Goal: Contribute content: Contribute content

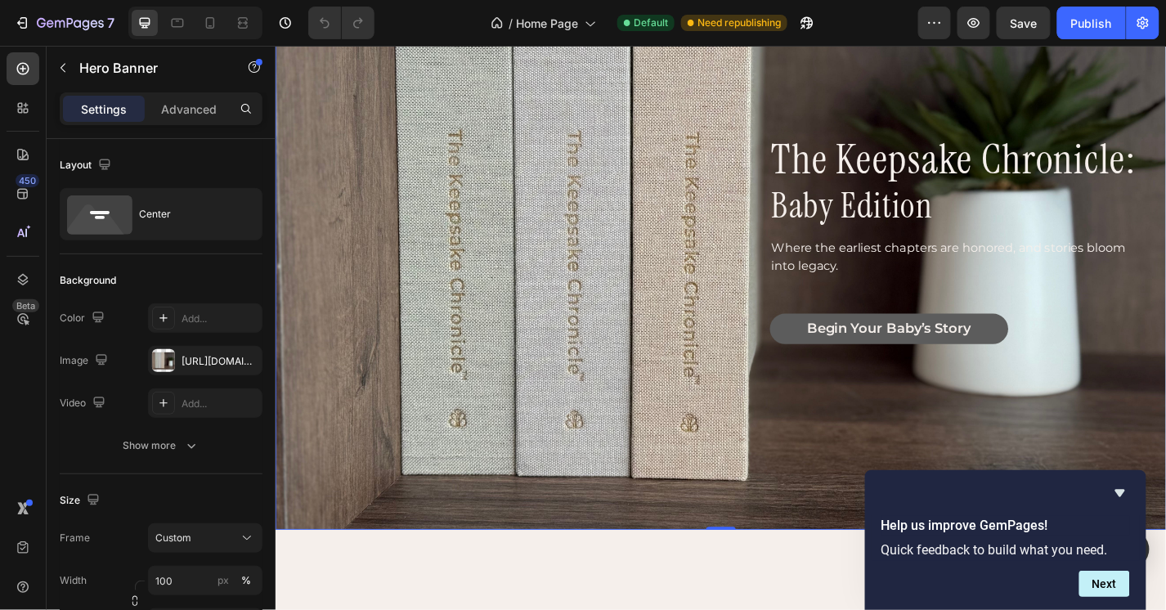
scroll to position [131, 0]
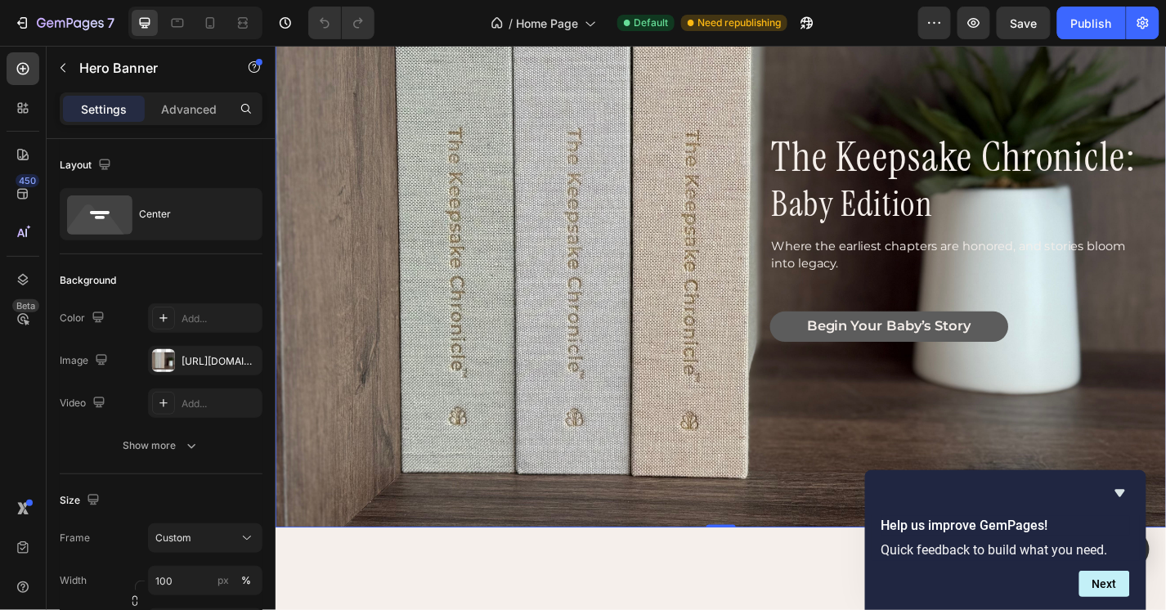
click at [489, 176] on div "the keepsake chronicle: Heading baby edition Heading Where the earliest chapter…" at bounding box center [765, 262] width 919 height 244
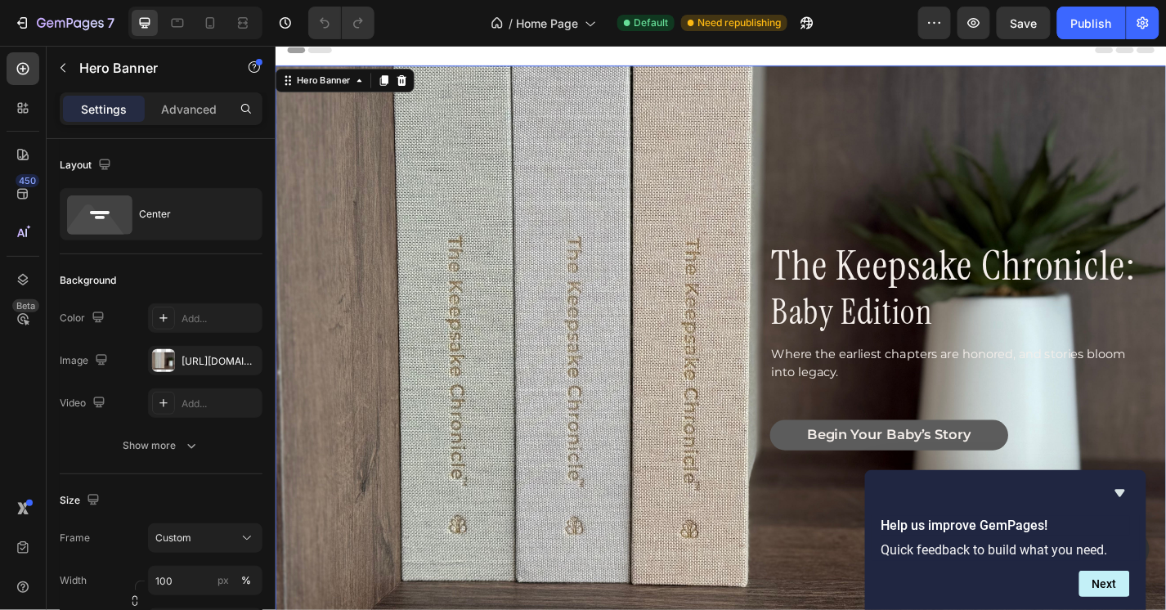
scroll to position [0, 0]
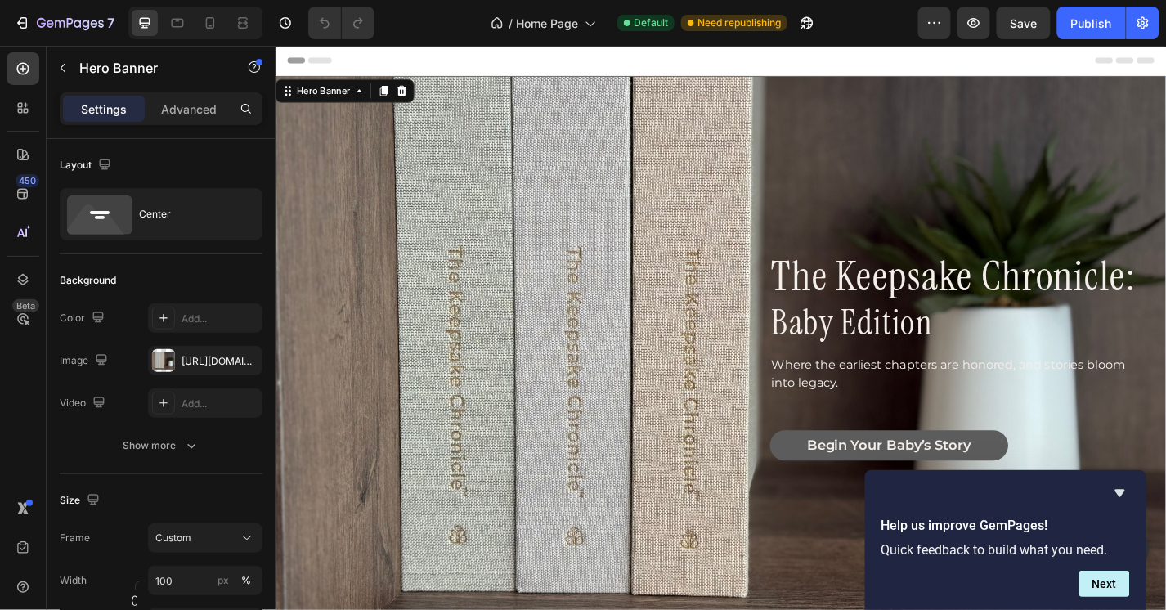
click at [478, 285] on div "the keepsake chronicle: Heading baby edition Heading Where the earliest chapter…" at bounding box center [765, 393] width 919 height 244
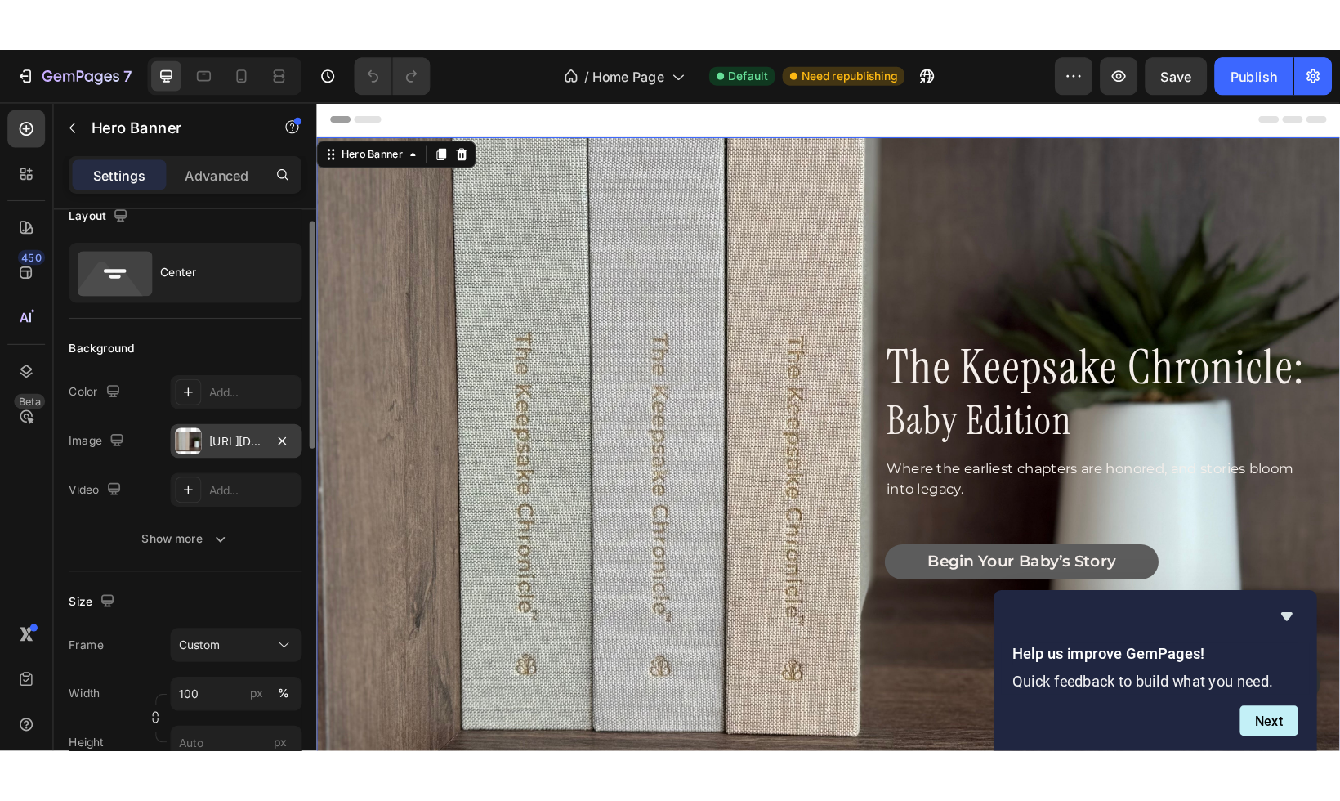
scroll to position [27, 0]
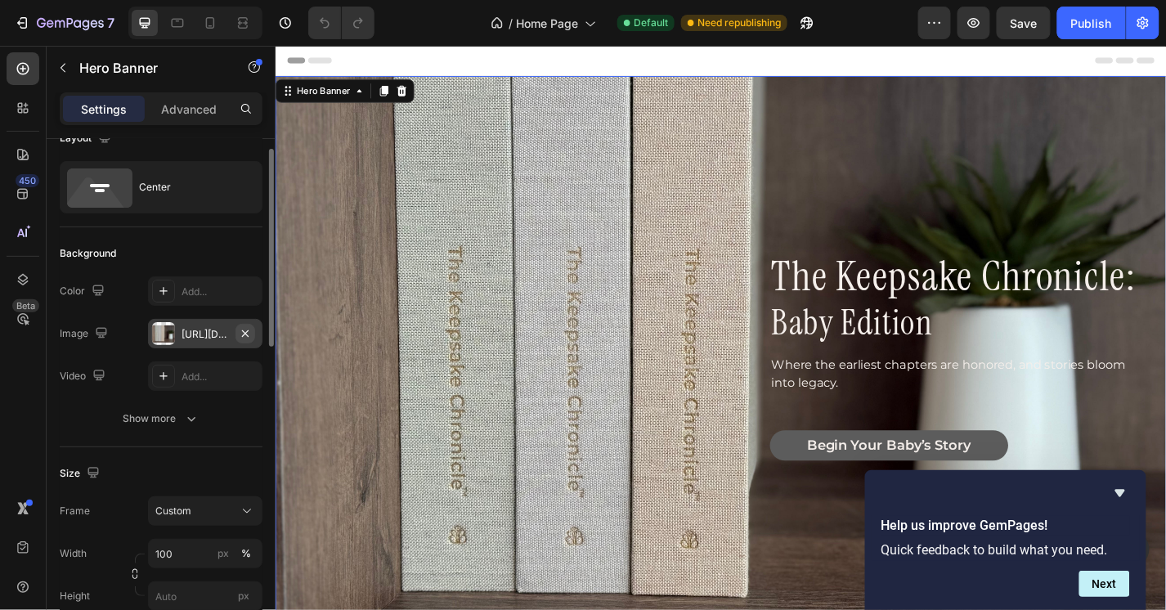
click at [248, 333] on icon "button" at bounding box center [245, 333] width 13 height 13
type input "Auto"
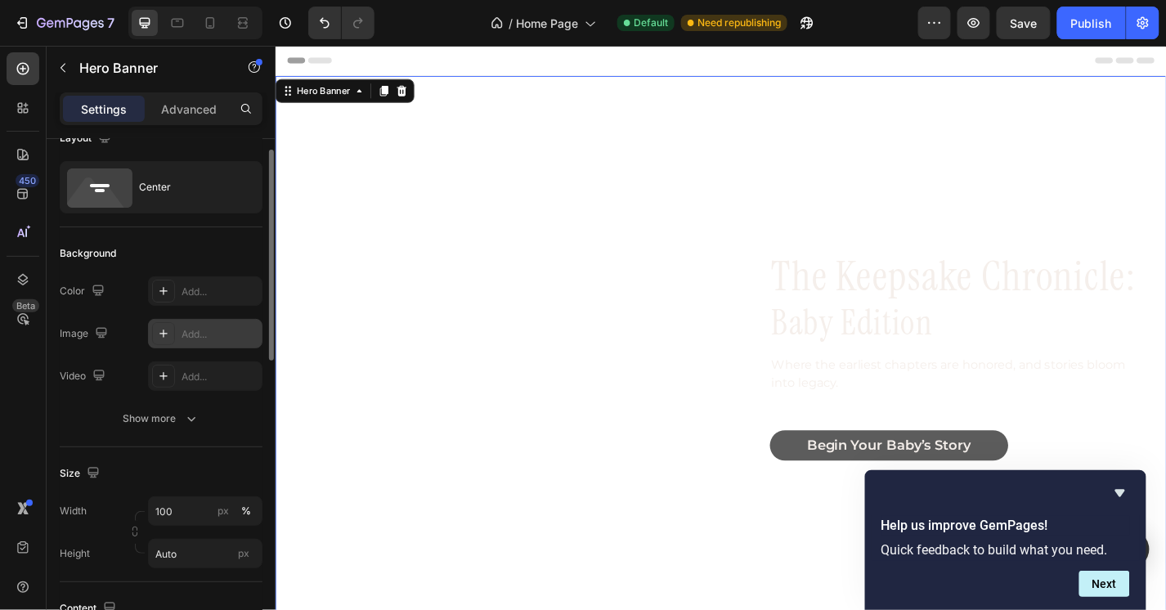
click at [185, 337] on div "Add..." at bounding box center [219, 334] width 77 height 15
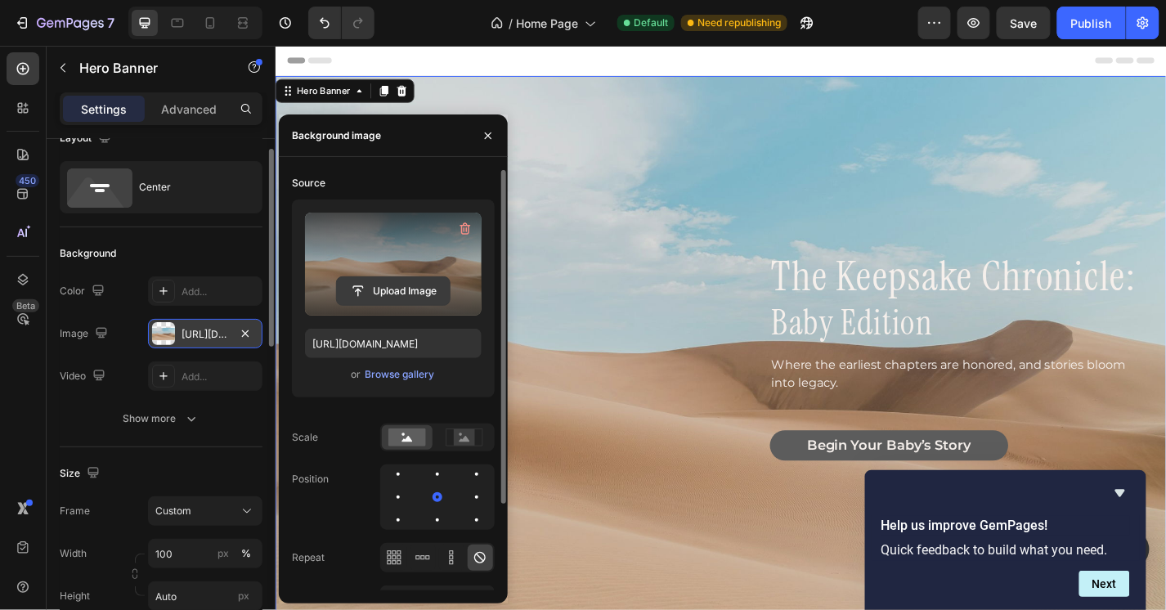
click at [412, 289] on input "file" at bounding box center [393, 291] width 113 height 28
click at [385, 293] on input "file" at bounding box center [393, 291] width 113 height 28
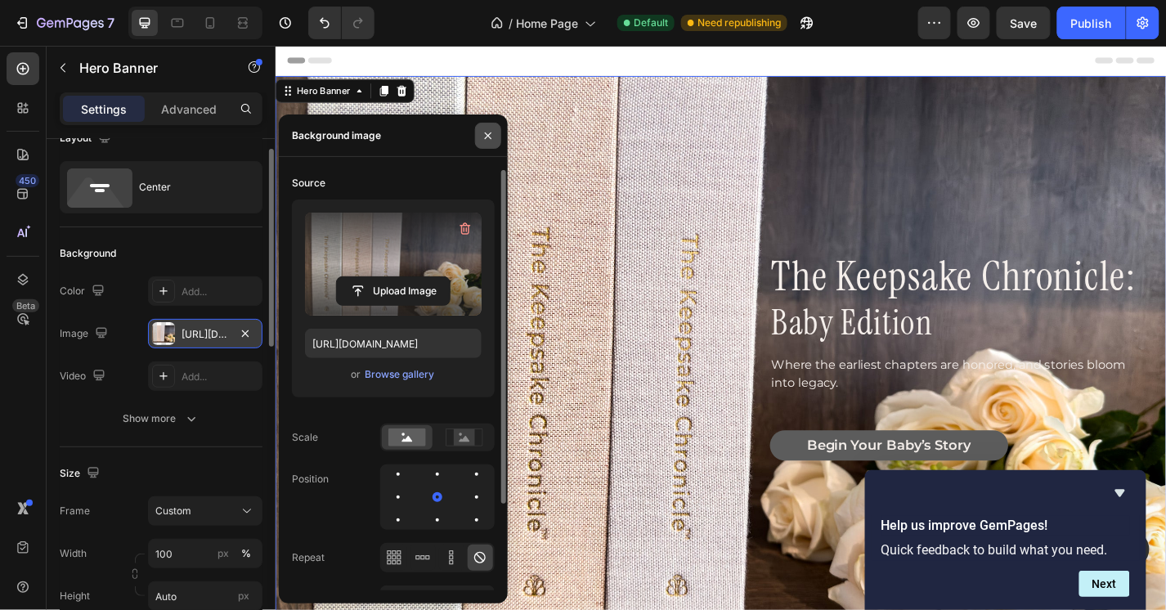
click at [488, 133] on icon "button" at bounding box center [487, 135] width 13 height 13
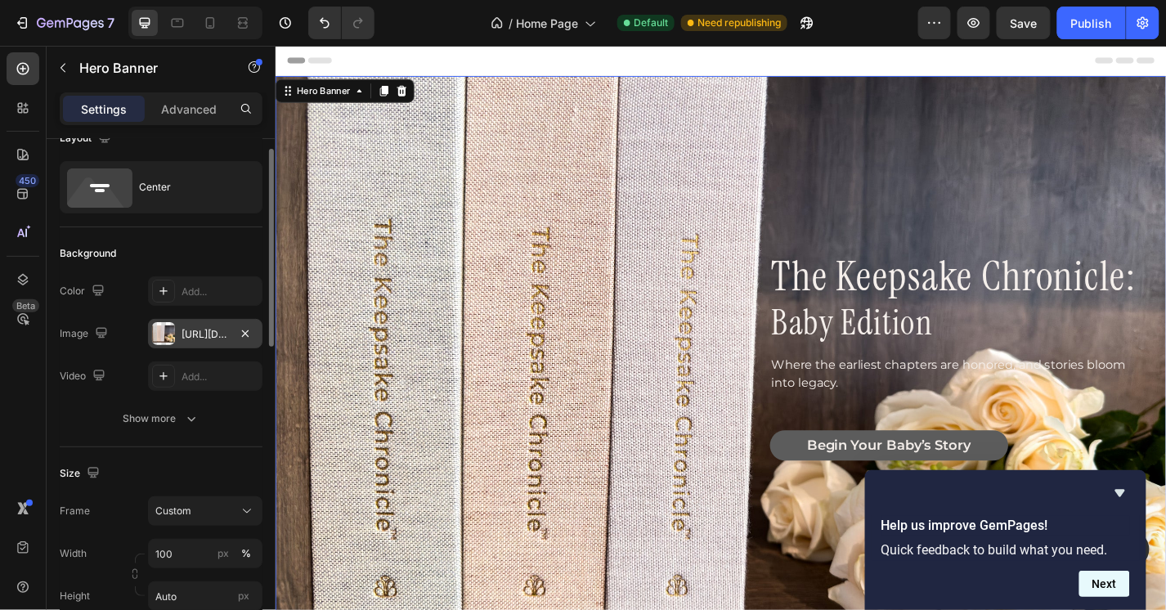
click at [1111, 580] on button "Next" at bounding box center [1104, 583] width 51 height 26
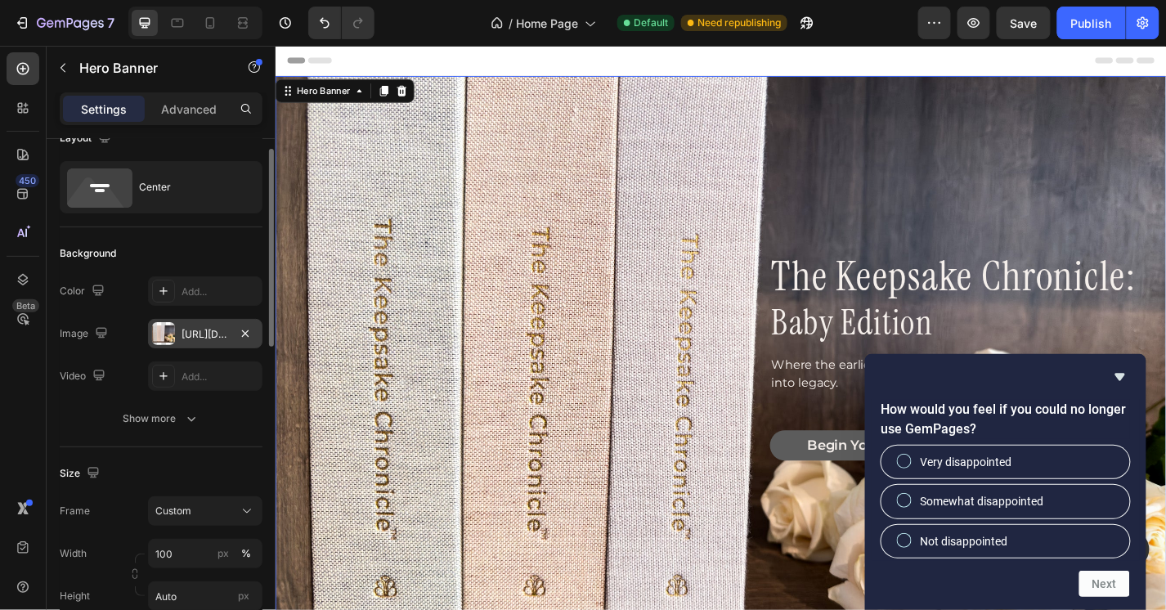
click at [669, 364] on div "the keepsake chronicle: Heading baby edition Heading Where the earliest chapter…" at bounding box center [765, 393] width 919 height 244
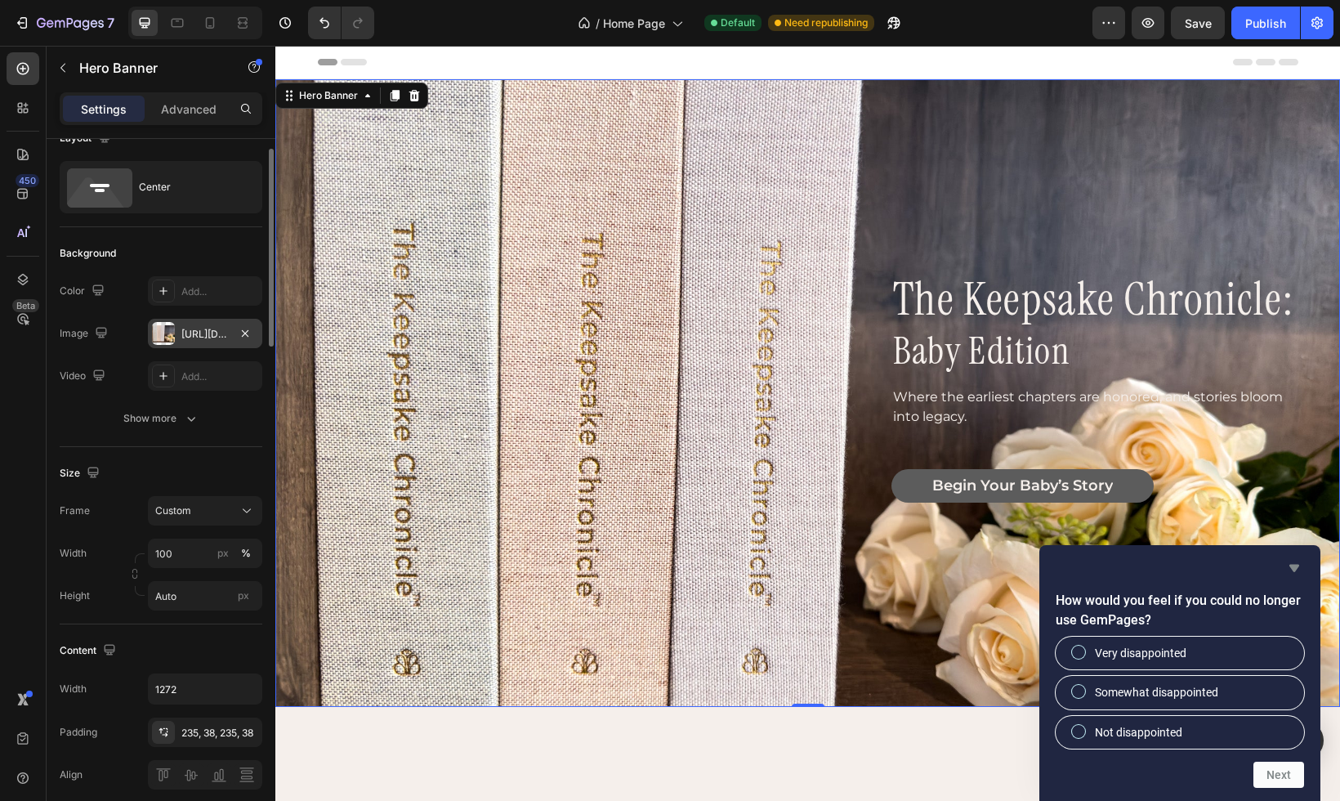
click at [1165, 567] on icon "Hide survey" at bounding box center [1295, 568] width 20 height 20
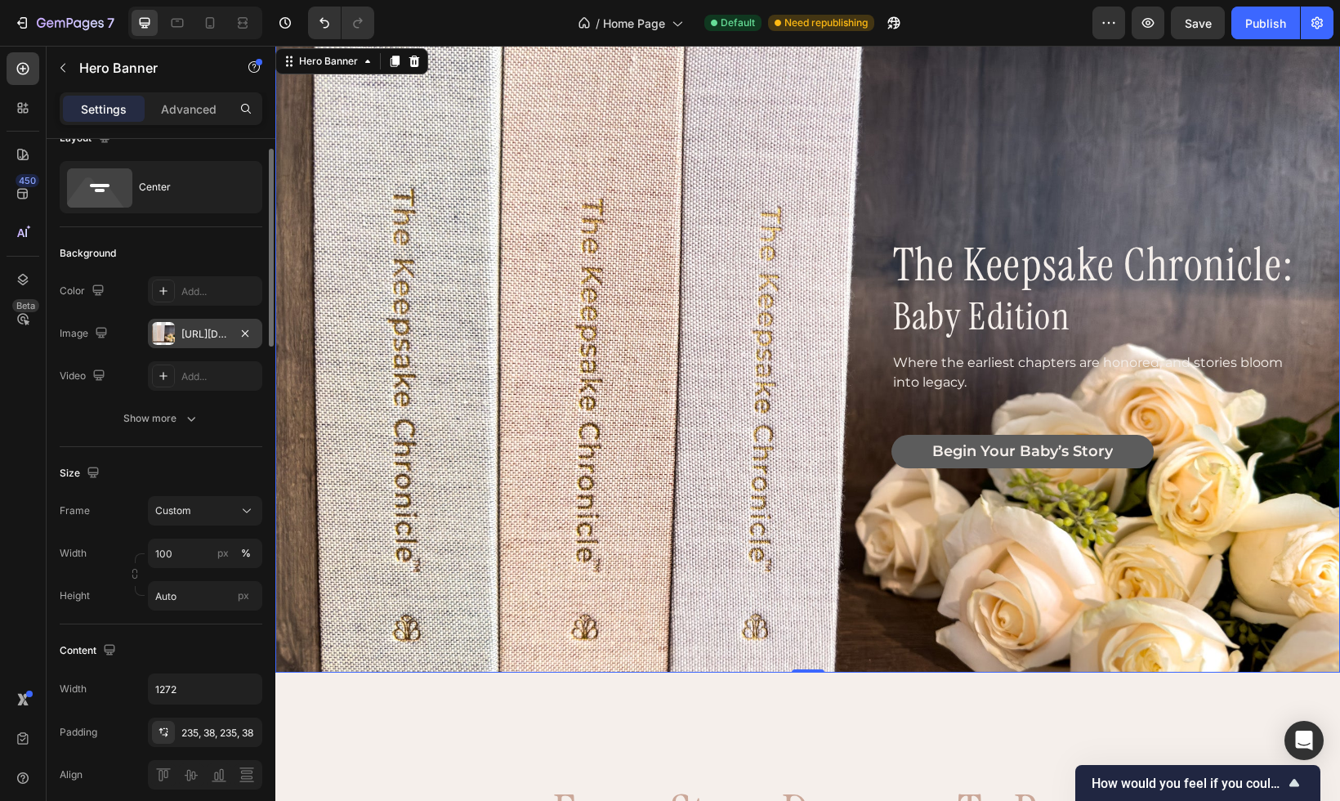
scroll to position [51, 0]
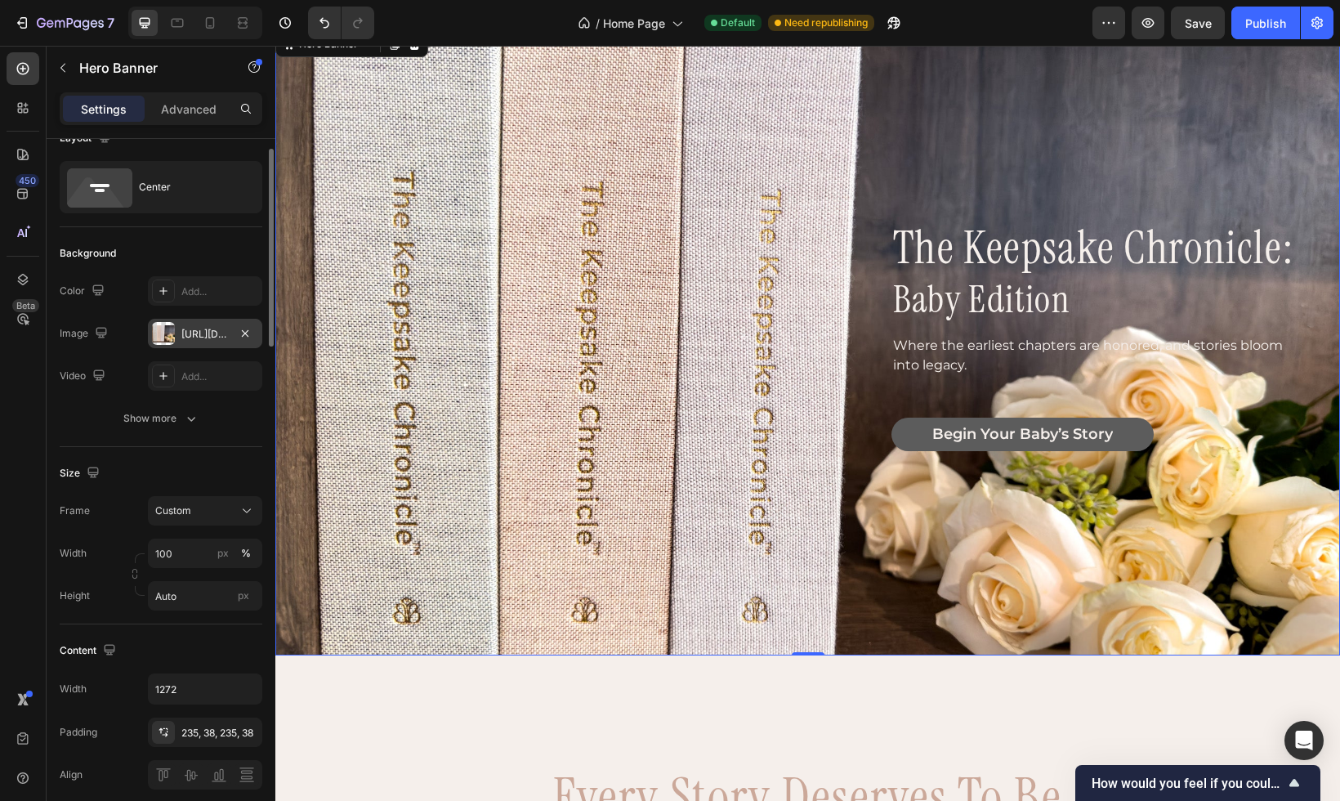
click at [782, 439] on div "the keepsake chronicle: Heading baby edition Heading Where the earliest chapter…" at bounding box center [809, 342] width 978 height 244
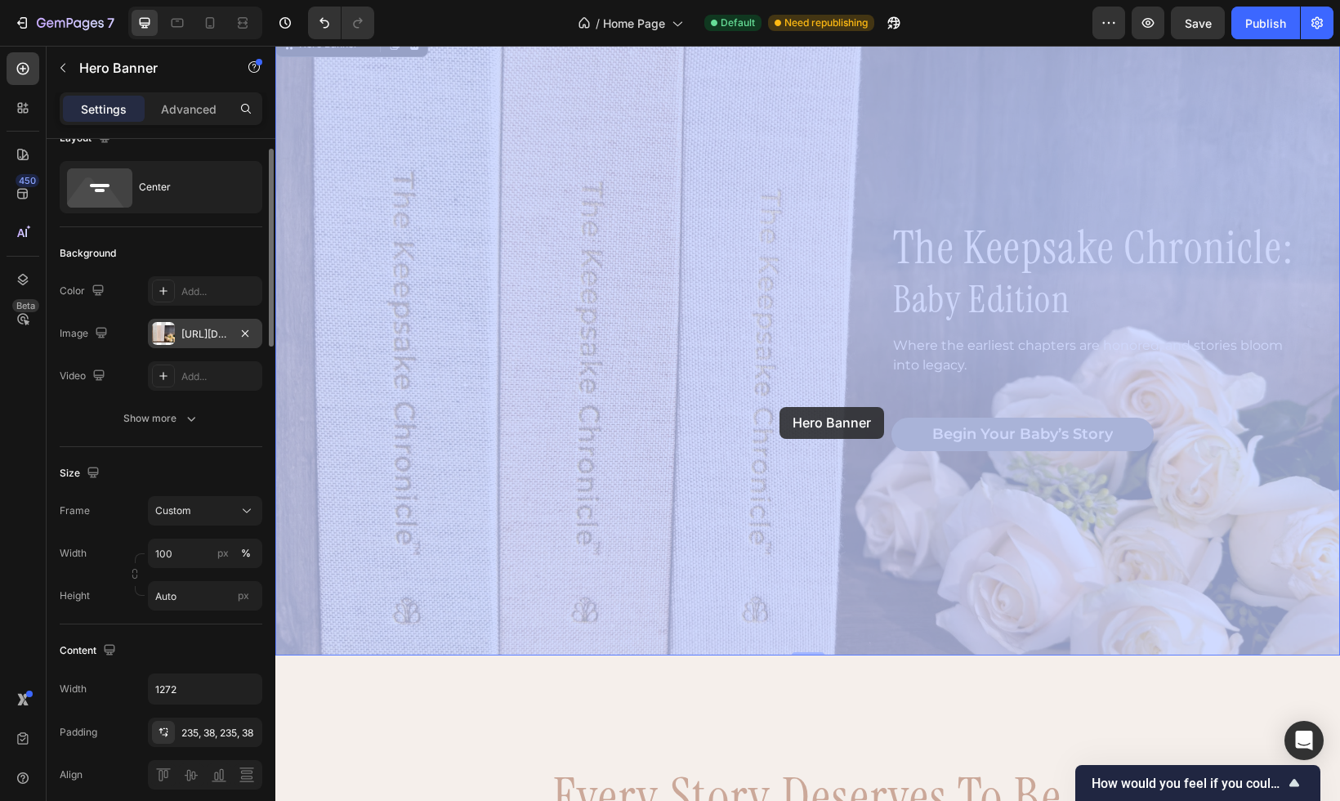
drag, startPoint x: 782, startPoint y: 439, endPoint x: 780, endPoint y: 407, distance: 32.0
drag, startPoint x: 780, startPoint y: 407, endPoint x: 794, endPoint y: 378, distance: 32.5
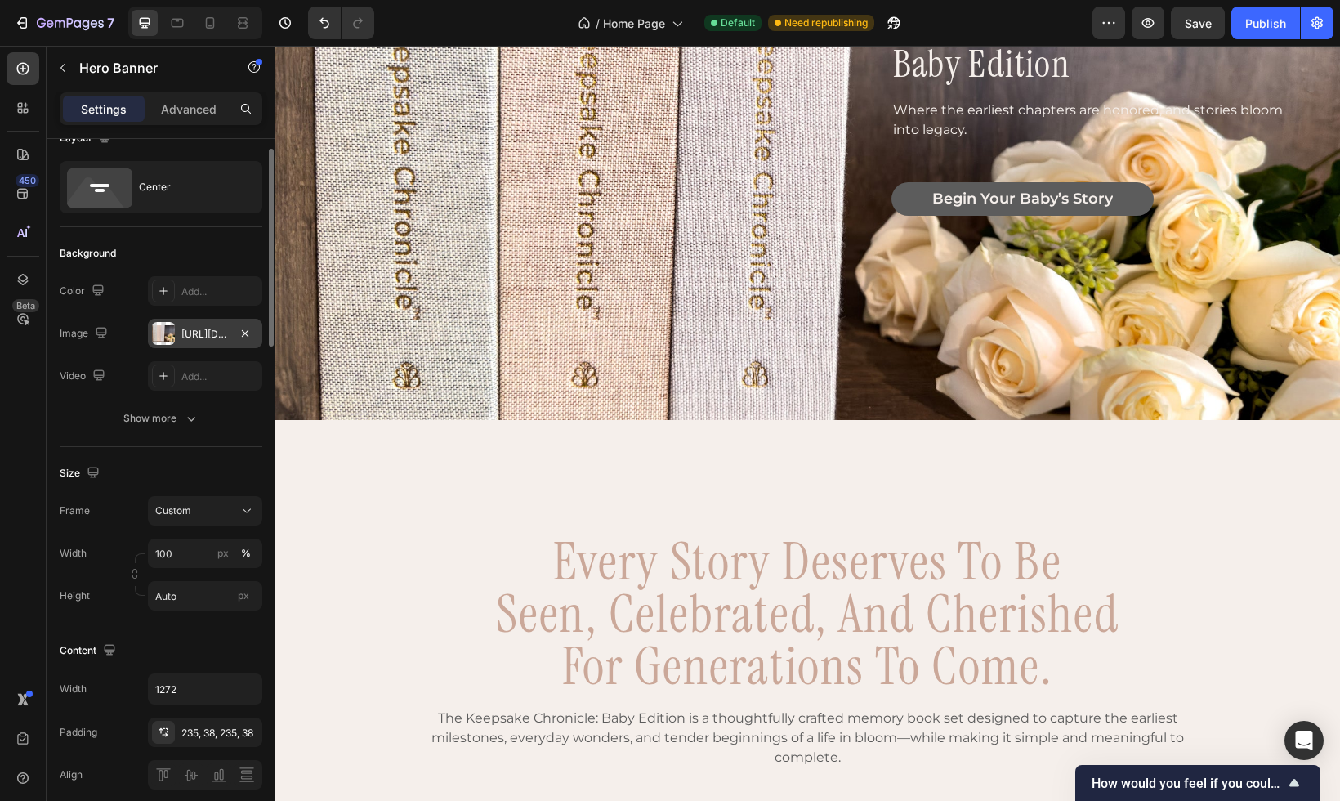
scroll to position [0, 0]
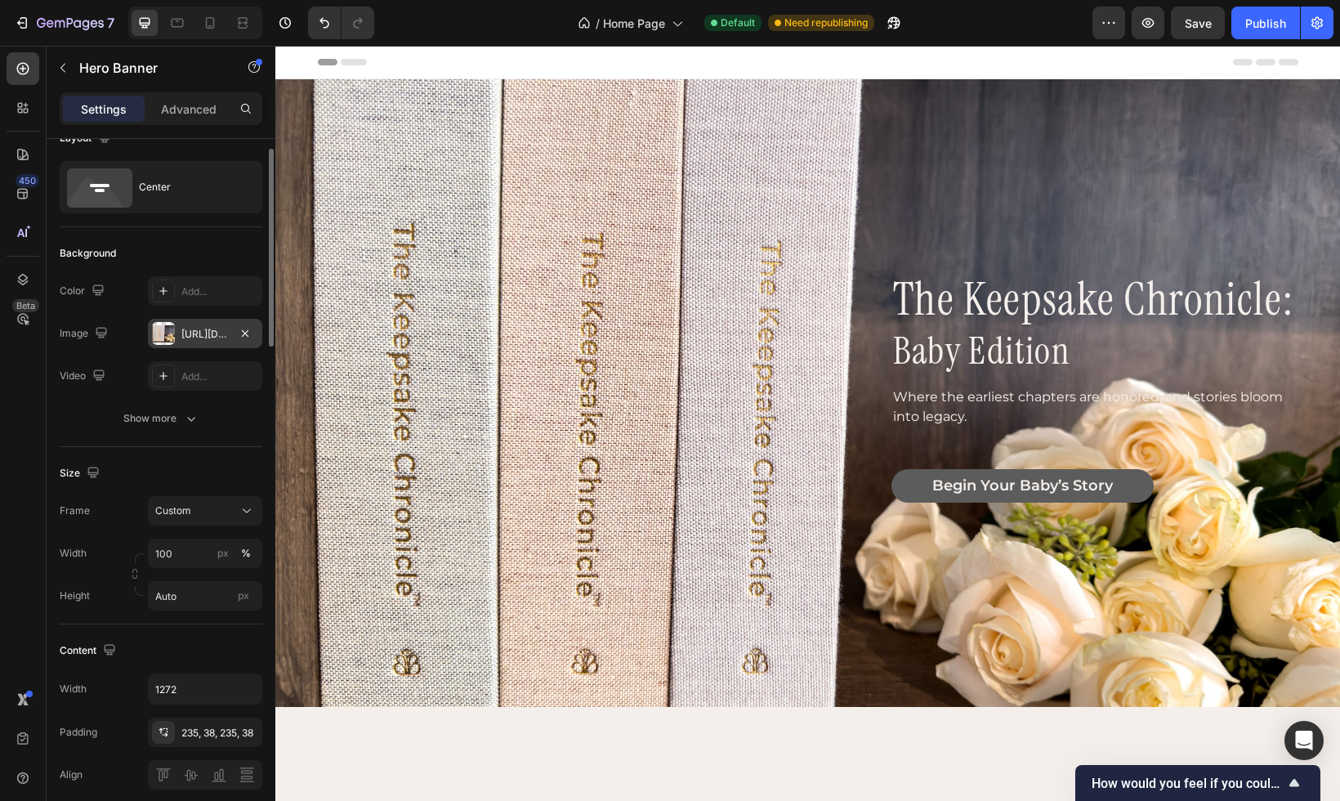
click at [191, 333] on div "https://cdn.shopify.com/s/files/1/0697/6520/1943/files/gempages_582946547101074…" at bounding box center [204, 334] width 47 height 15
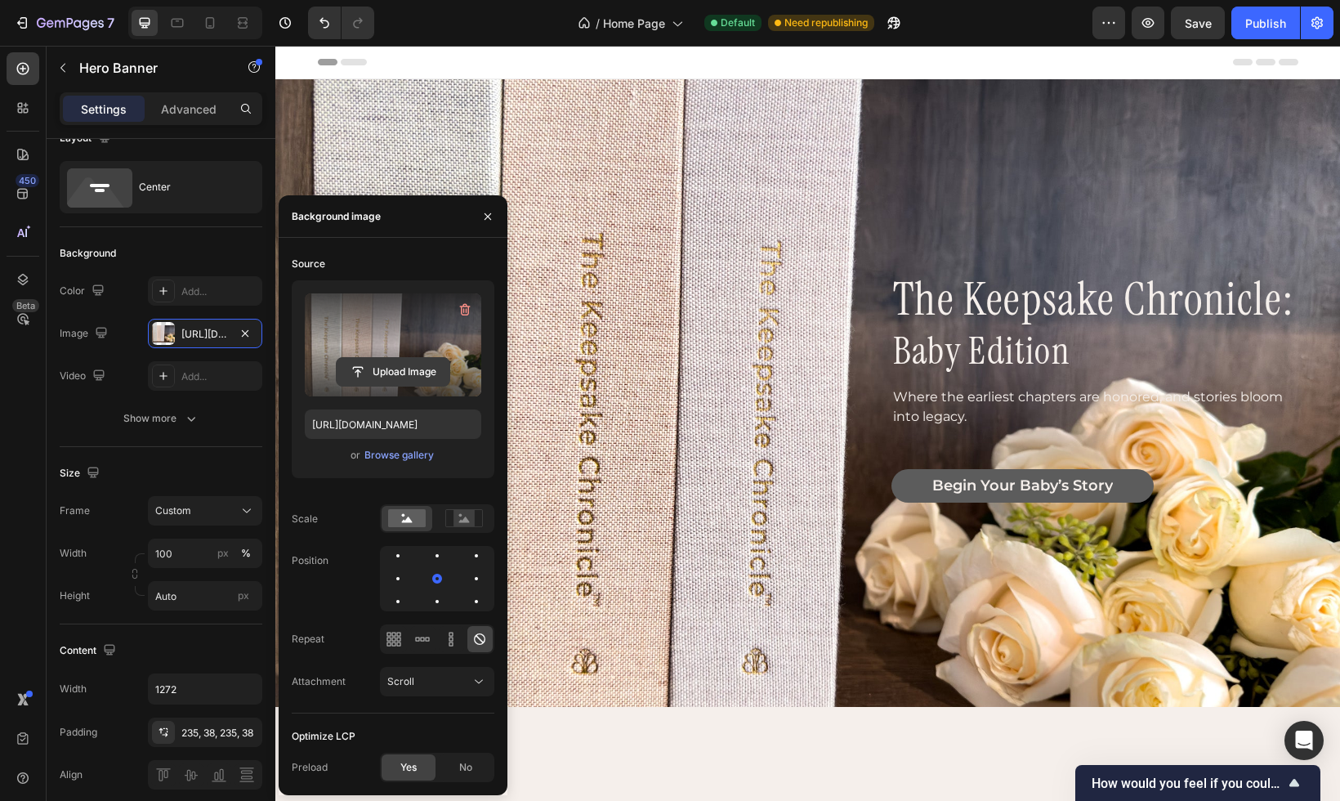
click at [403, 371] on input "file" at bounding box center [393, 372] width 113 height 28
click at [409, 365] on input "file" at bounding box center [393, 372] width 113 height 28
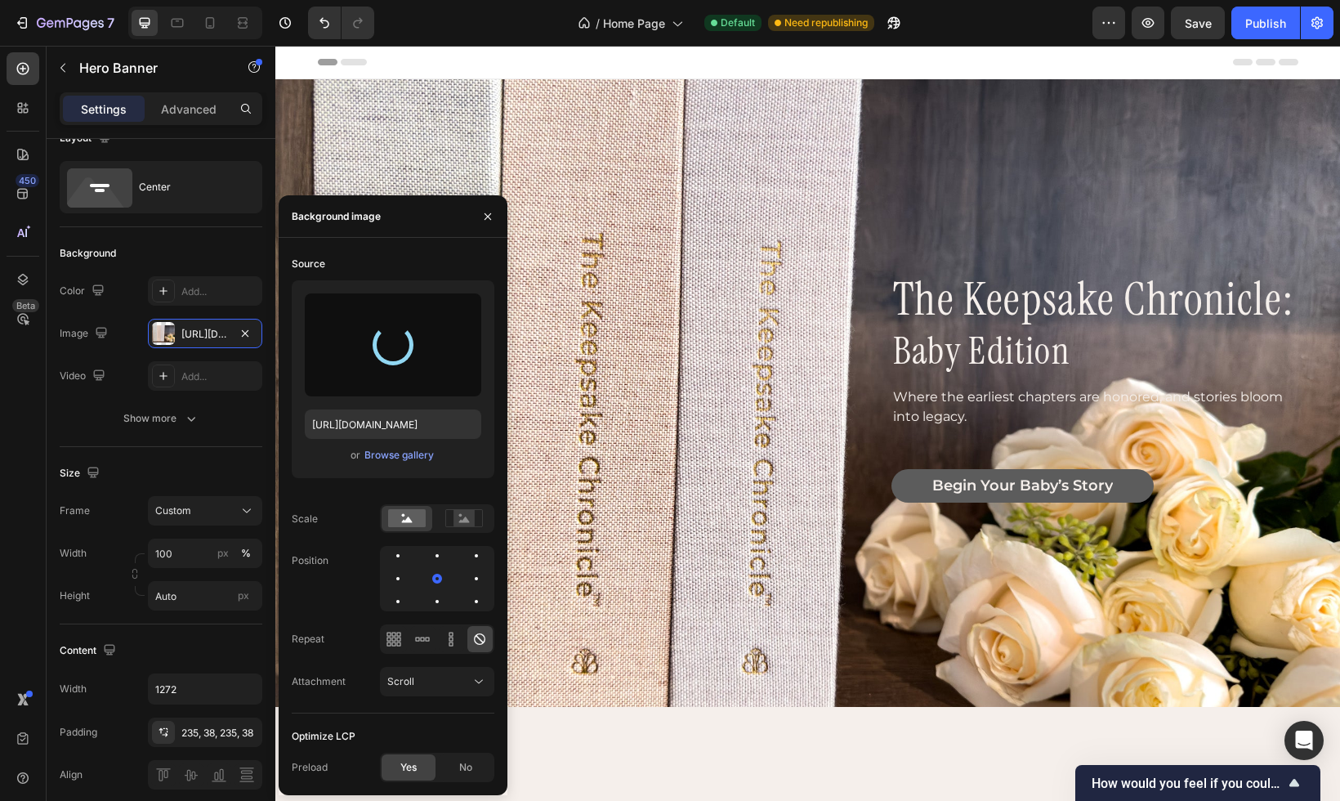
type input "https://cdn.shopify.com/s/files/1/0697/6520/1943/files/gempages_582946547101074…"
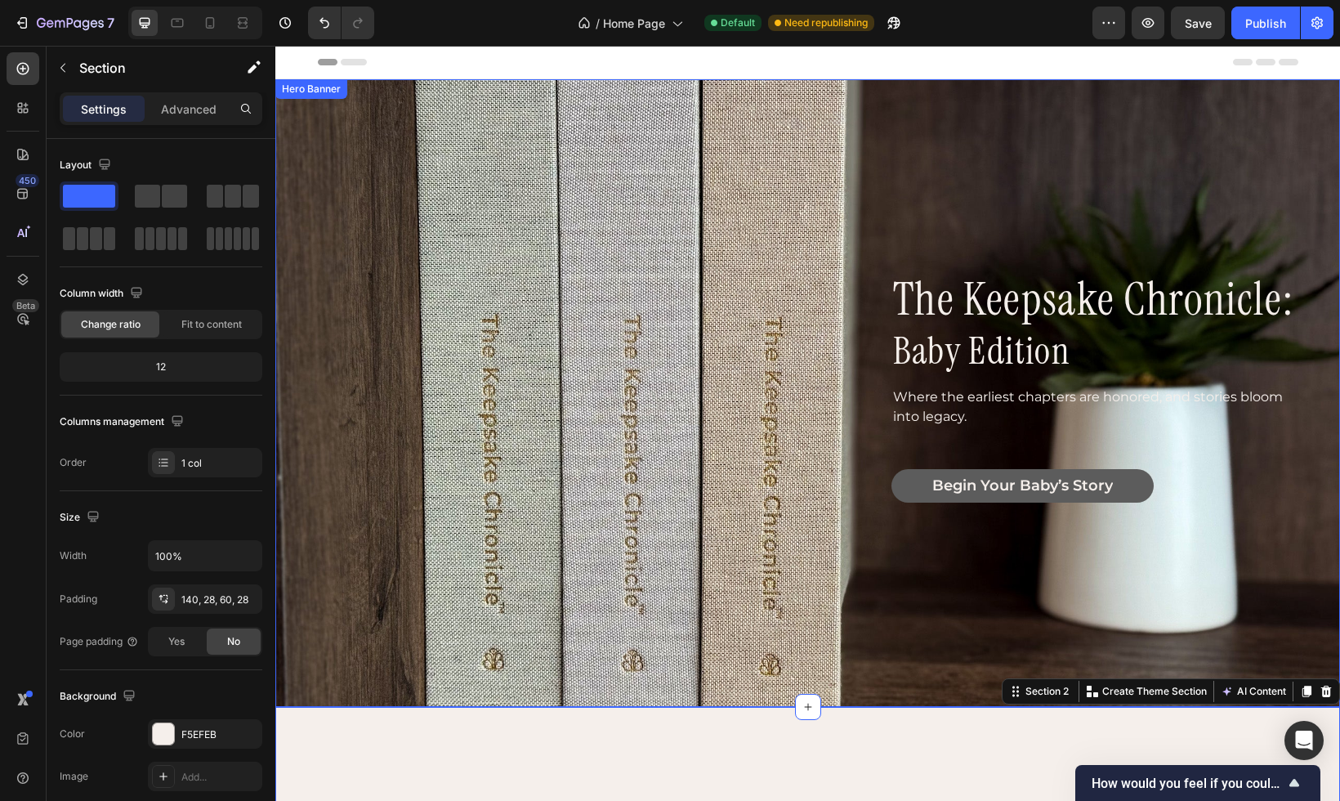
click at [392, 335] on div "the keepsake chronicle: Heading baby edition Heading Where the earliest chapter…" at bounding box center [809, 393] width 978 height 244
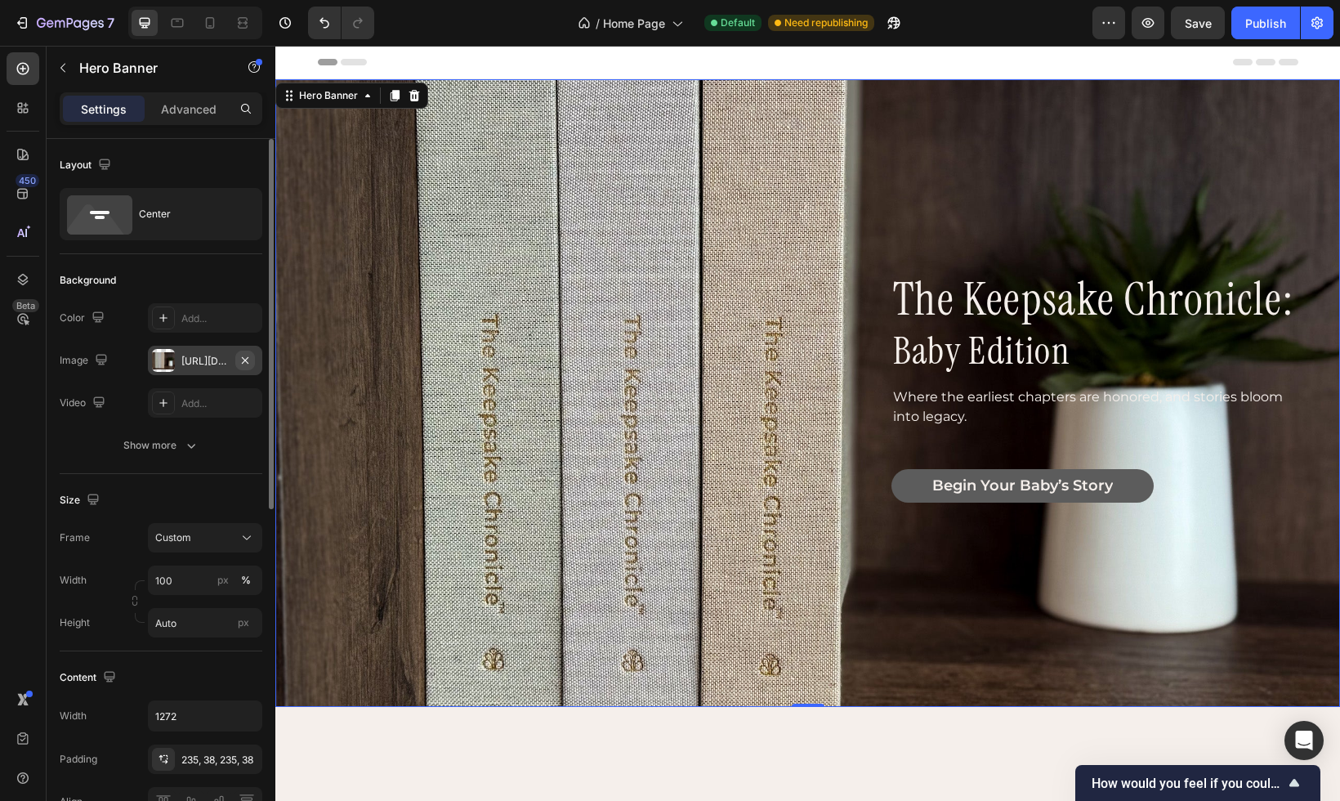
click at [243, 358] on icon "button" at bounding box center [245, 360] width 13 height 13
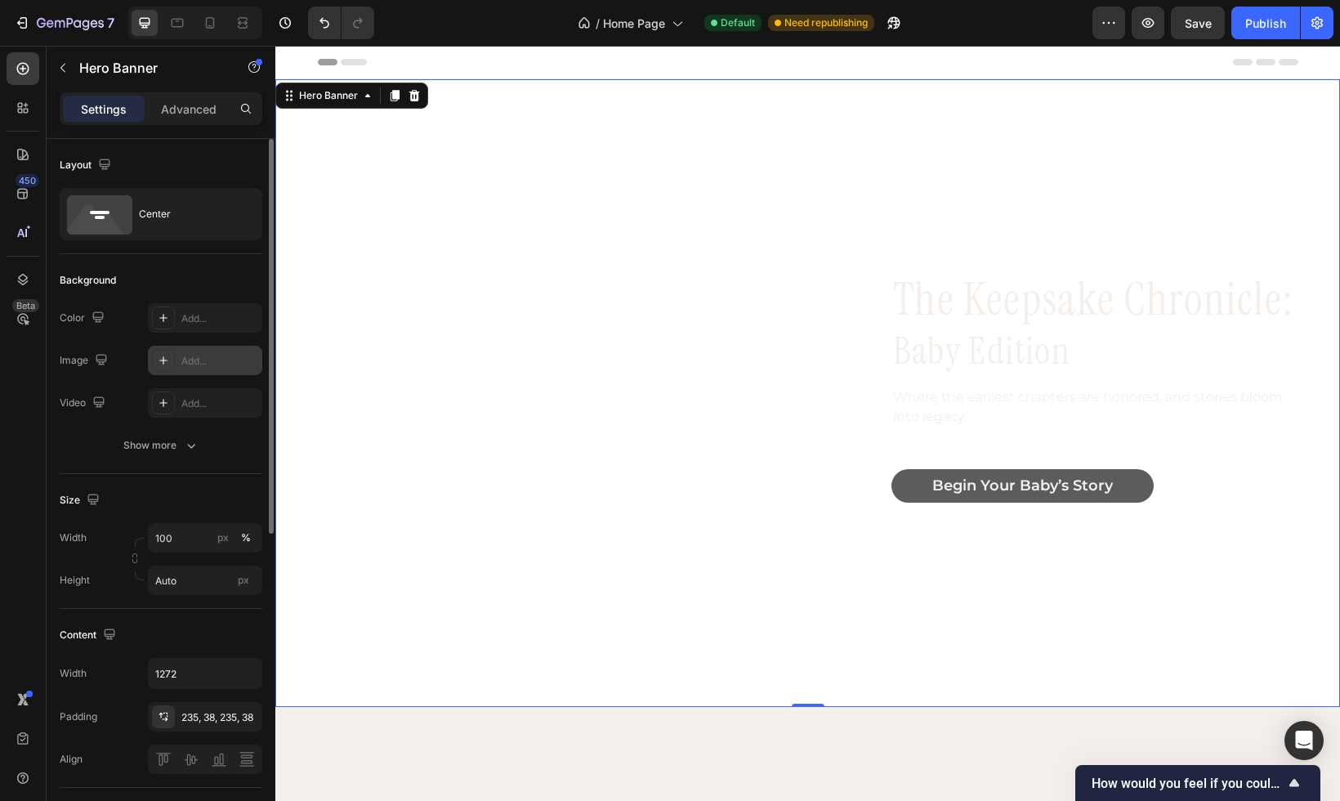
click at [544, 419] on div "the keepsake chronicle: Heading baby edition Heading Where the earliest chapter…" at bounding box center [809, 393] width 978 height 244
click at [173, 358] on div at bounding box center [163, 360] width 23 height 23
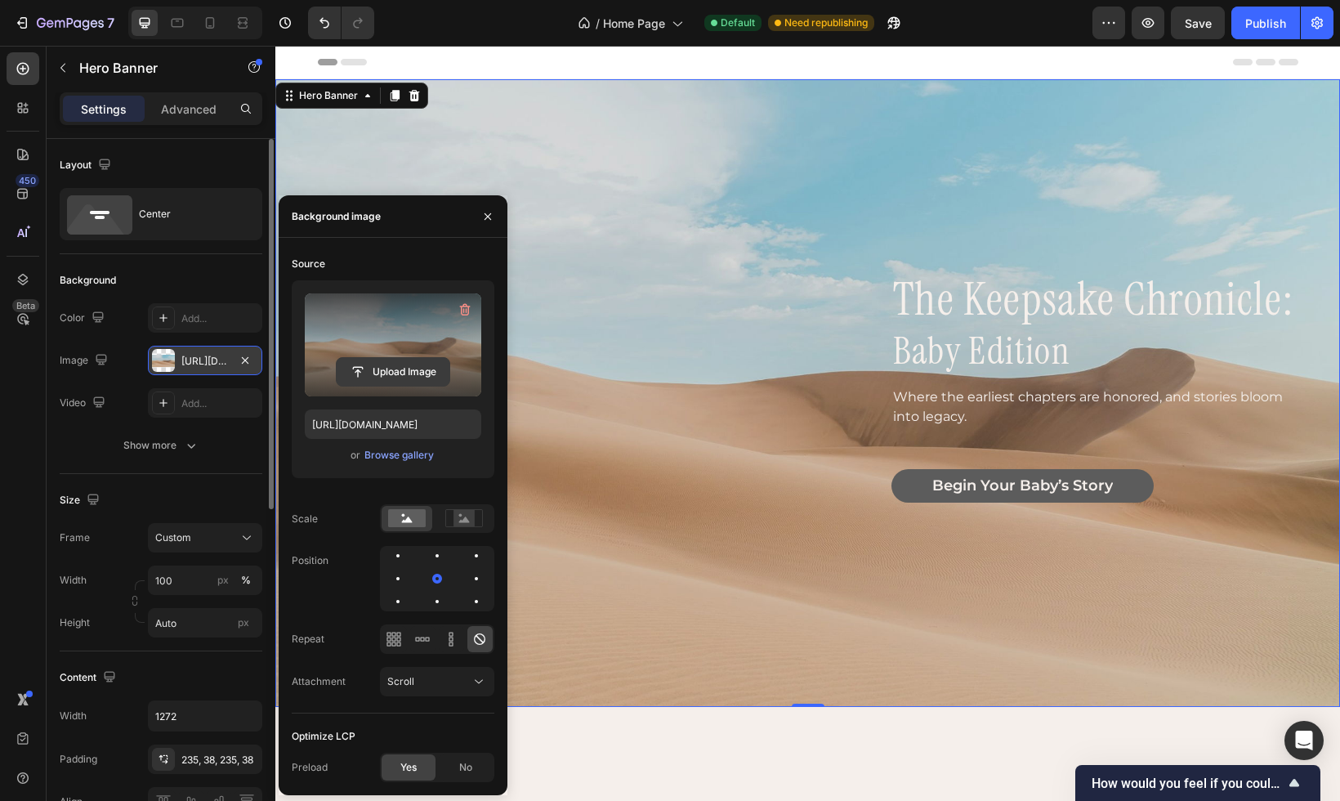
click at [393, 374] on input "file" at bounding box center [393, 372] width 113 height 28
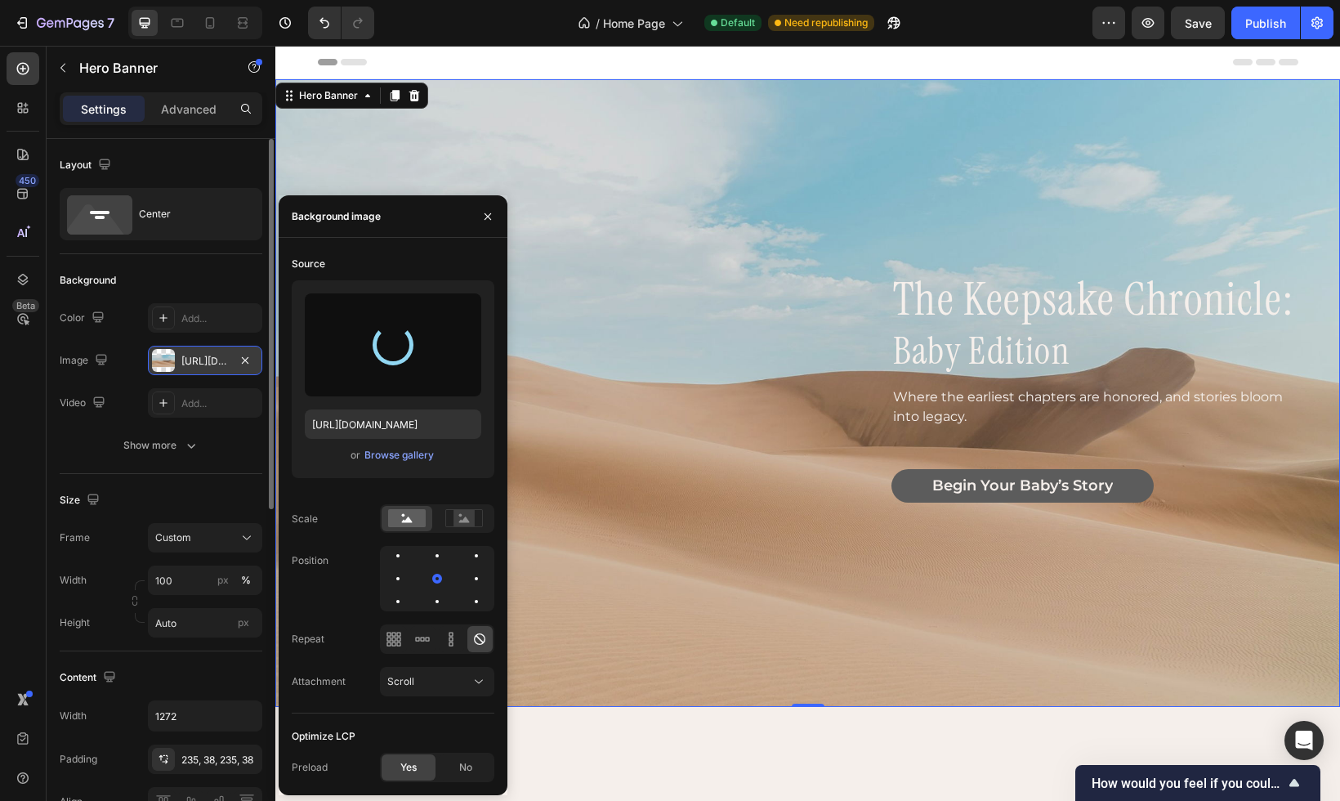
type input "https://cdn.shopify.com/s/files/1/0697/6520/1943/files/gempages_582946547101074…"
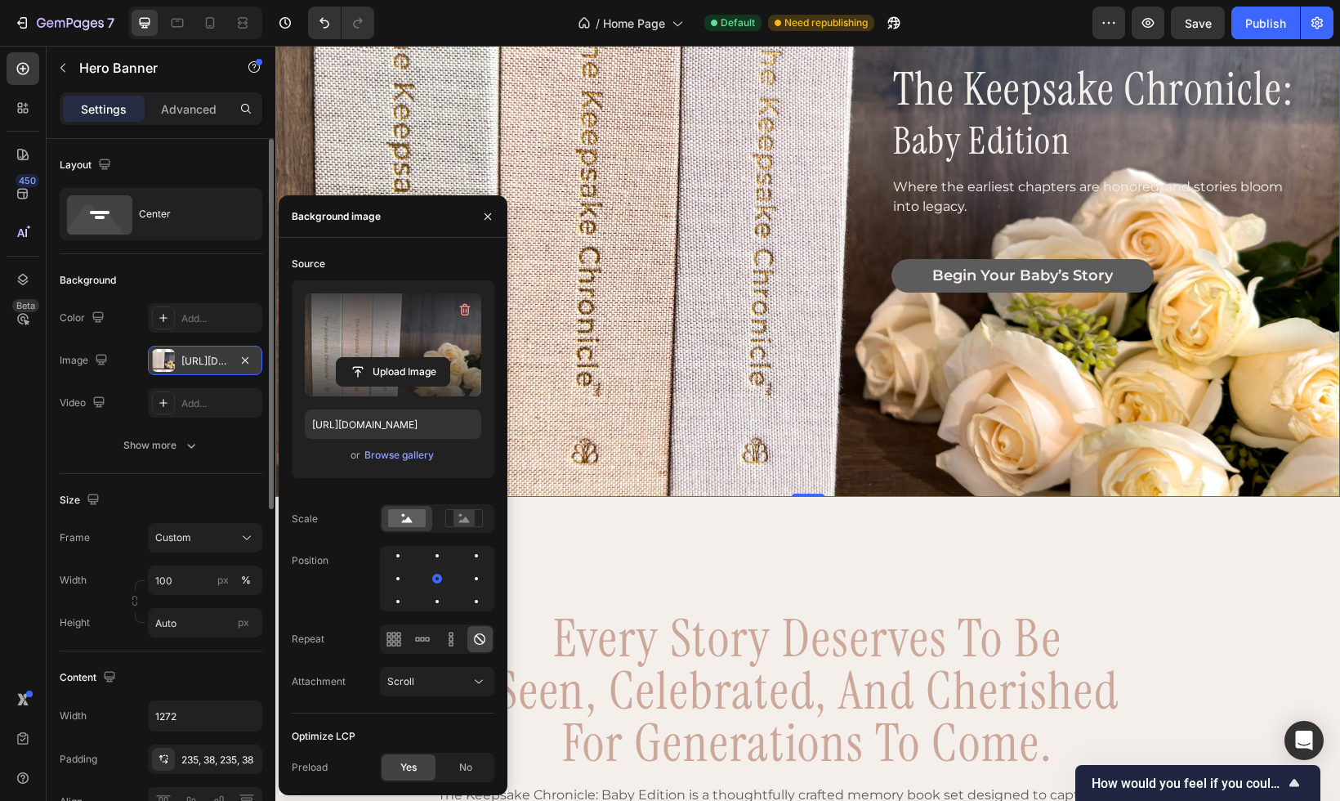
scroll to position [194, 0]
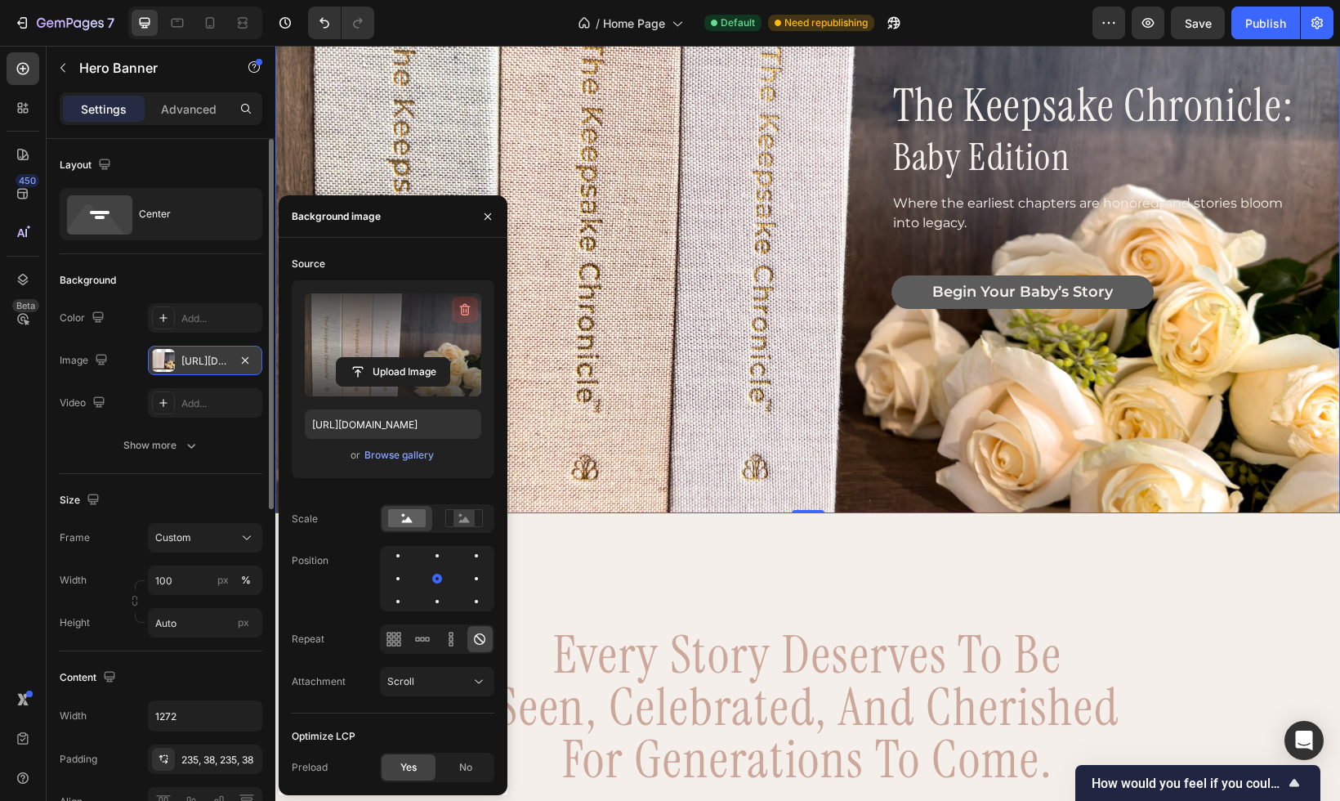
click at [463, 308] on icon "button" at bounding box center [465, 310] width 16 height 16
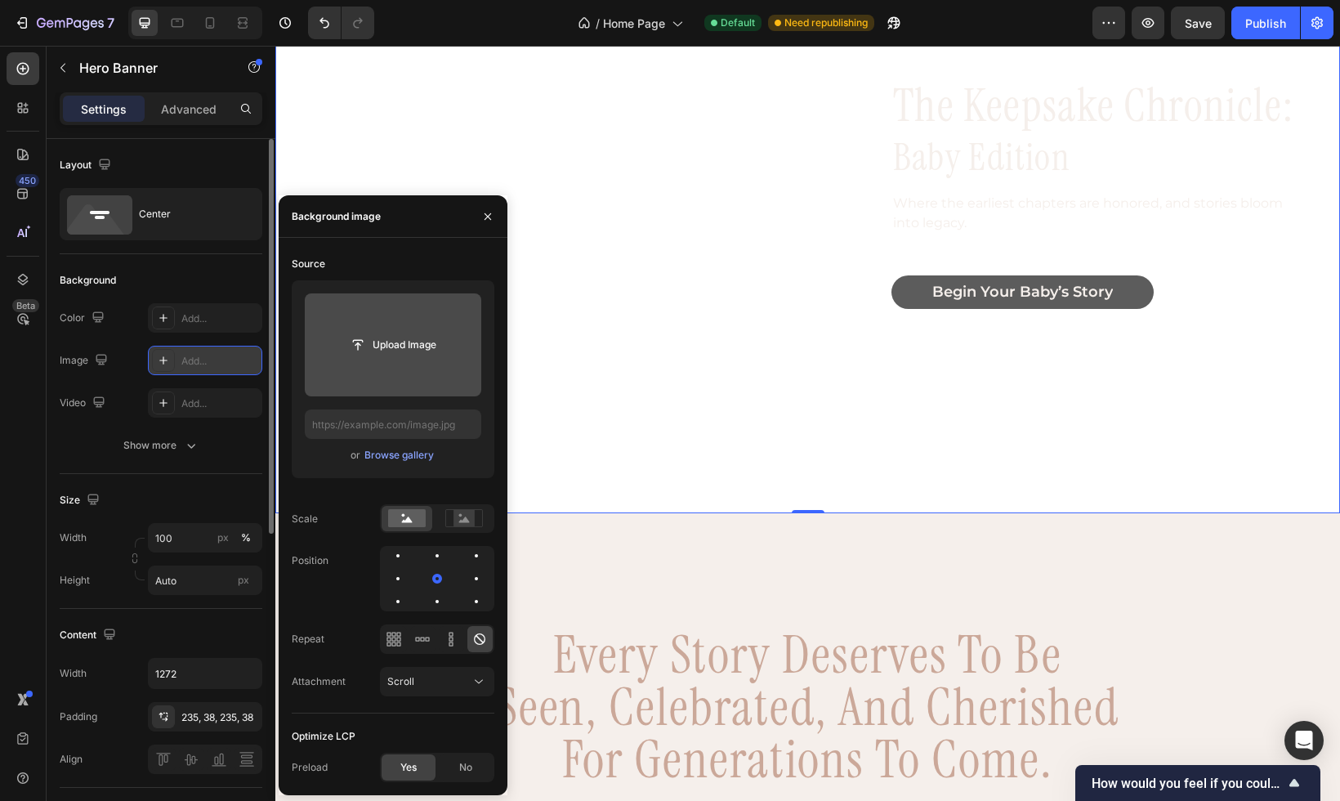
click at [400, 360] on input "file" at bounding box center [393, 344] width 177 height 103
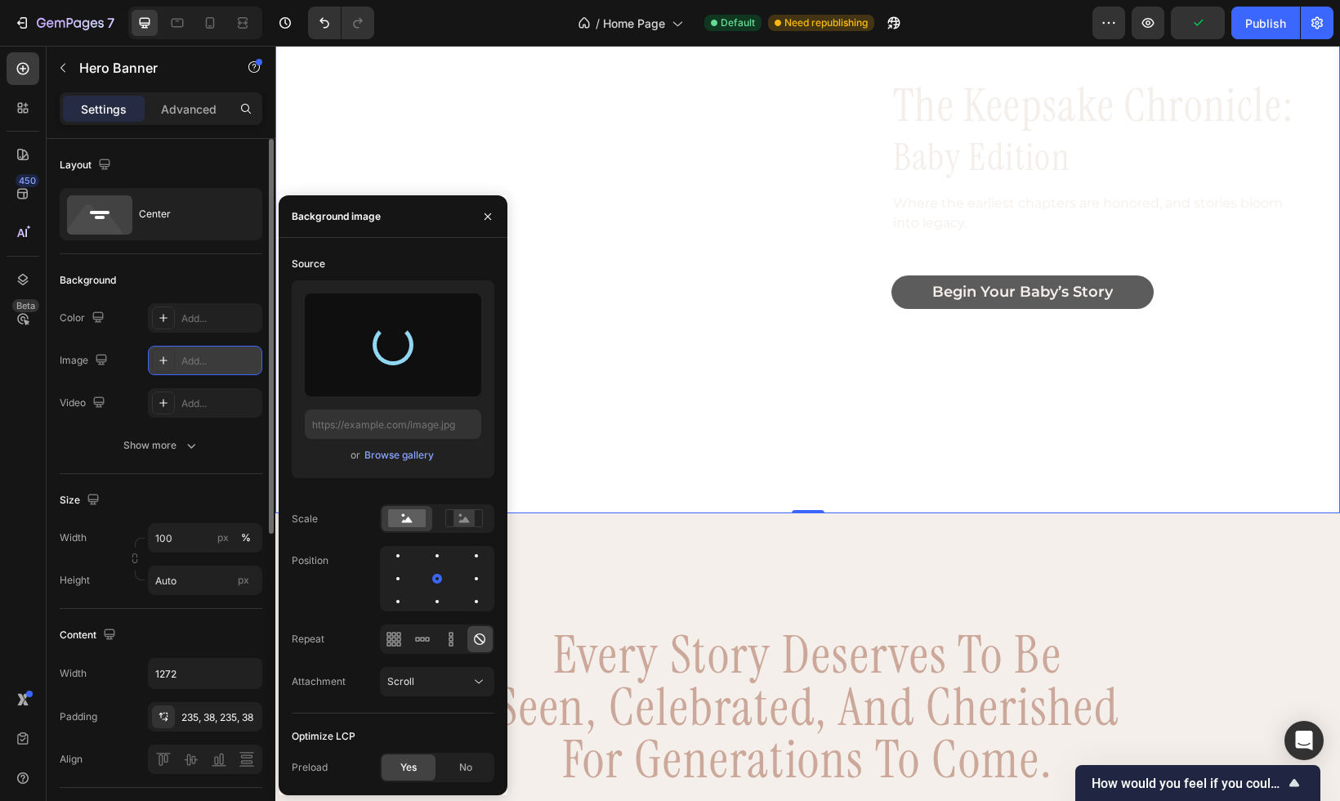
type input "https://cdn.shopify.com/s/files/1/0697/6520/1943/files/gempages_582946547101074…"
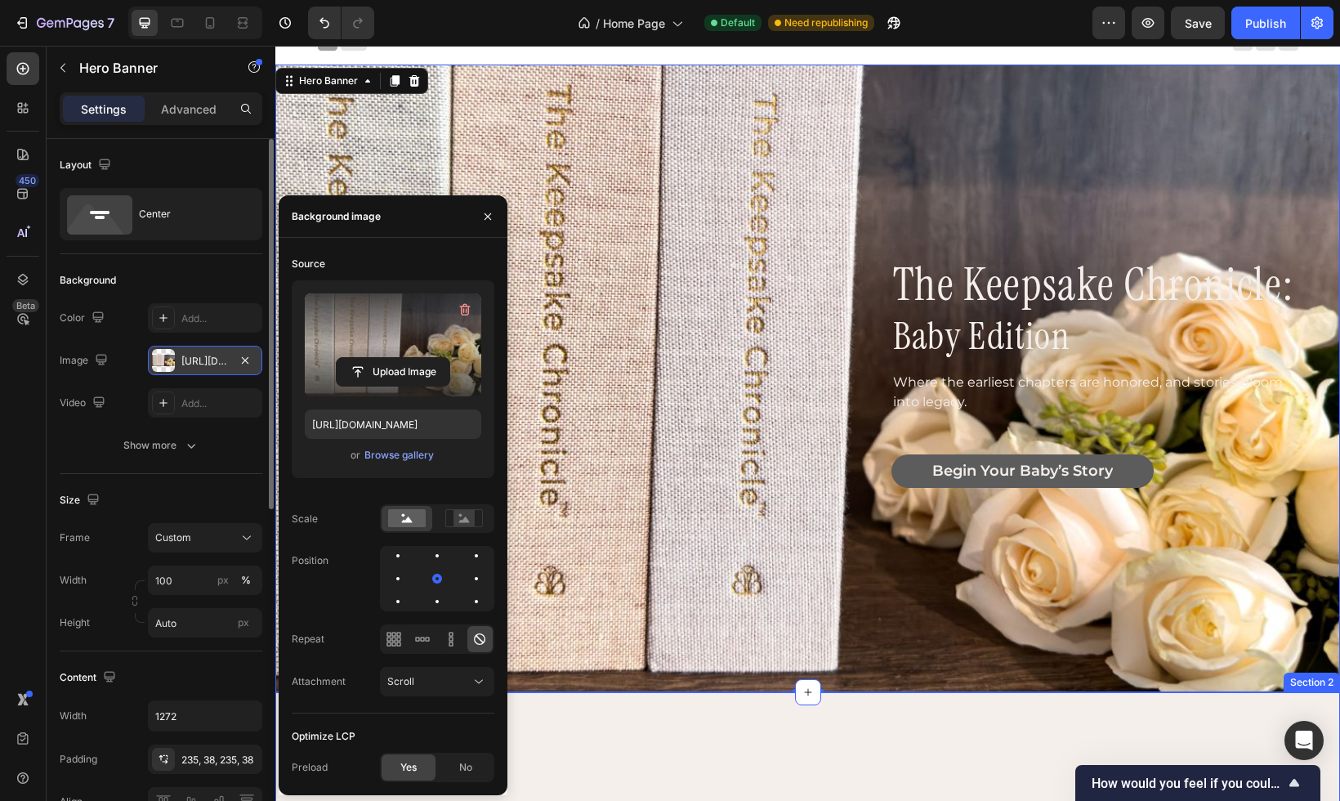
scroll to position [18, 0]
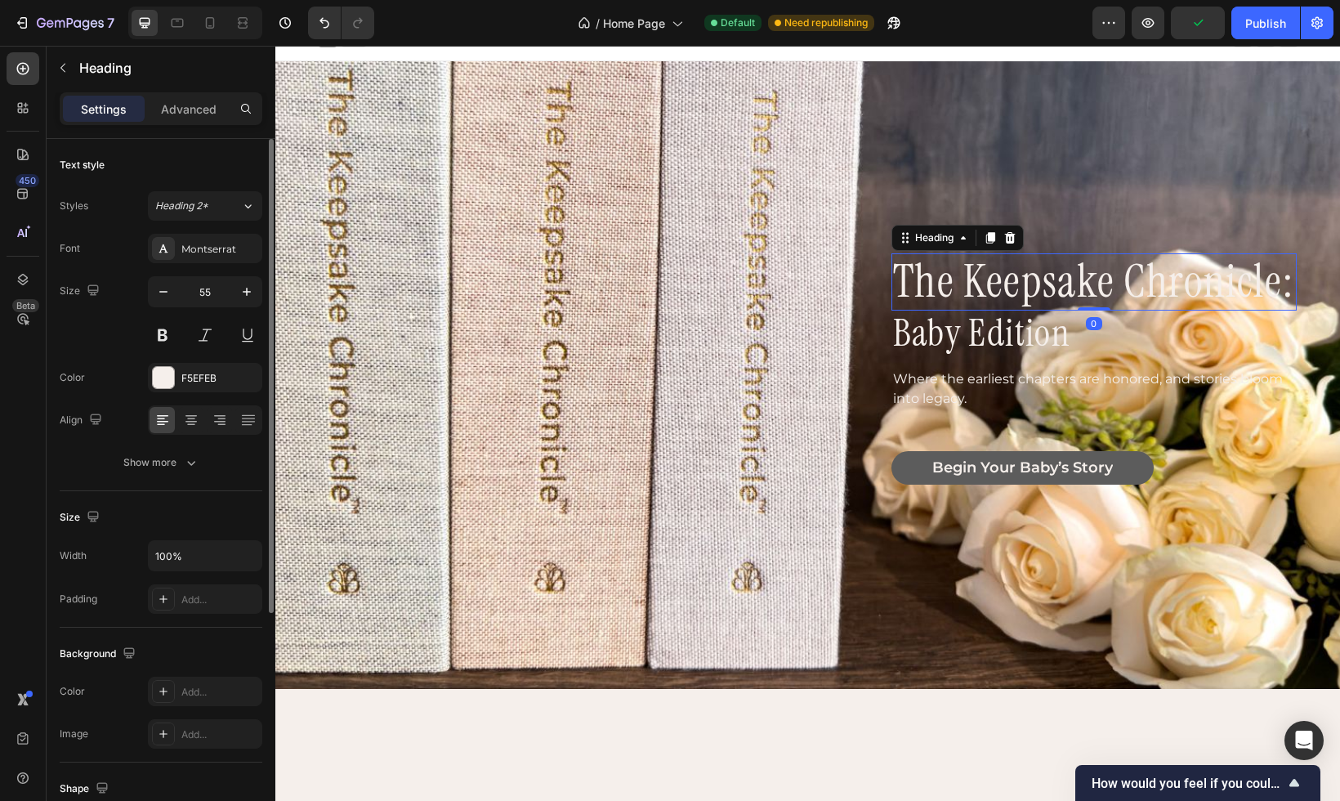
click at [1063, 273] on h3 "the keepsake chronicle:" at bounding box center [1094, 281] width 405 height 57
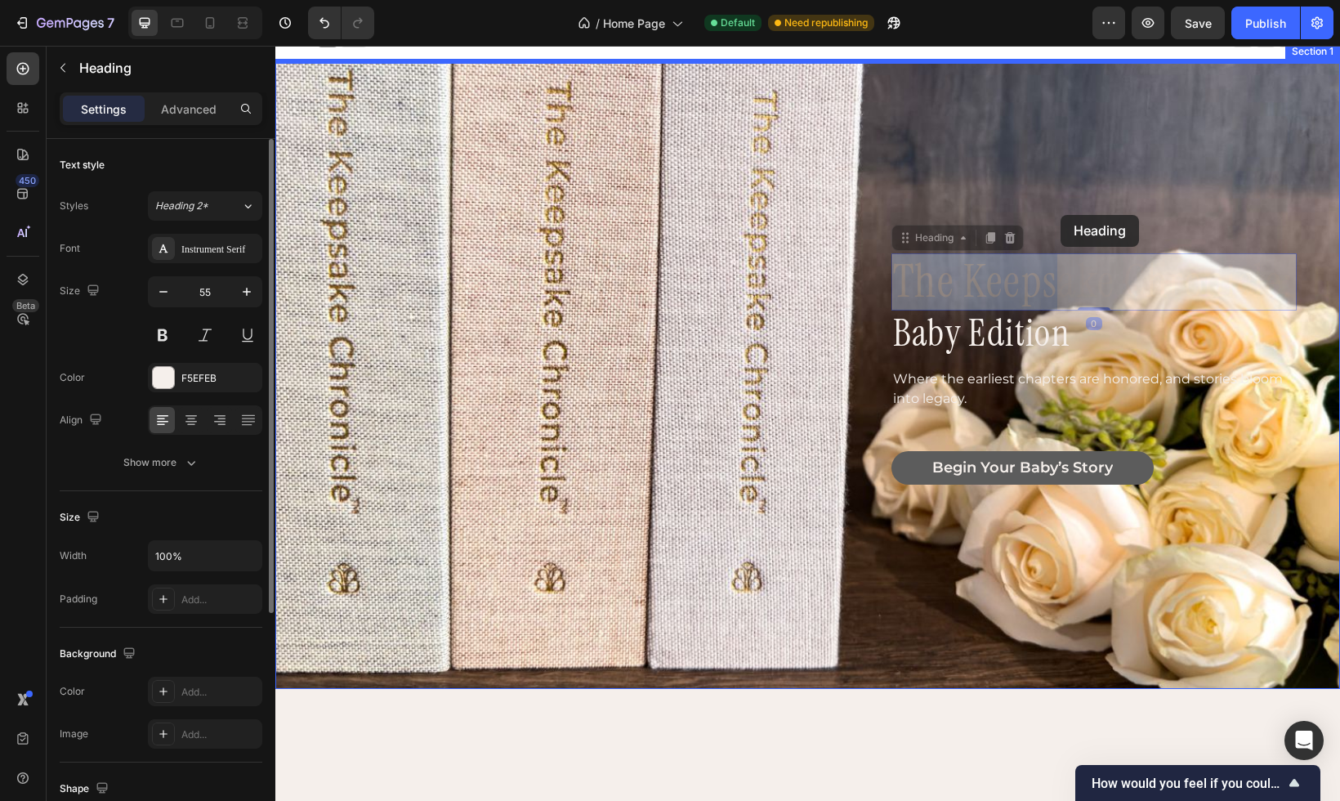
drag, startPoint x: 1063, startPoint y: 273, endPoint x: 1061, endPoint y: 215, distance: 58.1
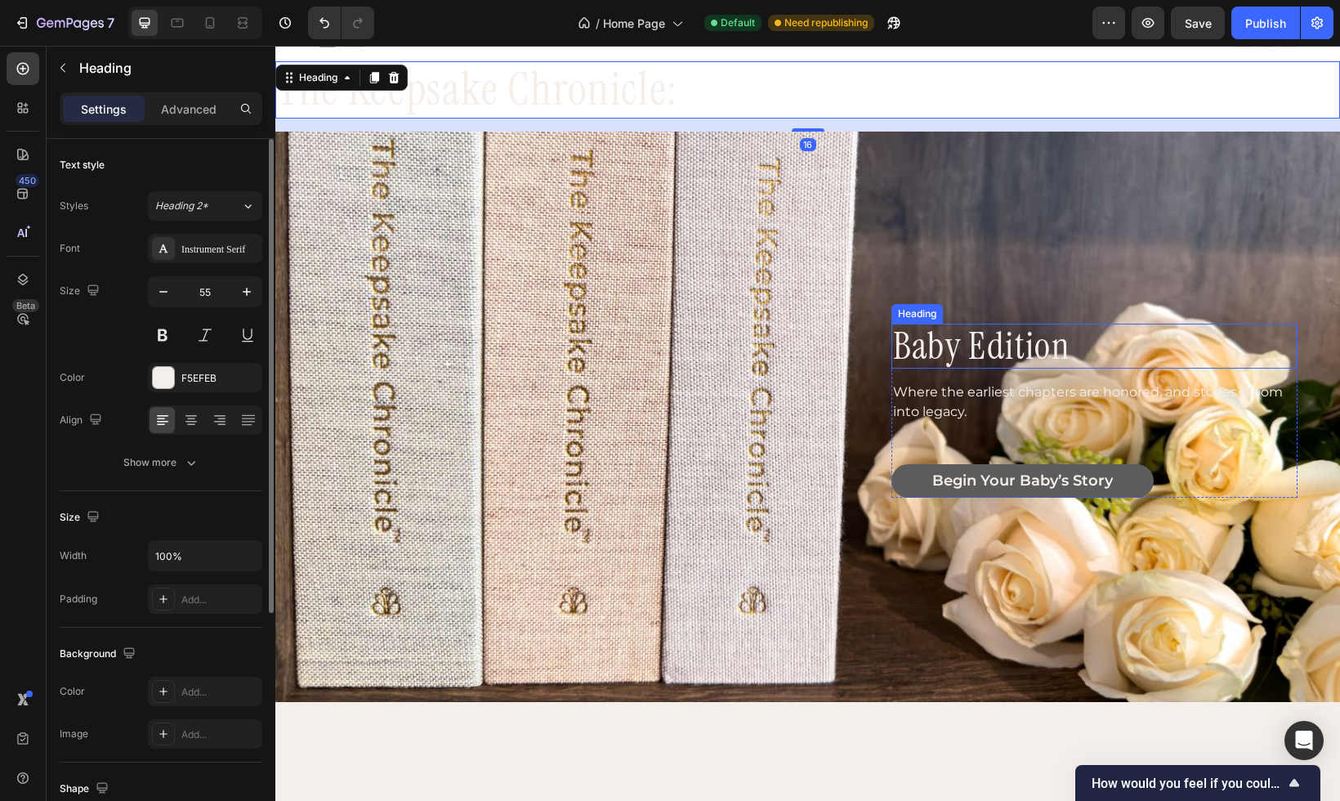
click at [979, 363] on h2 "baby edition" at bounding box center [1094, 346] width 405 height 45
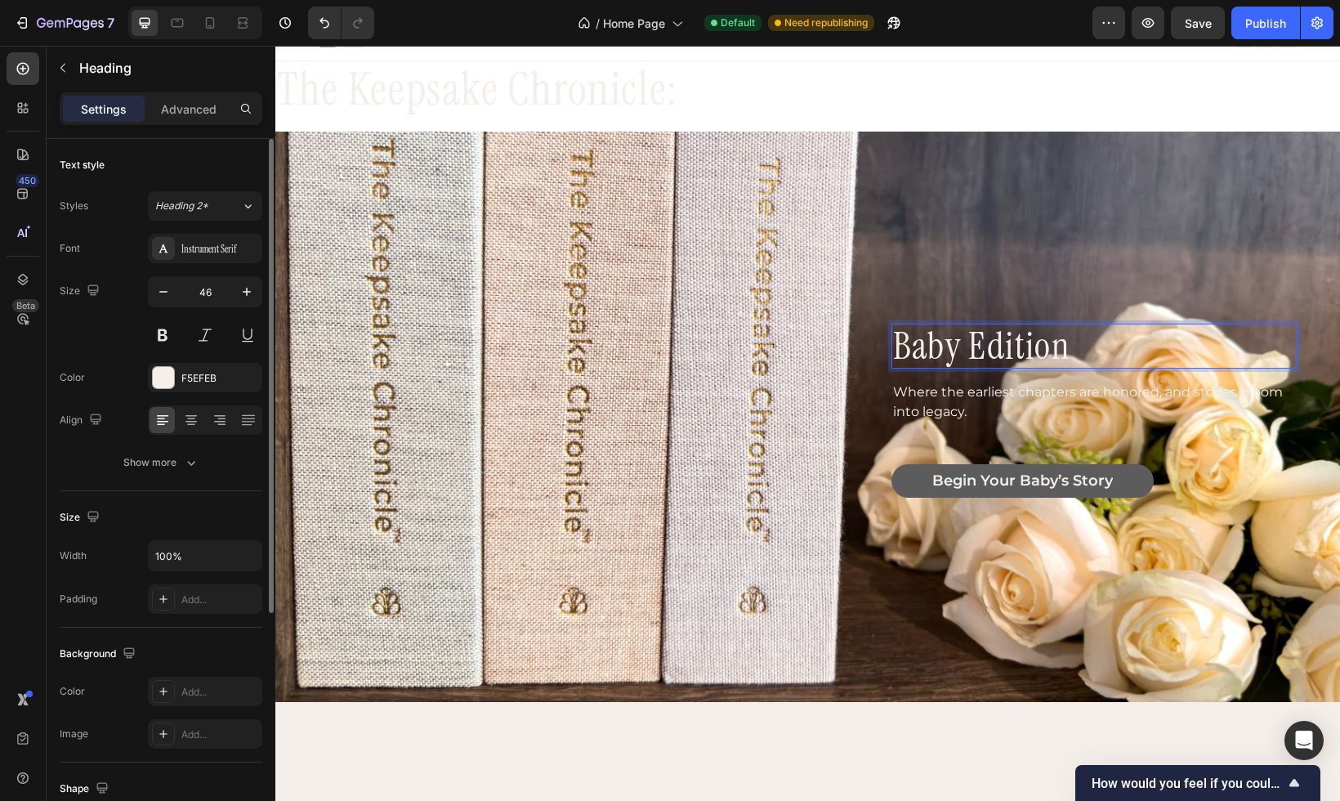
click at [1044, 337] on h2 "baby edition" at bounding box center [1094, 346] width 405 height 45
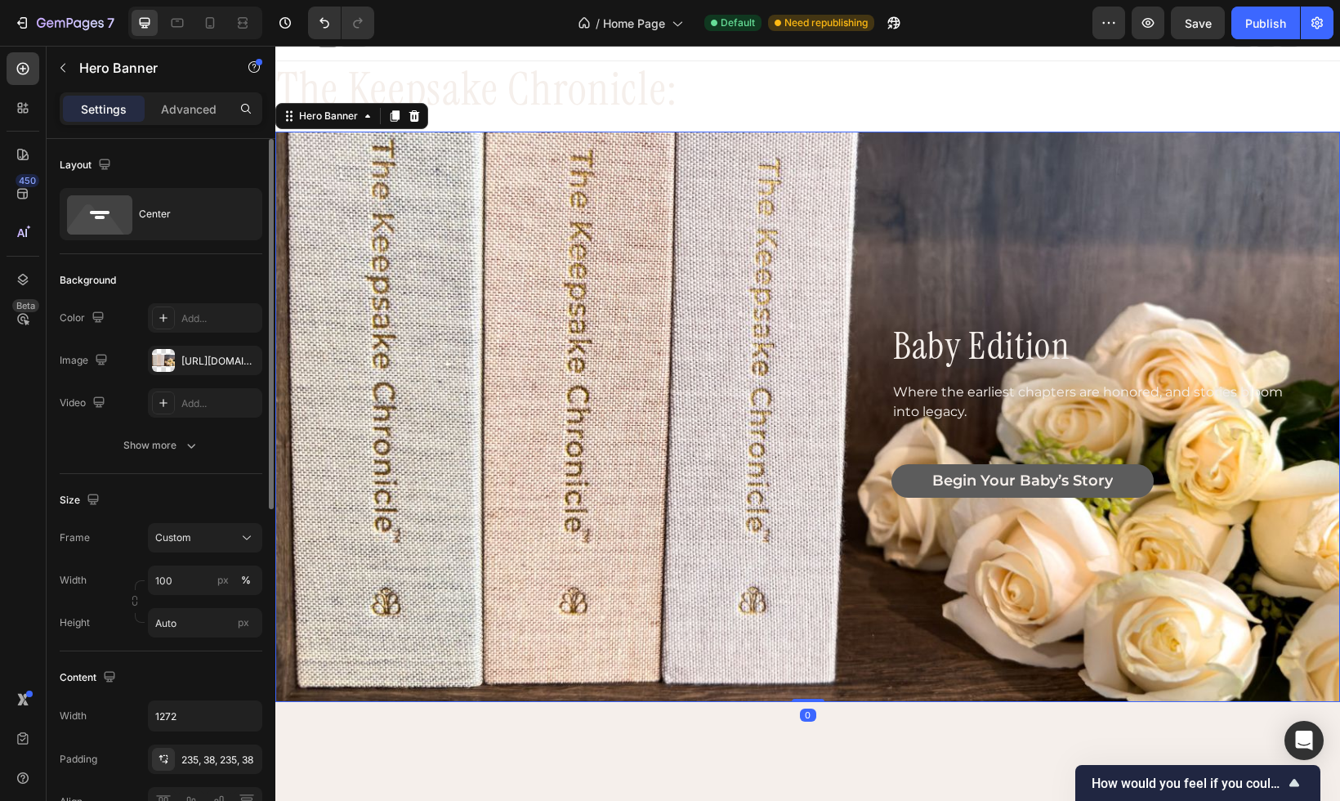
click at [944, 275] on div "baby edition Heading Where the earliest chapters are honored, and stories bloom…" at bounding box center [809, 417] width 1040 height 570
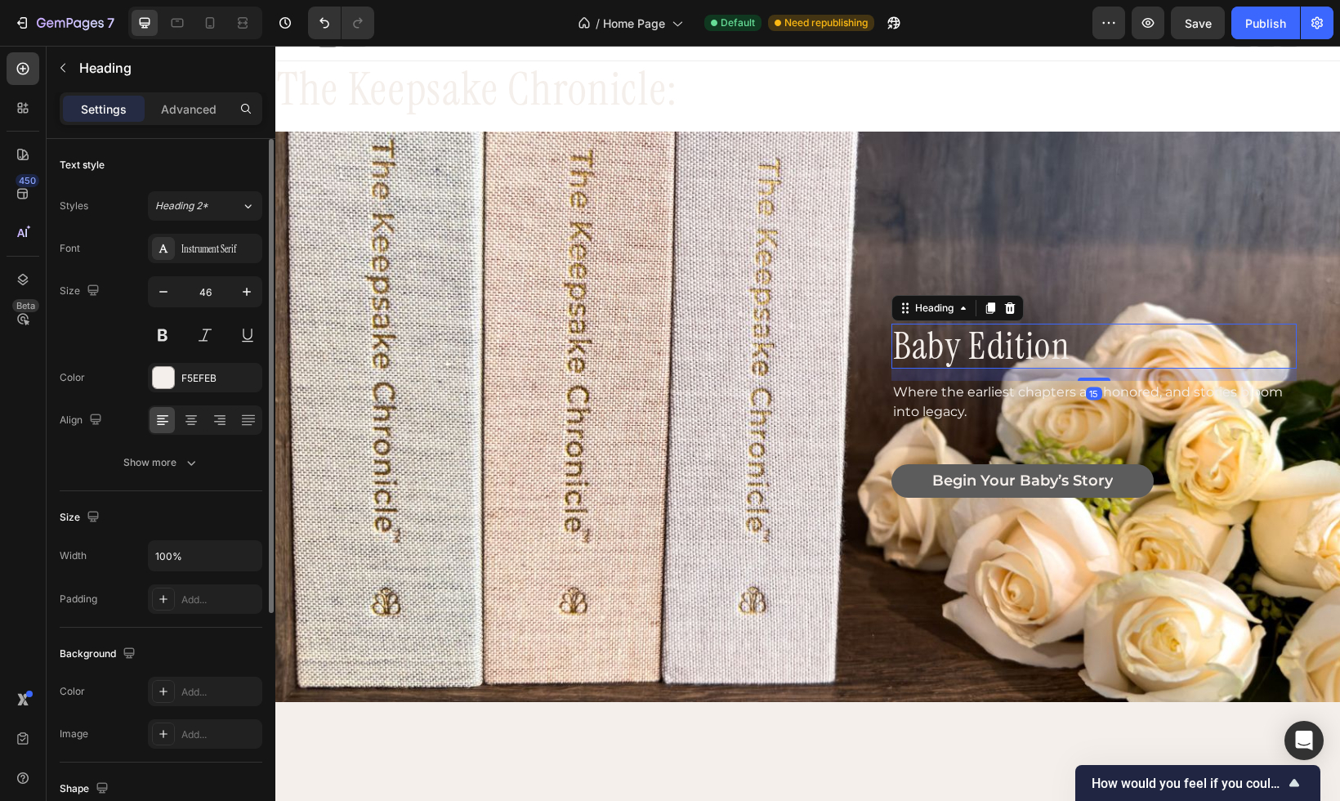
click at [942, 362] on p "baby edition" at bounding box center [1094, 346] width 402 height 42
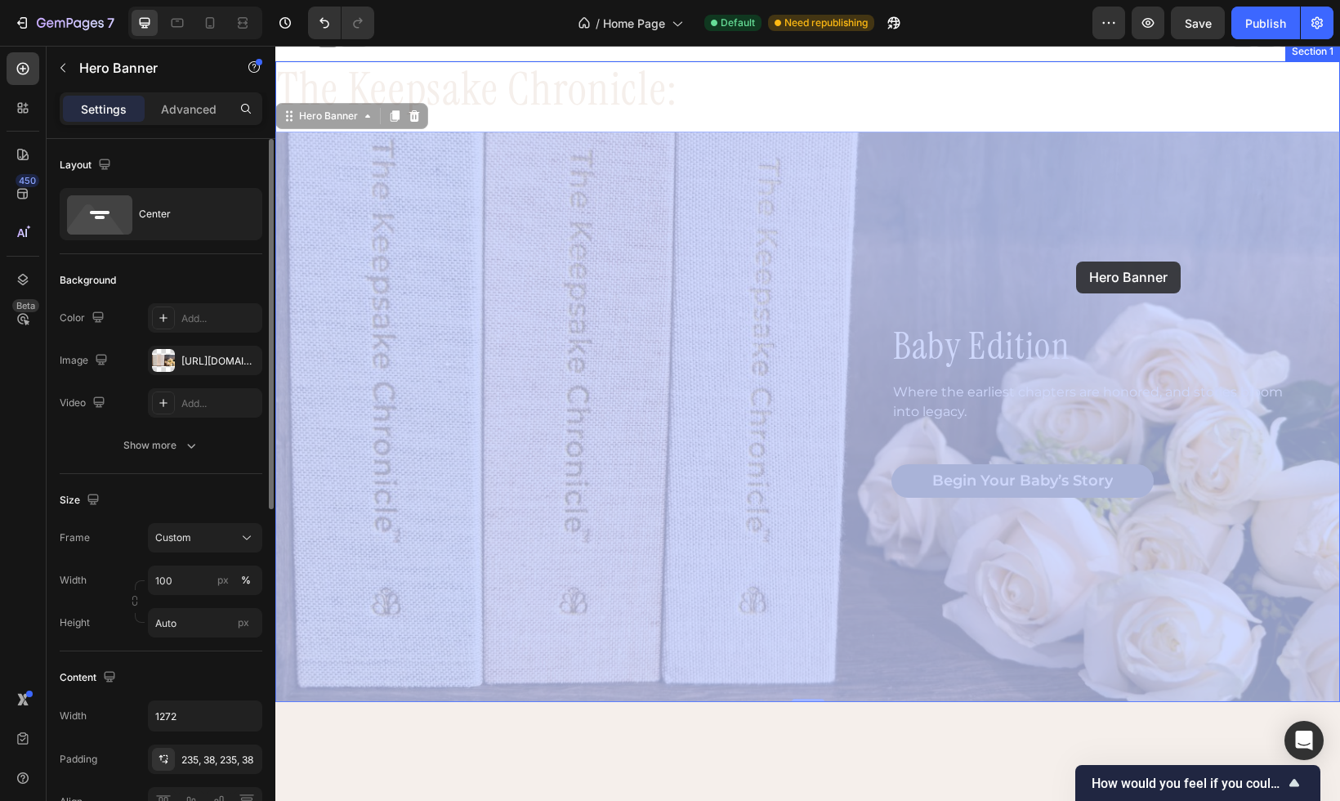
drag, startPoint x: 1069, startPoint y: 322, endPoint x: 1076, endPoint y: 262, distance: 60.9
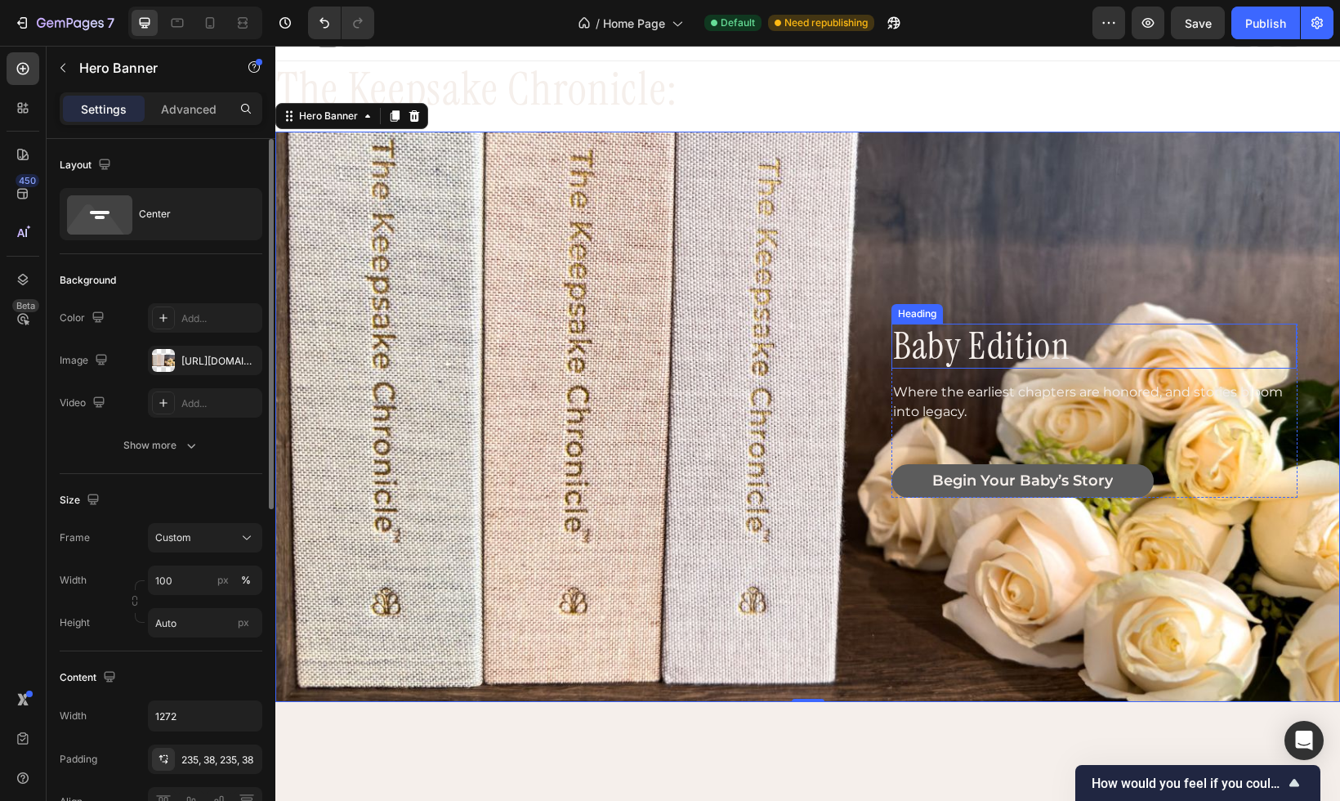
click at [983, 348] on p "baby edition" at bounding box center [1094, 346] width 402 height 42
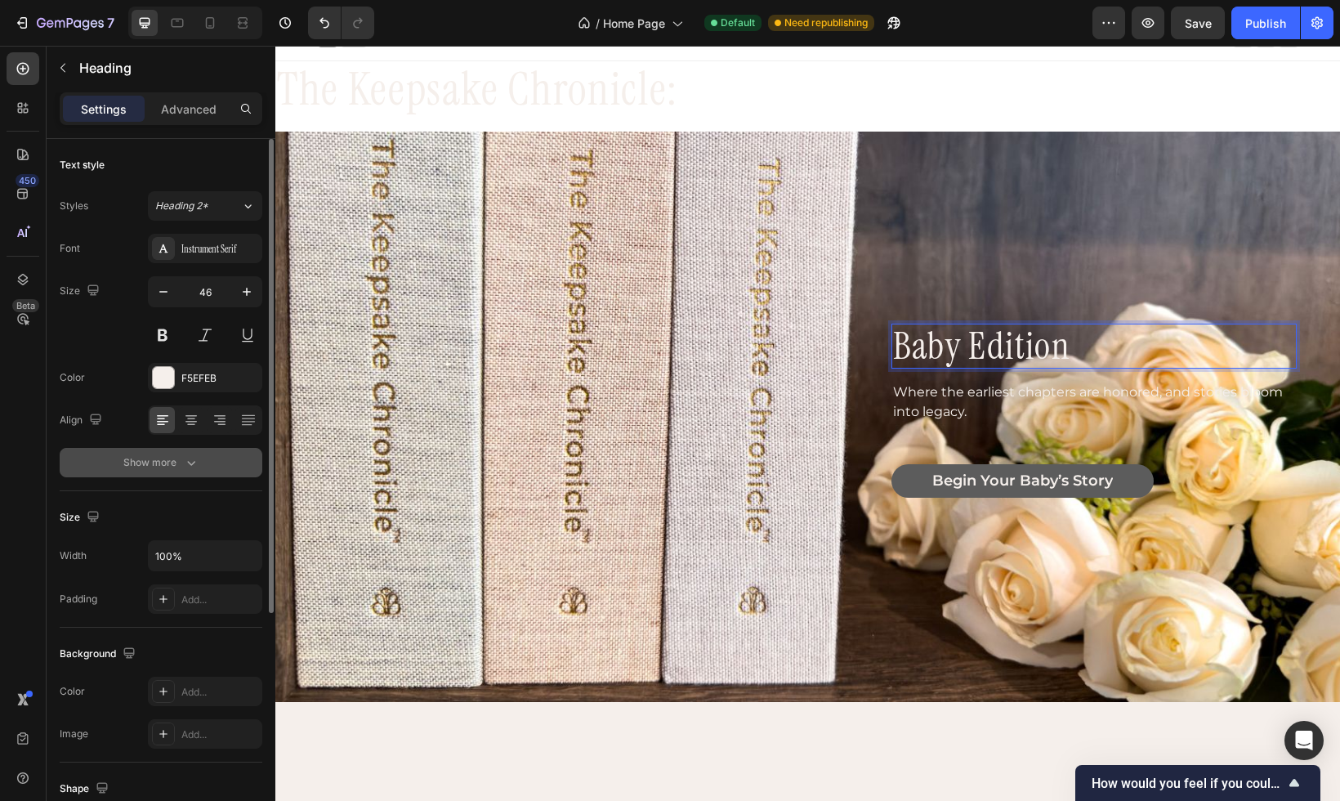
click at [189, 456] on icon "button" at bounding box center [191, 462] width 16 height 16
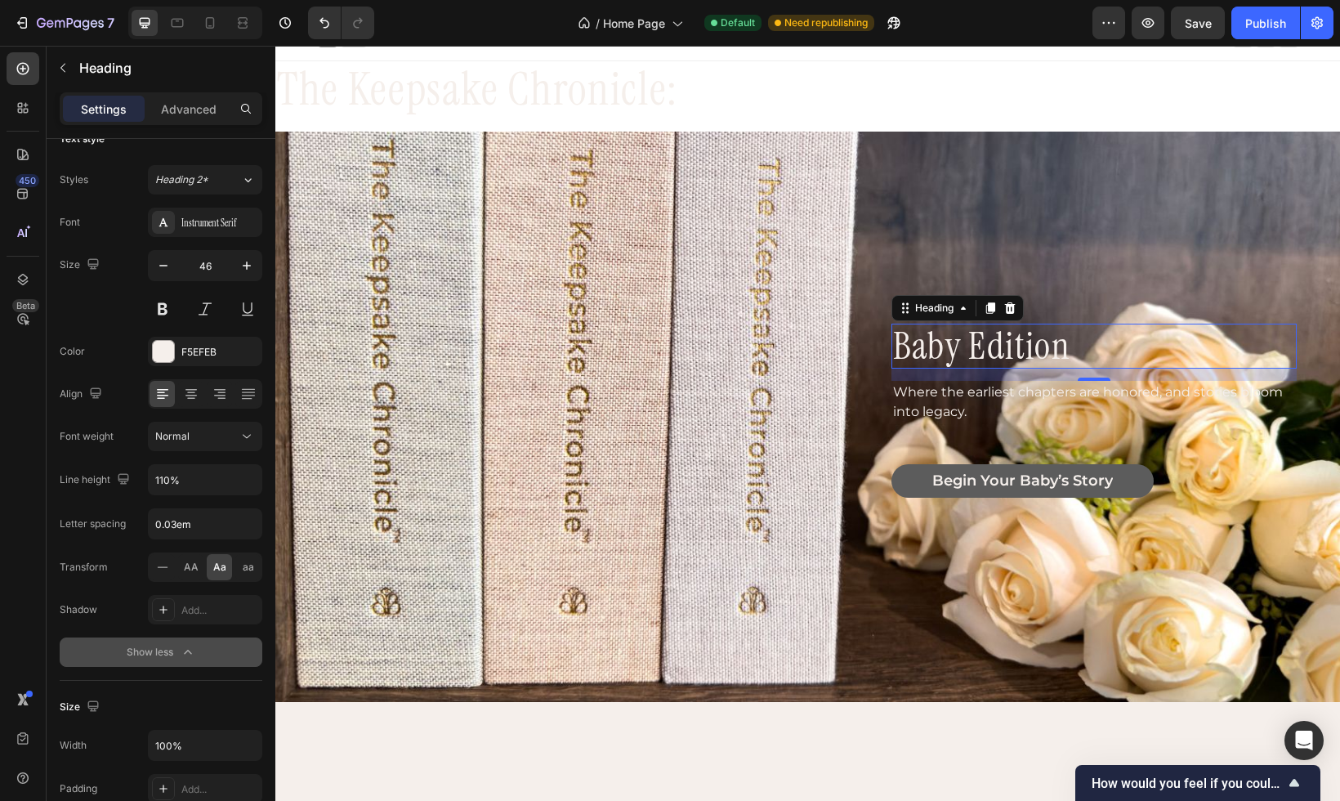
scroll to position [0, 0]
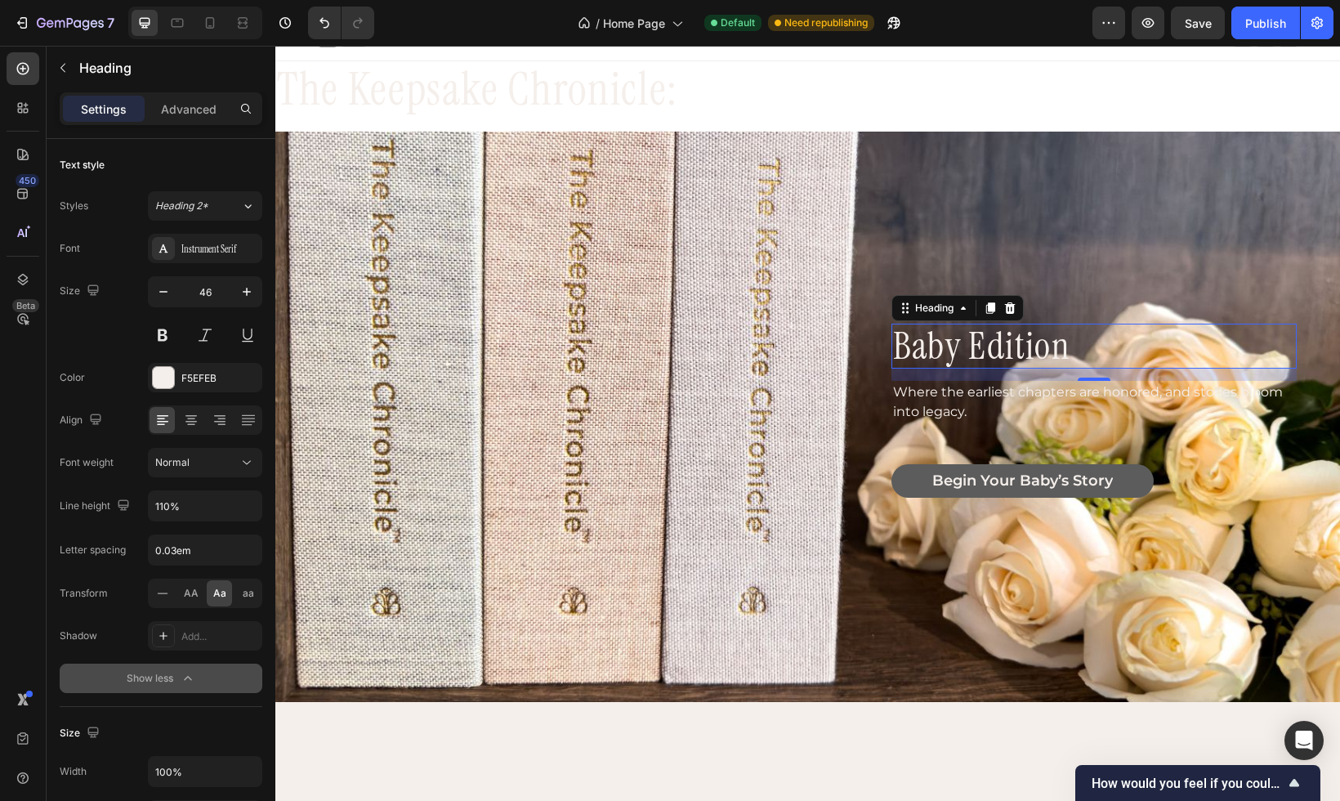
click at [1121, 339] on p "baby edition" at bounding box center [1094, 346] width 402 height 42
click at [1116, 324] on h2 "baby edition" at bounding box center [1094, 346] width 405 height 45
click at [190, 110] on p "Advanced" at bounding box center [189, 109] width 56 height 17
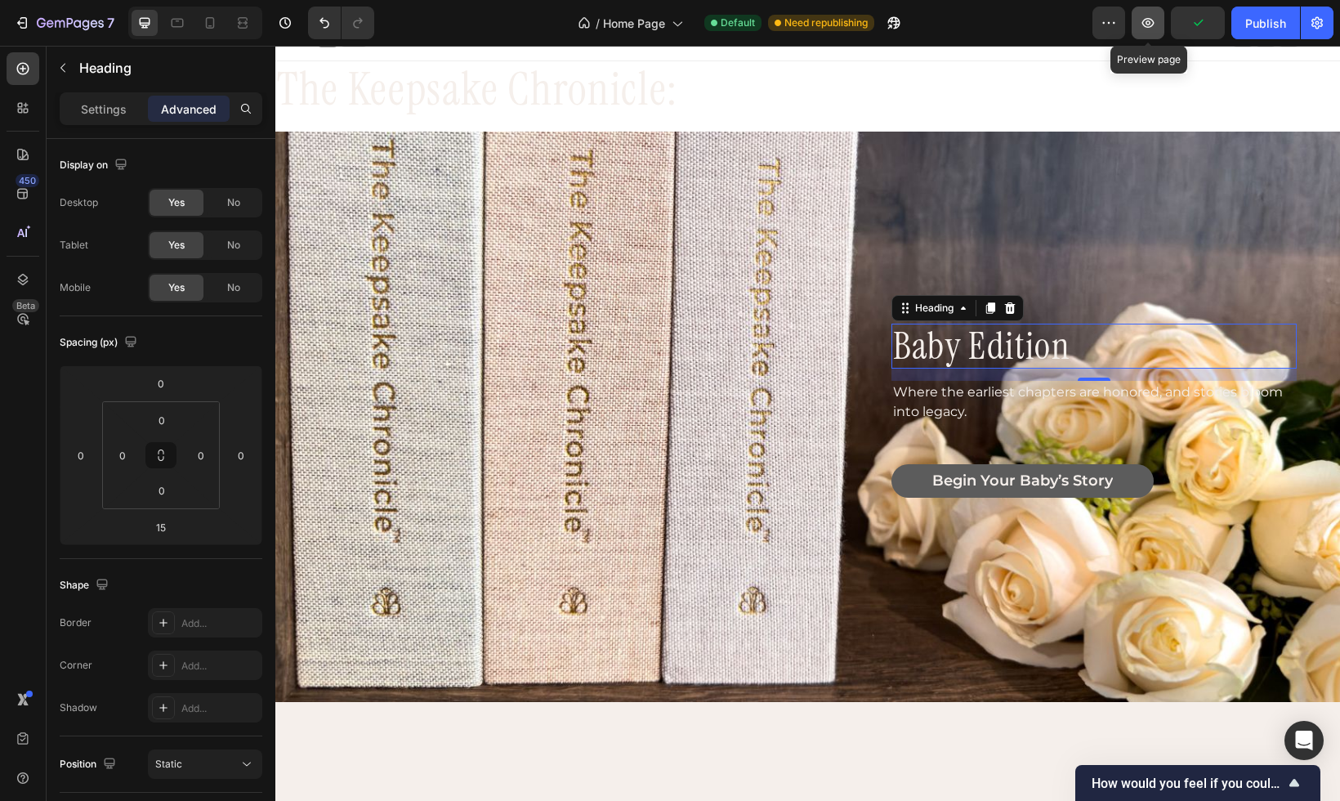
click at [1151, 25] on icon "button" at bounding box center [1148, 22] width 5 height 5
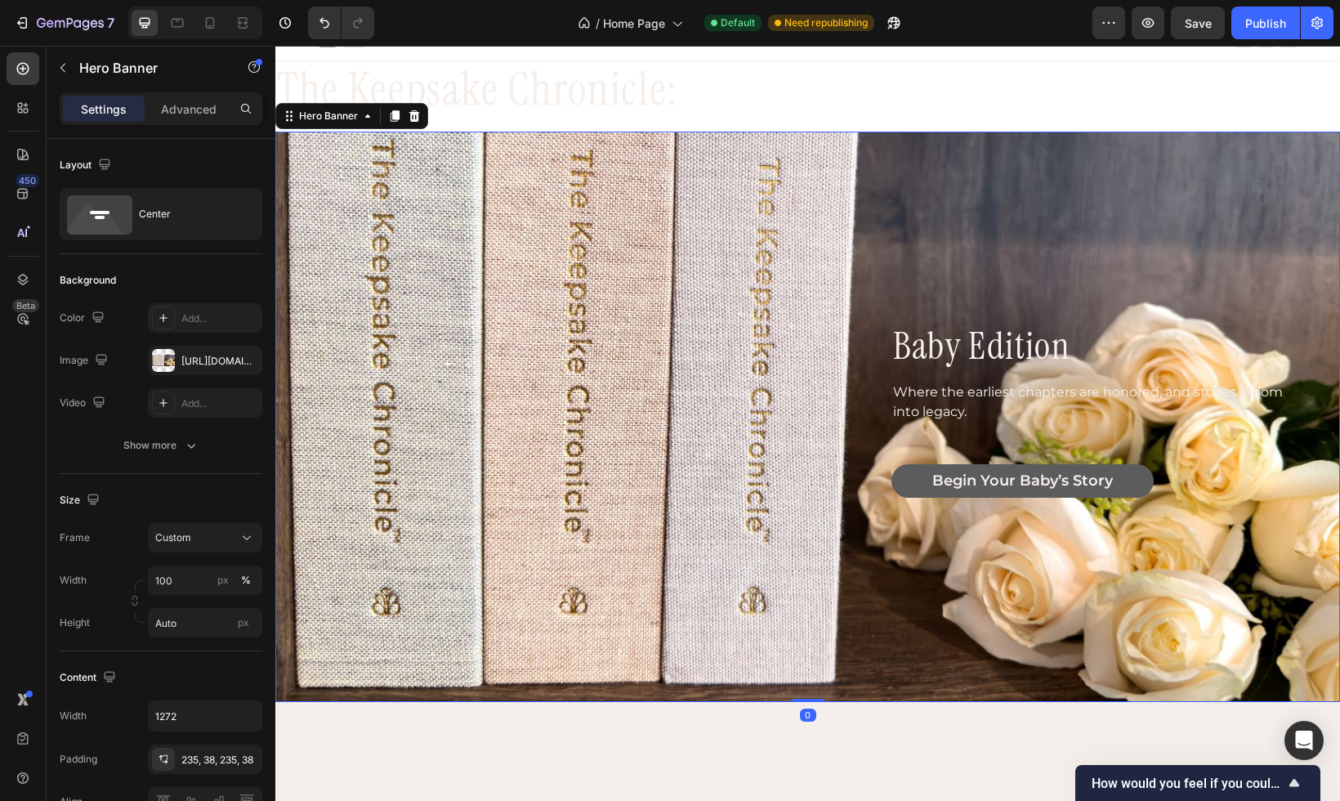
click at [582, 463] on div "baby edition Heading Where the earliest chapters are honored, and stories bloom…" at bounding box center [809, 417] width 978 height 186
click at [193, 360] on div "https://cdn.shopify.com/s/files/1/0697/6520/1943/files/gempages_582946547101074…" at bounding box center [204, 361] width 47 height 15
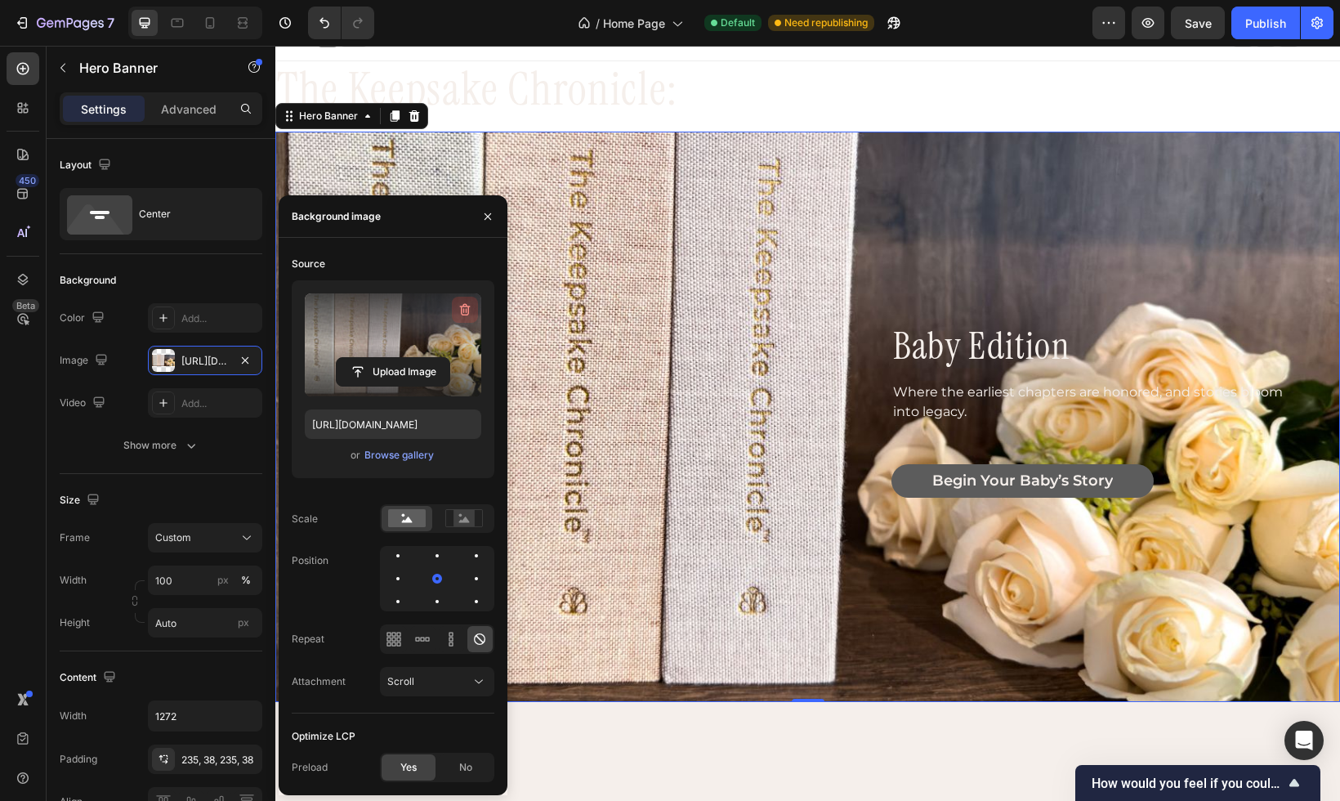
click at [464, 309] on icon "button" at bounding box center [465, 310] width 16 height 16
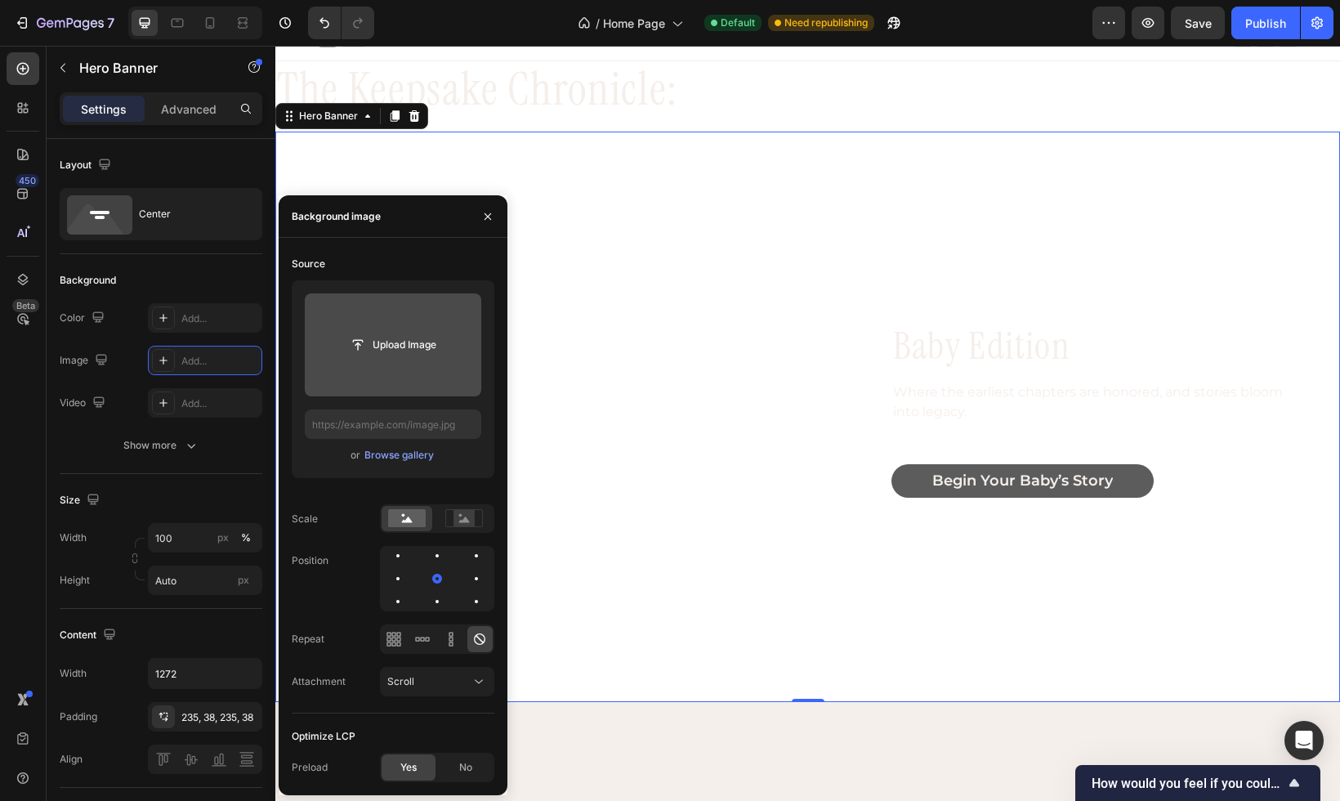
click at [394, 358] on input "file" at bounding box center [393, 345] width 113 height 28
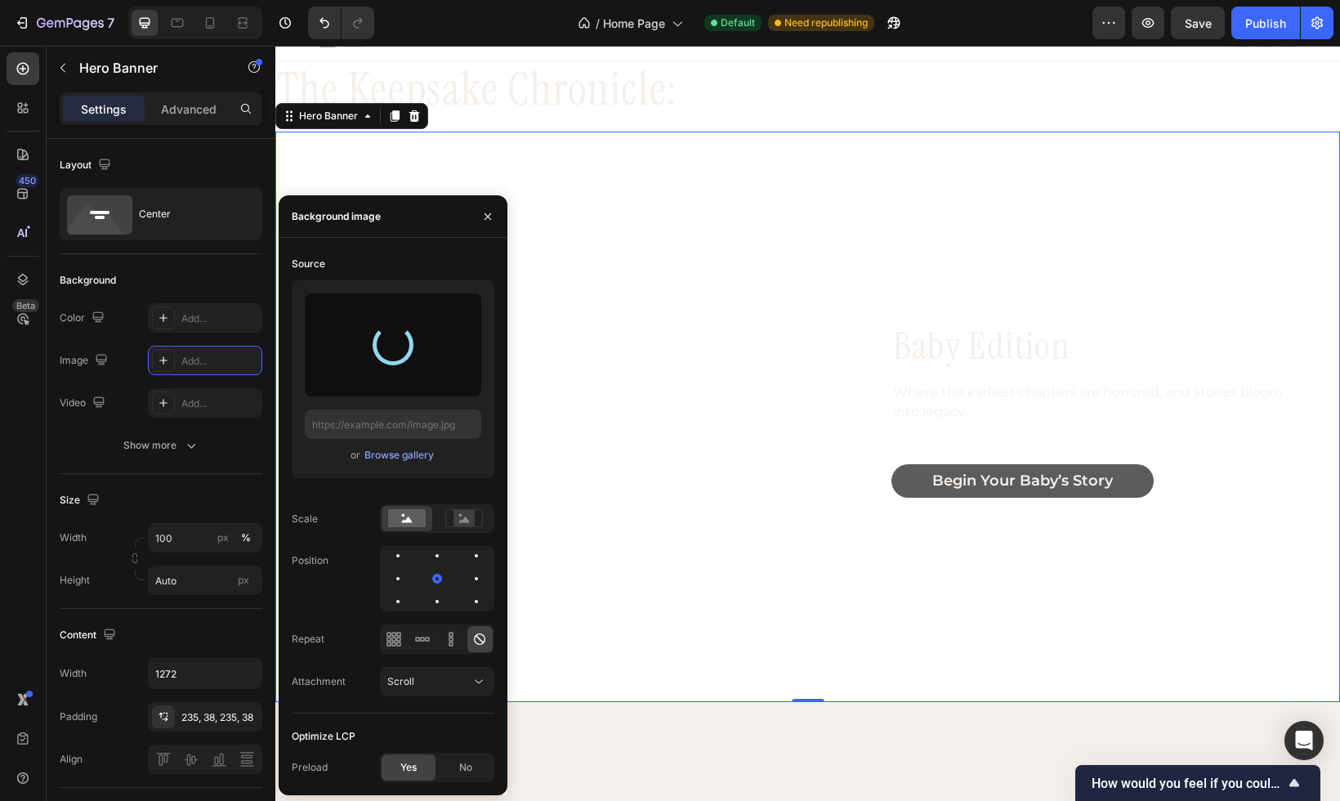
type input "https://cdn.shopify.com/s/files/1/0697/6520/1943/files/gempages_582946547101074…"
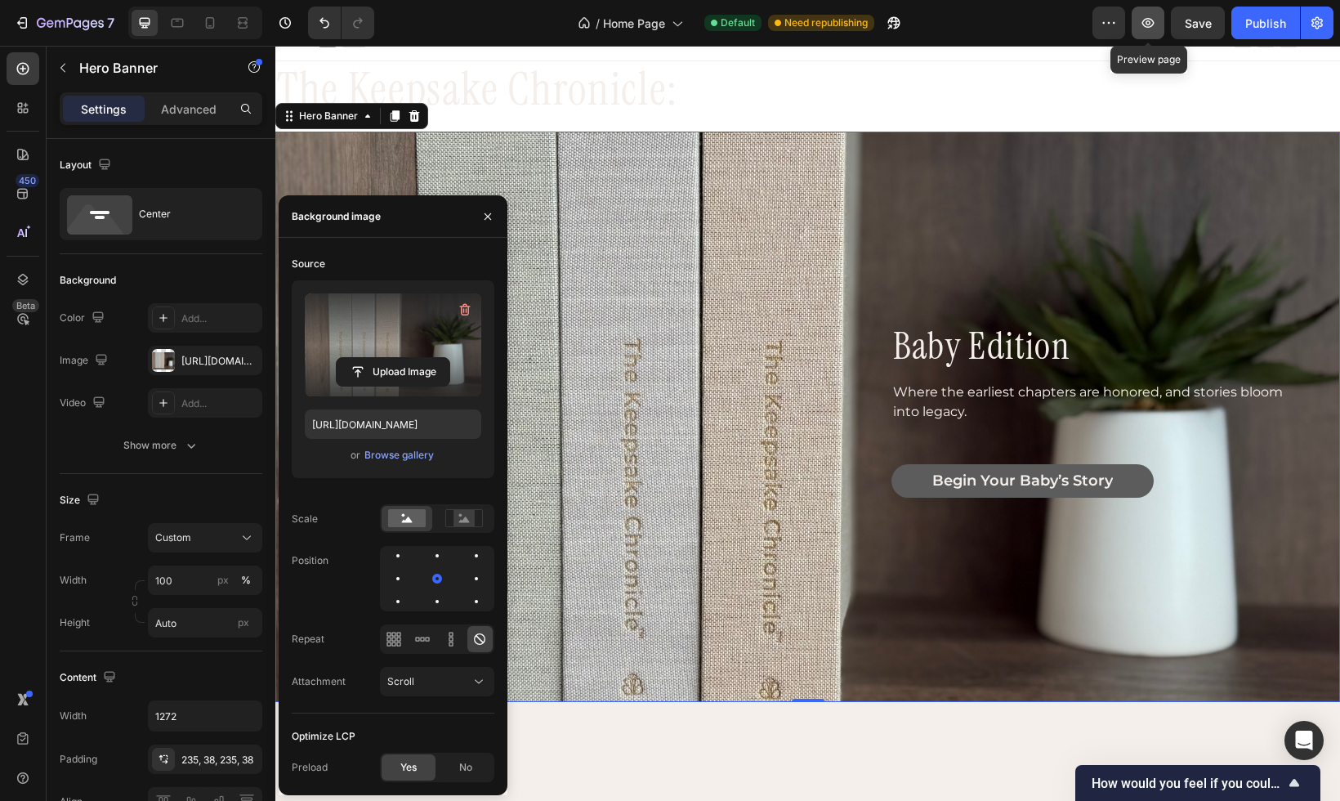
click at [1151, 25] on icon "button" at bounding box center [1148, 23] width 16 height 16
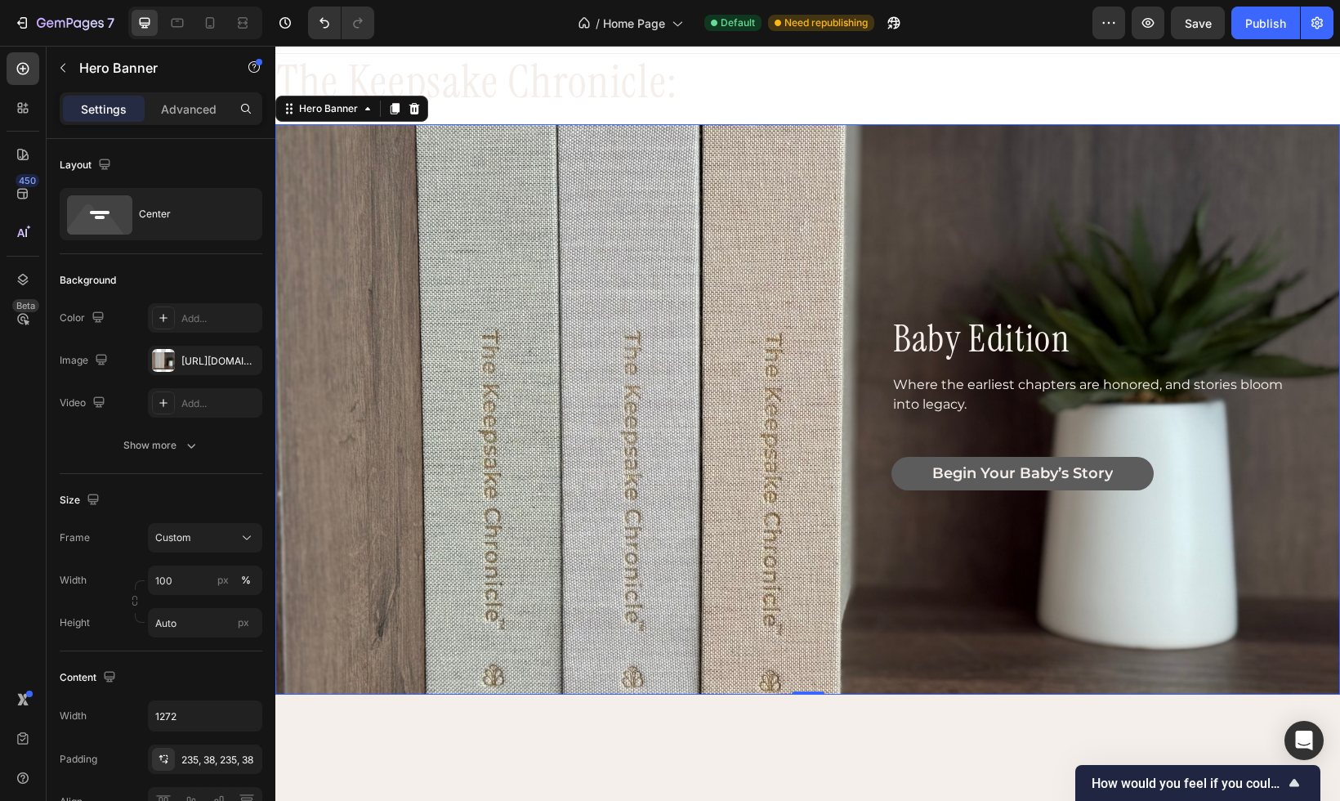
scroll to position [27, 0]
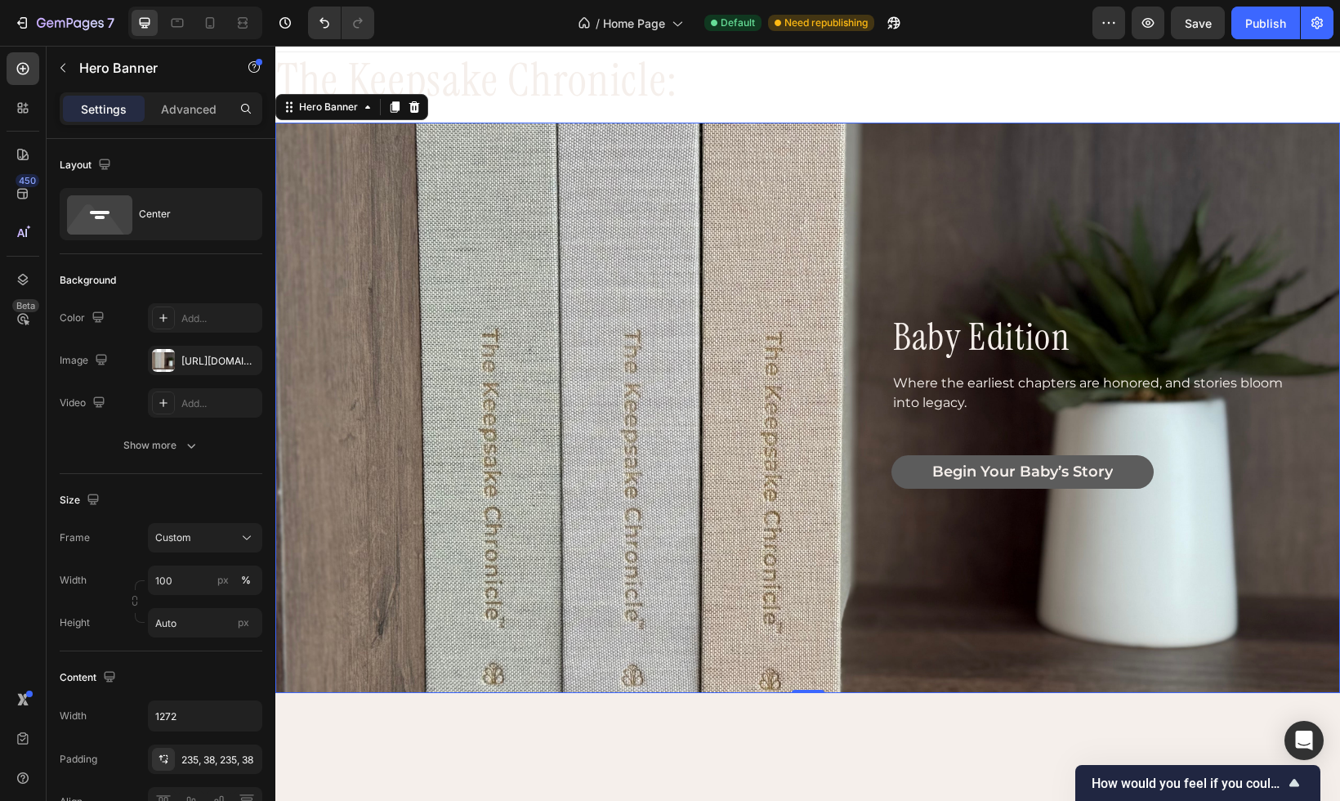
click at [593, 469] on div "baby edition Heading Where the earliest chapters are honored, and stories bloom…" at bounding box center [809, 408] width 978 height 186
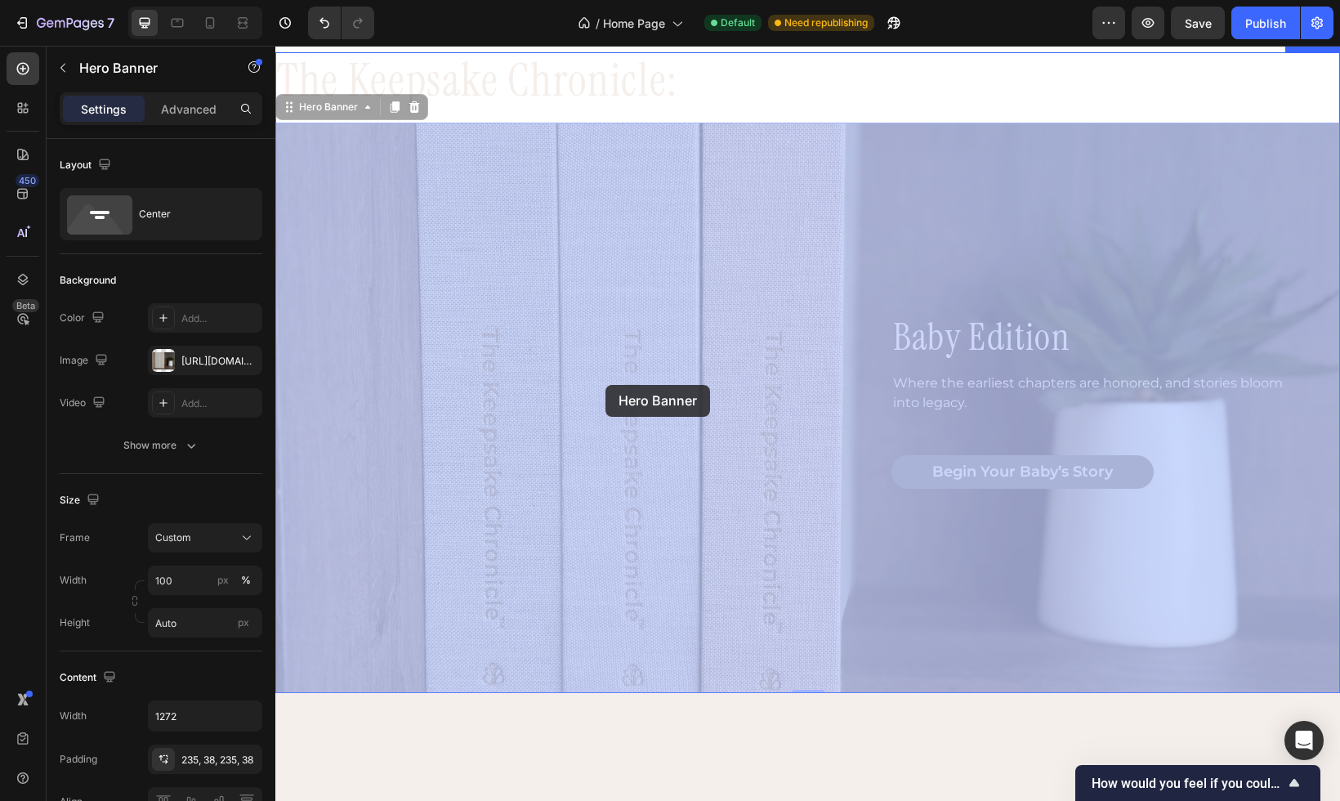
drag, startPoint x: 598, startPoint y: 451, endPoint x: 606, endPoint y: 387, distance: 65.0
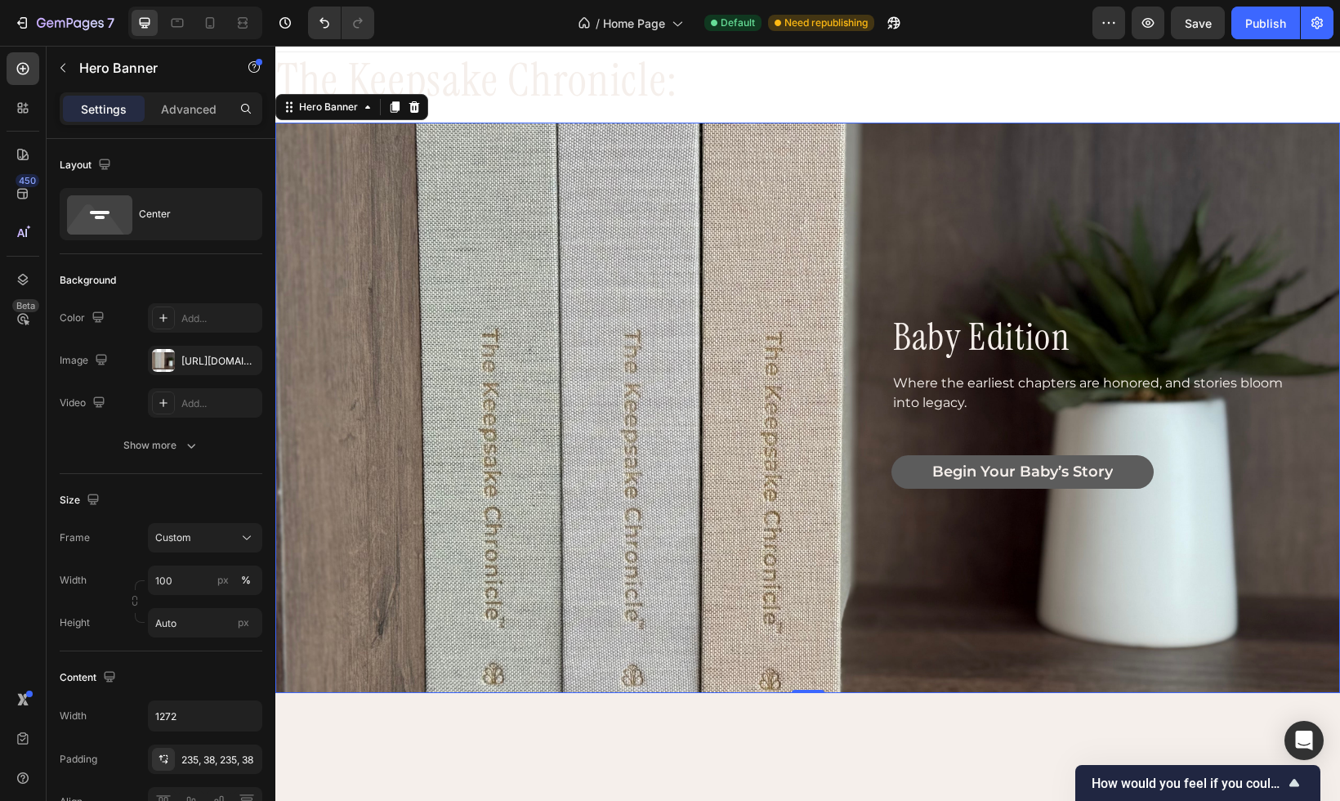
click at [606, 387] on div "baby edition Heading Where the earliest chapters are honored, and stories bloom…" at bounding box center [809, 408] width 978 height 186
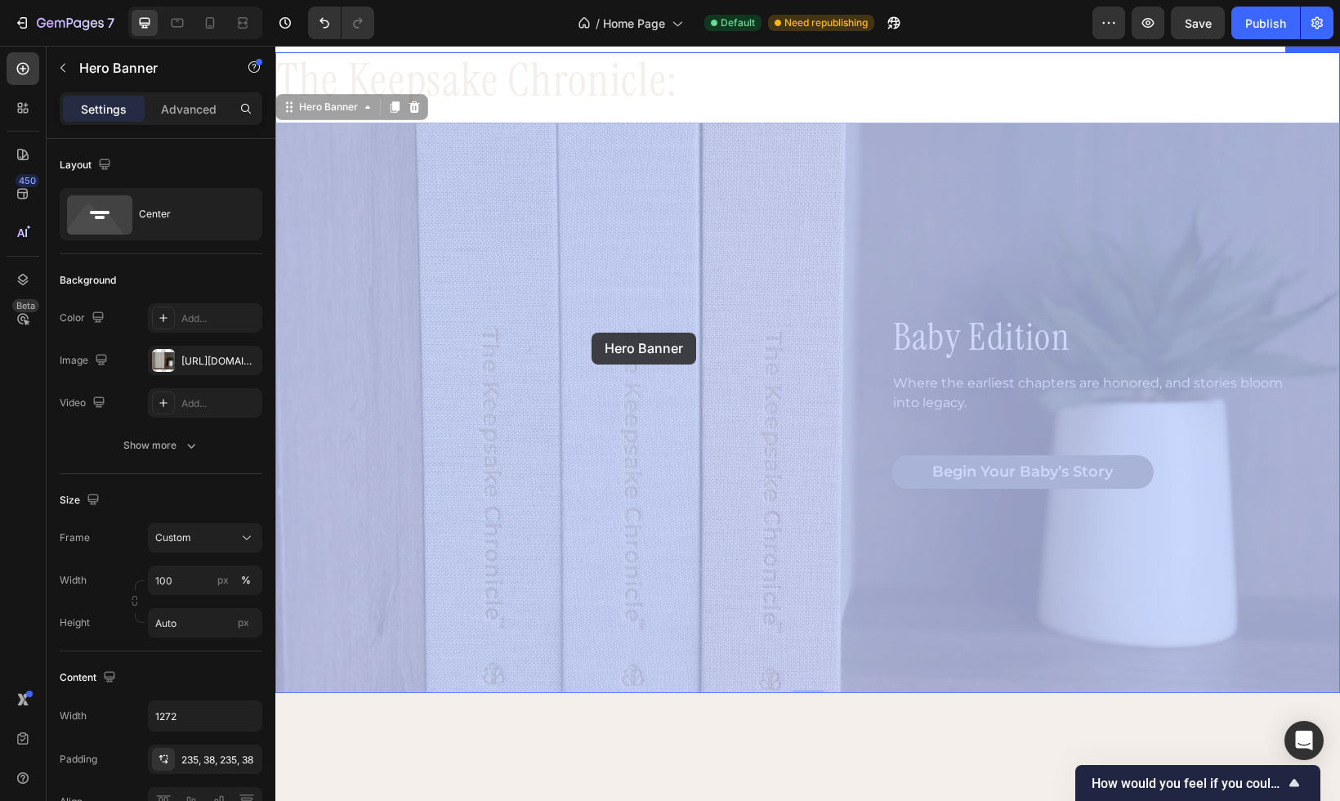
drag, startPoint x: 606, startPoint y: 387, endPoint x: 592, endPoint y: 333, distance: 55.7
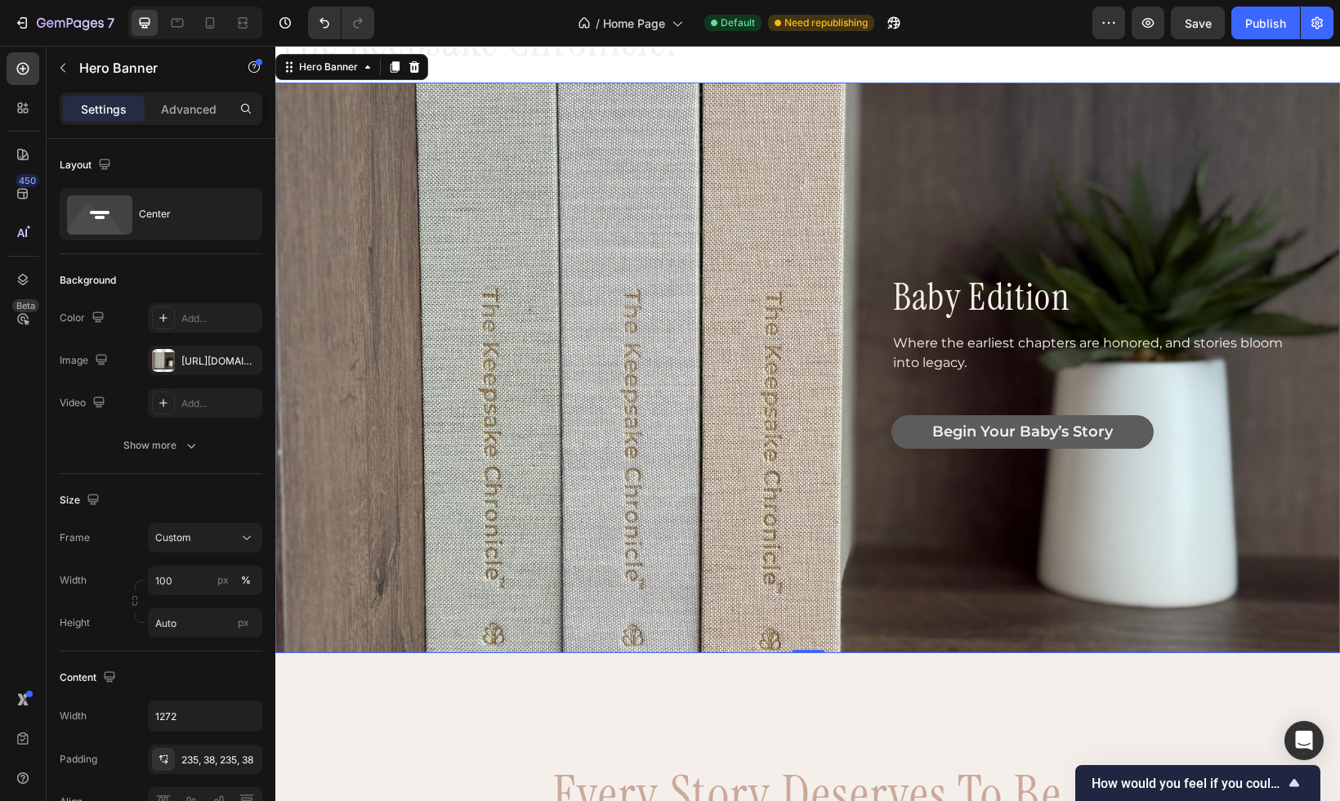
scroll to position [60, 0]
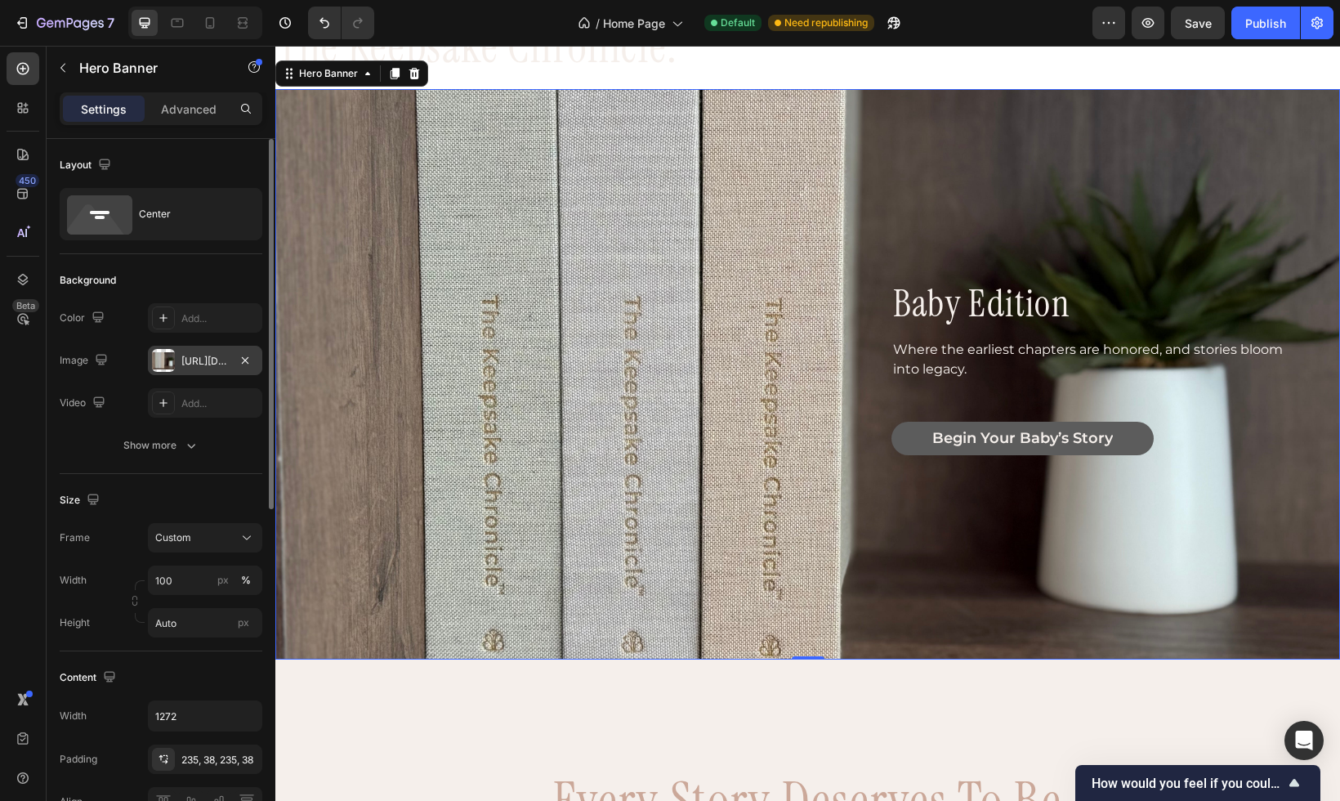
click at [190, 363] on div "https://cdn.shopify.com/s/files/1/0697/6520/1943/files/gempages_582946547101074…" at bounding box center [204, 361] width 47 height 15
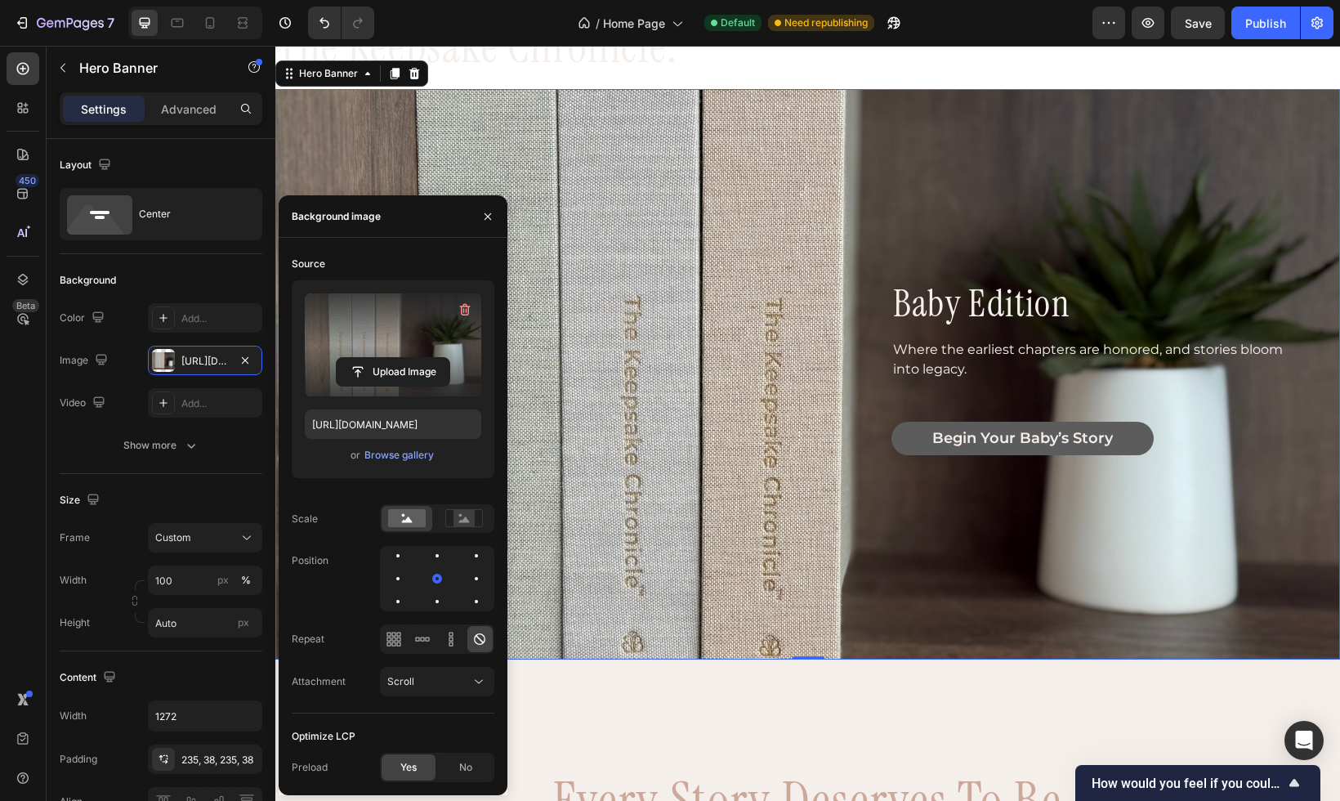
click at [383, 465] on div "or Browse gallery" at bounding box center [393, 455] width 177 height 20
click at [390, 457] on div "Browse gallery" at bounding box center [399, 455] width 69 height 15
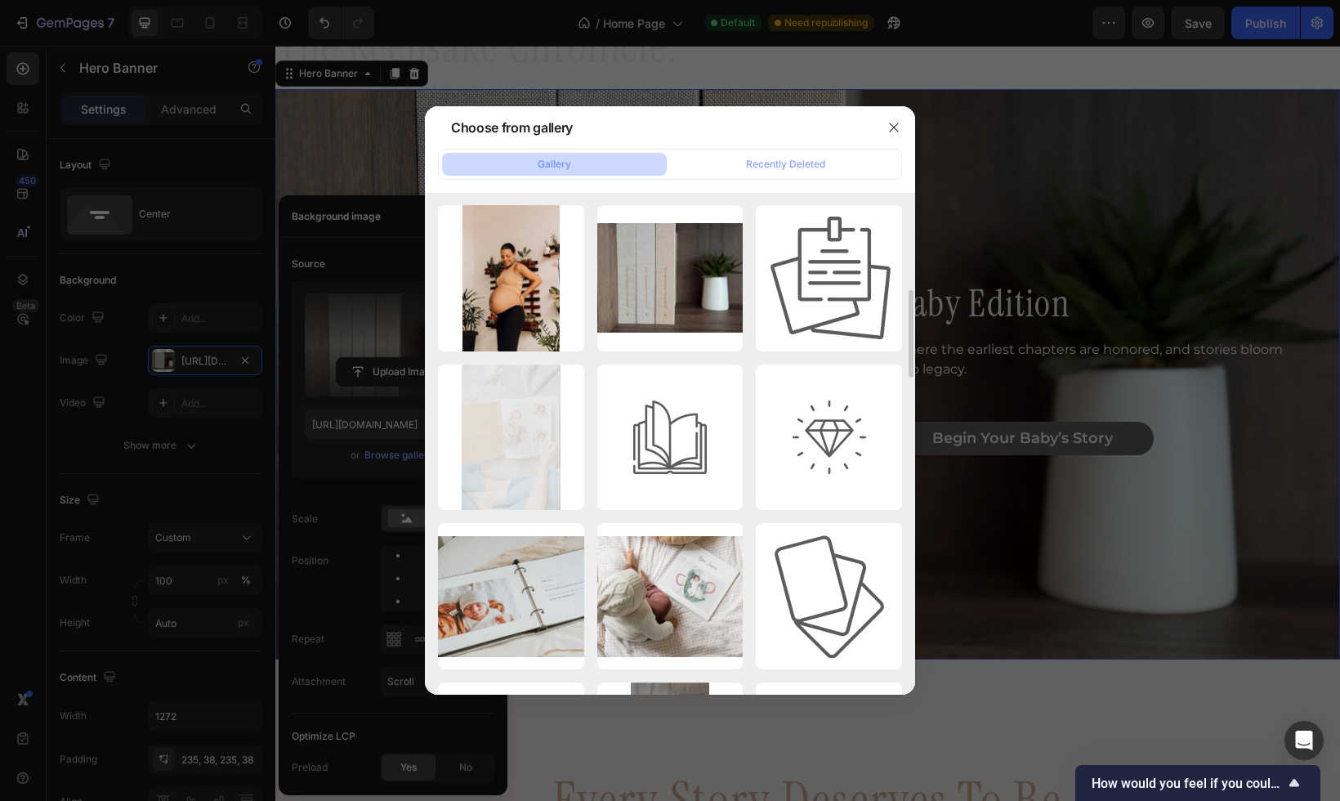
scroll to position [424, 0]
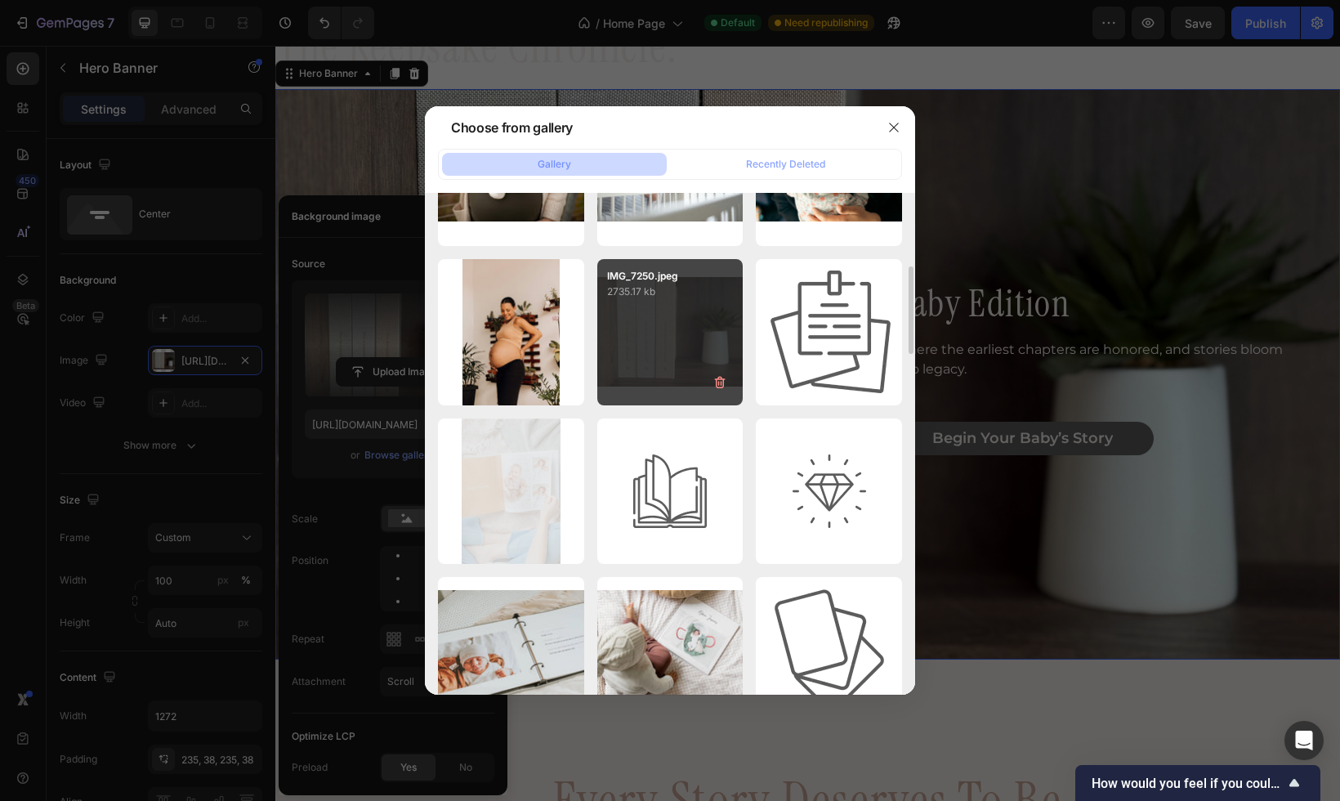
click at [656, 380] on div "IMG_7250.jpeg 2735.17 kb" at bounding box center [670, 332] width 146 height 146
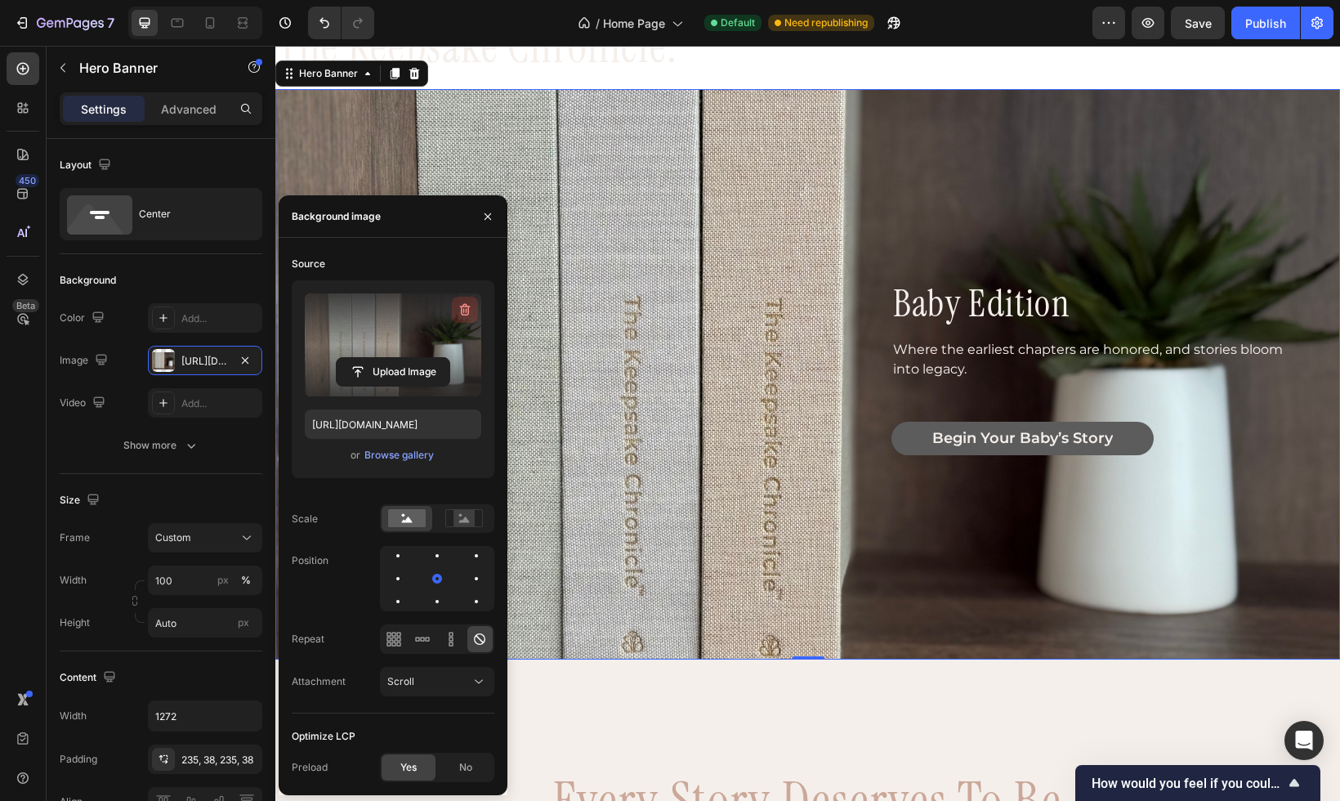
click at [463, 314] on icon "button" at bounding box center [465, 310] width 16 height 16
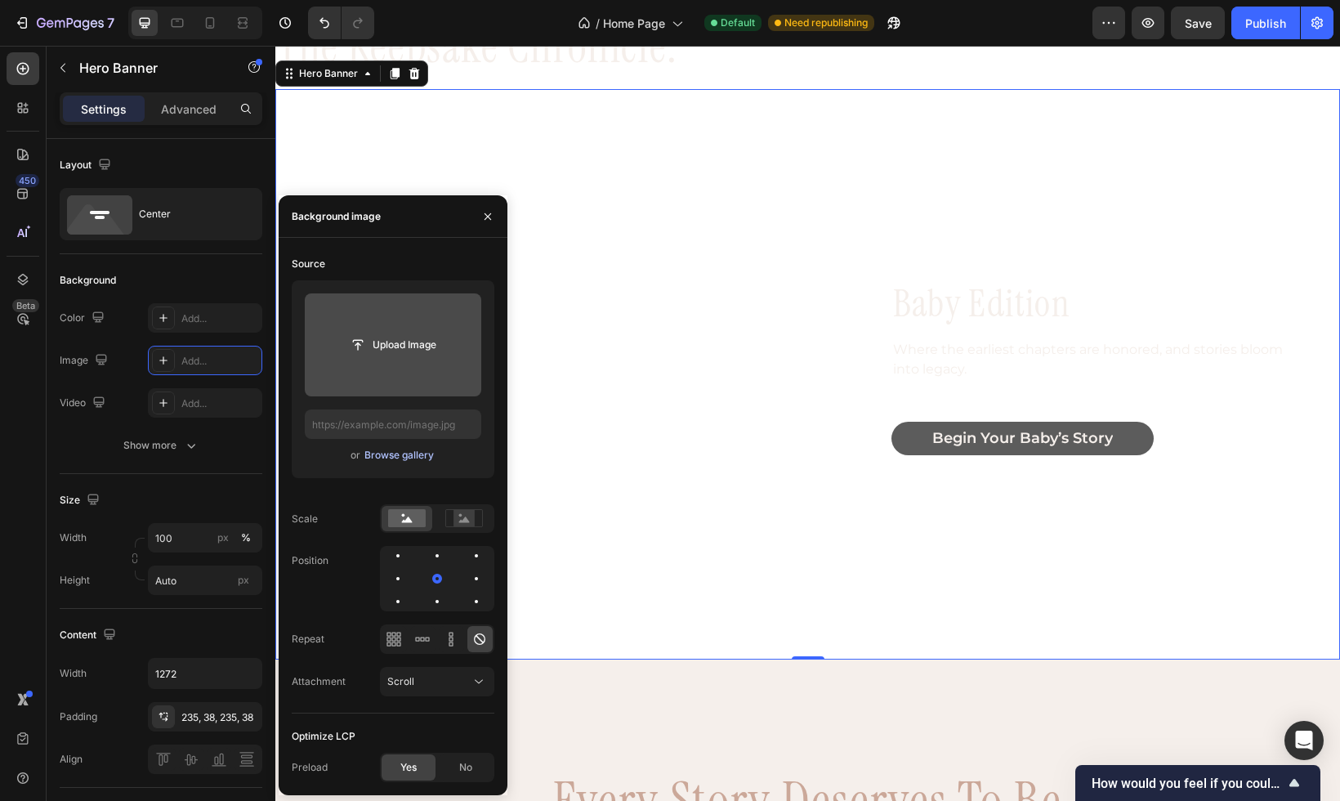
click at [377, 463] on button "Browse gallery" at bounding box center [399, 455] width 71 height 16
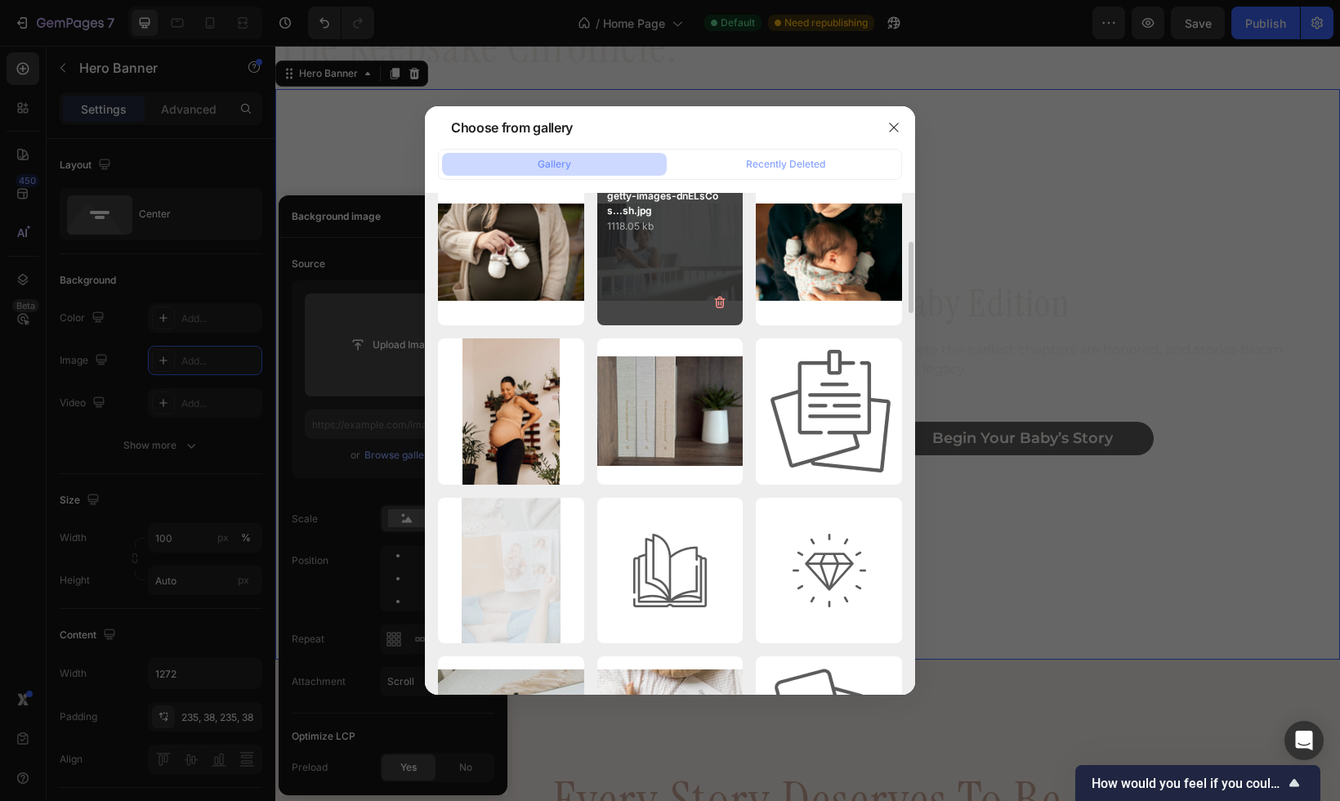
scroll to position [351, 0]
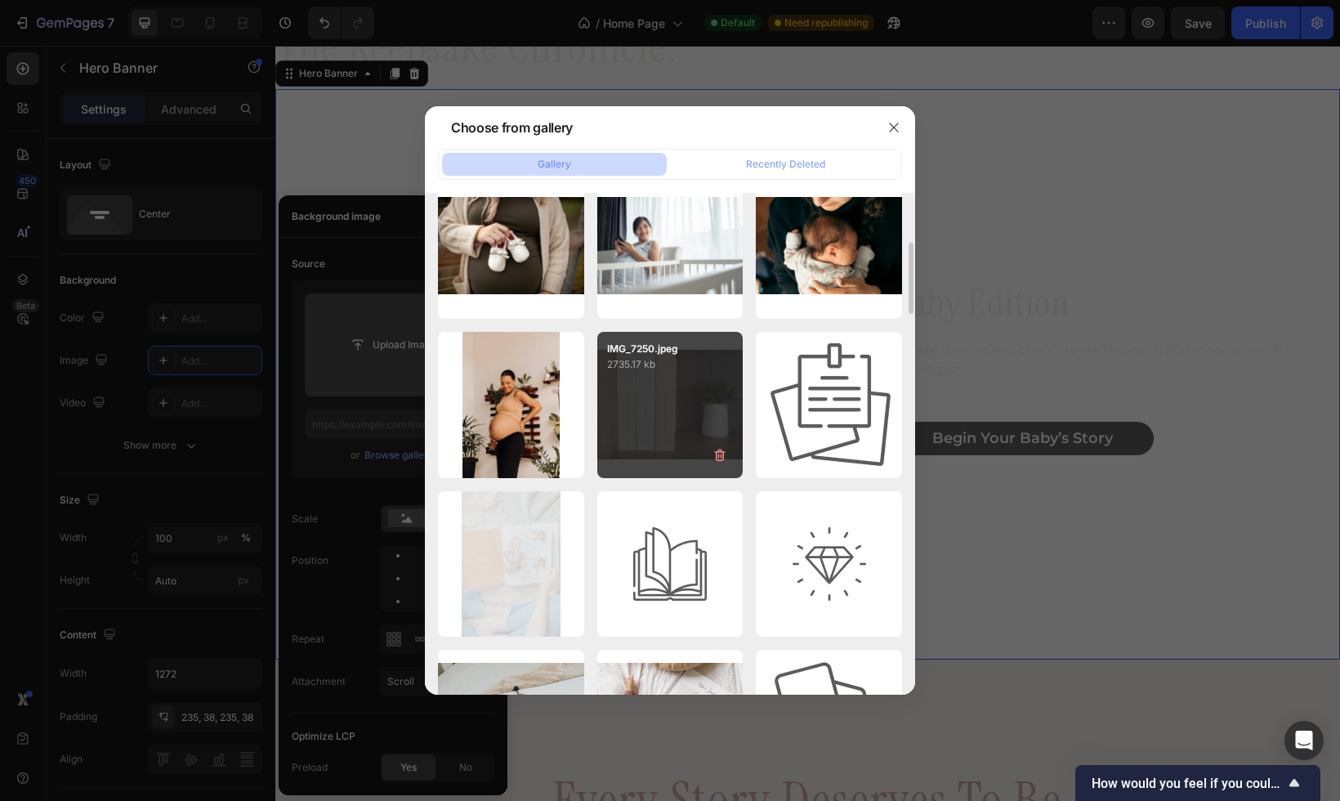
click at [664, 415] on div "IMG_7250.jpeg 2735.17 kb" at bounding box center [670, 405] width 146 height 146
type input "https://cdn.shopify.com/s/files/1/0697/6520/1943/files/gempages_582946547101074…"
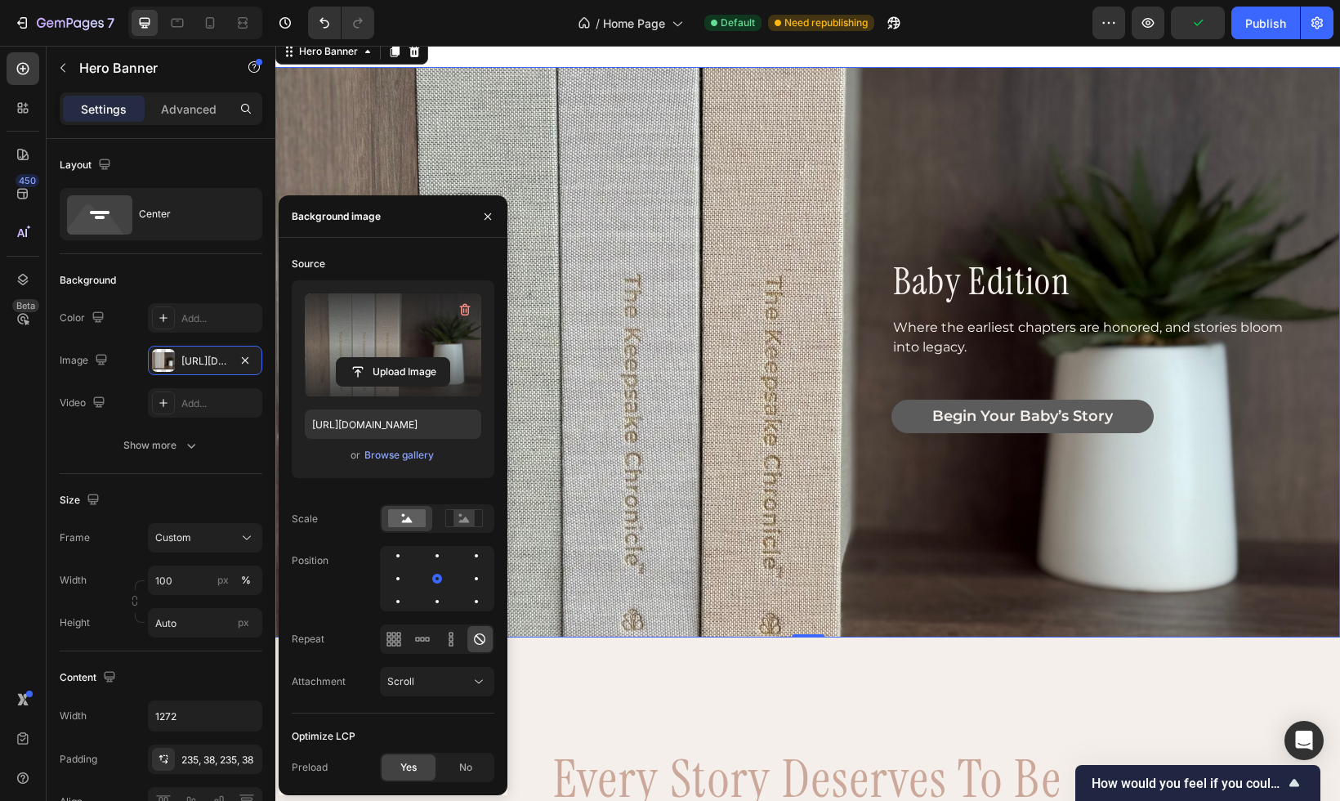
scroll to position [13, 0]
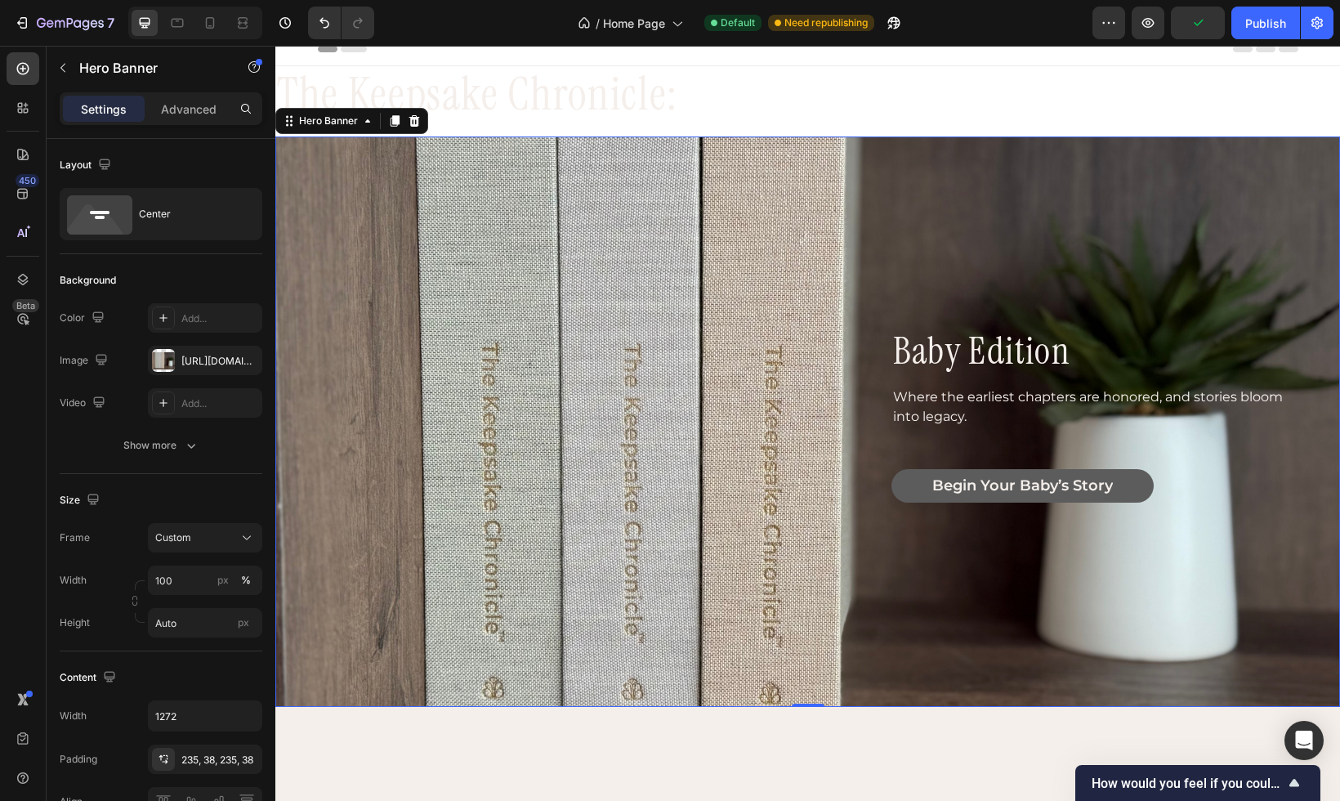
click at [930, 257] on div "baby edition Heading Where the earliest chapters are honored, and stories bloom…" at bounding box center [809, 421] width 1040 height 570
click at [1003, 250] on div "baby edition Heading Where the earliest chapters are honored, and stories bloom…" at bounding box center [809, 421] width 1040 height 570
click at [933, 348] on p "baby edition" at bounding box center [1094, 351] width 402 height 42
click at [1000, 268] on div "baby edition Heading Where the earliest chapters are honored, and stories bloom…" at bounding box center [809, 421] width 1040 height 570
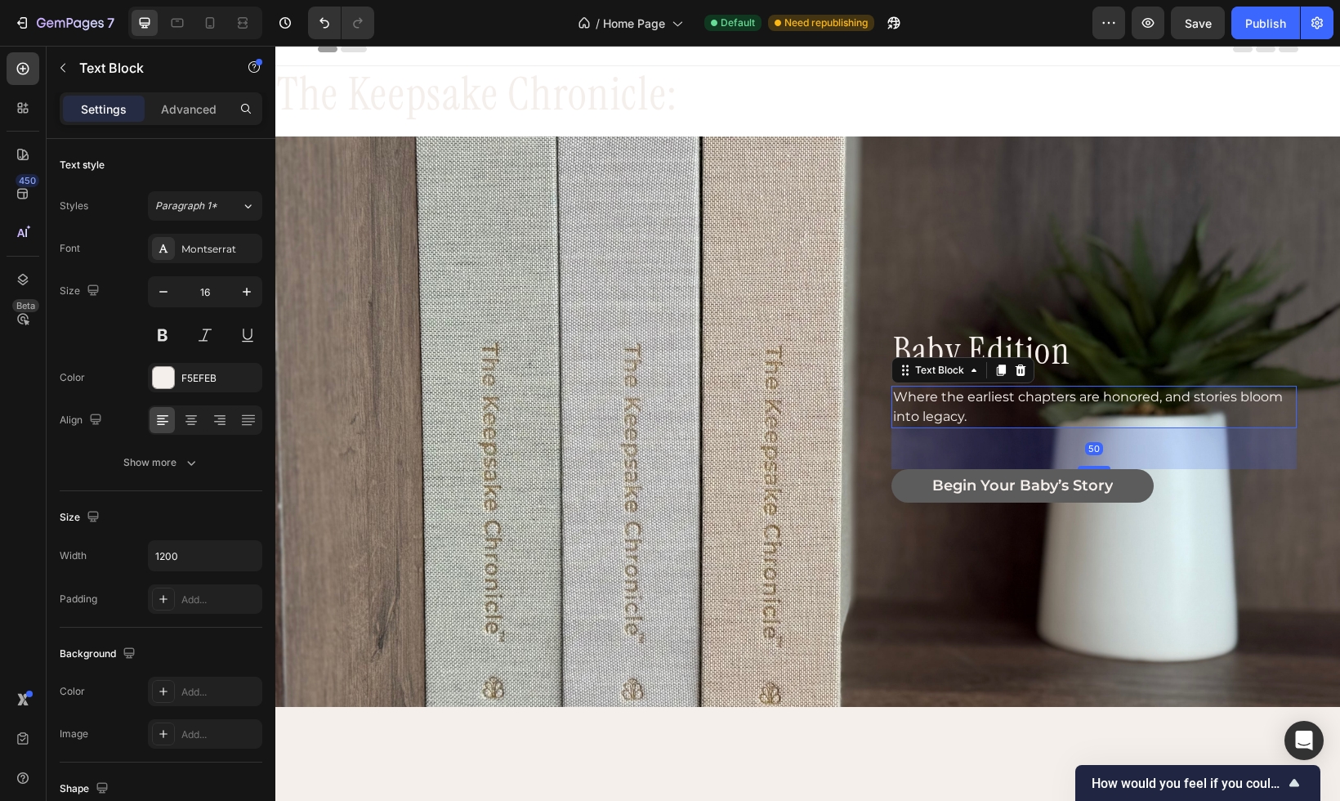
click at [931, 396] on p "Where the earliest chapters are honored, and stories bloom into legacy." at bounding box center [1094, 406] width 402 height 39
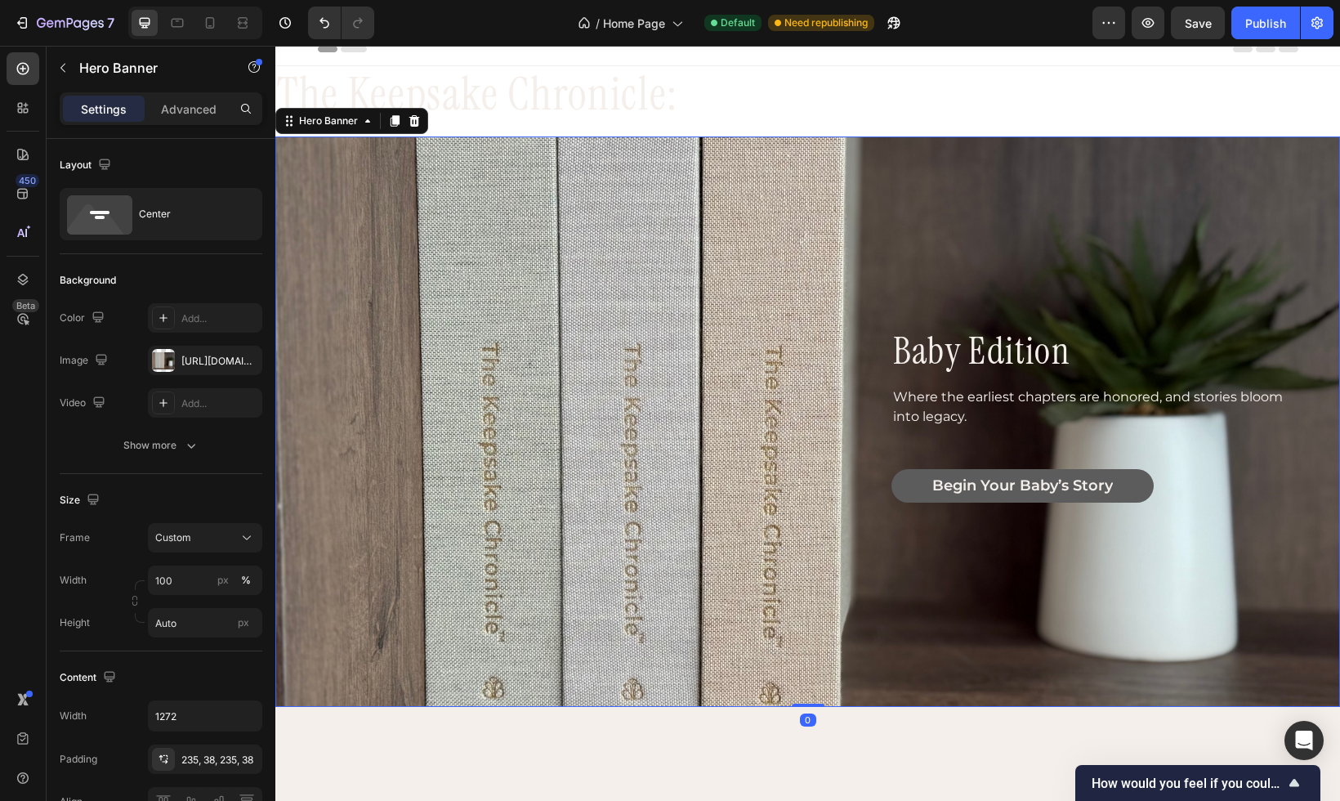
click at [960, 260] on div "baby edition Heading Where the earliest chapters are honored, and stories bloom…" at bounding box center [809, 421] width 1040 height 570
click at [961, 300] on div "baby edition Heading Where the earliest chapters are honored, and stories bloom…" at bounding box center [809, 421] width 1040 height 570
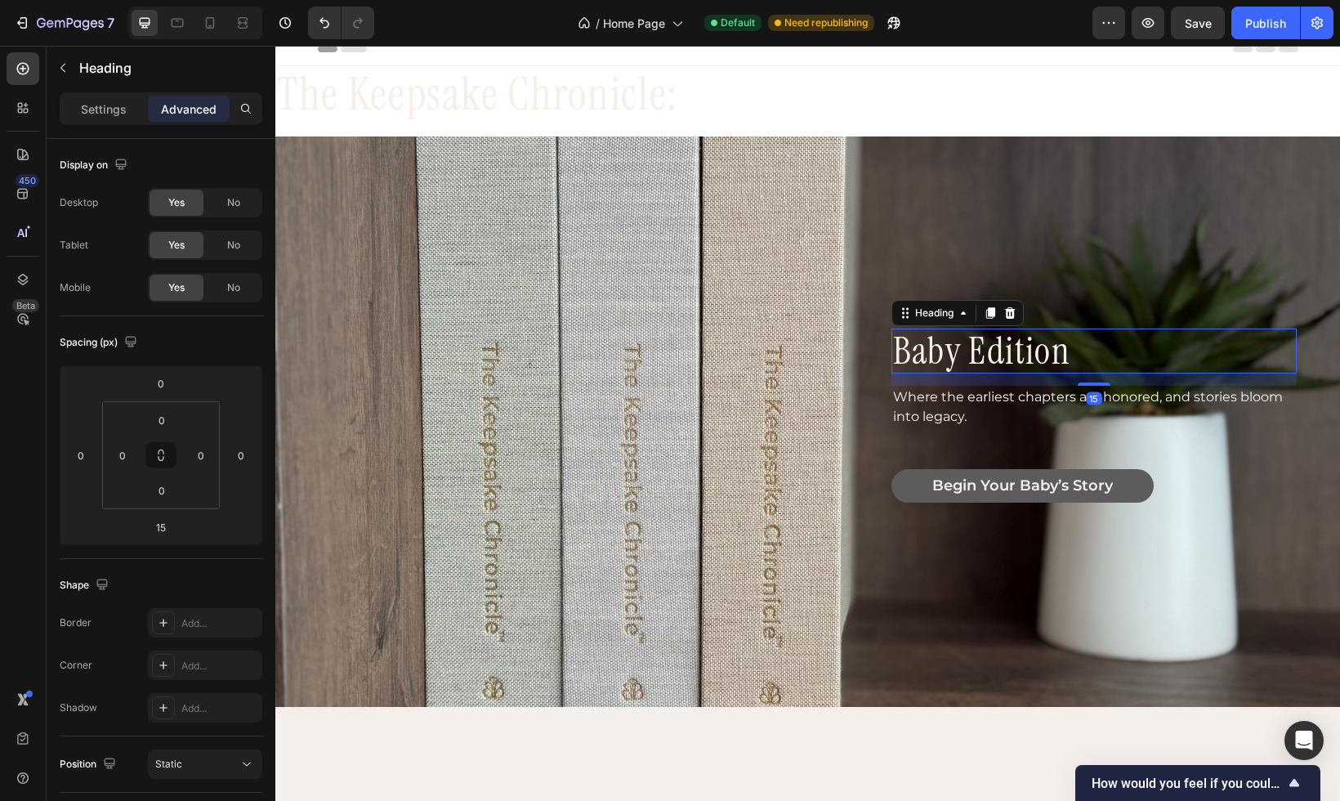
click at [964, 364] on p "baby edition" at bounding box center [1094, 351] width 402 height 42
click at [65, 67] on icon "button" at bounding box center [62, 67] width 13 height 13
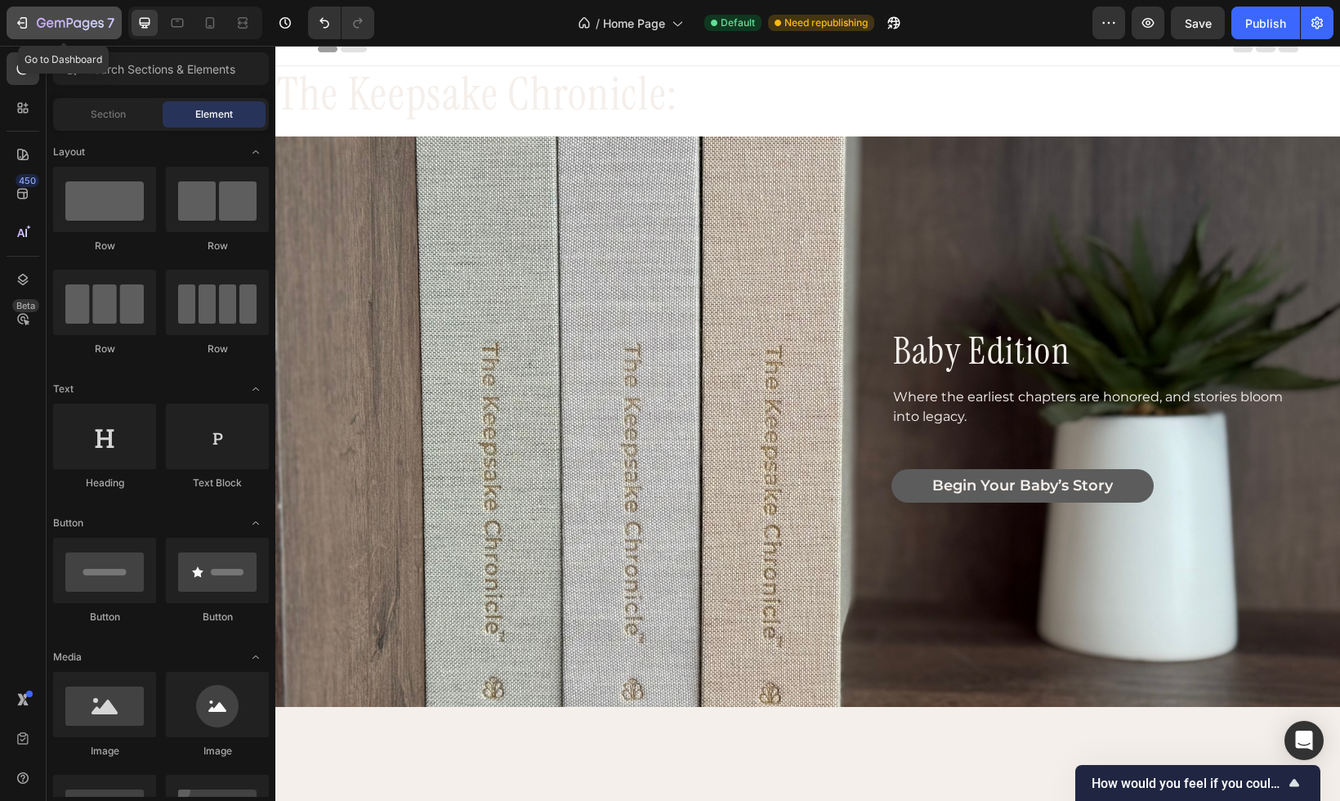
click at [67, 22] on icon "button" at bounding box center [70, 23] width 7 height 10
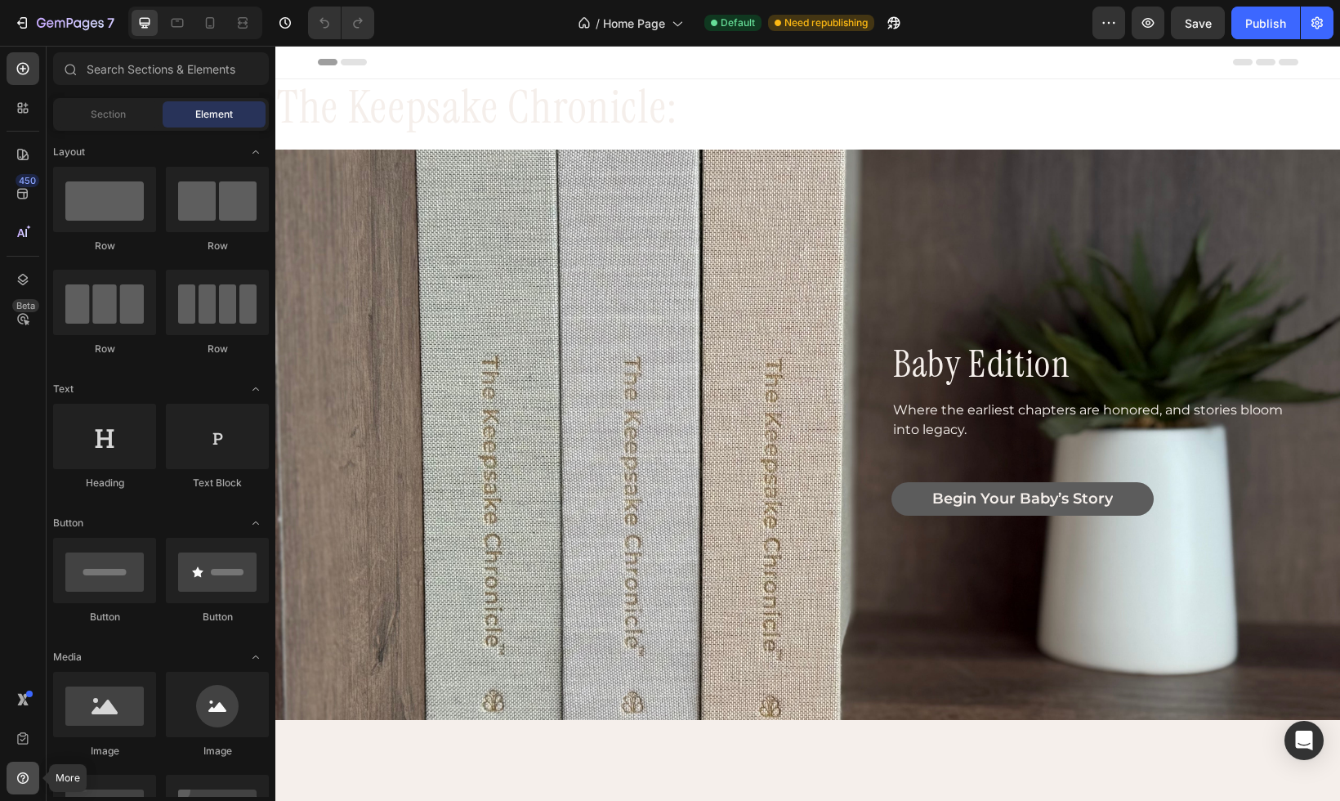
click at [16, 777] on icon at bounding box center [23, 778] width 16 height 16
click at [34, 600] on div "450 Beta" at bounding box center [23, 367] width 33 height 631
click at [178, 24] on icon at bounding box center [177, 23] width 16 height 16
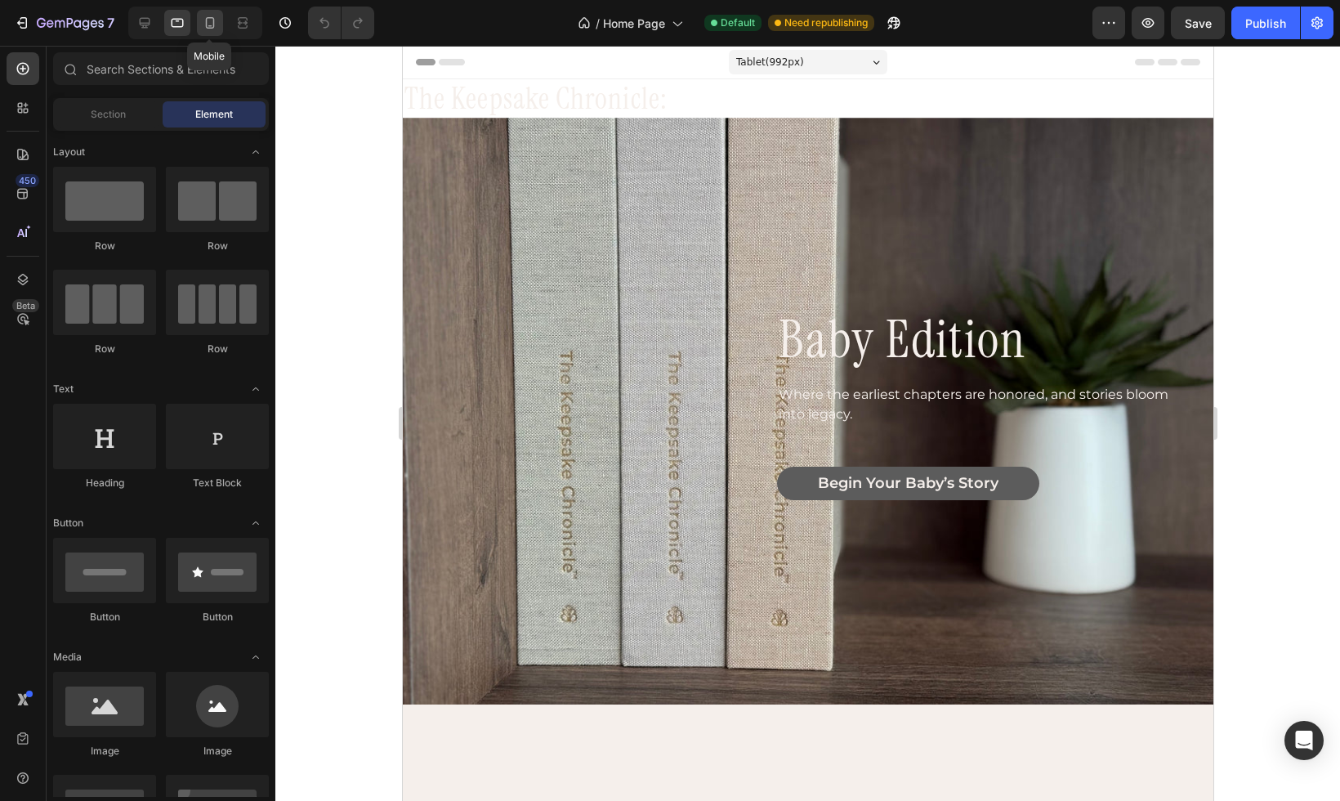
click at [215, 21] on icon at bounding box center [210, 23] width 16 height 16
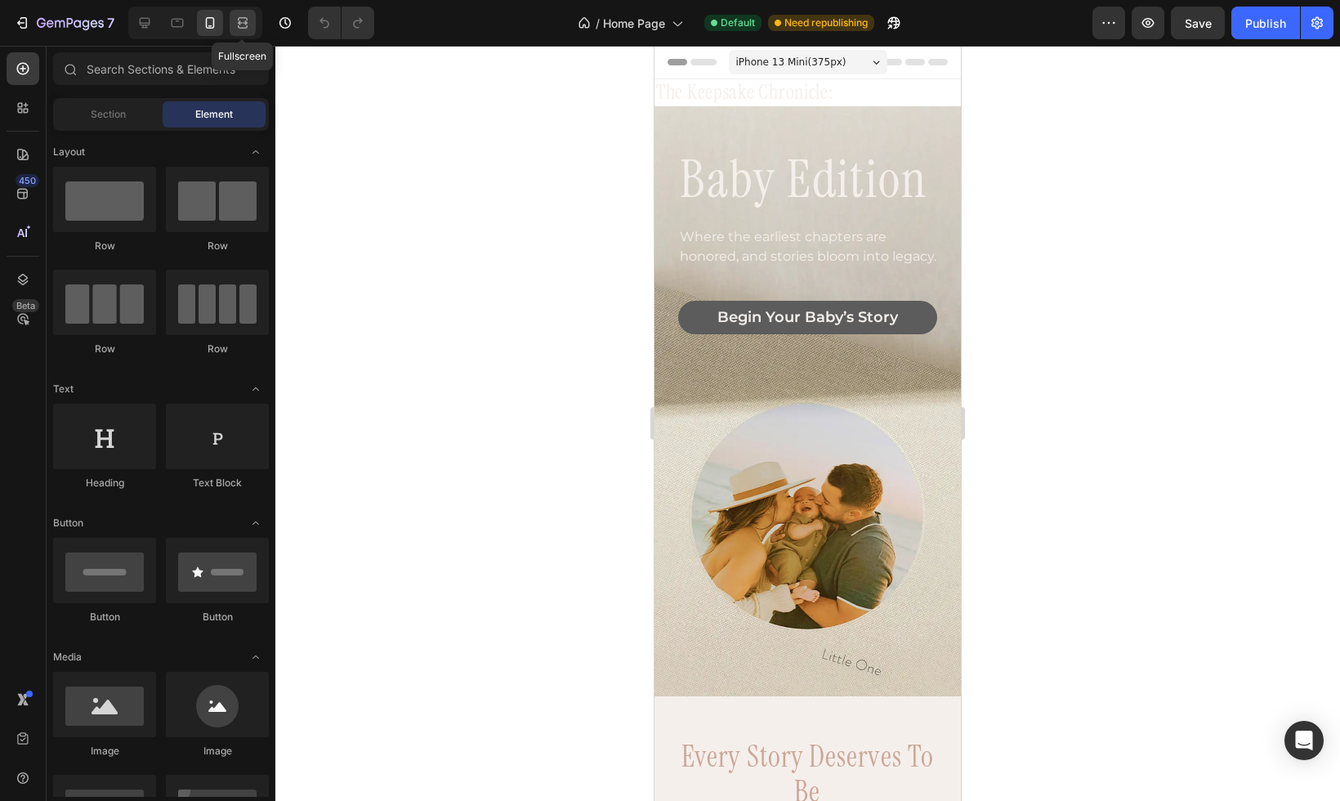
click at [244, 27] on icon at bounding box center [243, 26] width 10 height 3
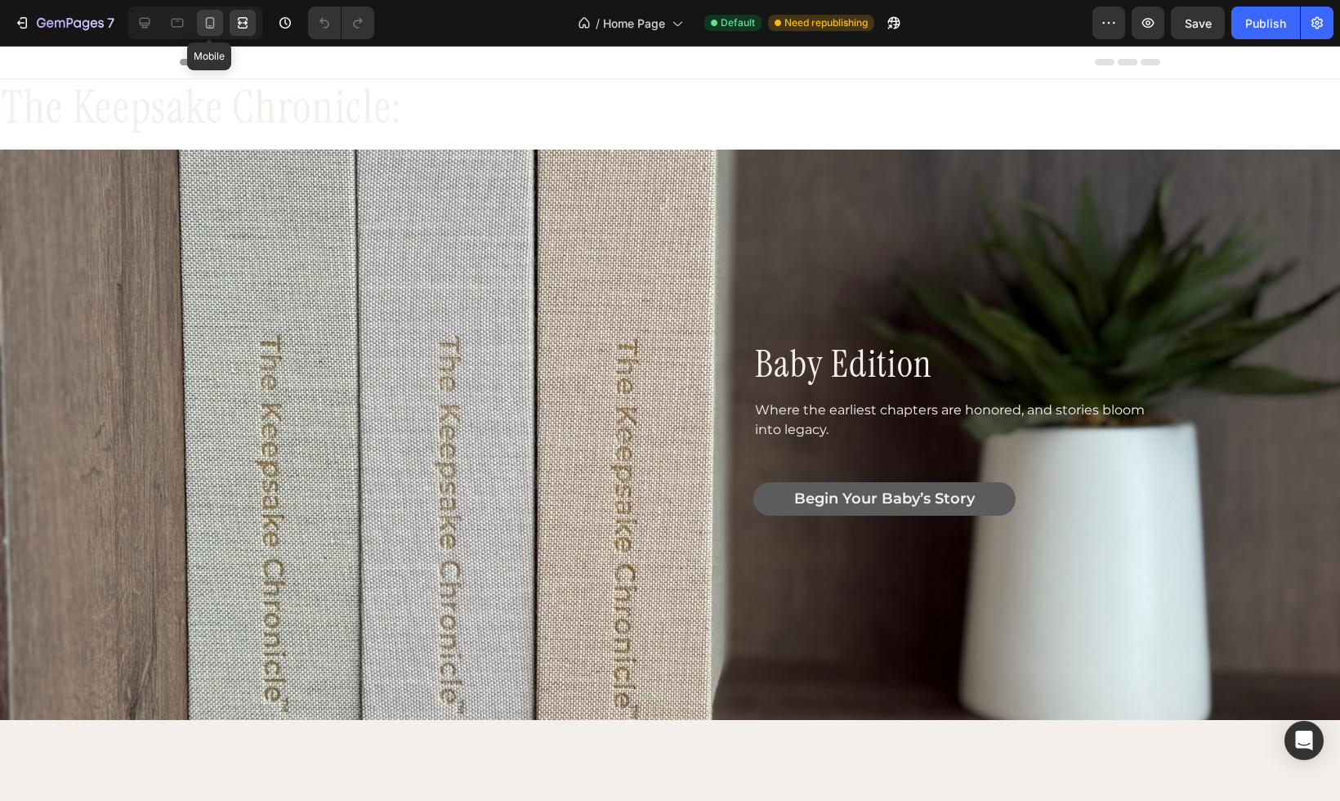
click at [213, 28] on icon at bounding box center [210, 22] width 9 height 11
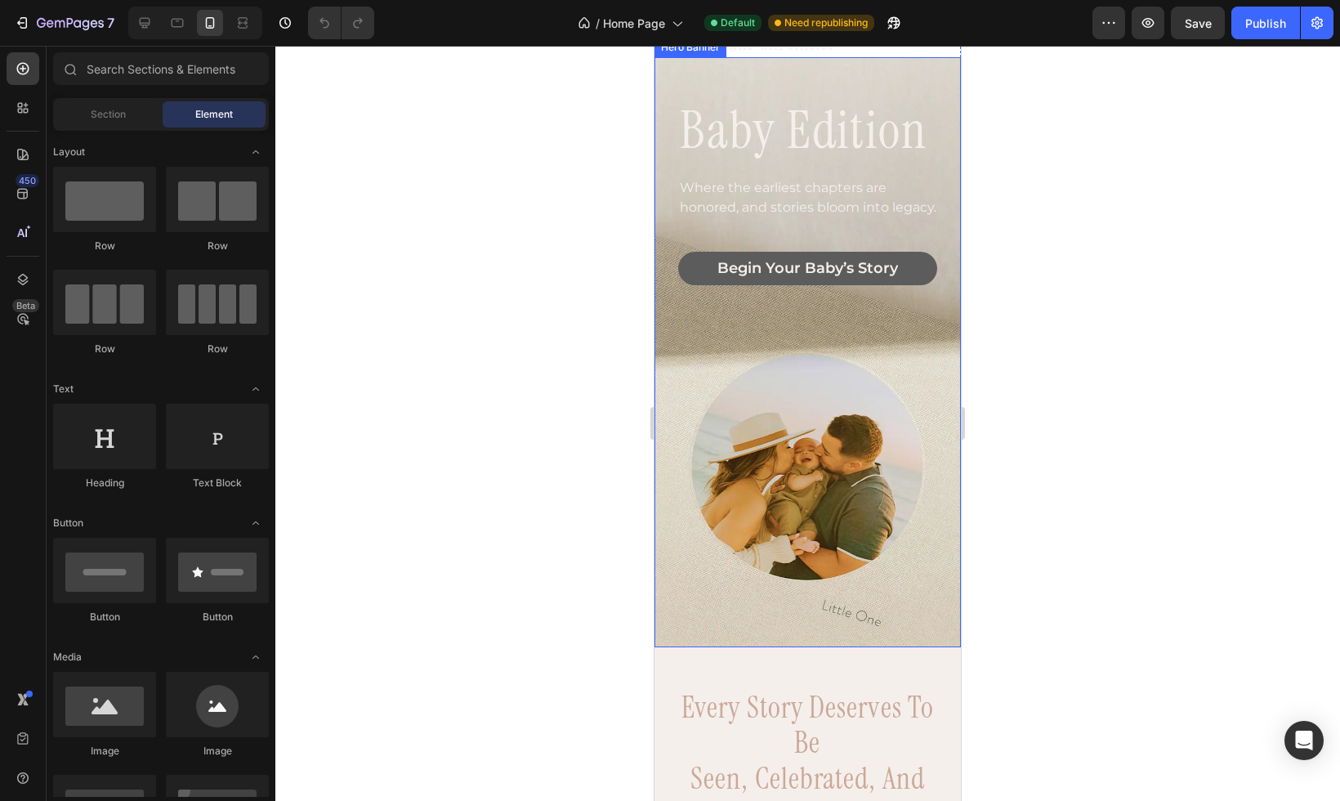
scroll to position [35, 0]
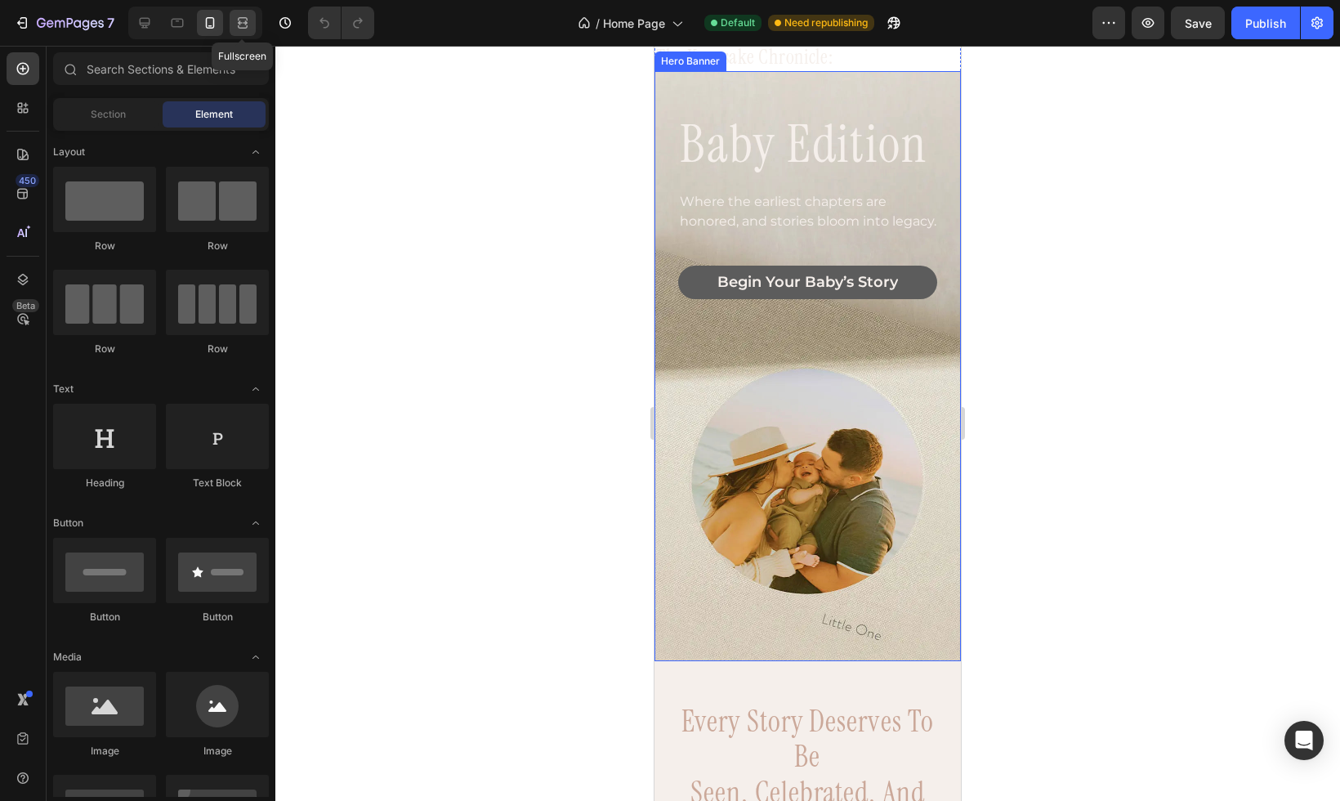
click at [244, 22] on icon at bounding box center [245, 22] width 5 height 4
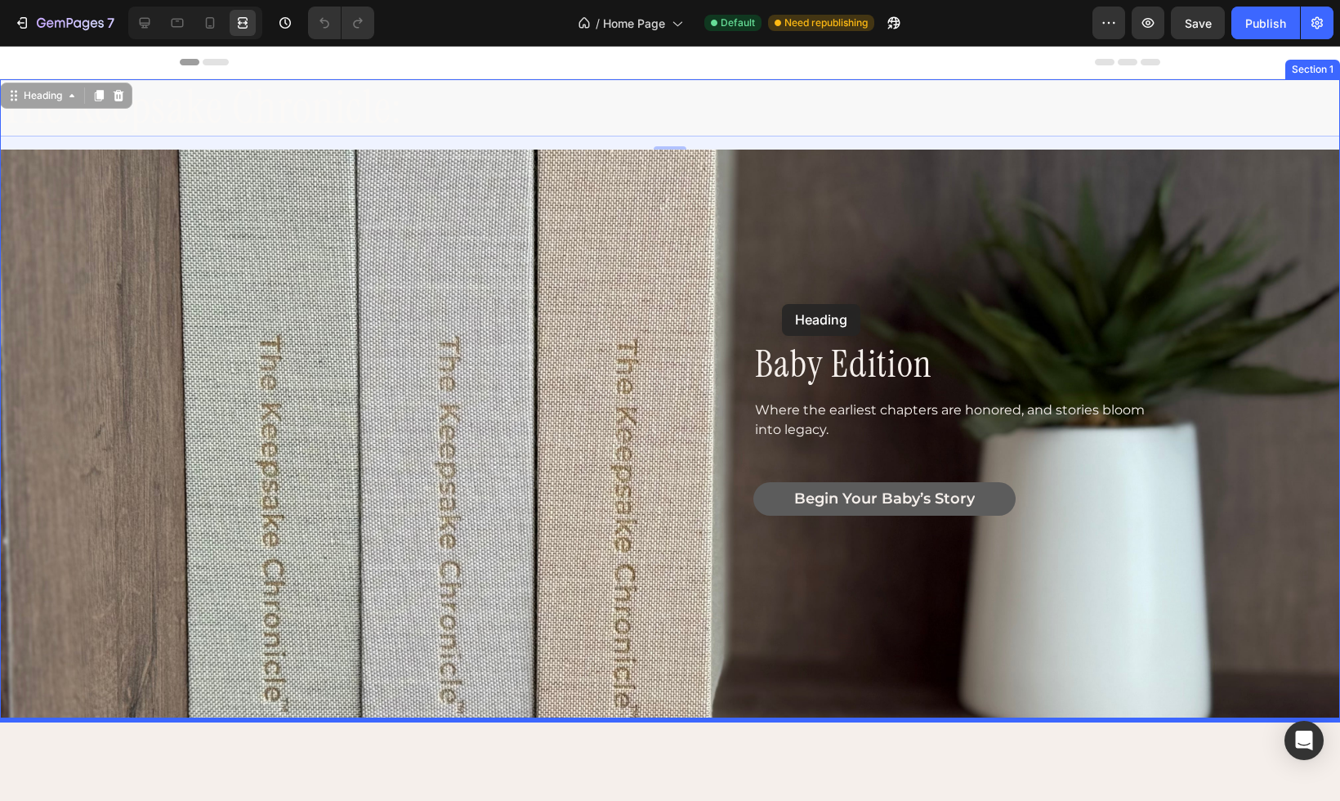
drag, startPoint x: 245, startPoint y: 104, endPoint x: 782, endPoint y: 303, distance: 572.8
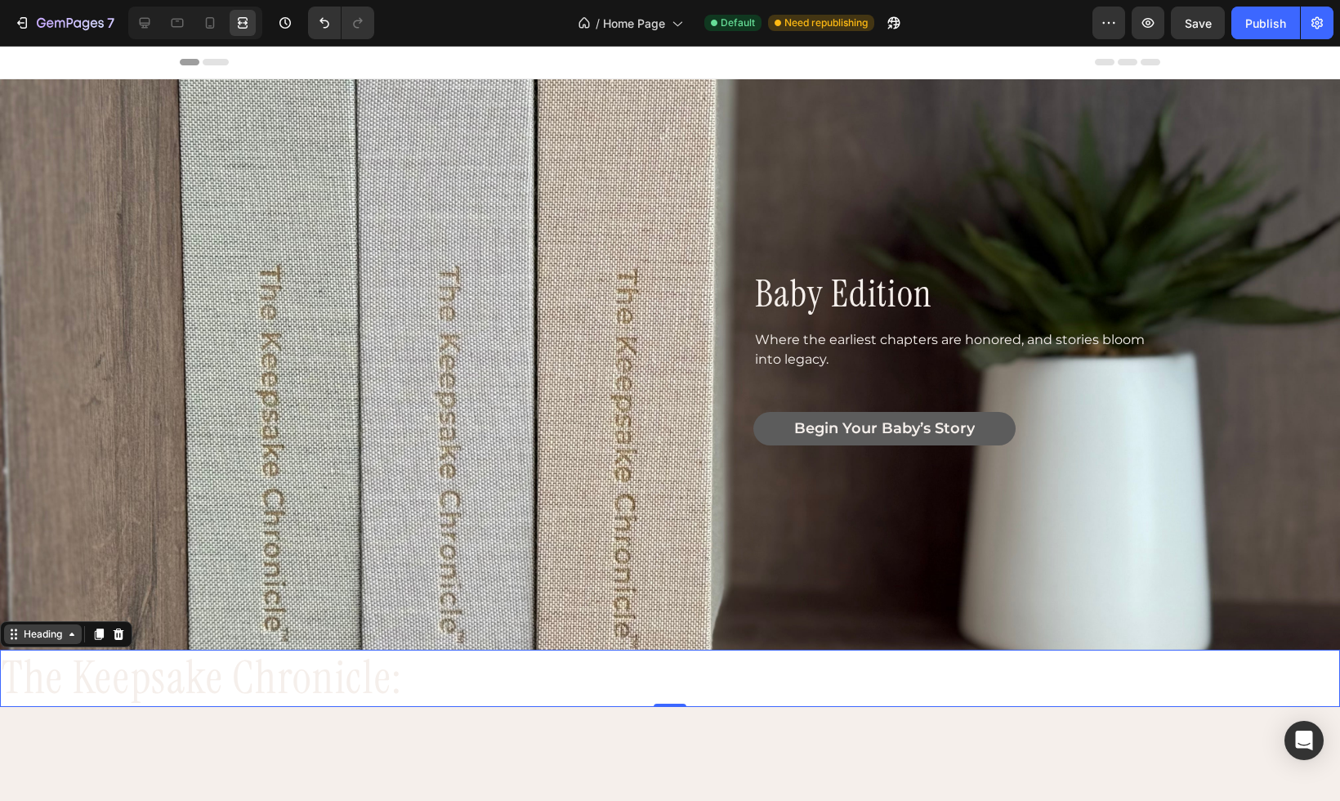
click at [69, 639] on icon at bounding box center [71, 634] width 13 height 13
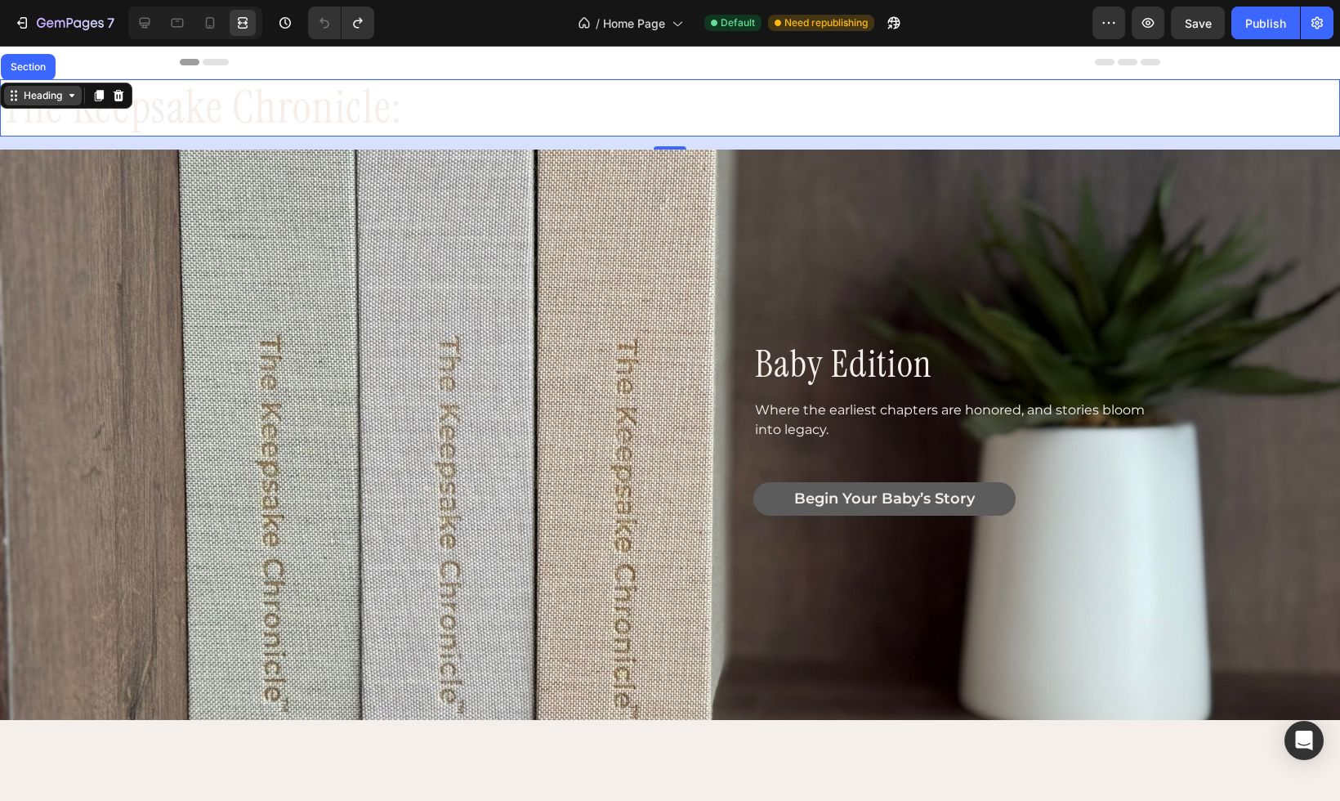
click at [14, 100] on icon at bounding box center [13, 95] width 13 height 13
click at [71, 96] on icon at bounding box center [71, 95] width 13 height 13
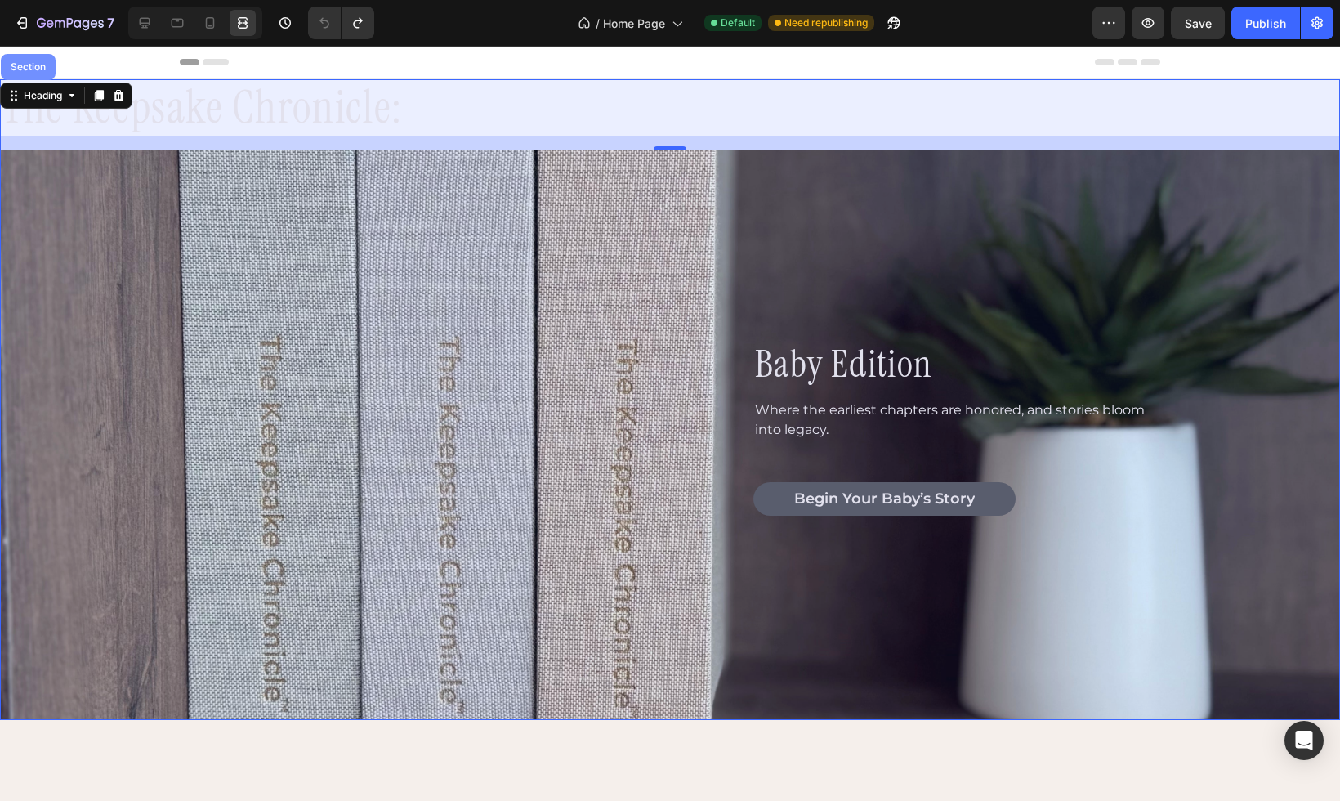
click at [37, 71] on div "Section" at bounding box center [28, 67] width 42 height 10
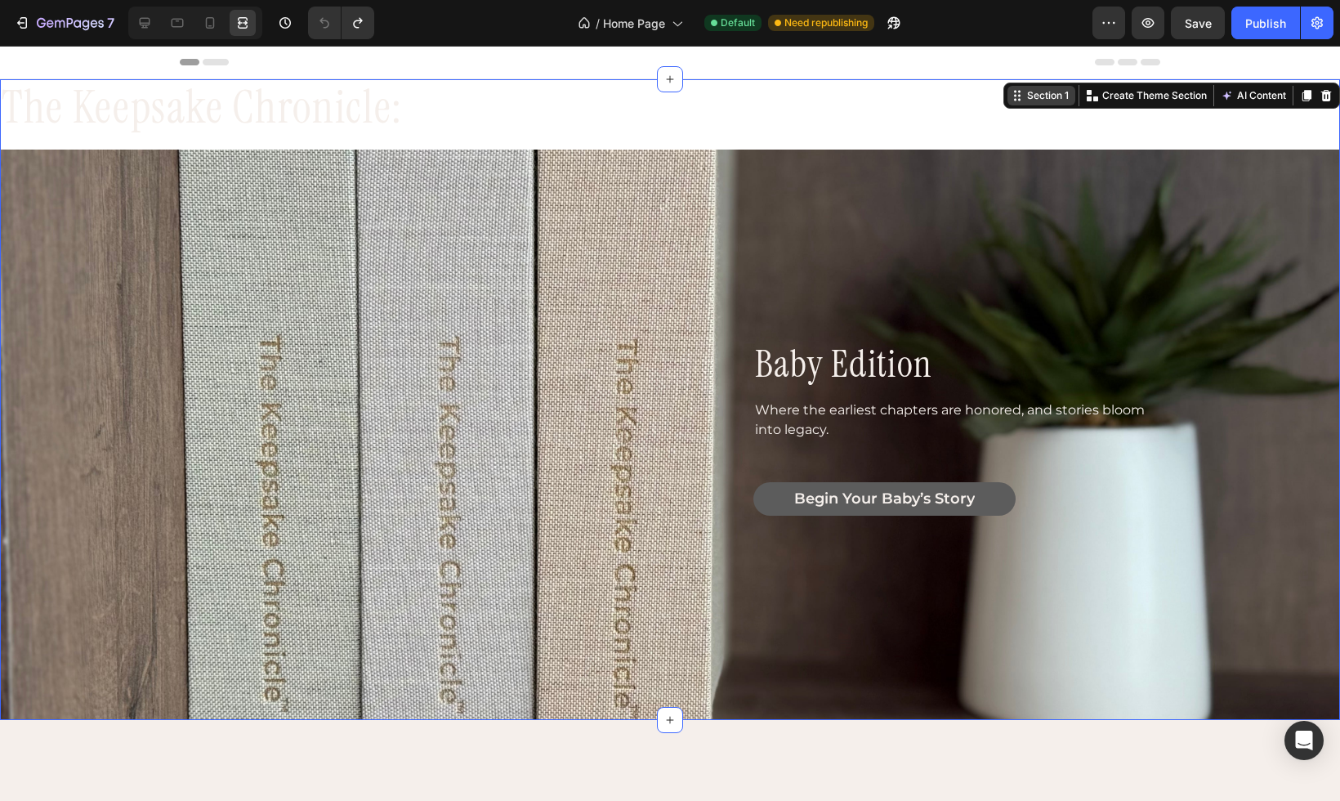
click at [1072, 101] on div "Section 1" at bounding box center [1048, 95] width 48 height 15
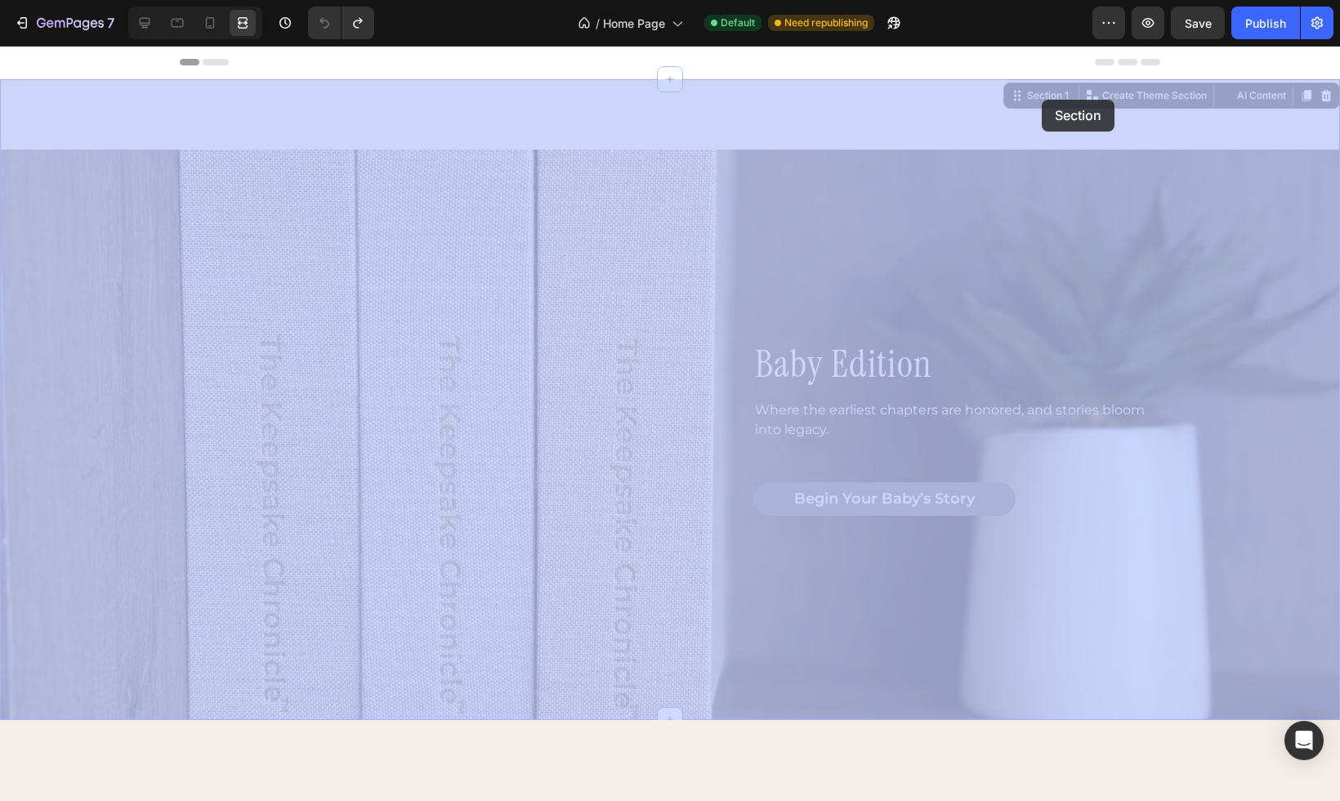
drag, startPoint x: 1067, startPoint y: 98, endPoint x: 1044, endPoint y: 99, distance: 22.9
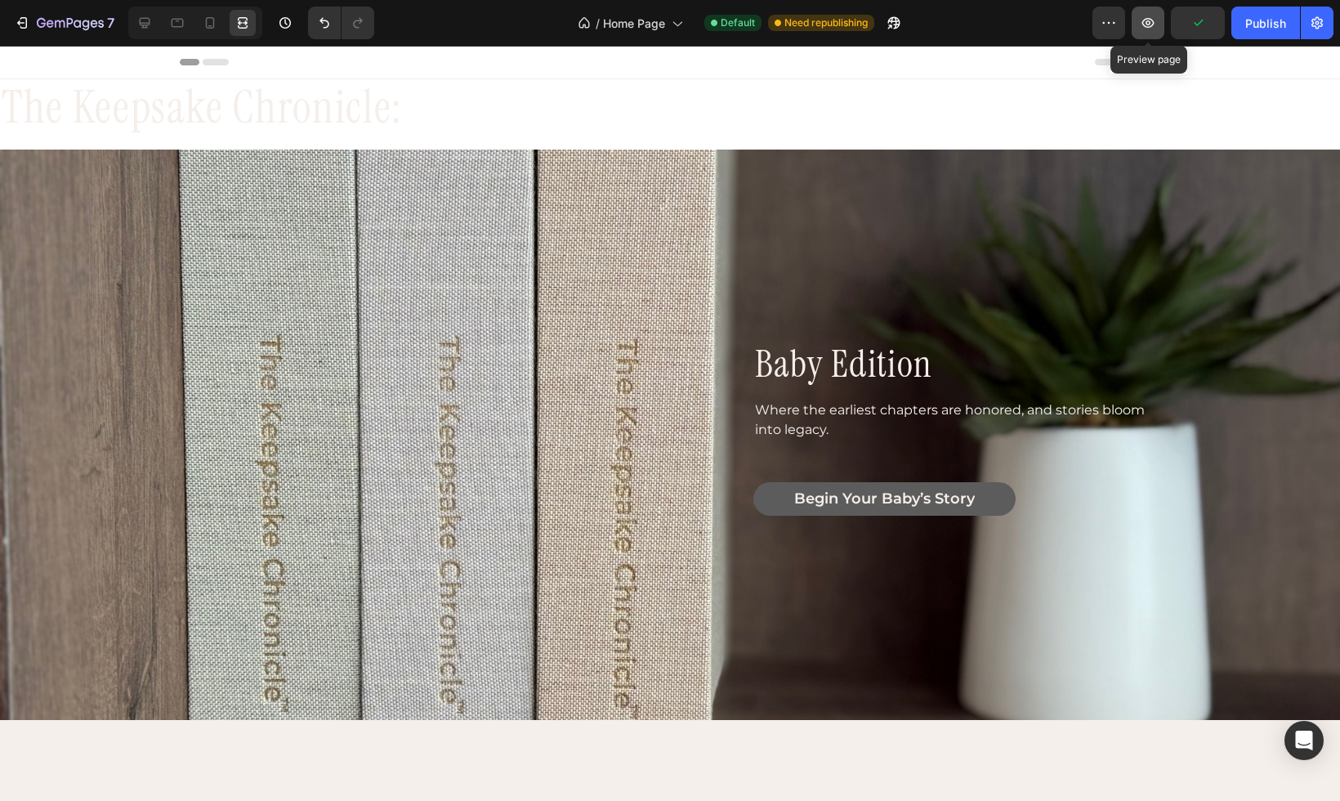
click at [1142, 26] on icon "button" at bounding box center [1148, 23] width 16 height 16
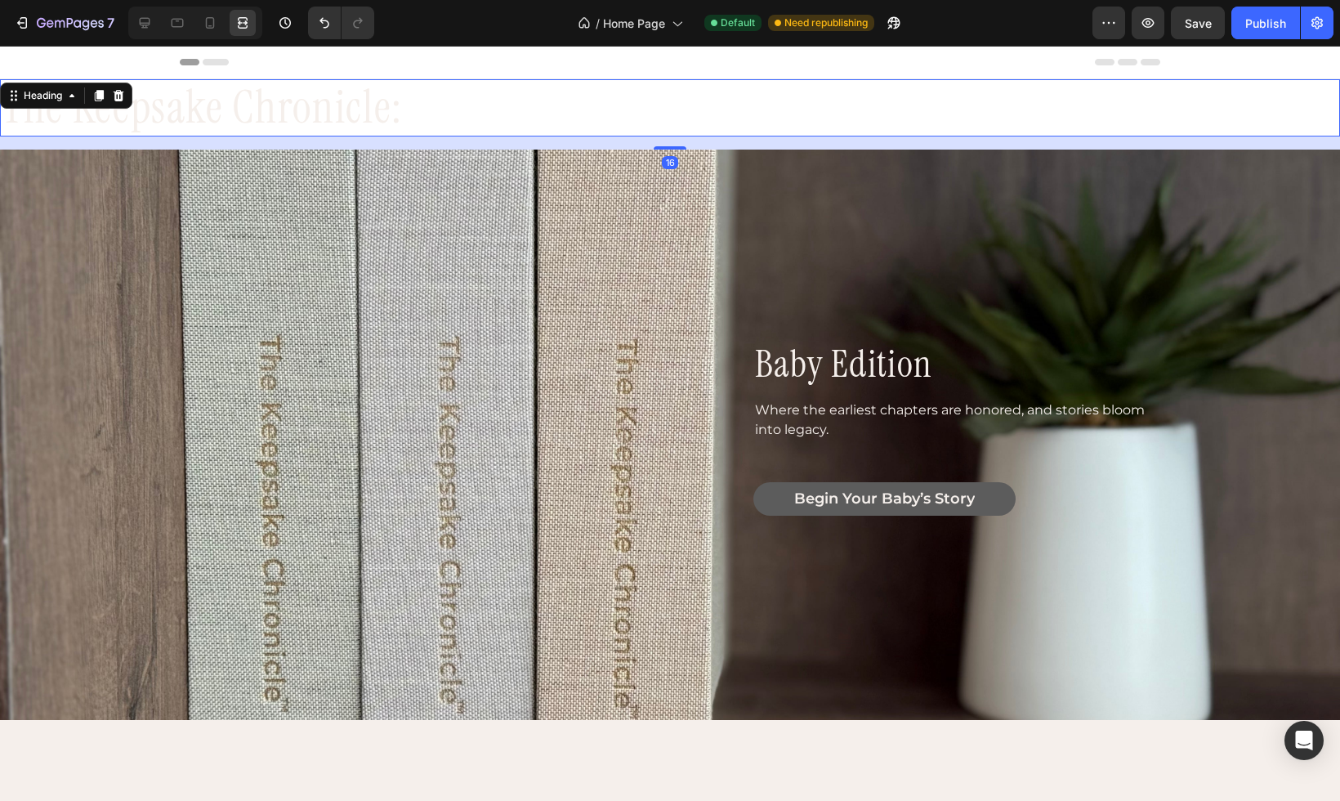
click at [391, 117] on h3 "the keepsake chronicle:" at bounding box center [670, 107] width 1340 height 57
click at [145, 19] on icon at bounding box center [144, 23] width 16 height 16
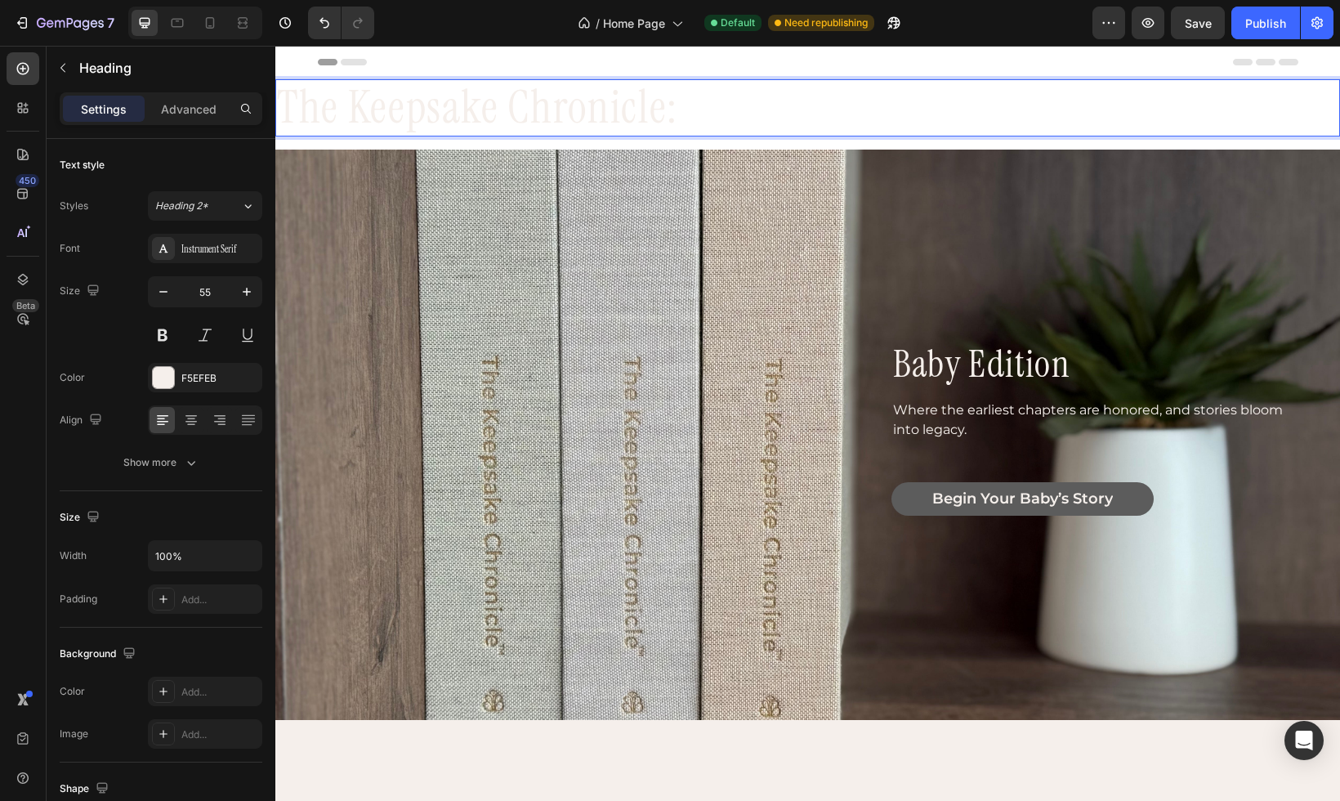
click at [473, 103] on h3 "the keepsake chronicle:" at bounding box center [807, 107] width 1065 height 57
click at [243, 208] on icon at bounding box center [248, 206] width 14 height 16
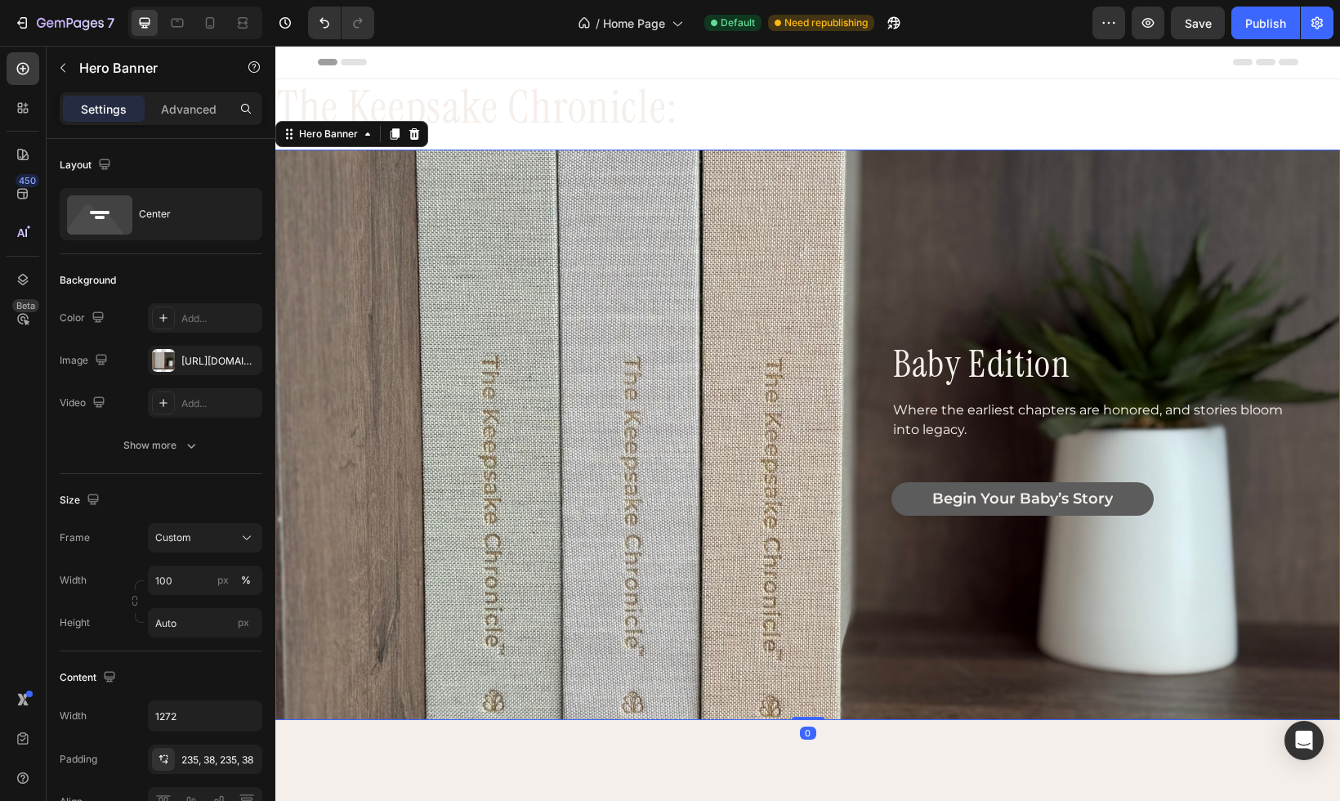
click at [454, 208] on div "baby edition Heading Where the earliest chapters are honored, and stories bloom…" at bounding box center [809, 435] width 1040 height 570
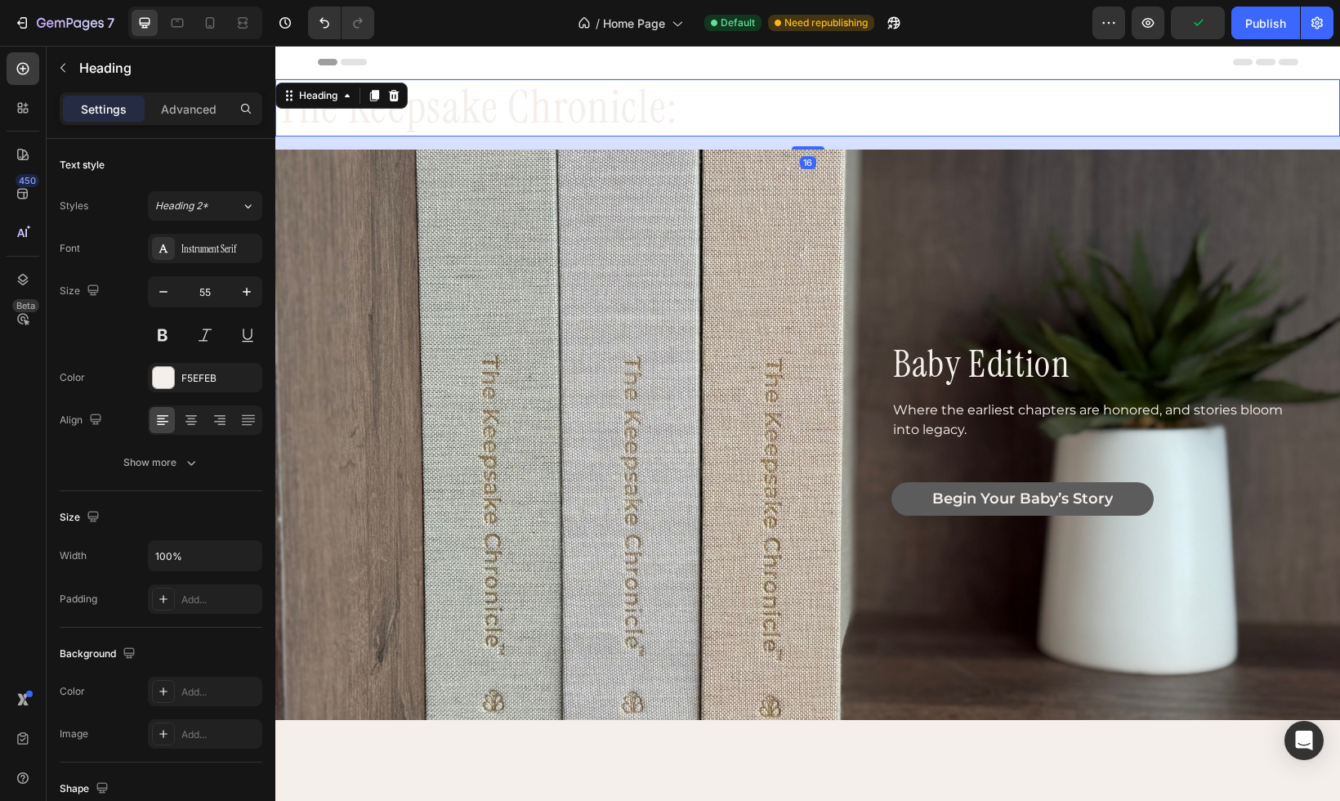
click at [473, 100] on p "the keepsake chronicle:" at bounding box center [808, 108] width 1062 height 54
click at [354, 98] on icon at bounding box center [347, 95] width 13 height 13
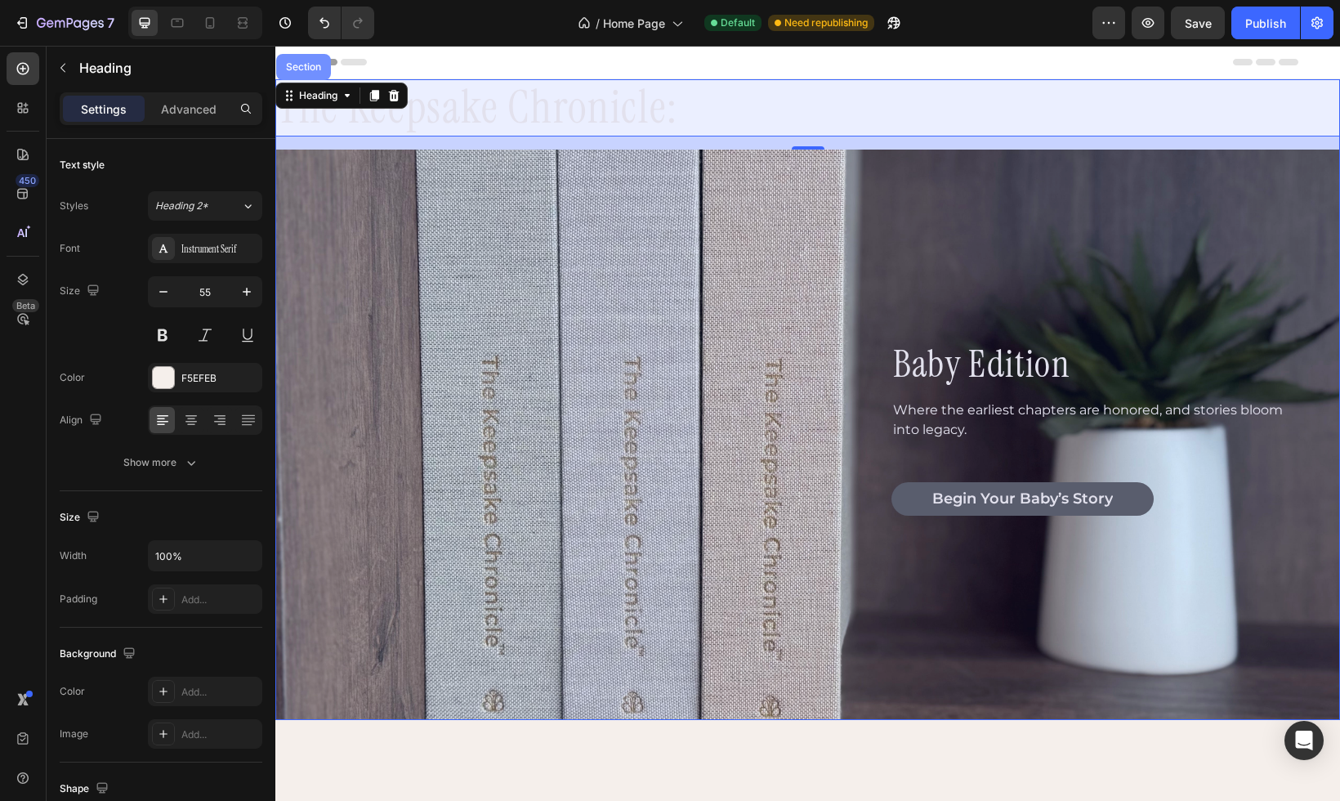
click at [312, 63] on div "Section" at bounding box center [304, 67] width 42 height 10
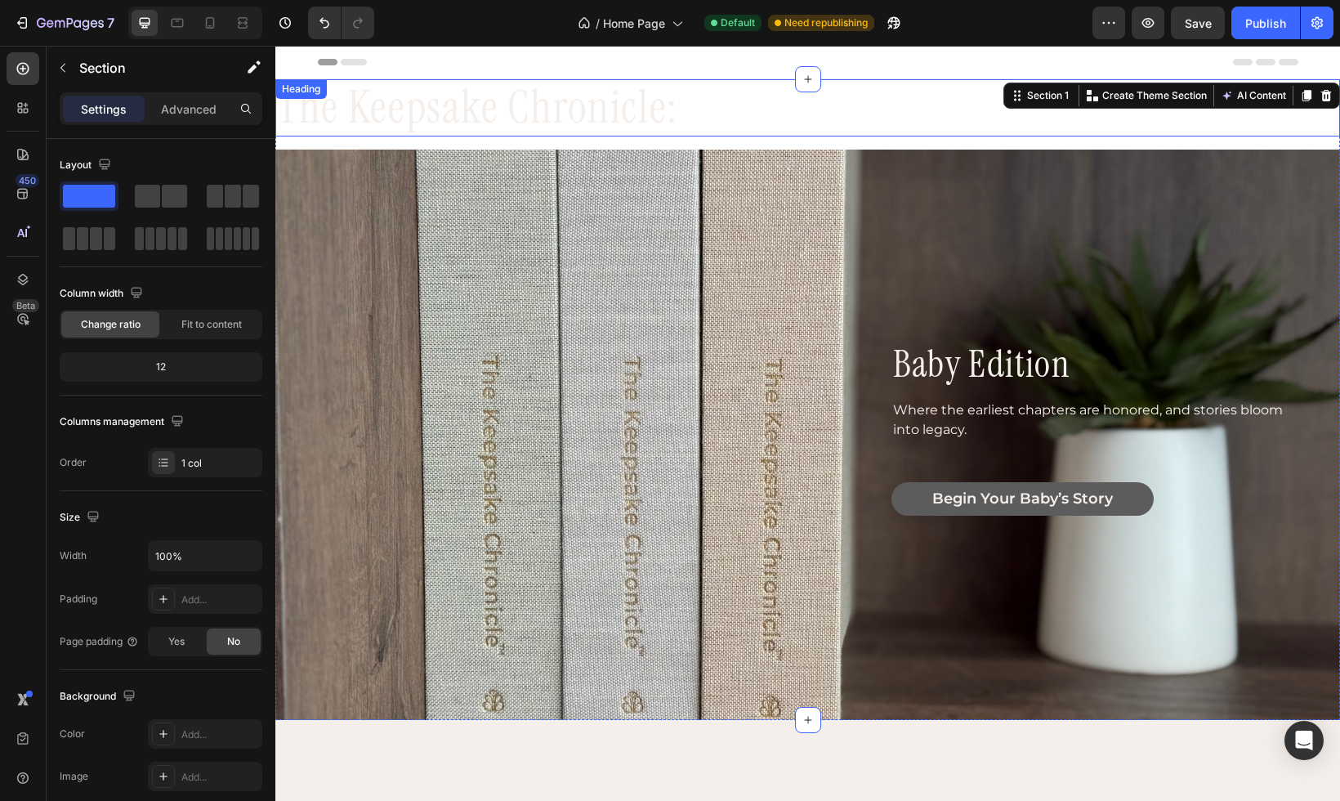
click at [462, 109] on p "the keepsake chronicle:" at bounding box center [808, 108] width 1062 height 54
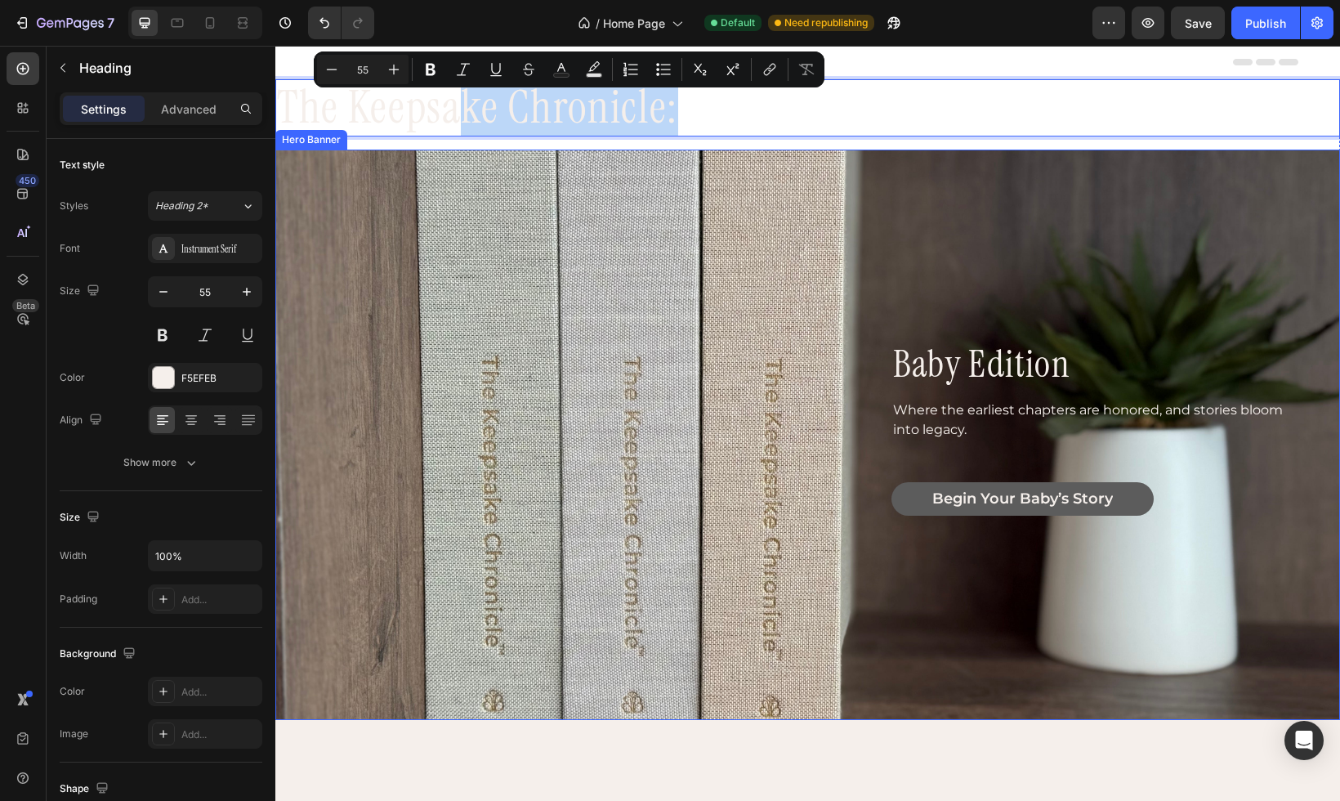
drag, startPoint x: 462, startPoint y: 109, endPoint x: 530, endPoint y: 254, distance: 160.5
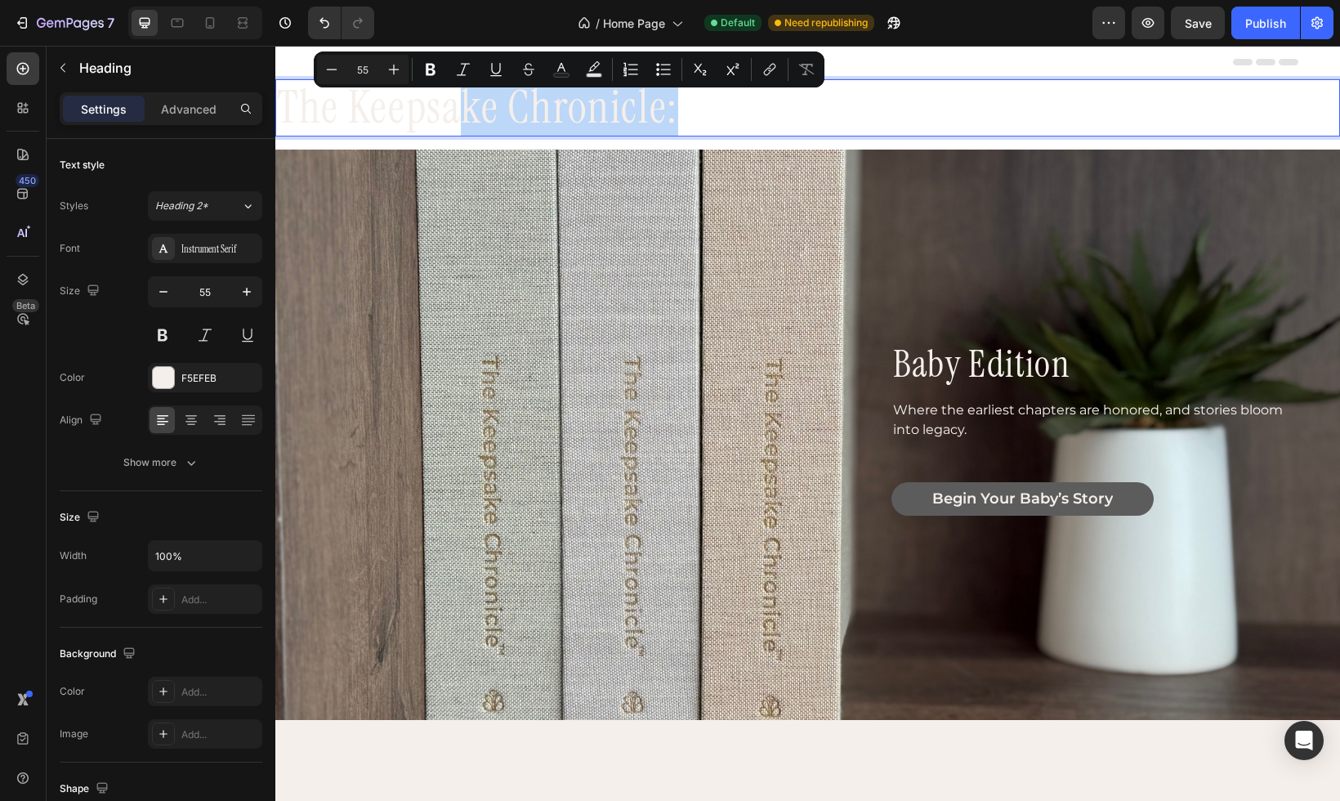
click at [758, 106] on p "the keepsake chronicle:" at bounding box center [808, 108] width 1062 height 54
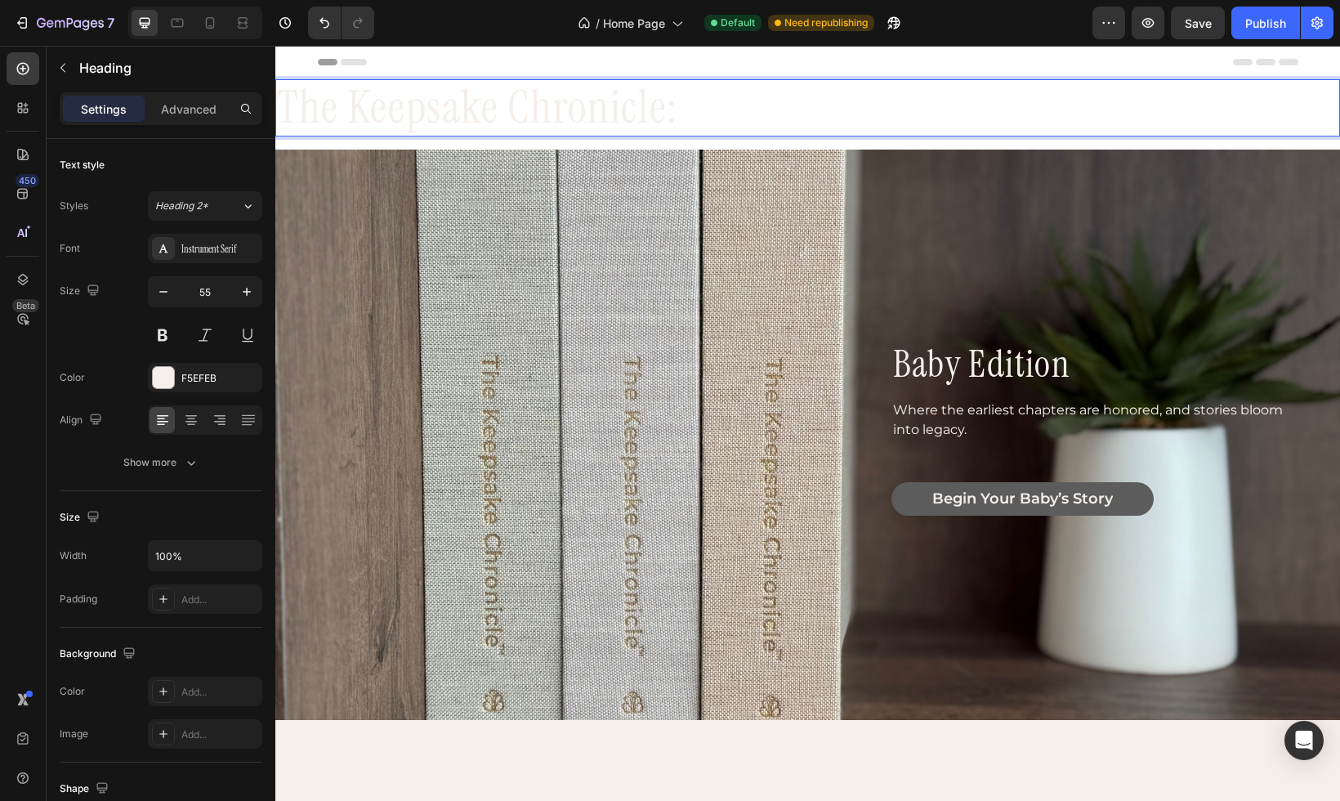
click at [1158, 93] on p "the keepsake chronicle:" at bounding box center [808, 108] width 1062 height 54
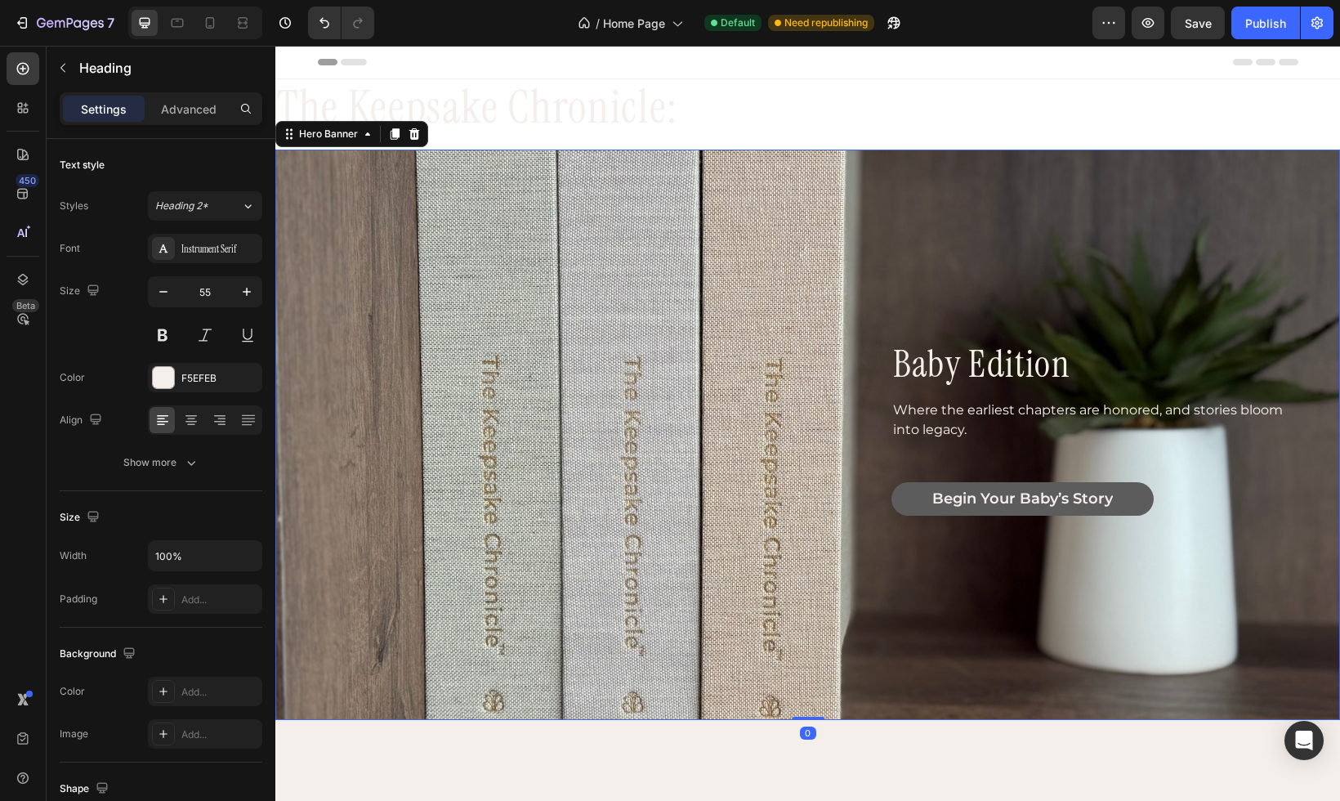
click at [950, 338] on div "baby edition Heading Where the earliest chapters are honored, and stories bloom…" at bounding box center [809, 435] width 1040 height 570
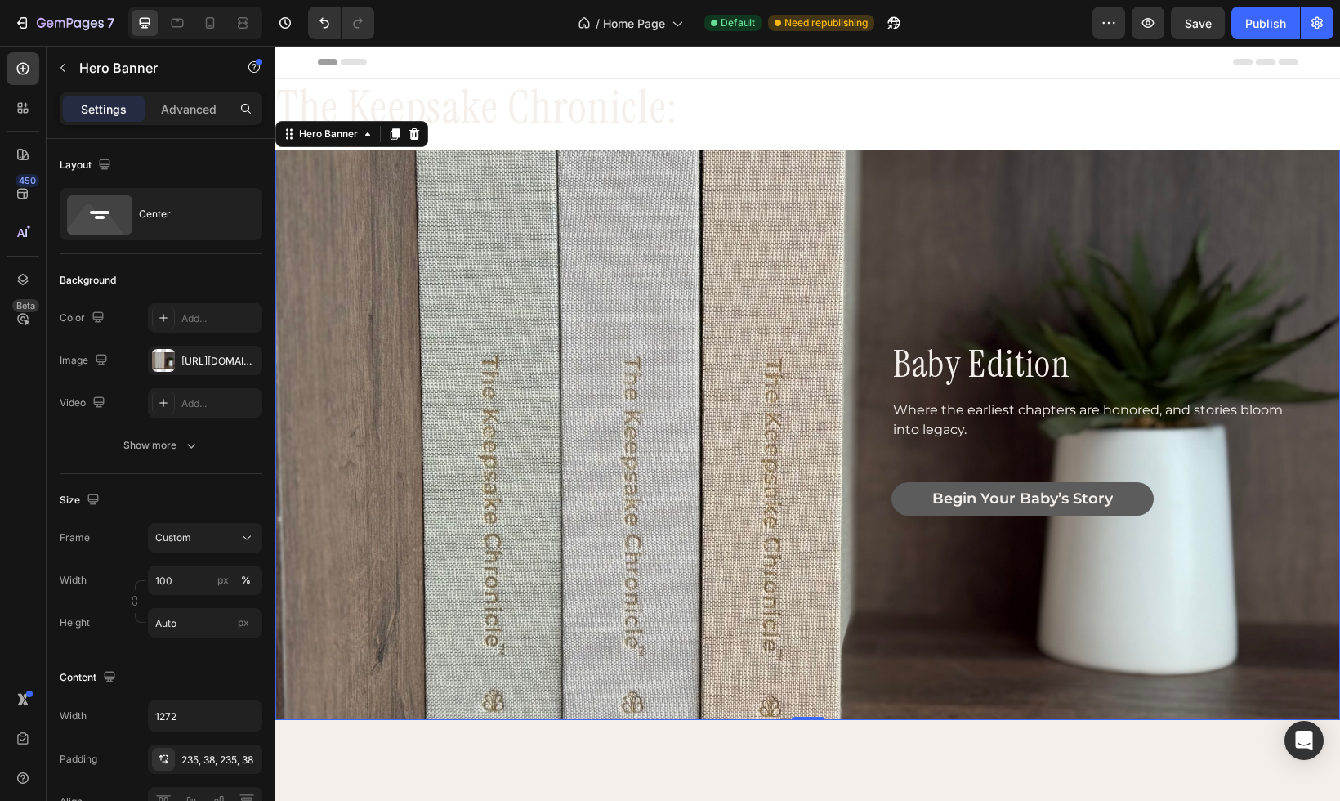
click at [928, 333] on div "baby edition Heading Where the earliest chapters are honored, and stories bloom…" at bounding box center [809, 435] width 1040 height 570
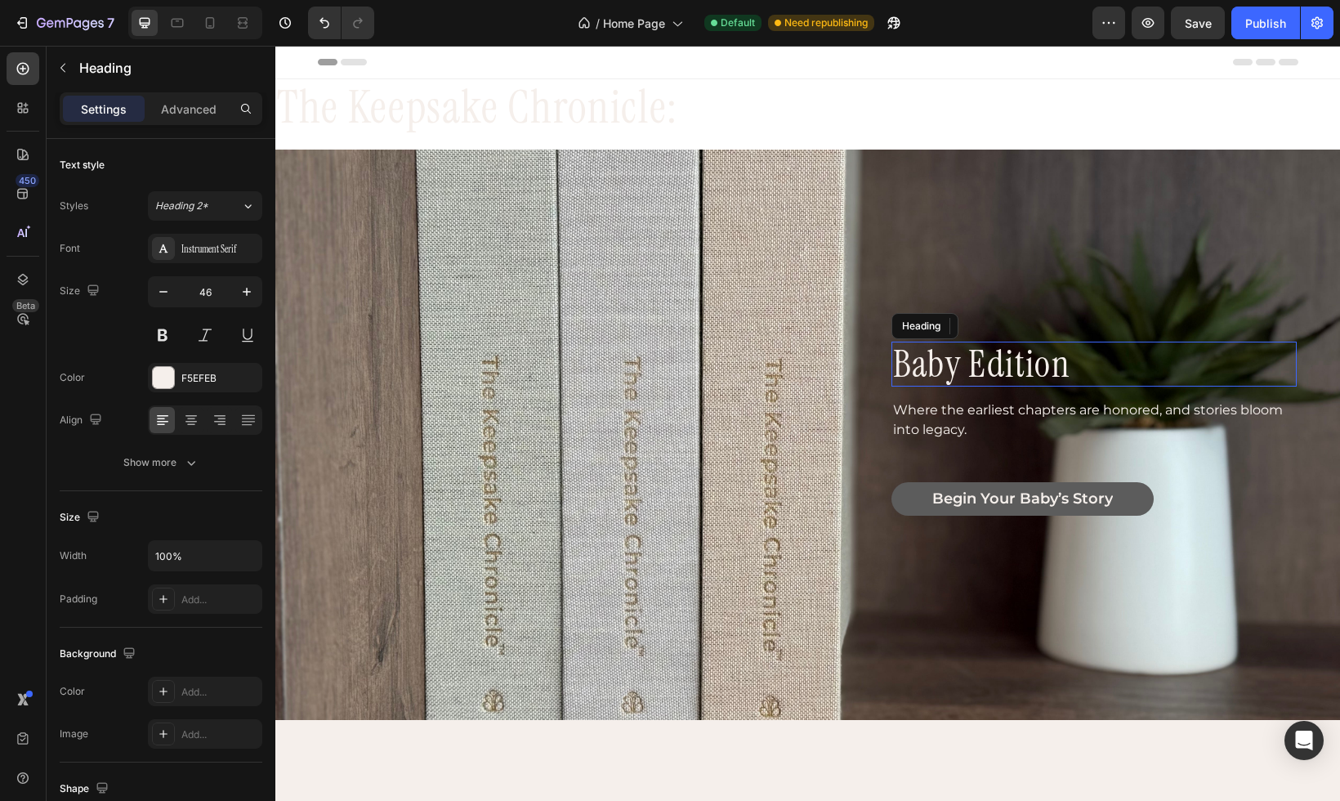
click at [1237, 380] on h2 "baby edition" at bounding box center [1094, 364] width 405 height 45
click at [941, 356] on h2 "baby edition" at bounding box center [1094, 364] width 405 height 45
click at [896, 353] on p "baby edition" at bounding box center [1094, 364] width 402 height 42
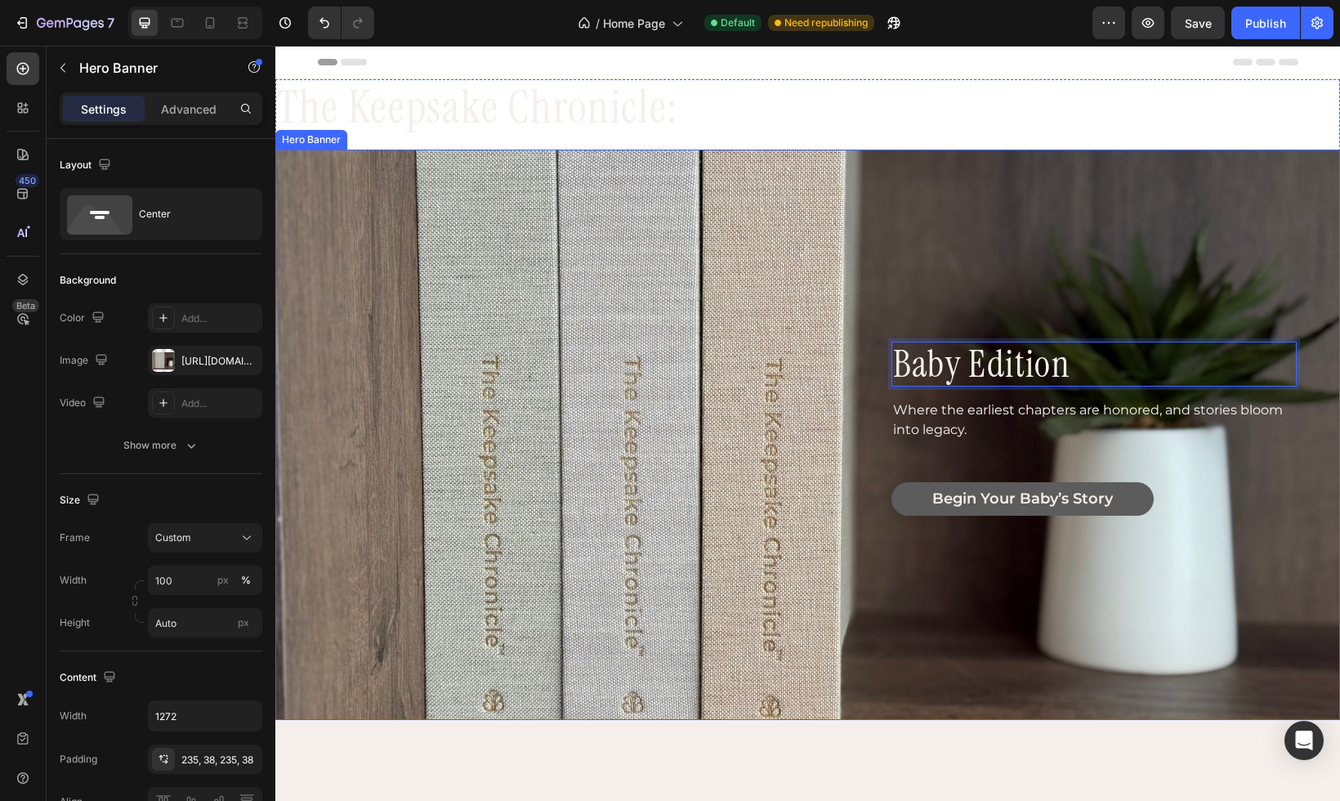
click at [901, 319] on div "baby edition Heading 15 Where the earliest chapters are honored, and stories bl…" at bounding box center [809, 435] width 1040 height 570
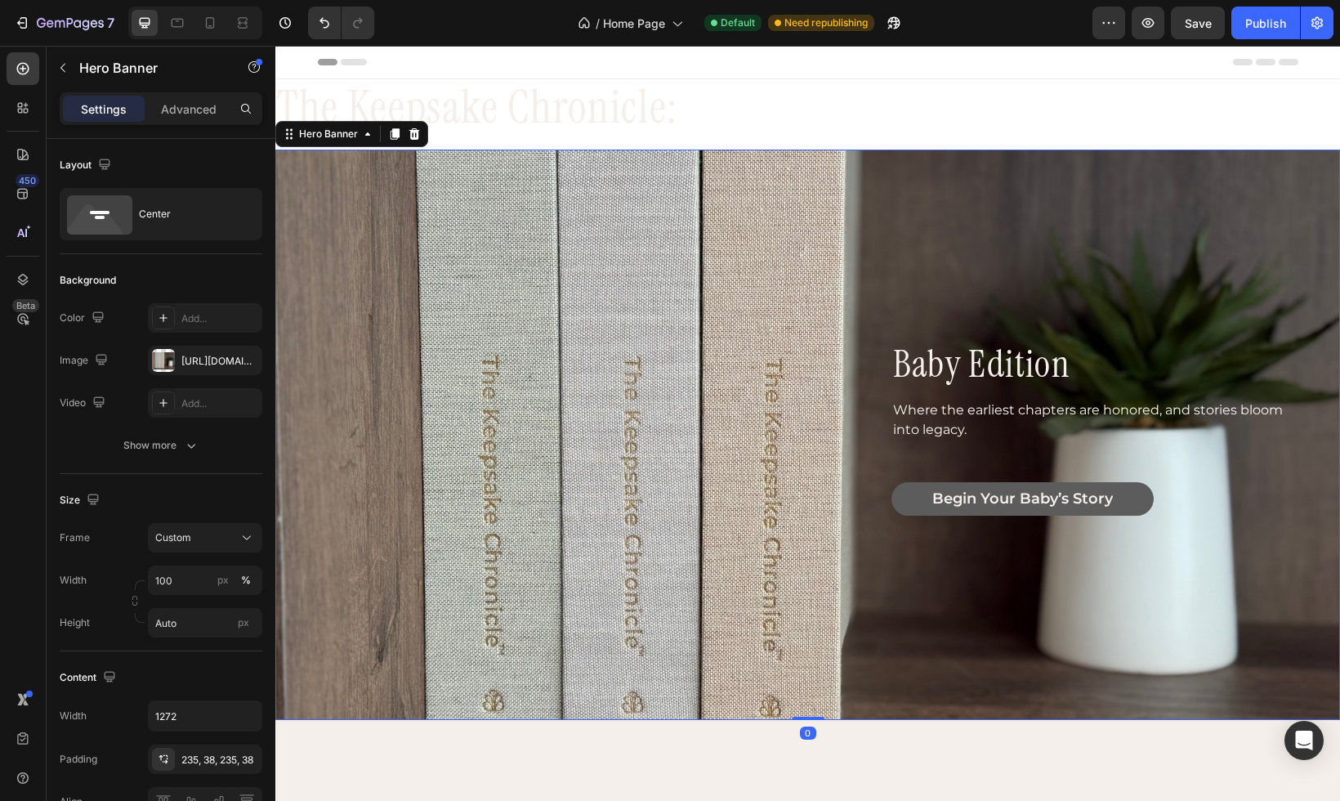
click at [907, 311] on div "baby edition Heading Where the earliest chapters are honored, and stories bloom…" at bounding box center [809, 435] width 1040 height 570
click at [23, 67] on icon at bounding box center [23, 68] width 7 height 7
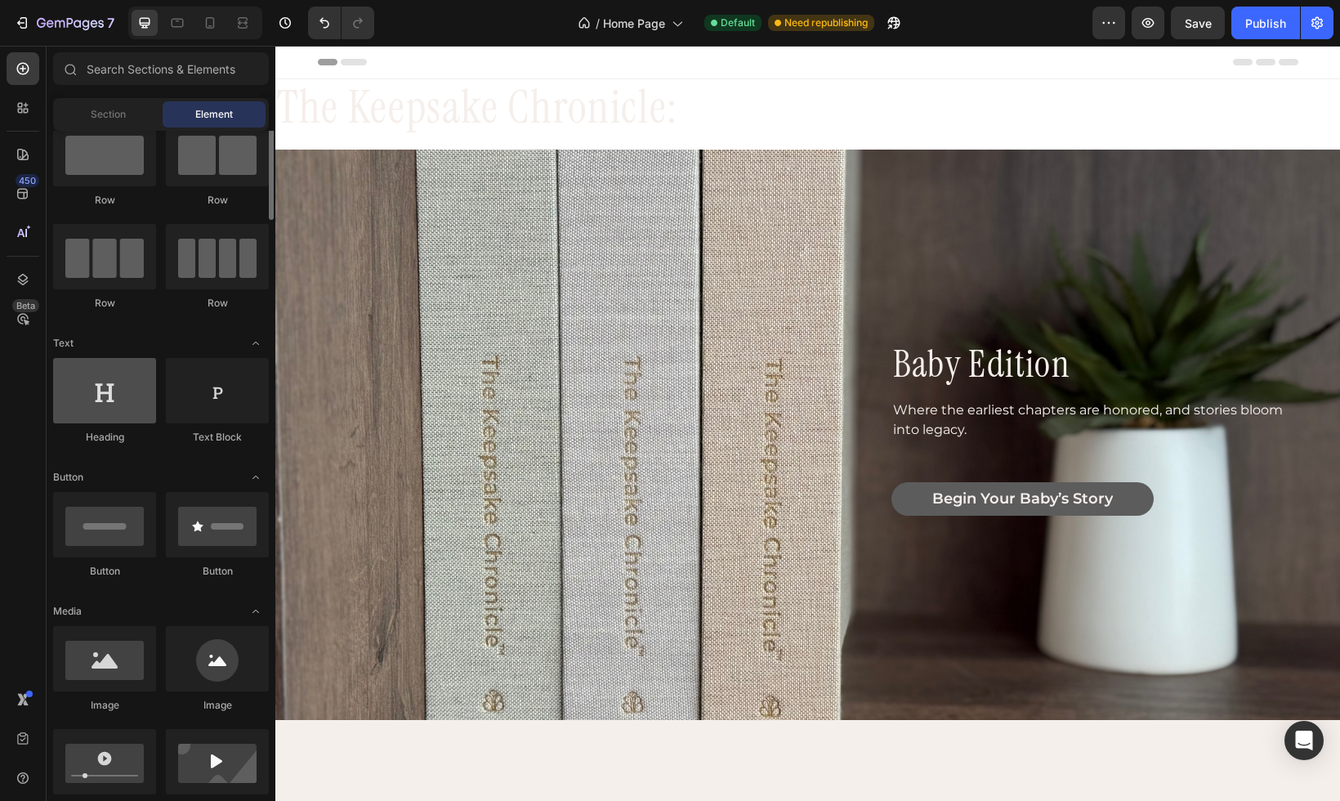
scroll to position [47, 0]
click at [110, 396] on div at bounding box center [104, 388] width 103 height 65
click at [109, 387] on div at bounding box center [104, 388] width 103 height 65
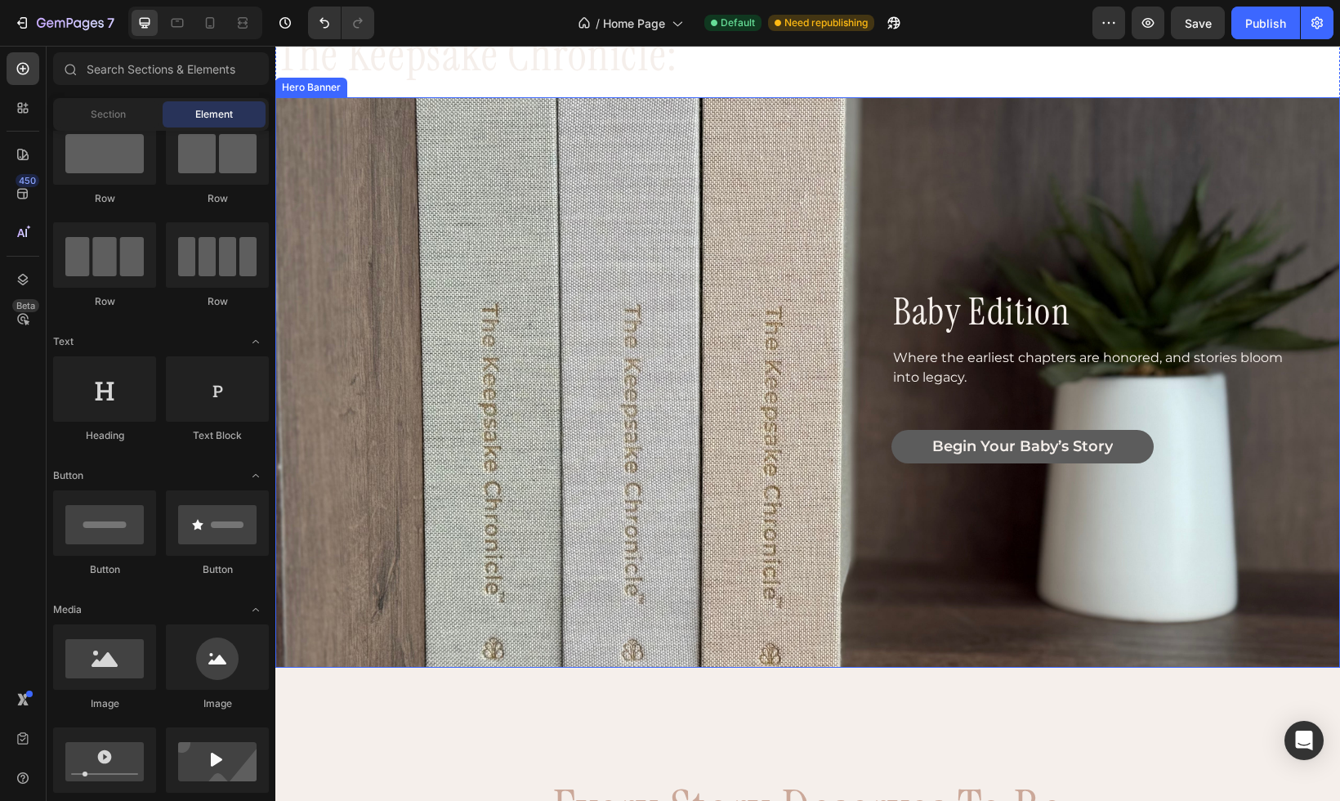
scroll to position [43, 0]
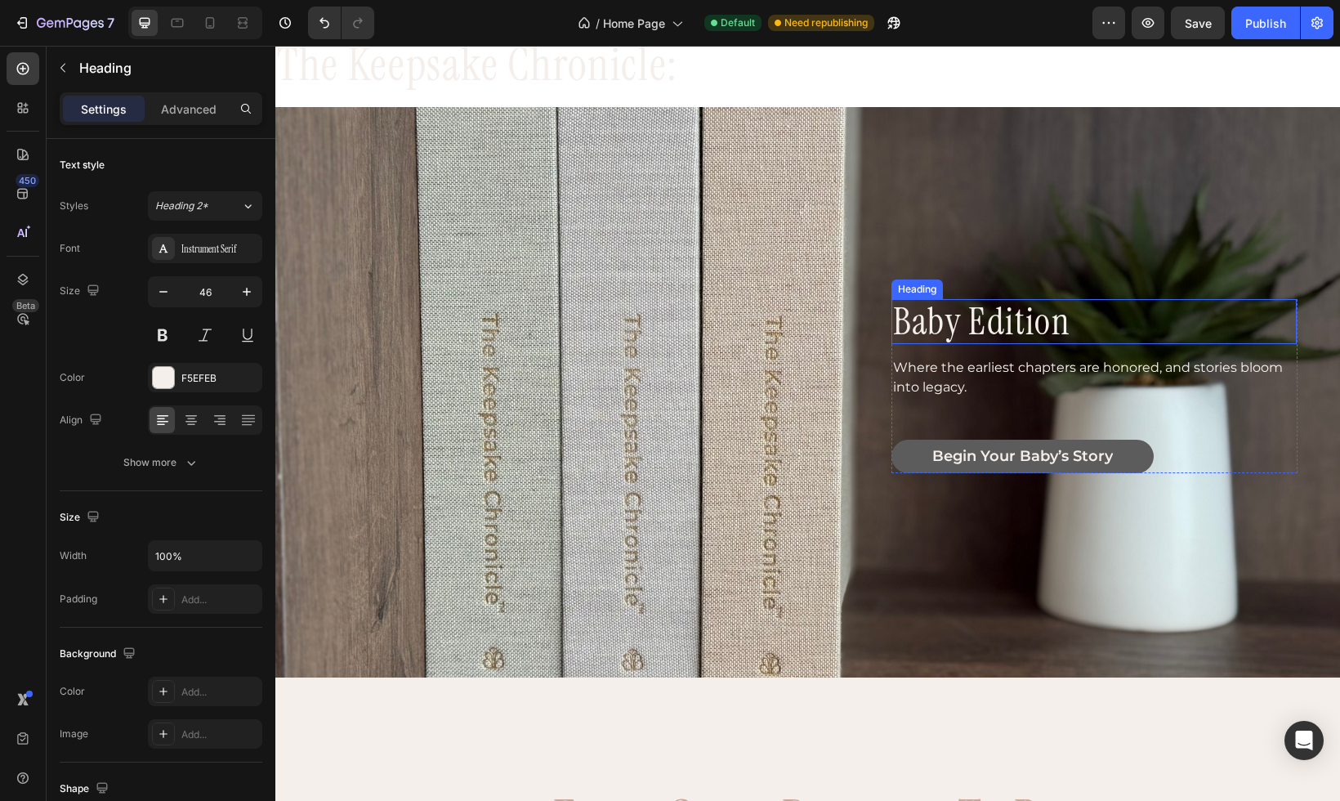
click at [903, 310] on p "baby edition" at bounding box center [1094, 322] width 402 height 42
click at [990, 279] on icon at bounding box center [990, 283] width 9 height 11
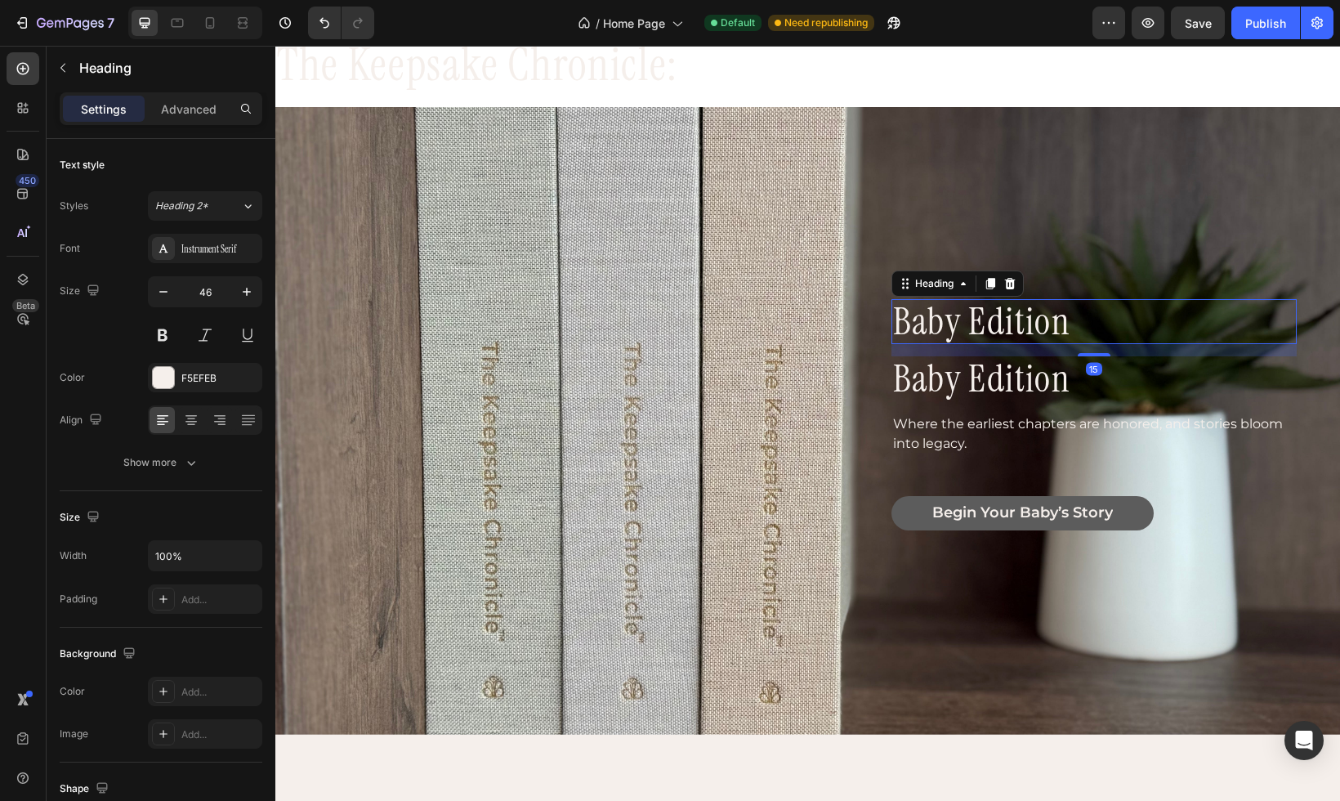
click at [1059, 318] on p "baby edition" at bounding box center [1094, 322] width 402 height 42
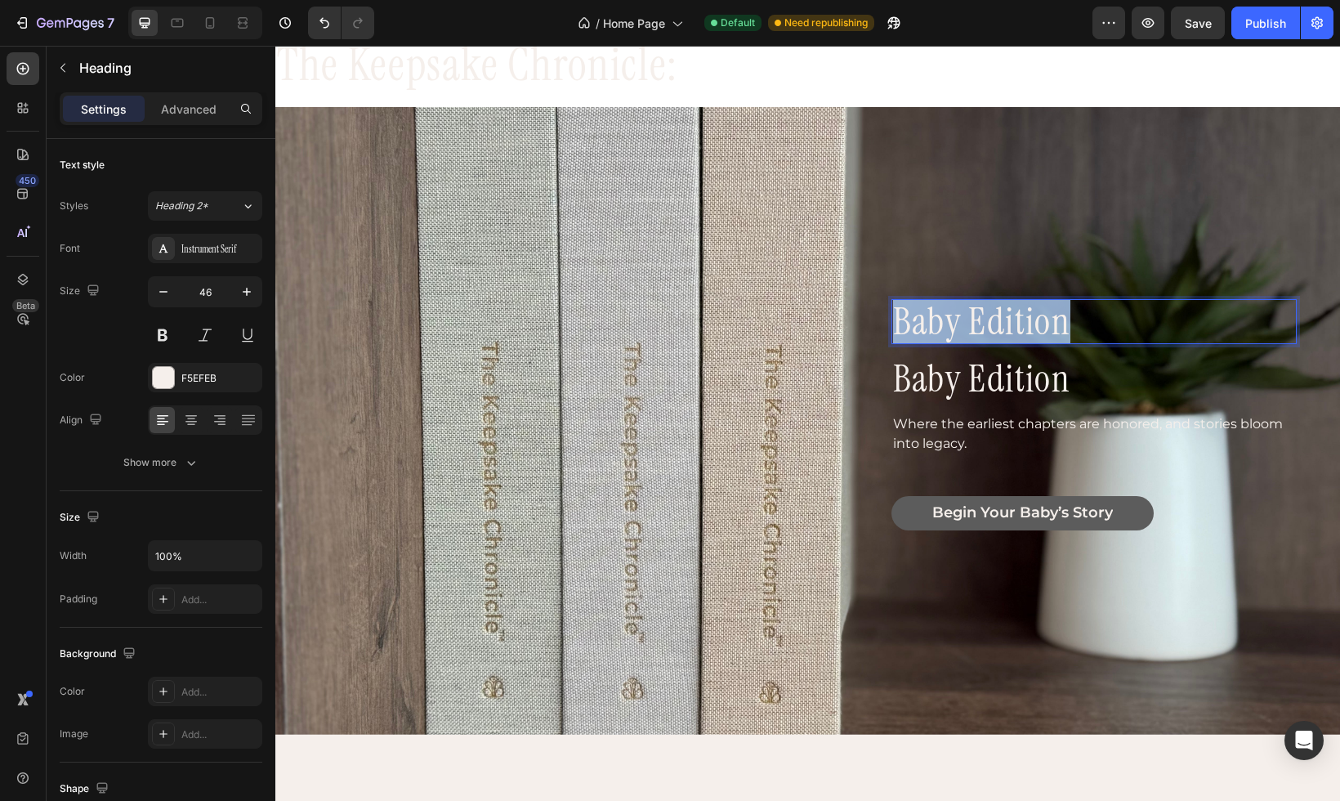
click at [1059, 318] on p "baby edition" at bounding box center [1094, 322] width 402 height 42
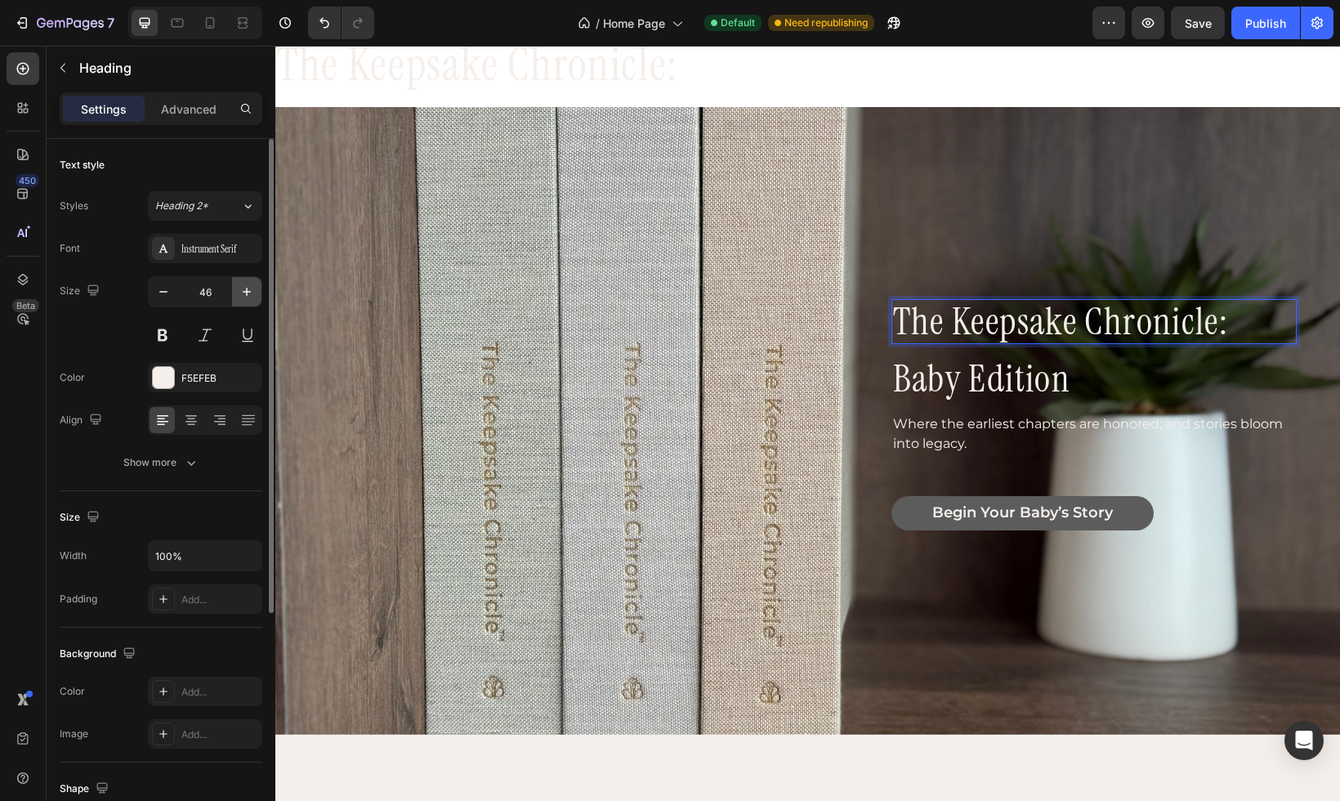
click at [250, 288] on icon "button" at bounding box center [247, 292] width 16 height 16
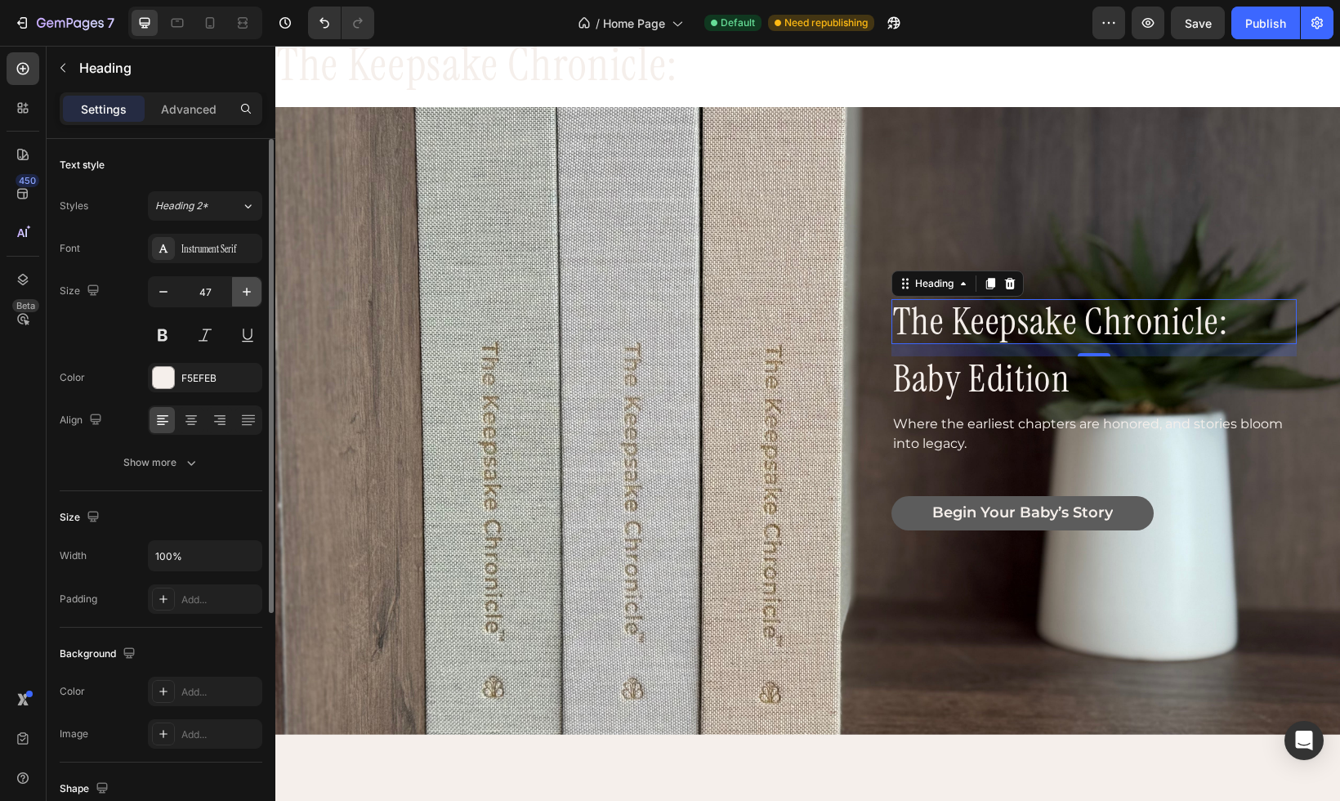
click at [250, 288] on icon "button" at bounding box center [247, 292] width 16 height 16
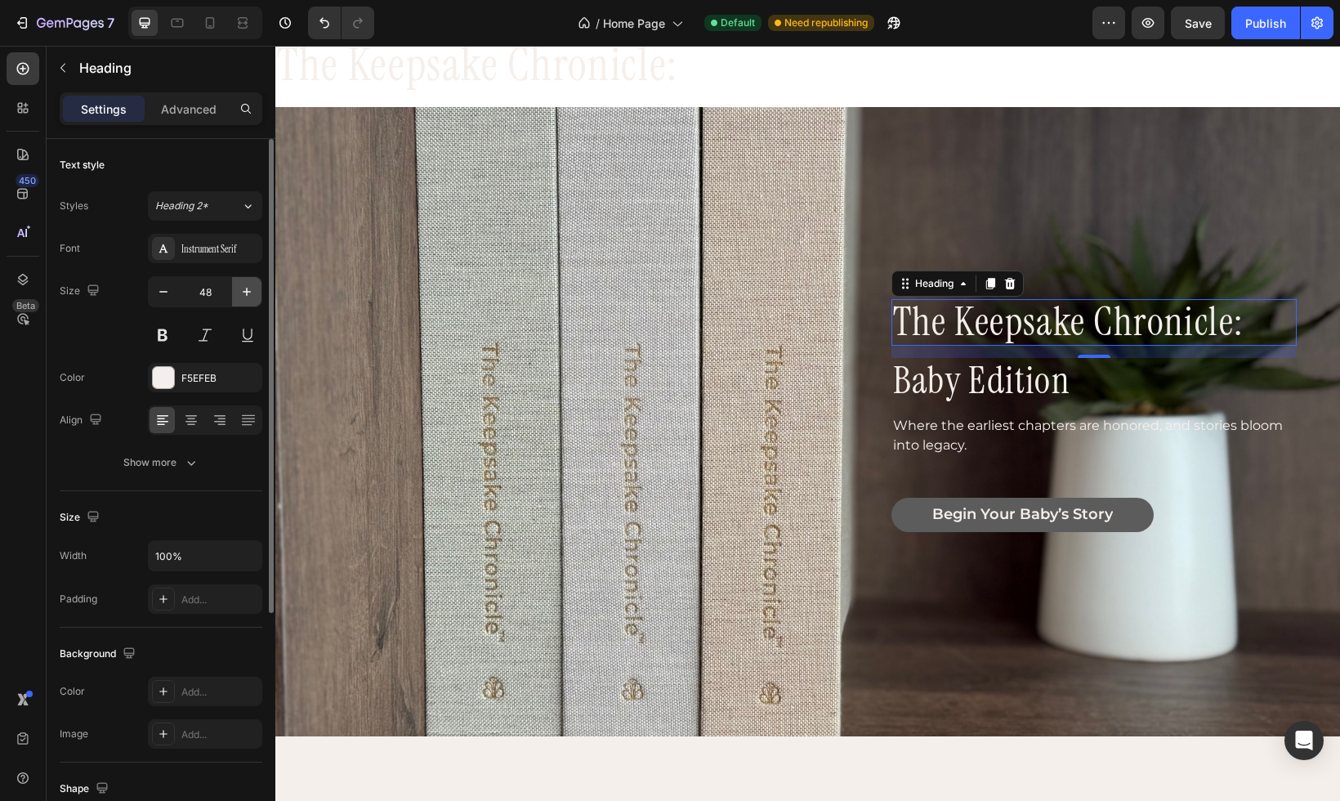
click at [250, 288] on icon "button" at bounding box center [247, 292] width 16 height 16
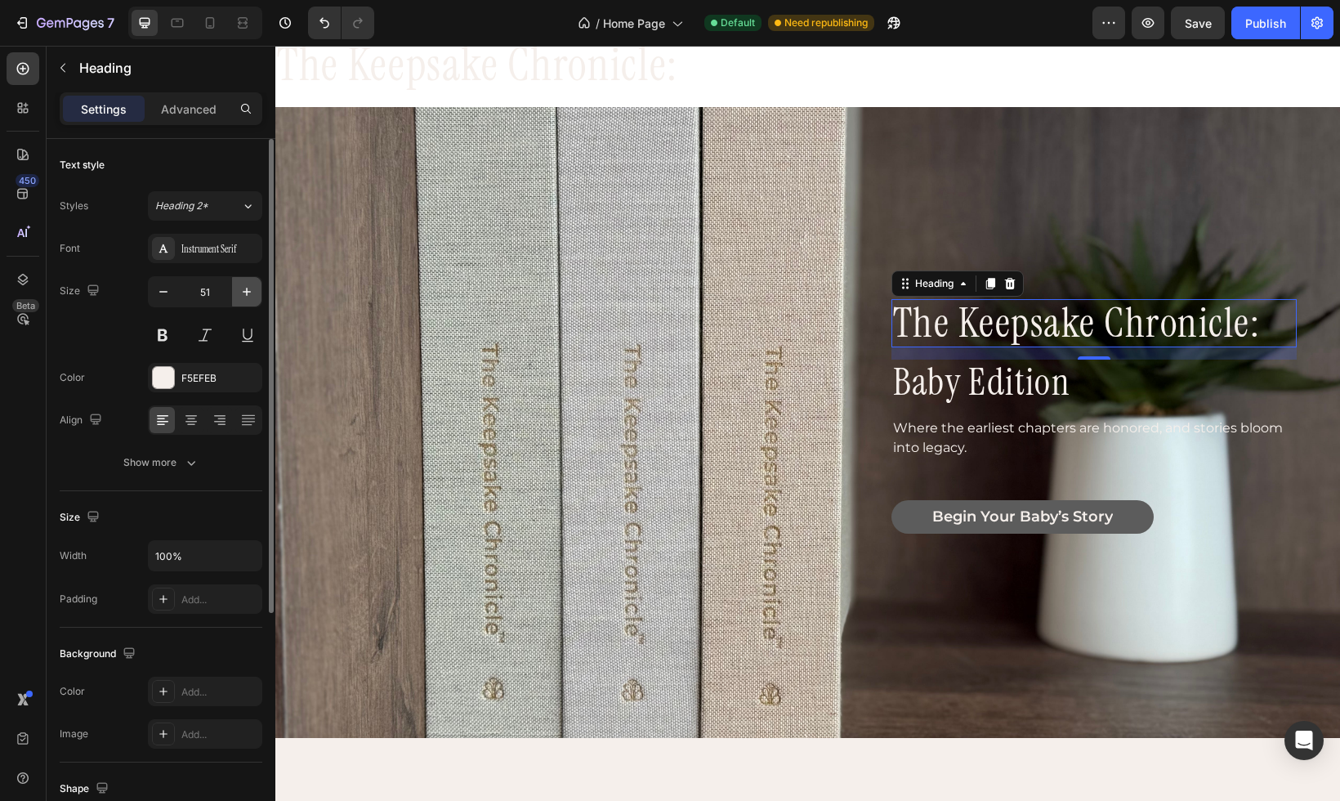
click at [250, 288] on icon "button" at bounding box center [247, 292] width 16 height 16
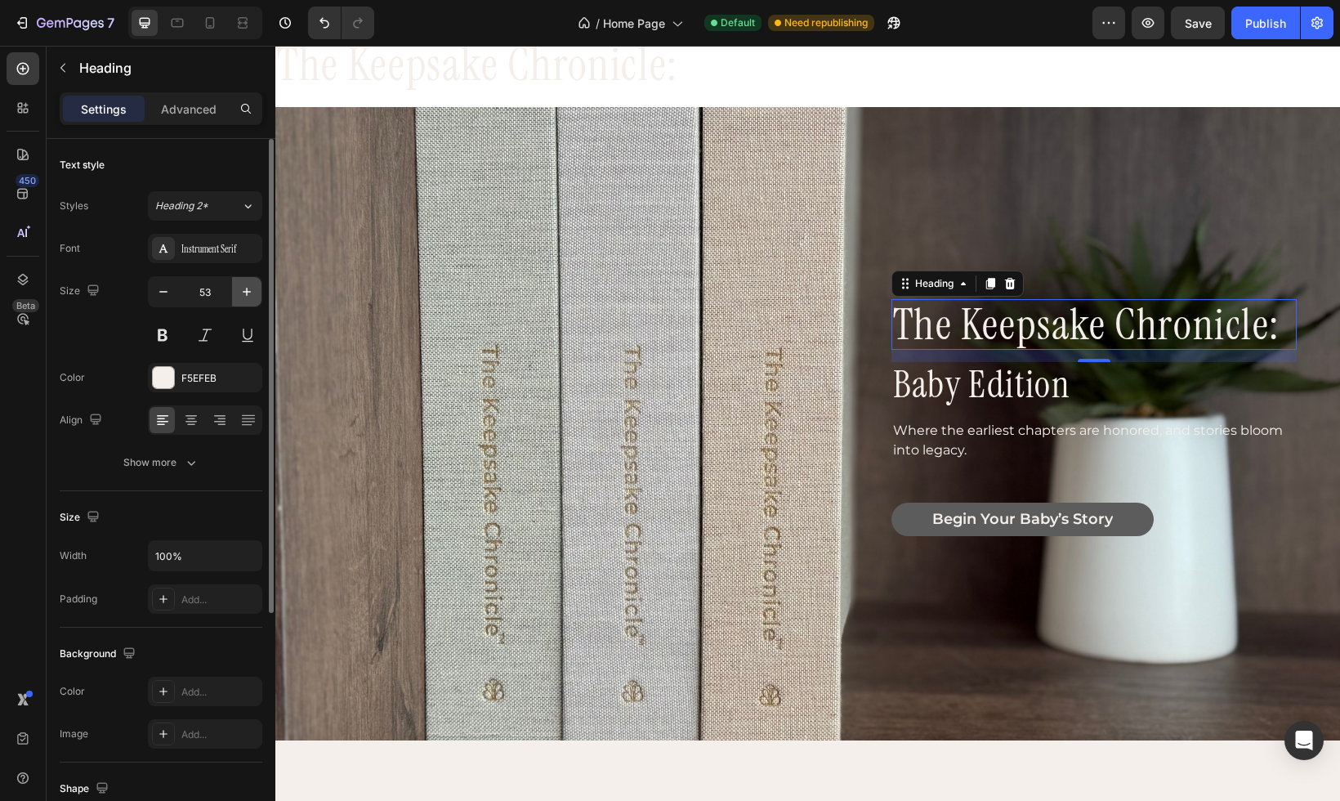
click at [250, 288] on icon "button" at bounding box center [247, 292] width 16 height 16
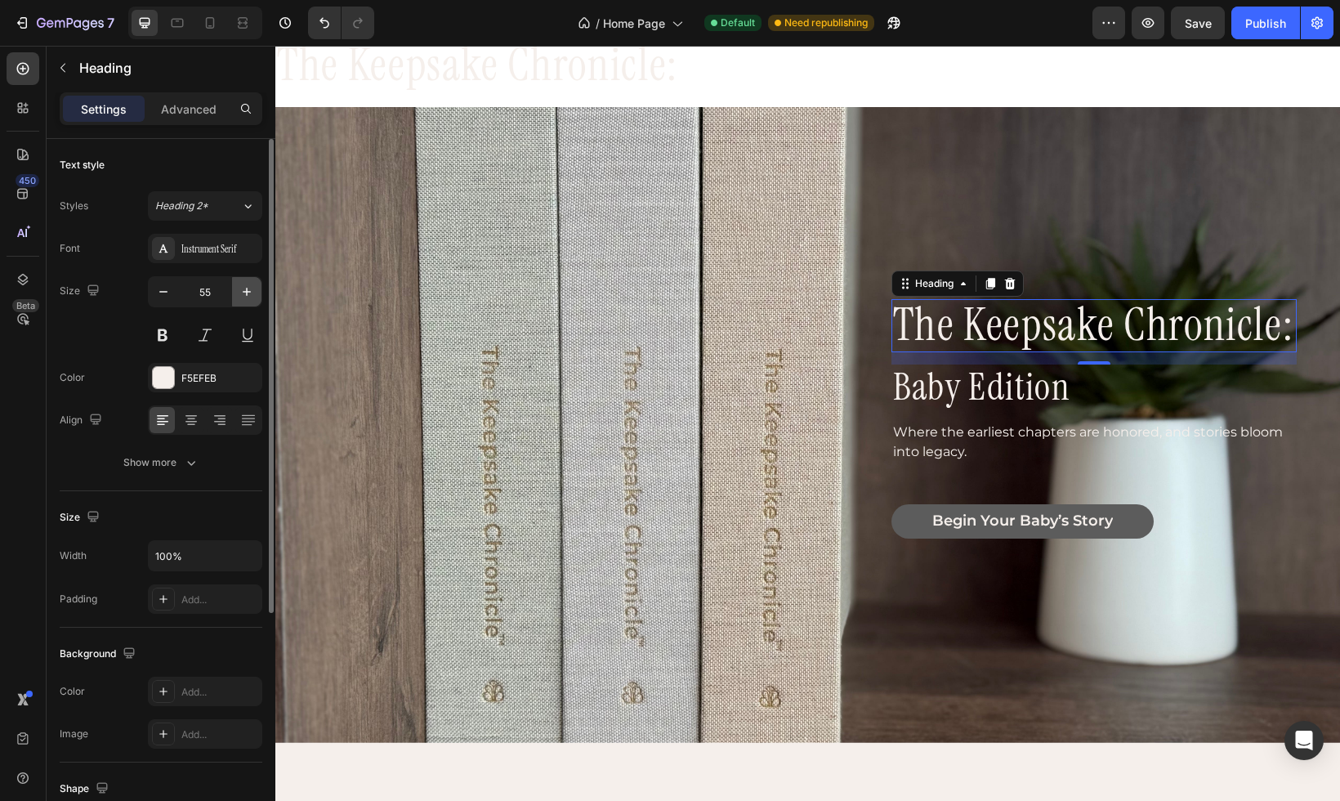
click at [250, 288] on icon "button" at bounding box center [247, 292] width 16 height 16
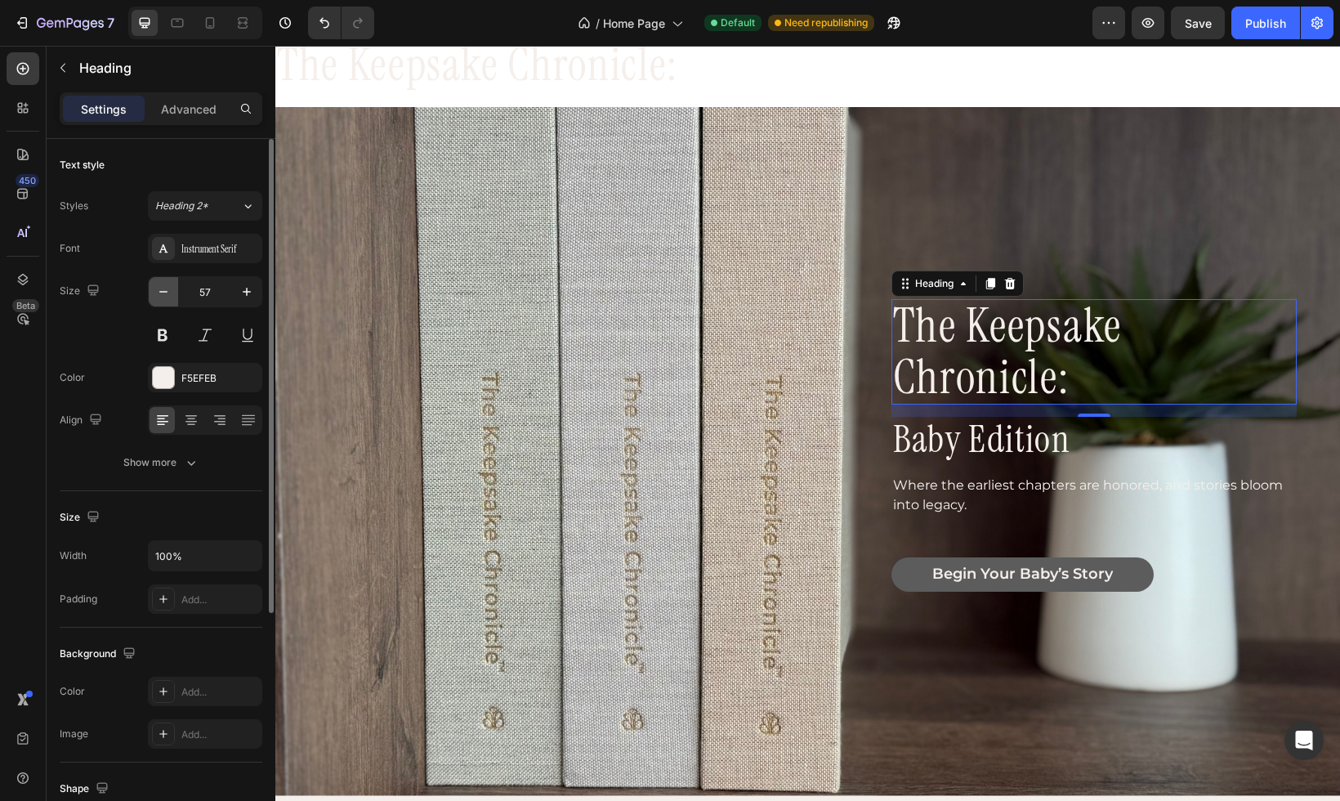
click at [163, 296] on icon "button" at bounding box center [163, 292] width 16 height 16
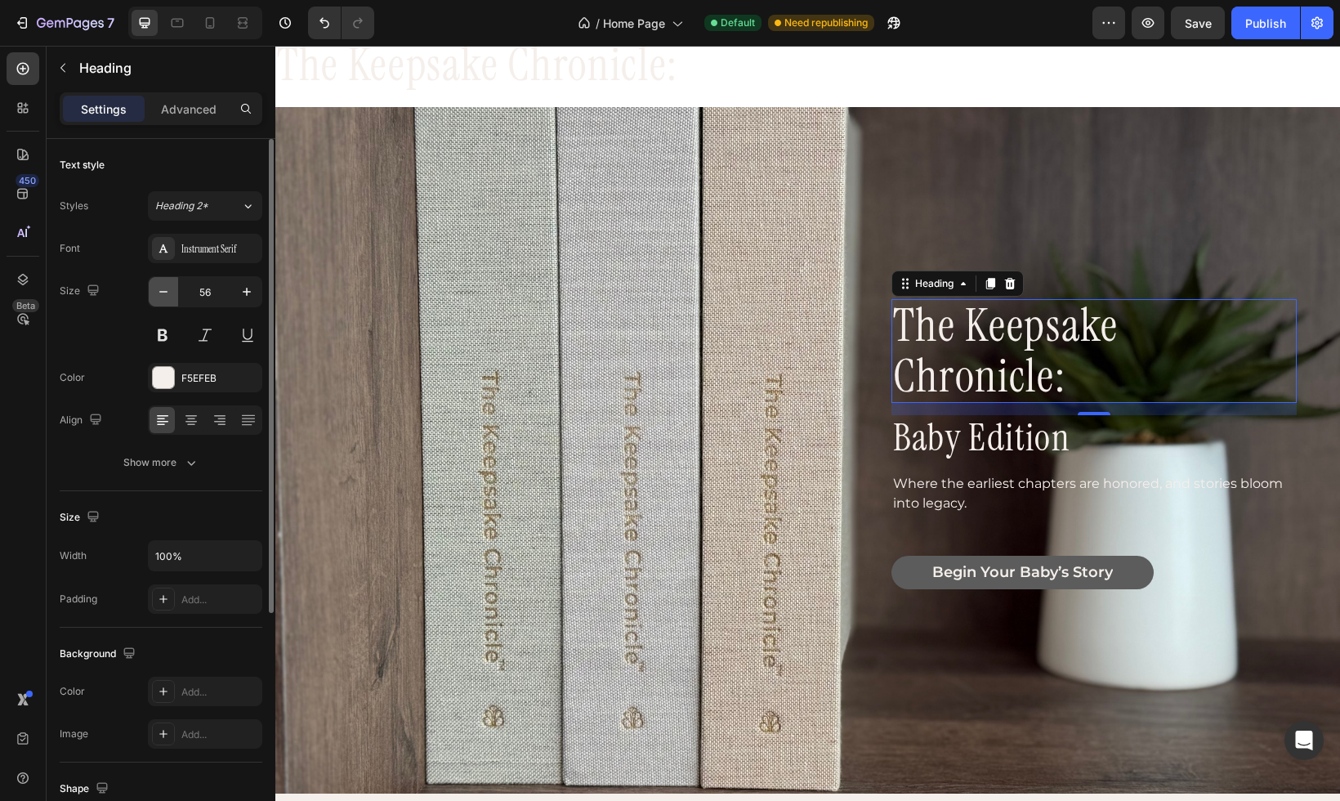
click at [163, 296] on icon "button" at bounding box center [163, 292] width 16 height 16
type input "55"
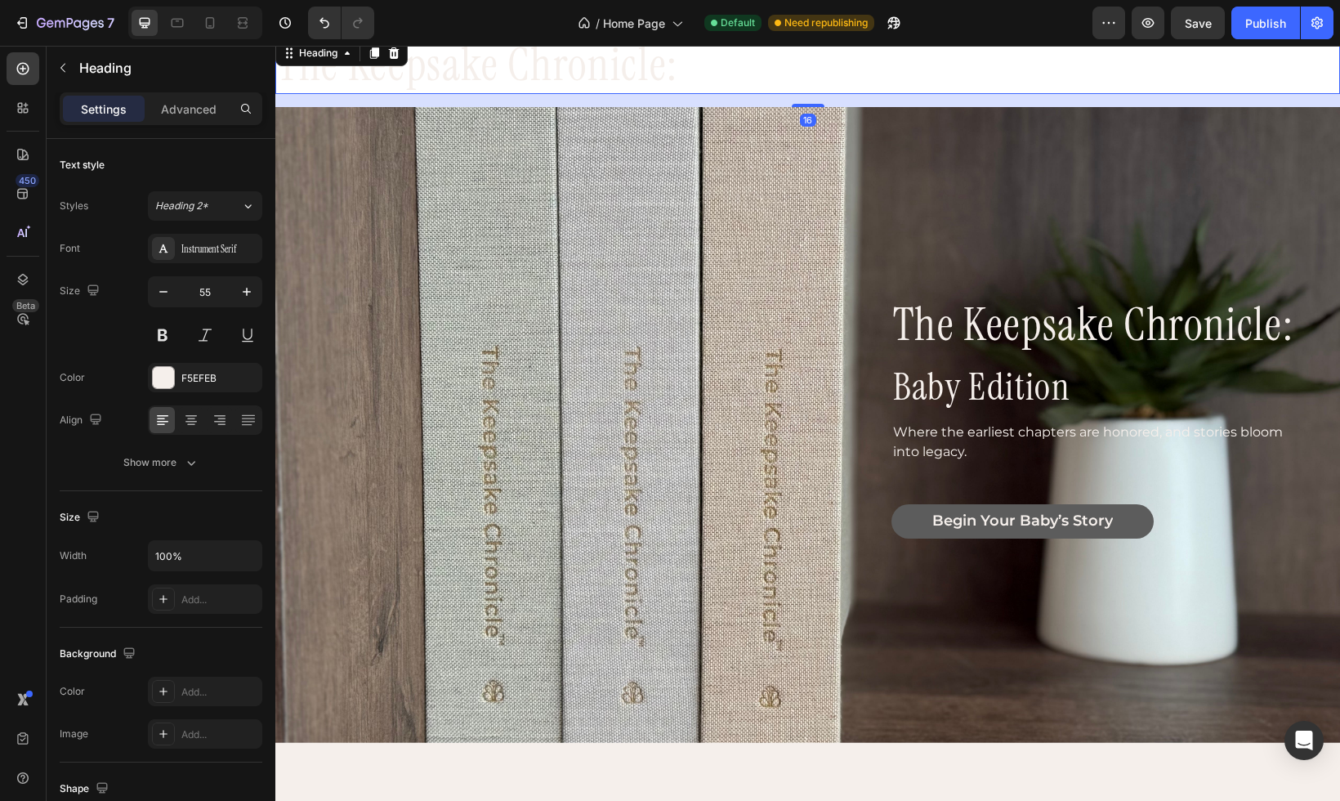
click at [438, 78] on p "the keepsake chronicle:" at bounding box center [808, 65] width 1062 height 54
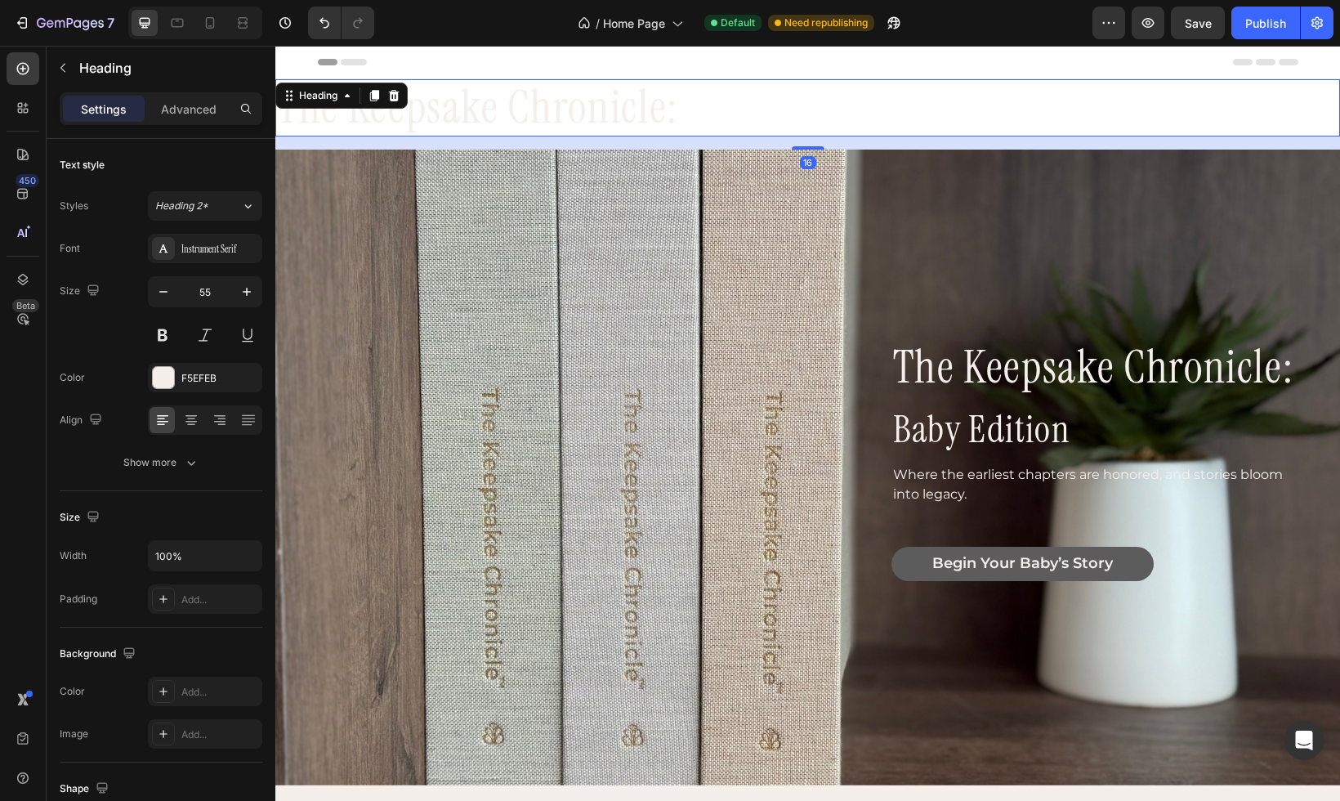
scroll to position [3, 0]
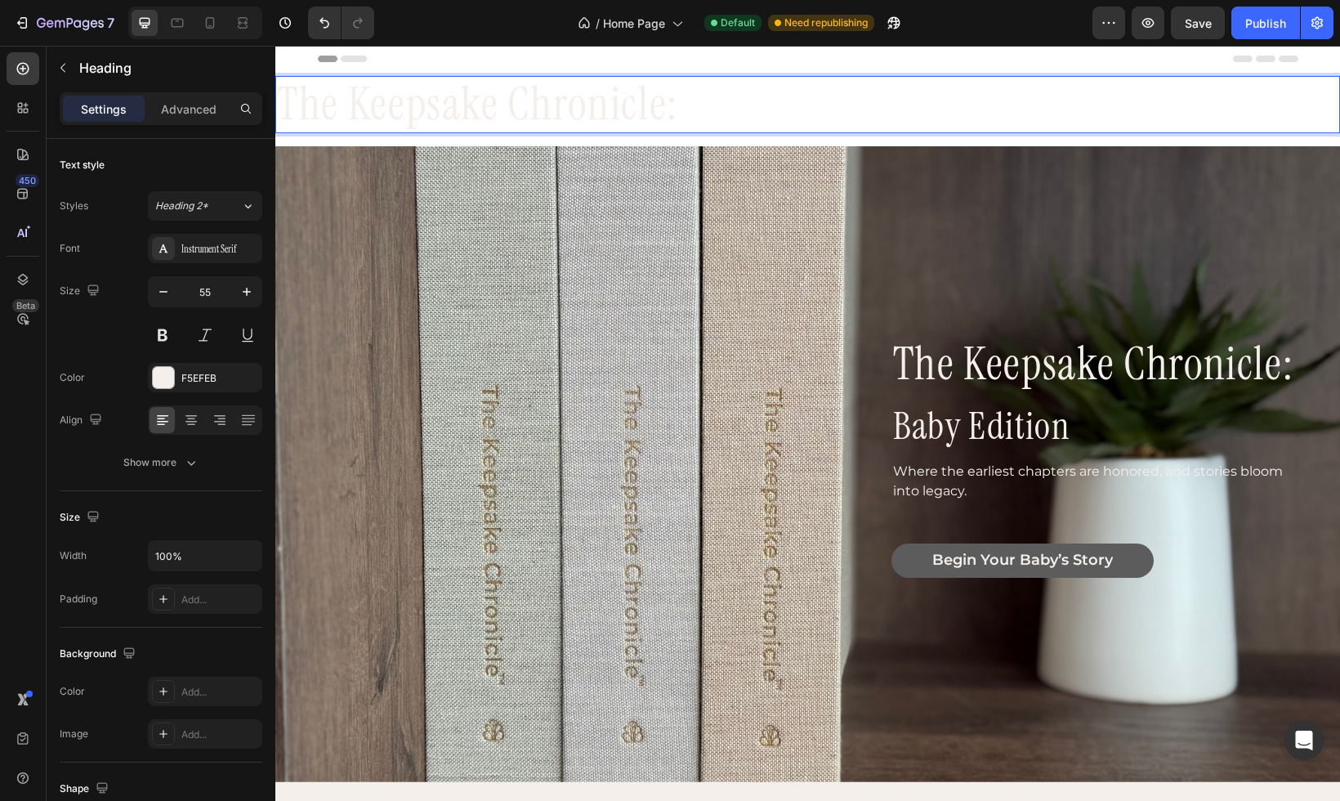
click at [477, 105] on p "the keepsake chronicle:" at bounding box center [808, 105] width 1062 height 54
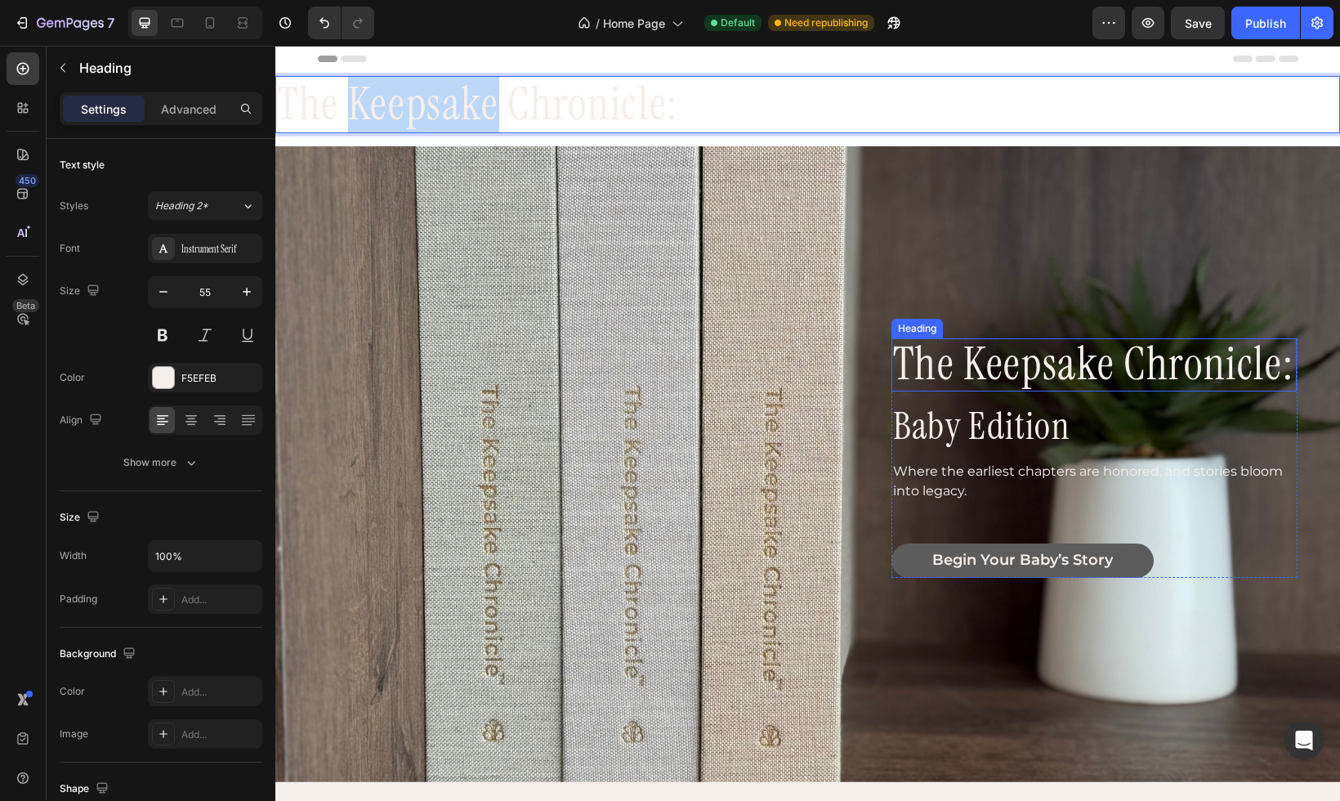
click at [980, 374] on p "the Keepsake Chronicle:" at bounding box center [1094, 365] width 402 height 50
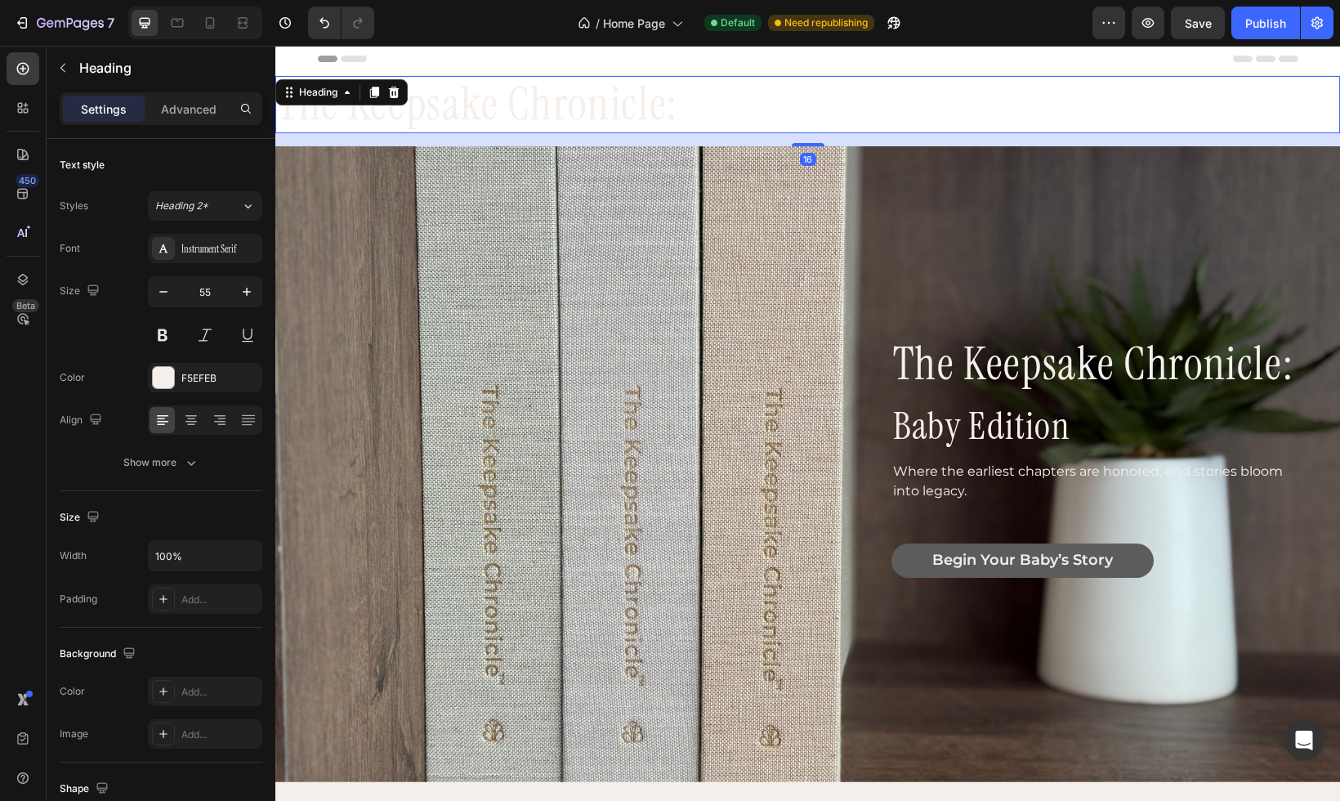
click at [653, 89] on p "the keepsake chronicle:" at bounding box center [808, 105] width 1062 height 54
click at [390, 93] on icon at bounding box center [394, 92] width 11 height 11
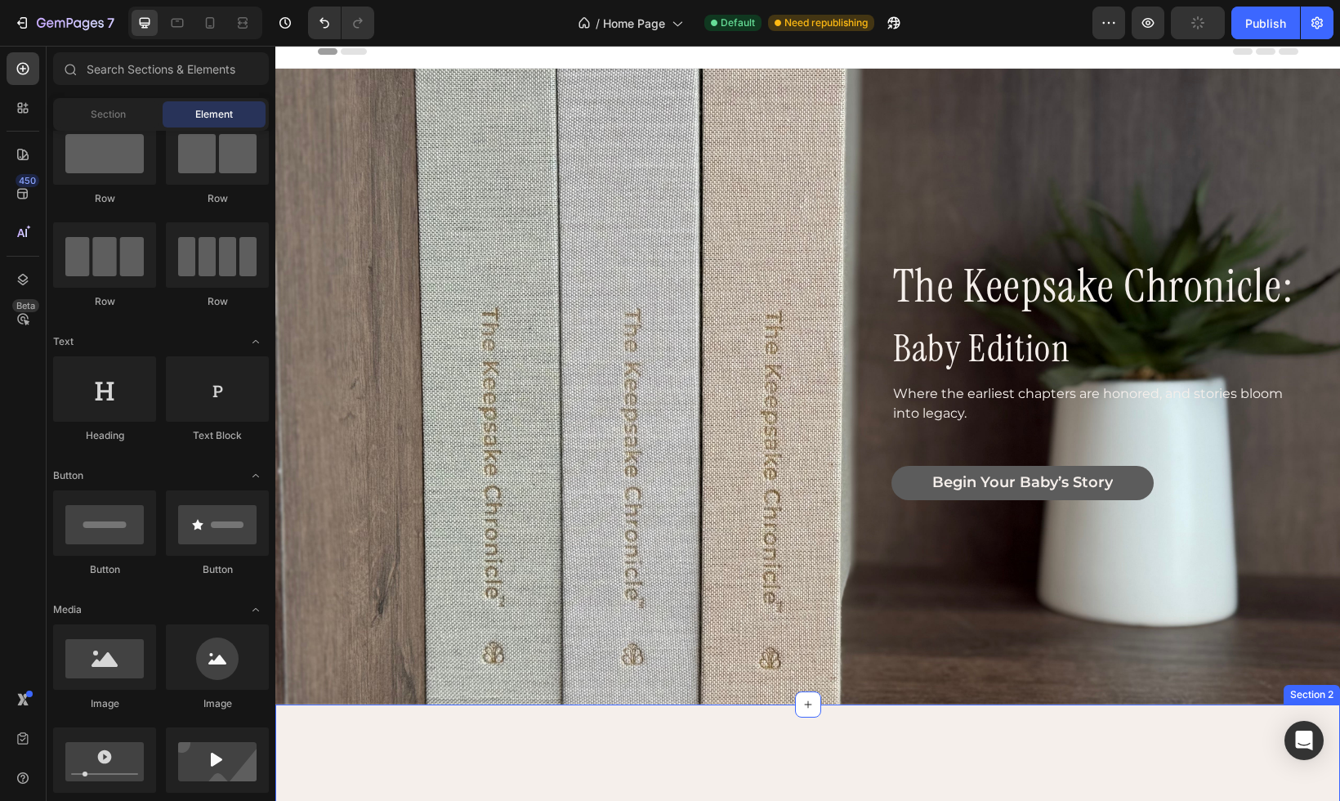
scroll to position [0, 0]
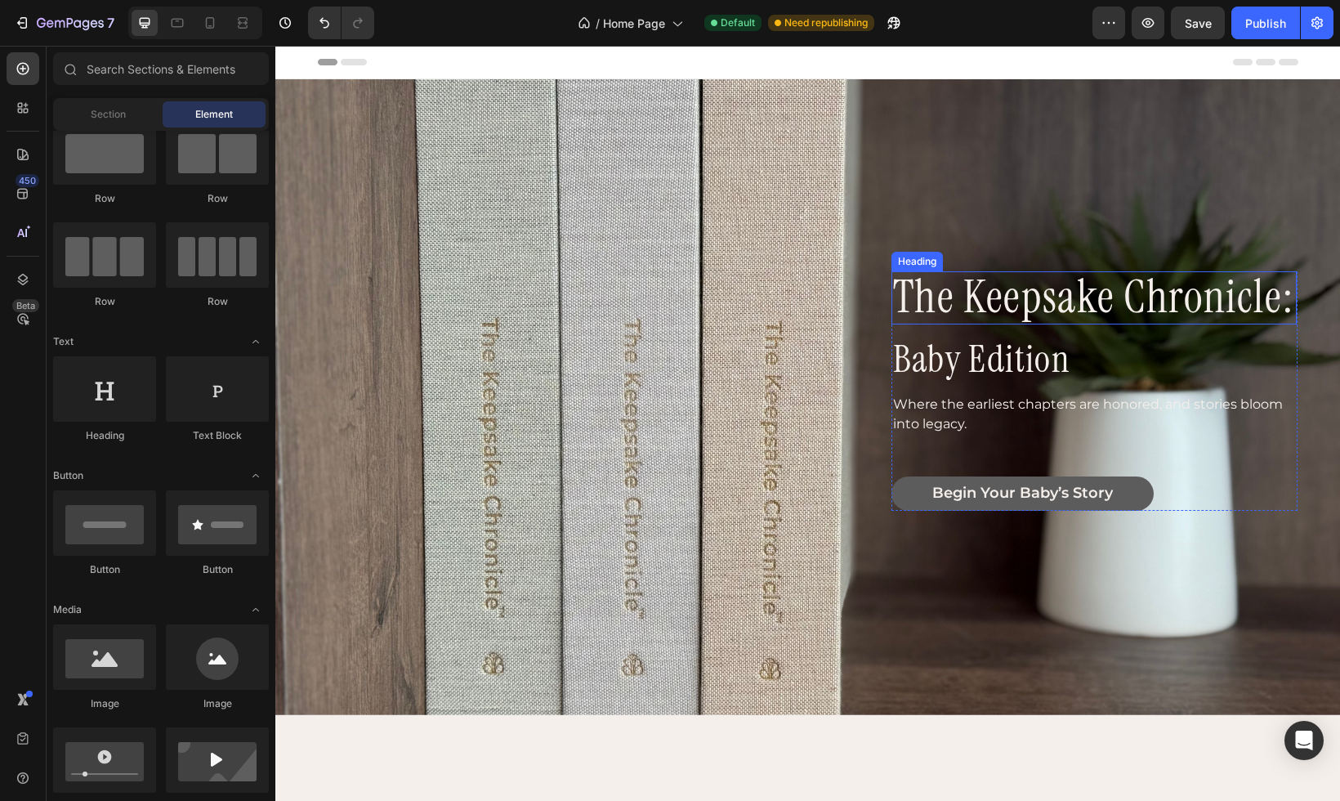
click at [1035, 296] on p "the Keepsake Chronicle:" at bounding box center [1094, 298] width 402 height 50
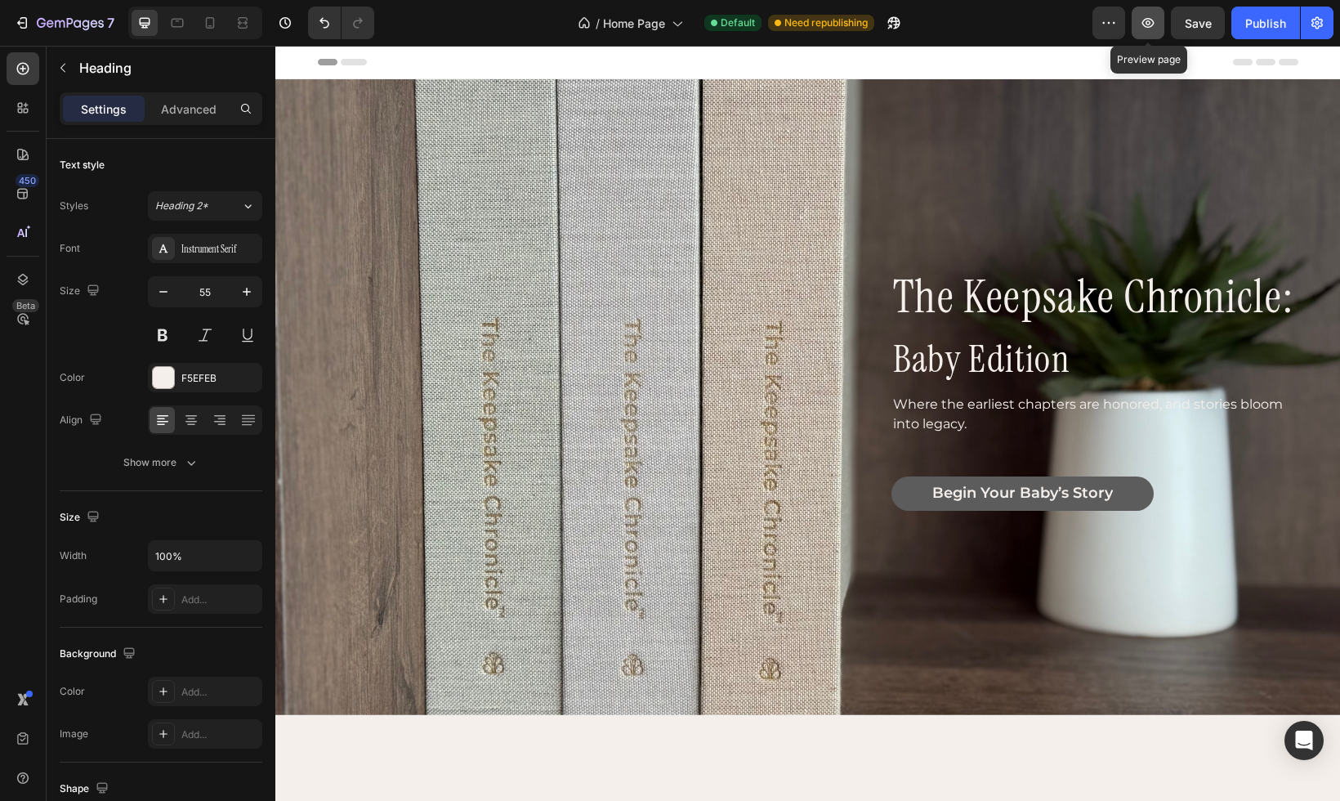
click at [1156, 24] on icon "button" at bounding box center [1148, 23] width 16 height 16
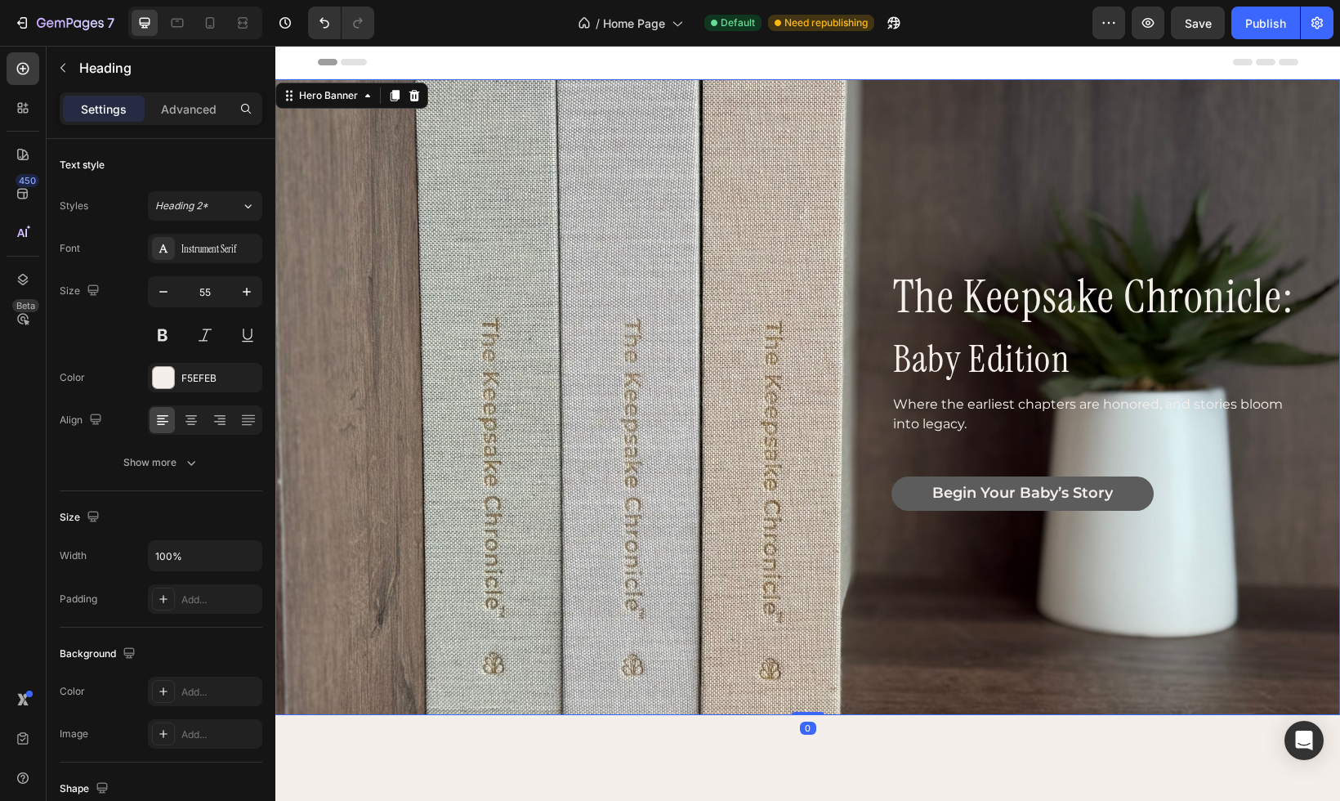
click at [385, 396] on div "the keepsake chronicle: Heading baby edition Heading Where the earliest chapter…" at bounding box center [809, 397] width 978 height 252
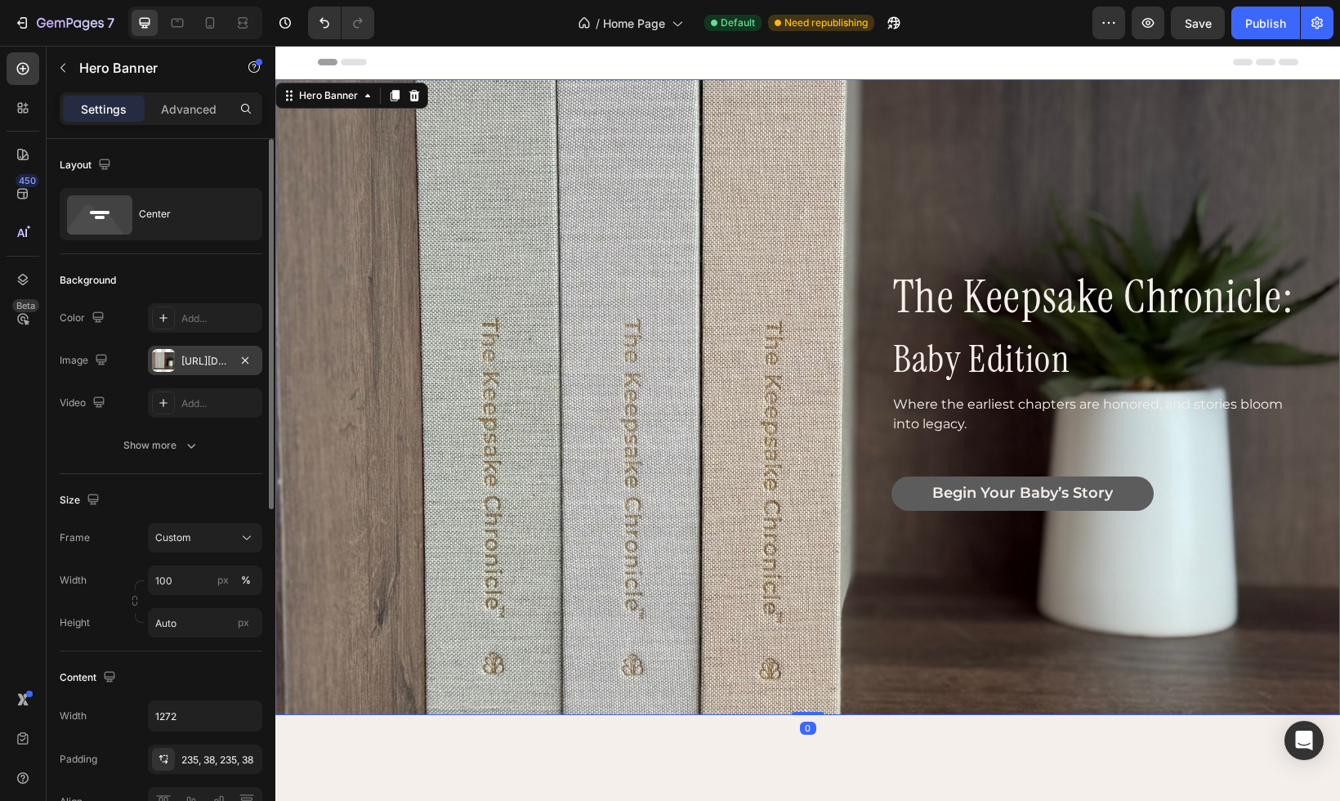
click at [217, 360] on div "https://cdn.shopify.com/s/files/1/0697/6520/1943/files/gempages_582946547101074…" at bounding box center [204, 361] width 47 height 15
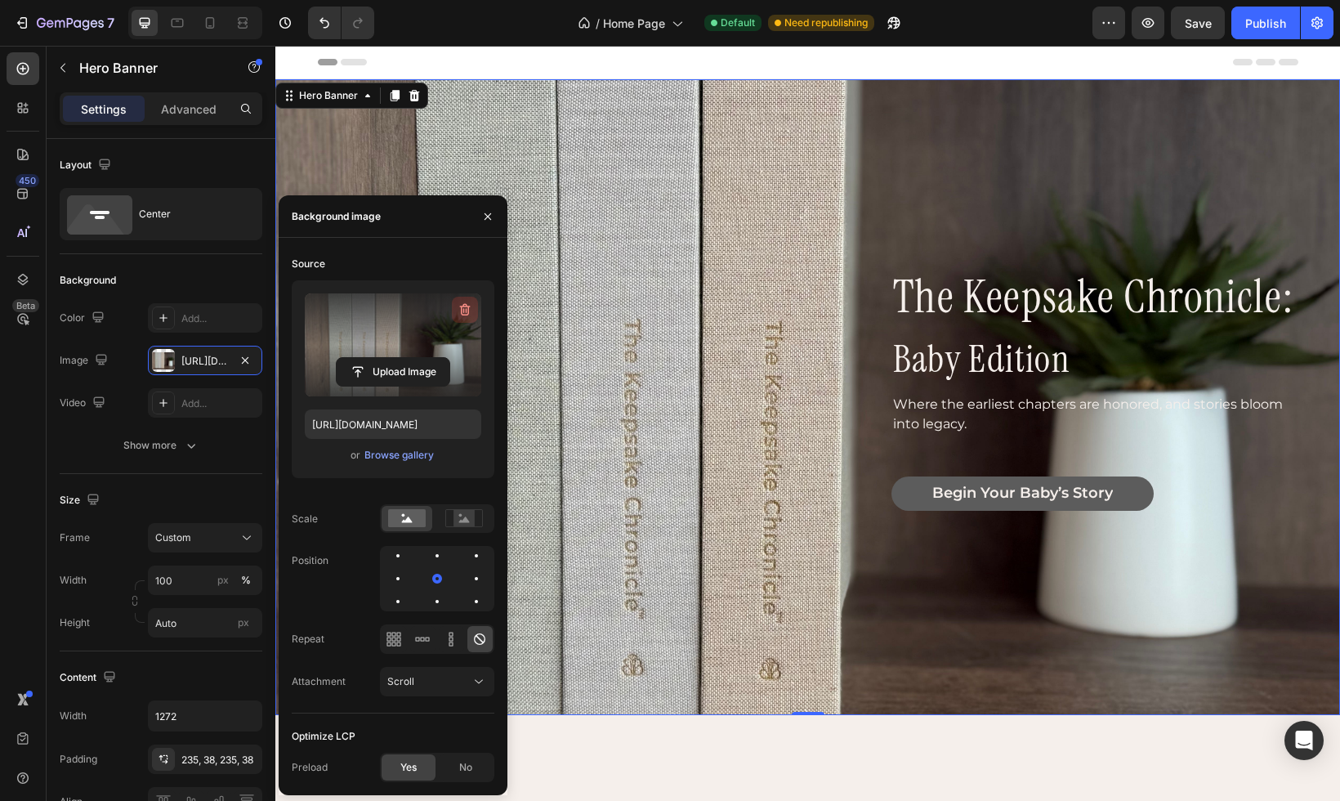
click at [463, 308] on icon "button" at bounding box center [465, 310] width 16 height 16
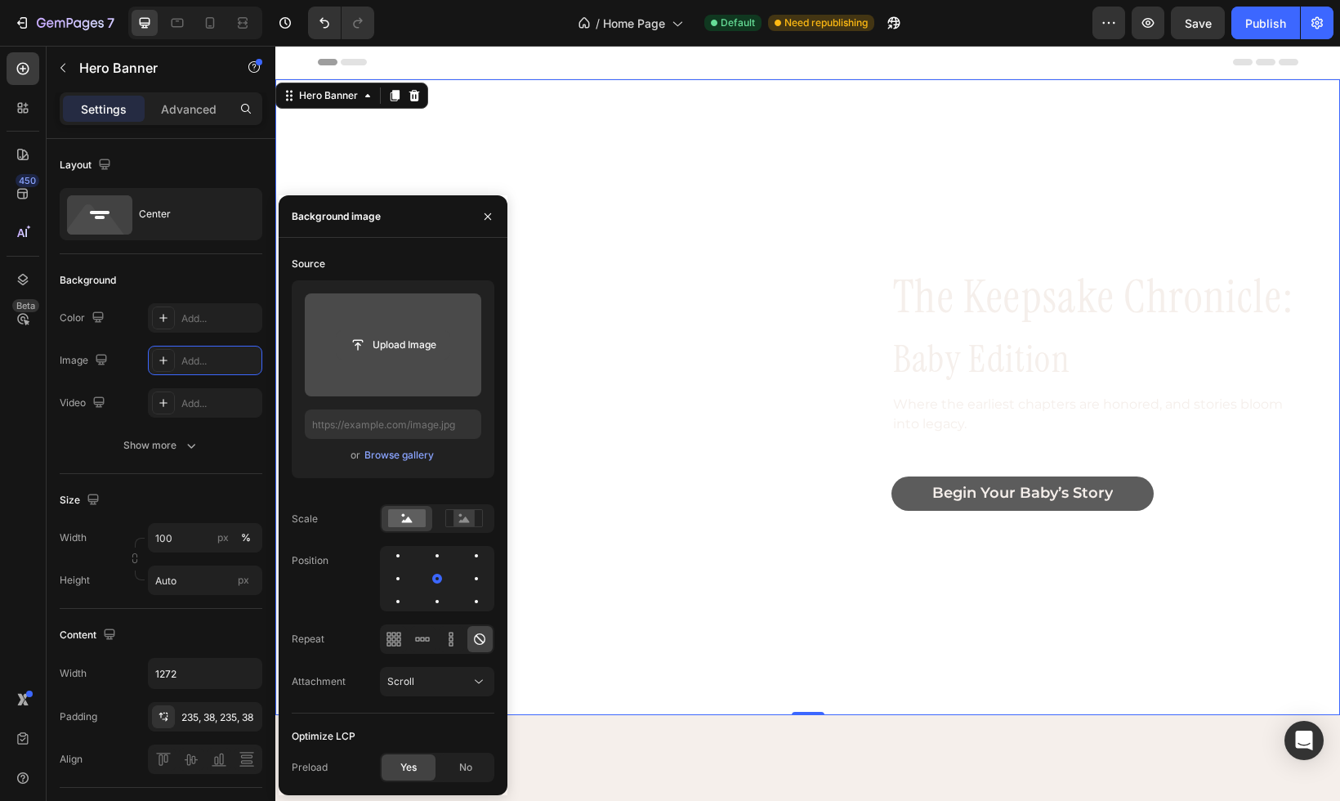
click at [389, 340] on input "file" at bounding box center [393, 345] width 113 height 28
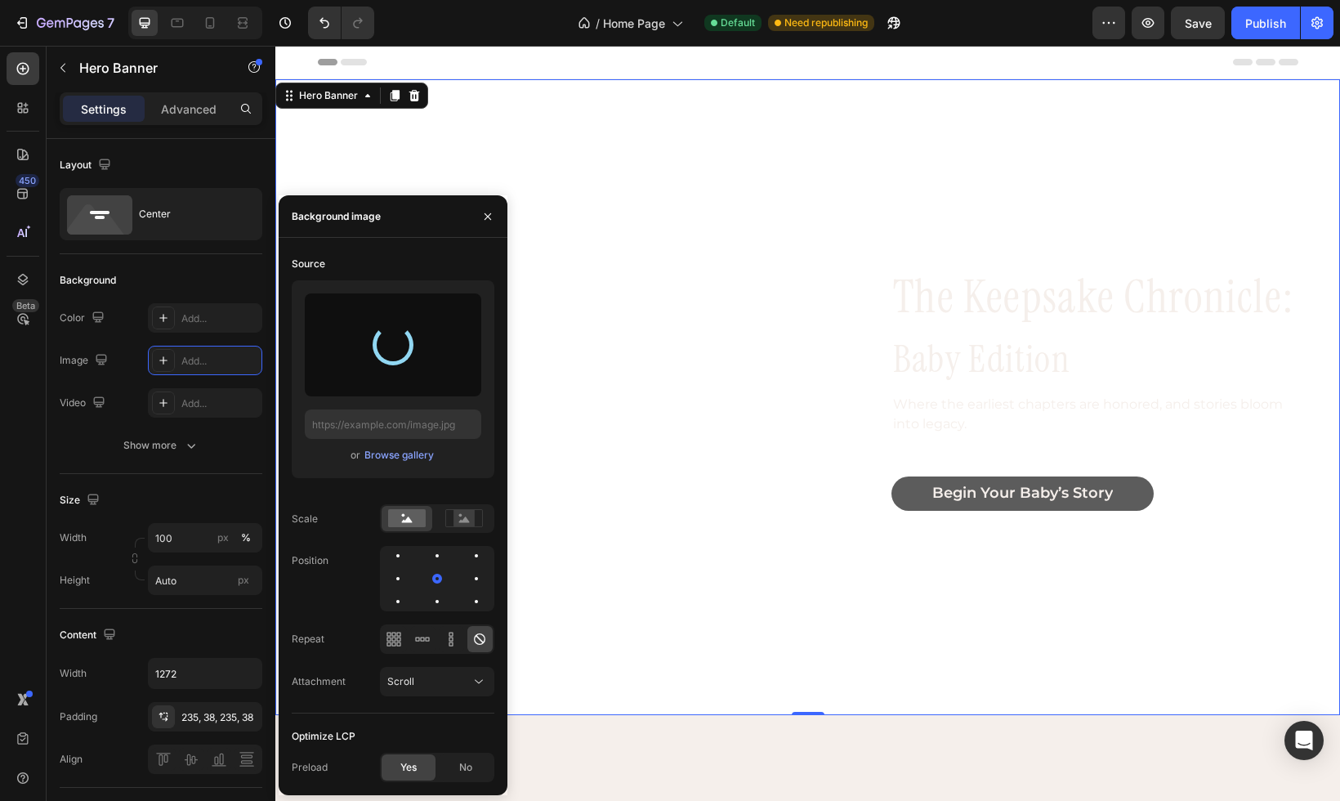
type input "https://cdn.shopify.com/s/files/1/0697/6520/1943/files/gempages_582946547101074…"
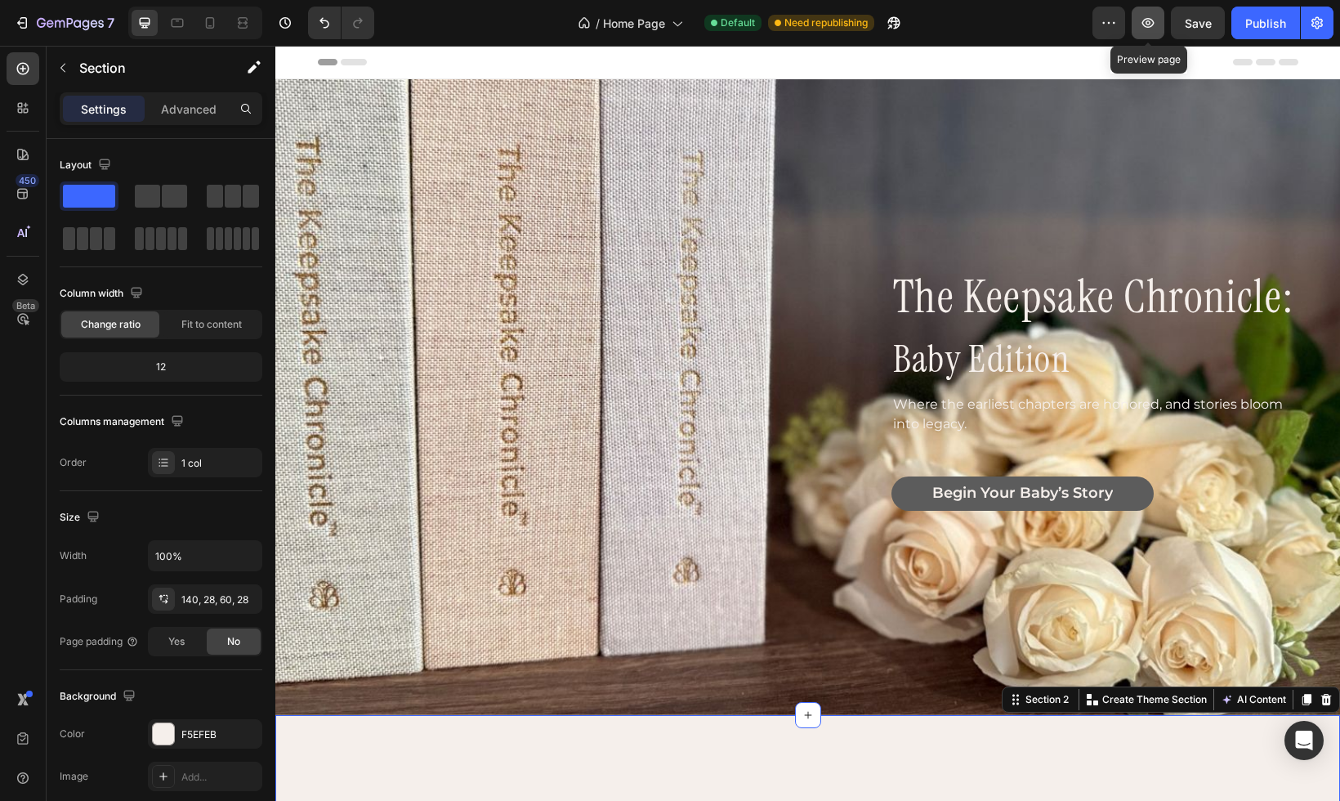
click at [1148, 18] on icon "button" at bounding box center [1148, 23] width 16 height 16
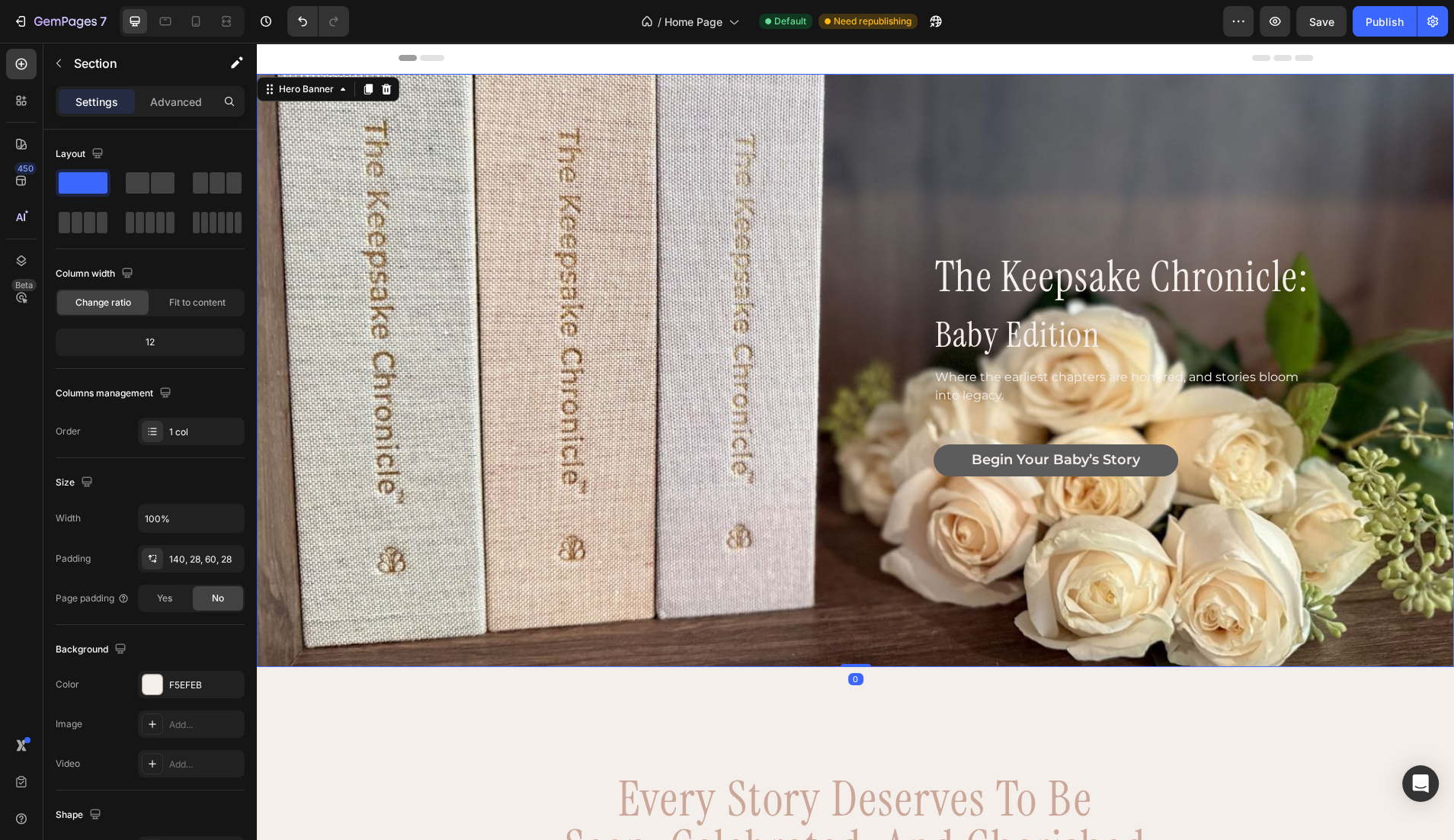
click at [398, 453] on div "the keepsake chronicle: Heading baby edition Heading Where the earliest chapter…" at bounding box center [856, 370] width 970 height 593
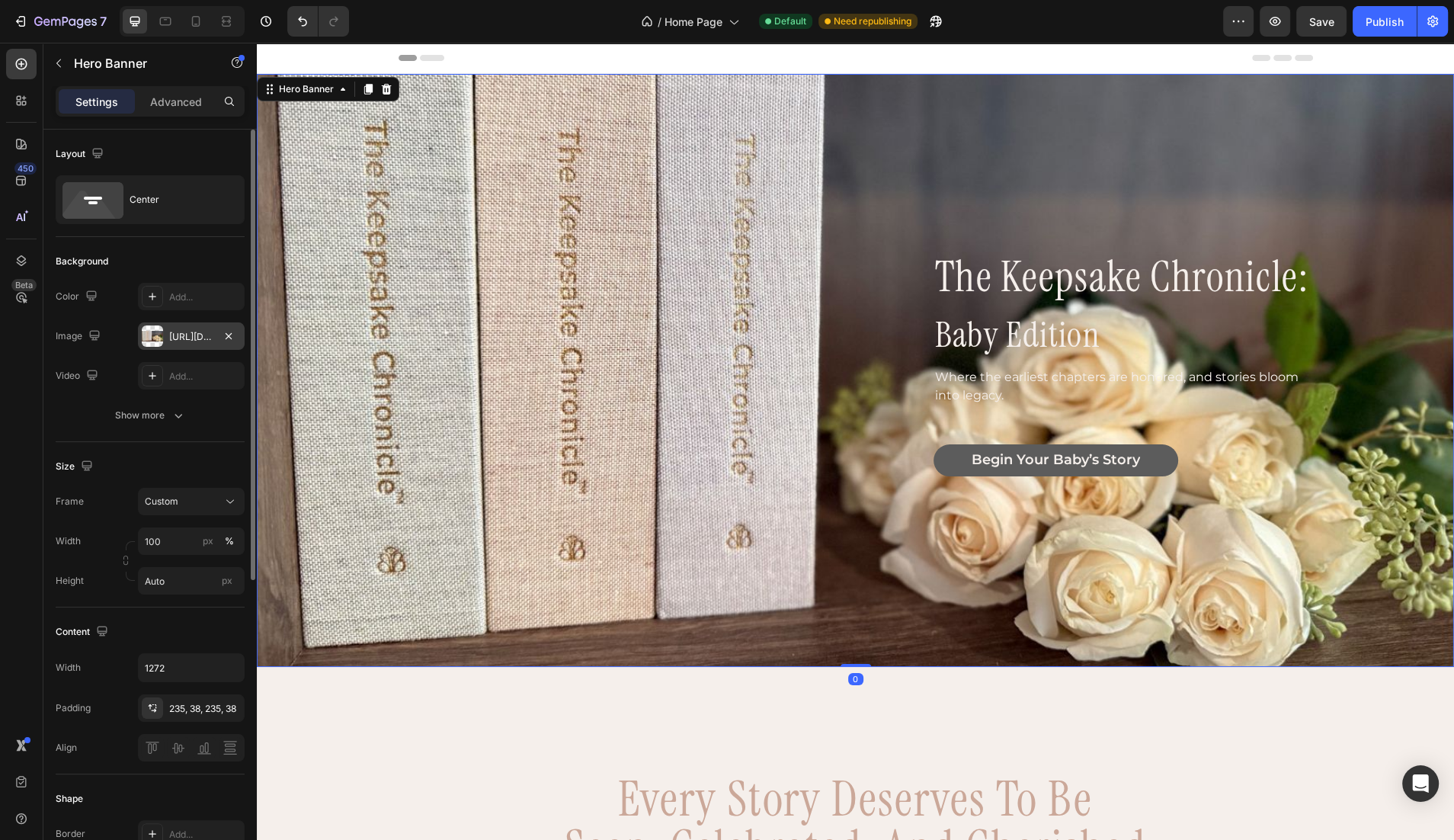
click at [203, 332] on div "https://cdn.shopify.com/s/files/1/0697/6520/1943/files/gempages_582946547101074…" at bounding box center [190, 337] width 44 height 14
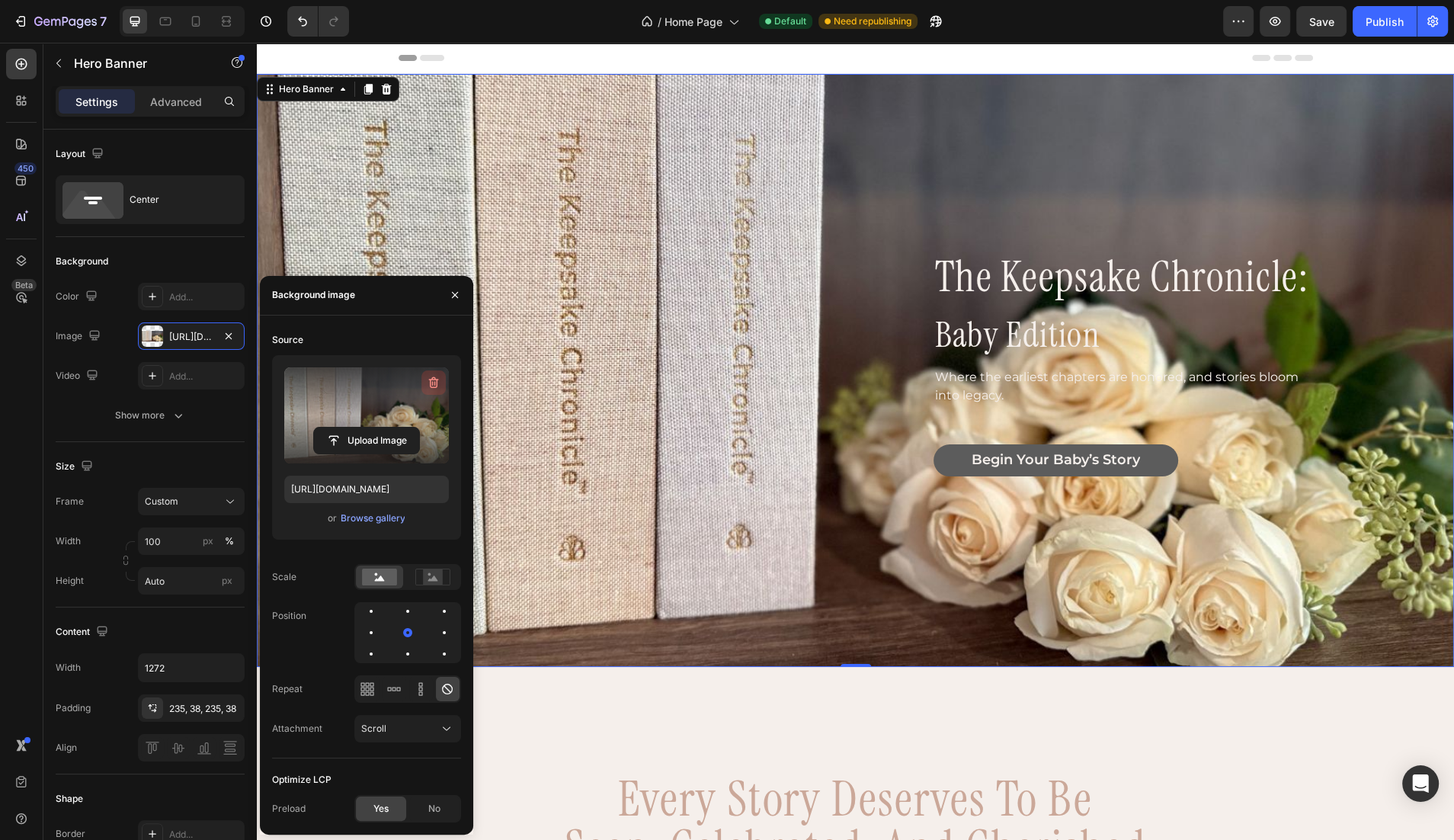
click at [436, 381] on icon "button" at bounding box center [436, 383] width 2 height 5
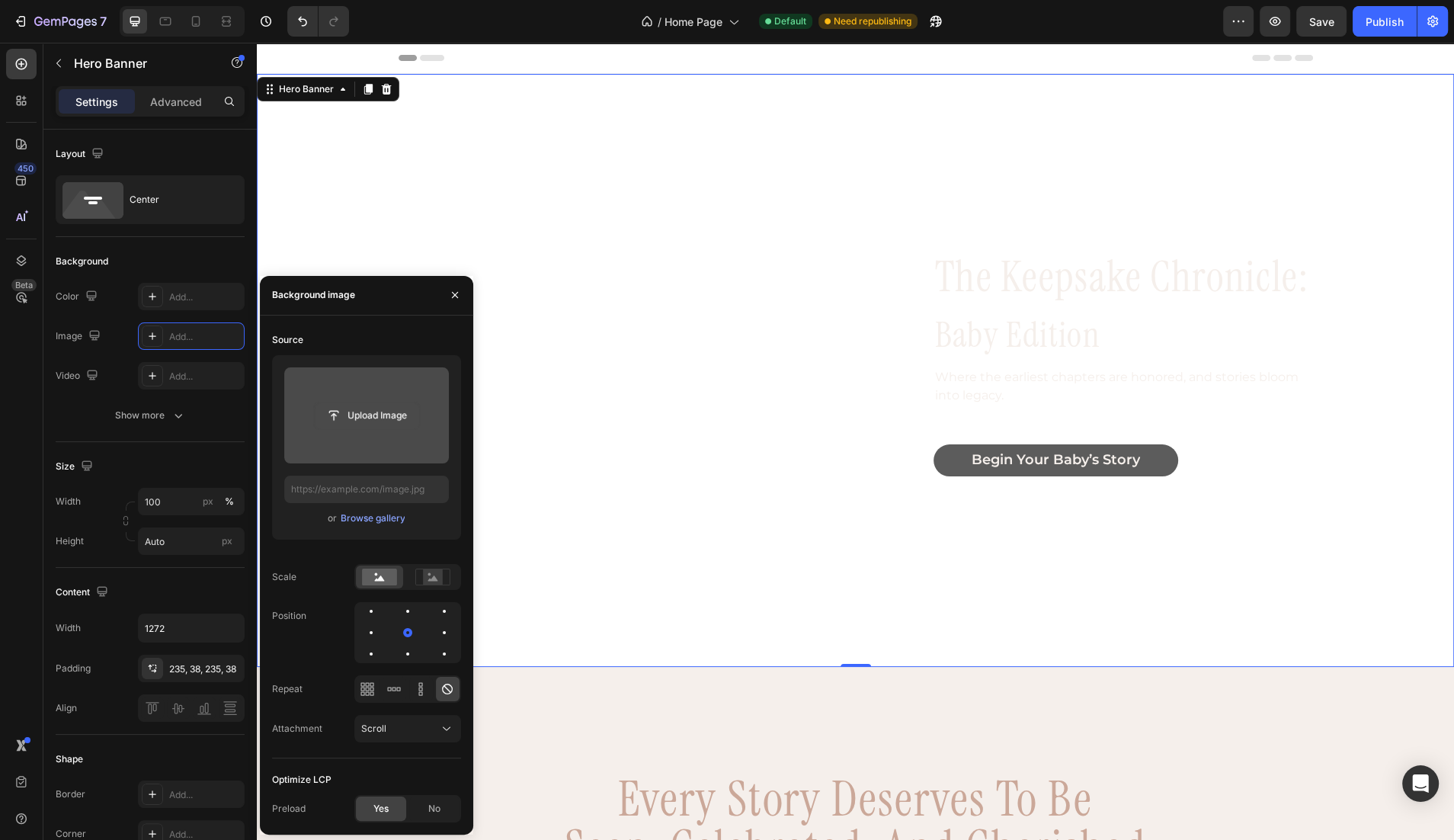
click at [345, 427] on input "file" at bounding box center [367, 416] width 105 height 26
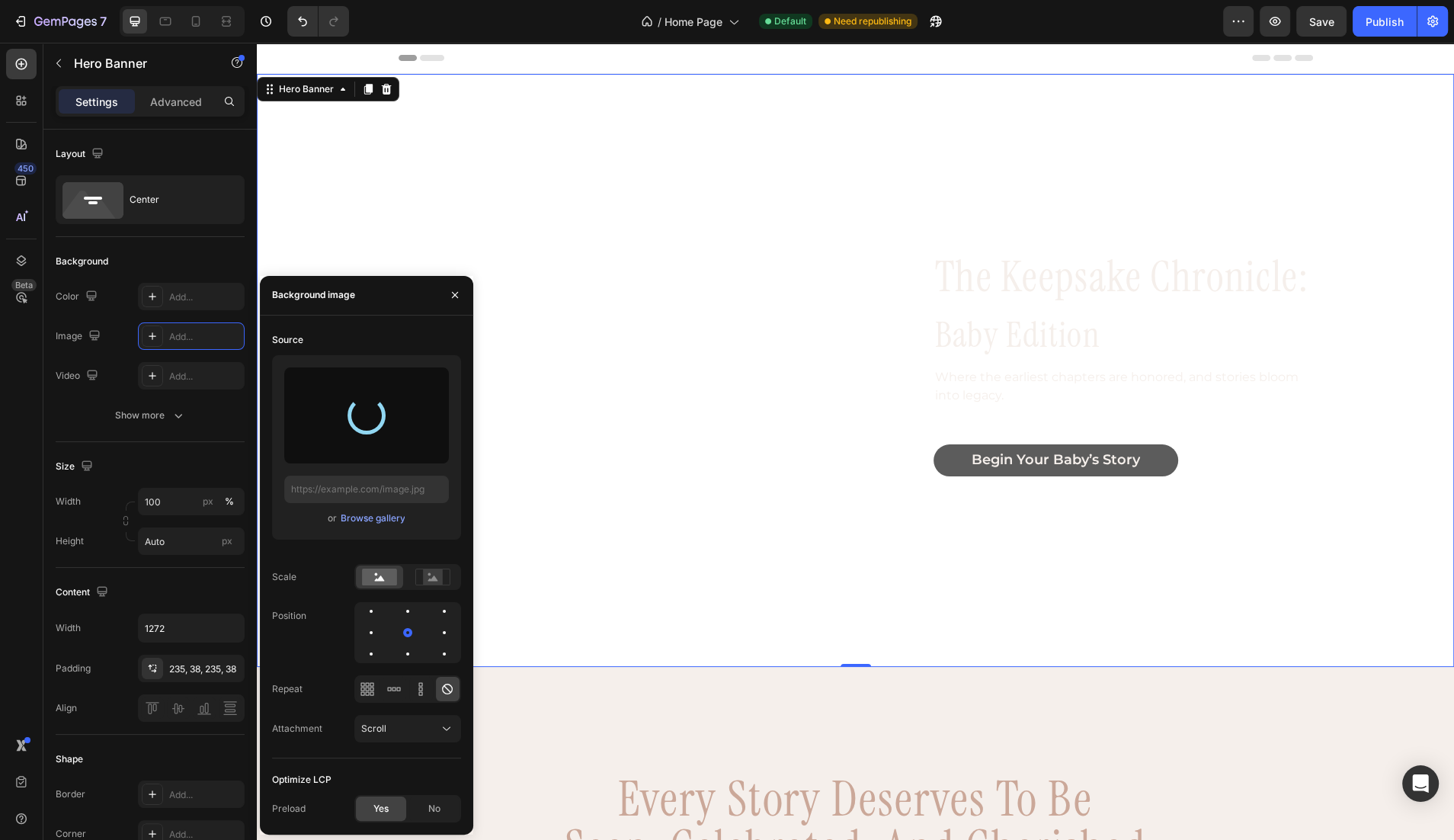
type input "[URL][DOMAIN_NAME]"
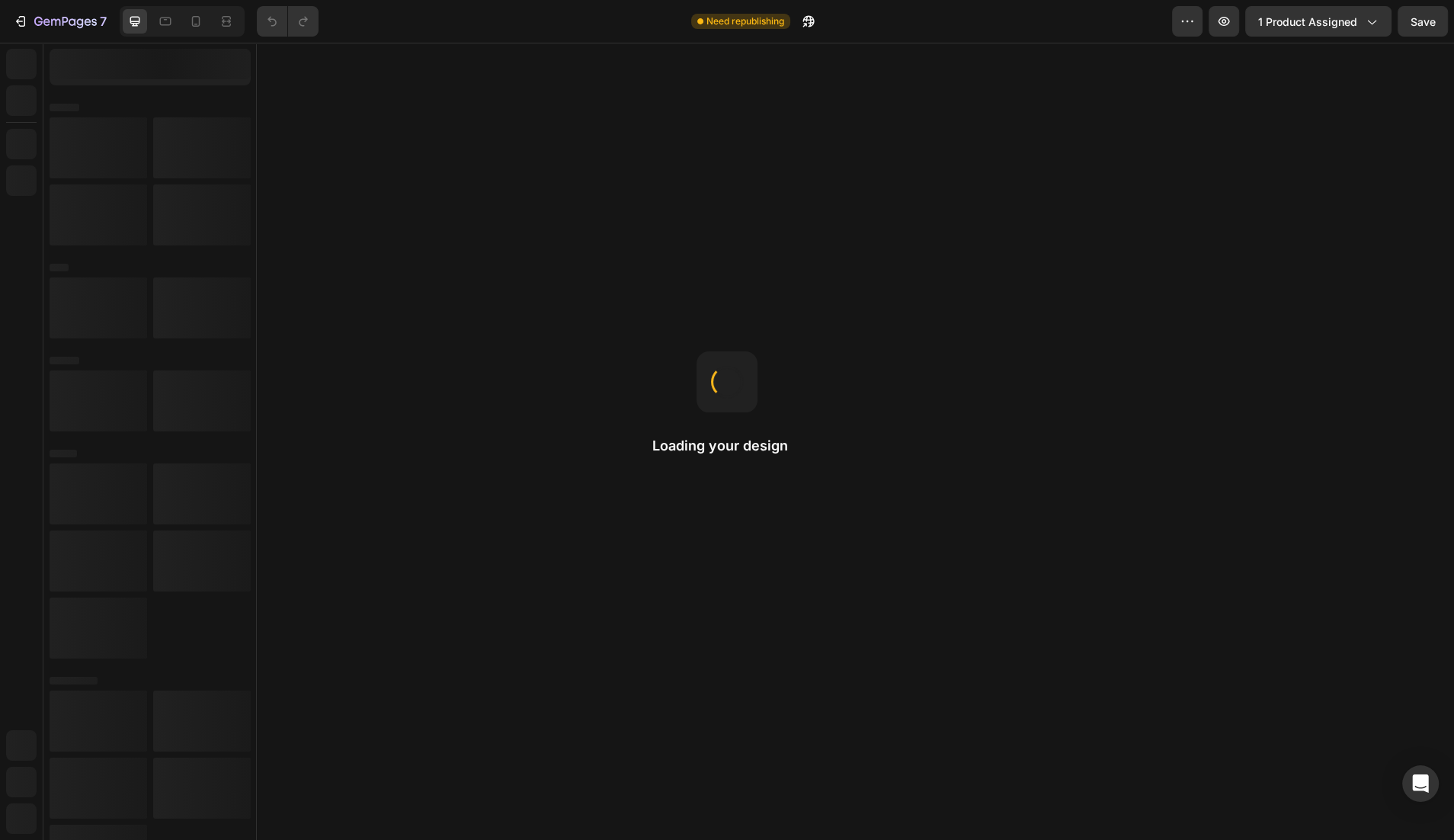
radio input "false"
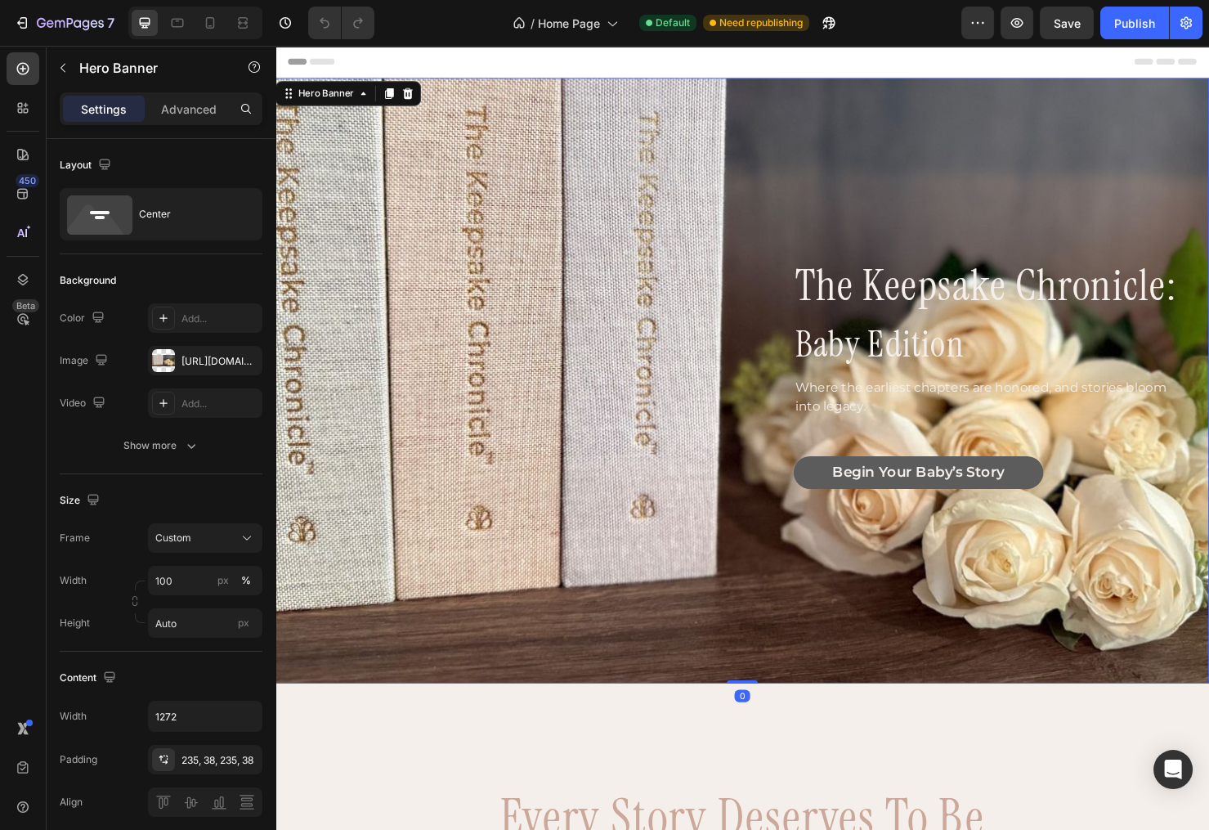
click at [694, 413] on div "the keepsake chronicle: Heading baby edition Heading Where the earliest chapter…" at bounding box center [765, 397] width 919 height 252
click at [377, 341] on div "the keepsake chronicle: Heading baby edition Heading Where the earliest chapter…" at bounding box center [765, 397] width 919 height 252
click at [229, 360] on div "[URL][DOMAIN_NAME]" at bounding box center [204, 361] width 47 height 15
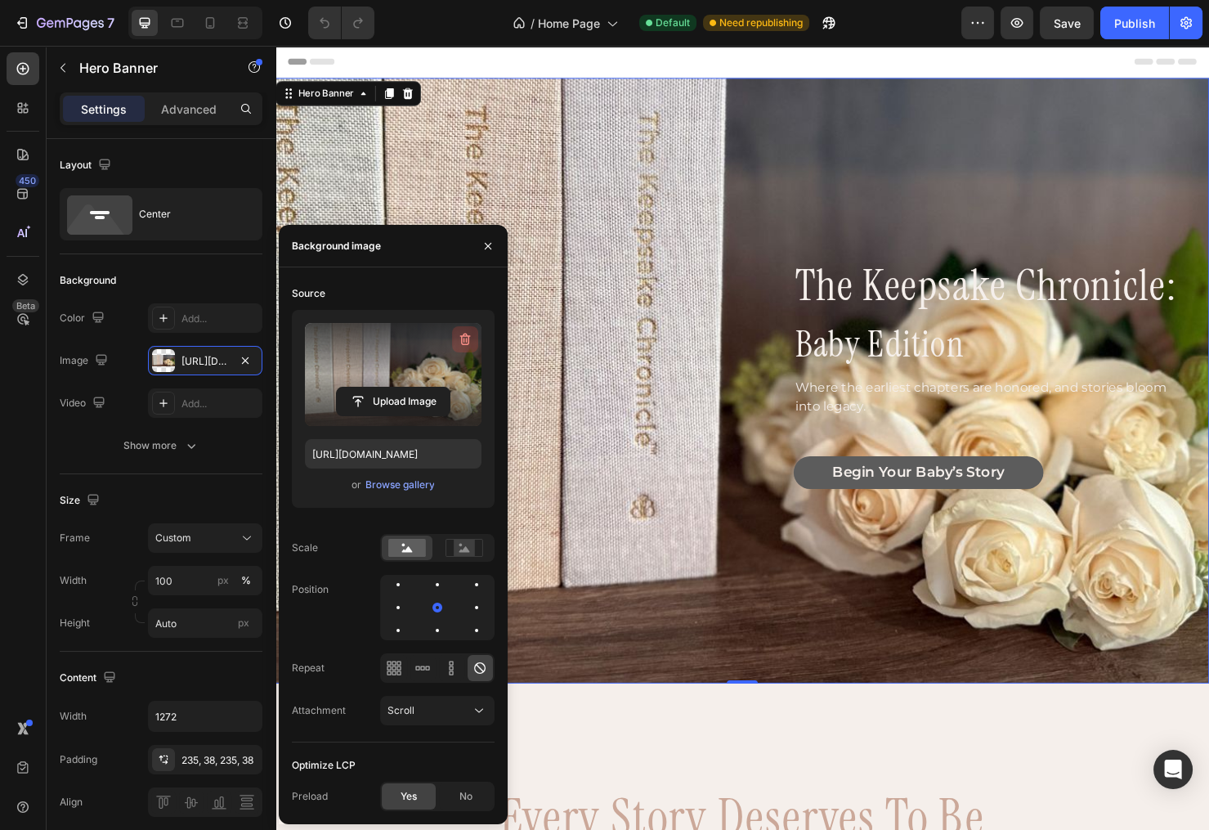
click at [465, 335] on icon "button" at bounding box center [464, 339] width 11 height 12
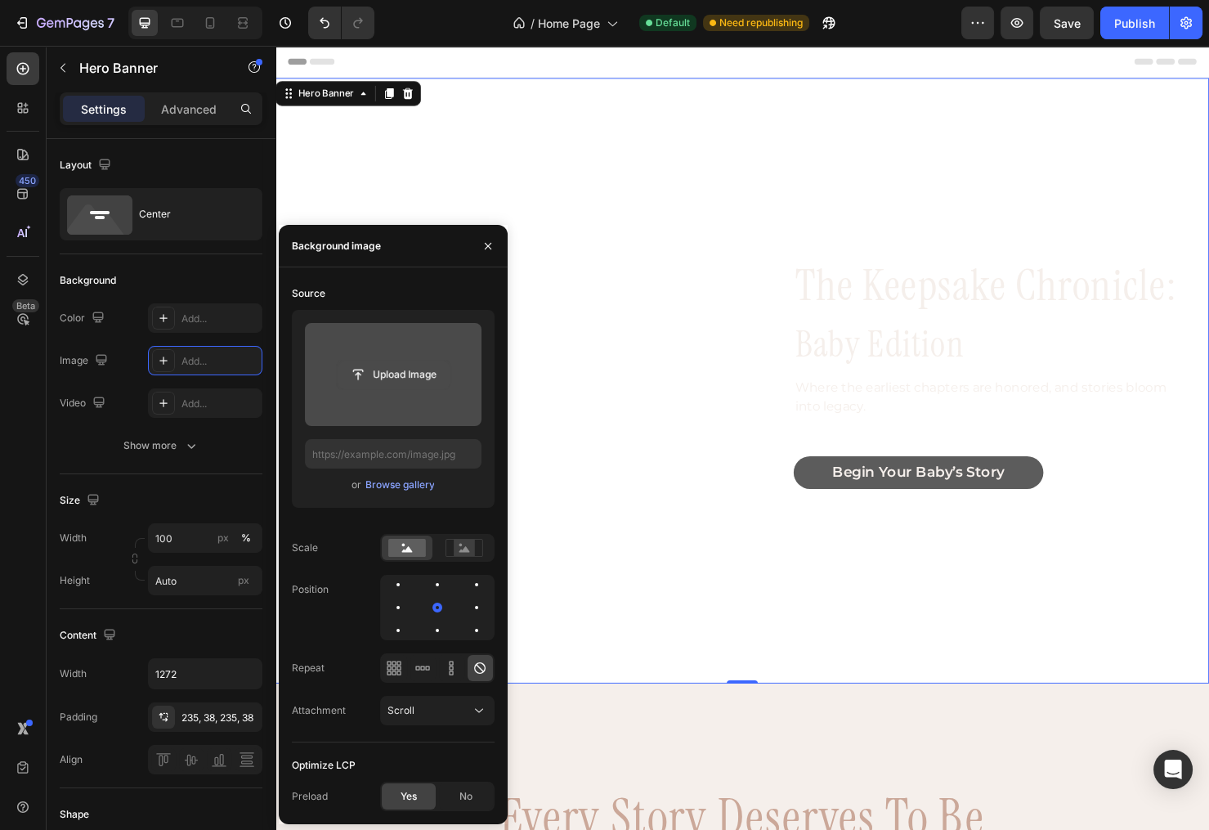
click at [400, 380] on input "file" at bounding box center [393, 374] width 113 height 28
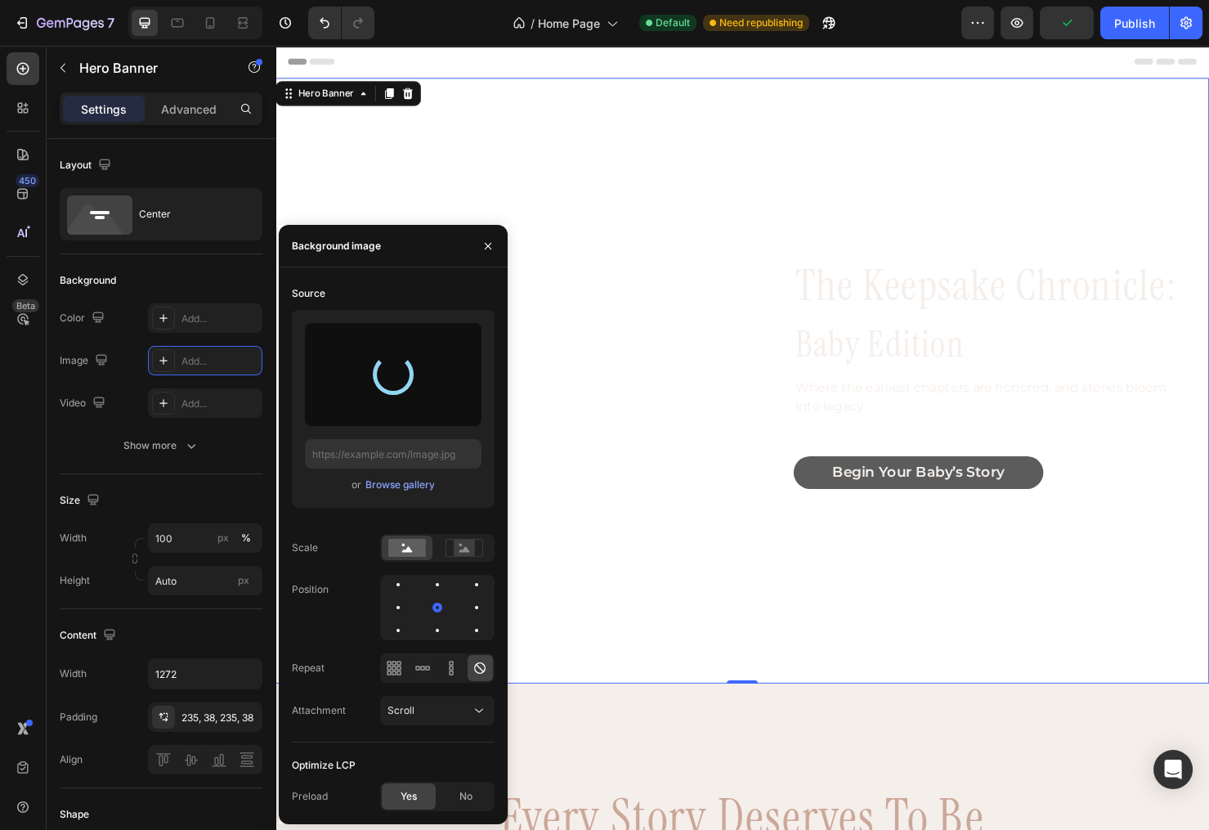
type input "[URL][DOMAIN_NAME]"
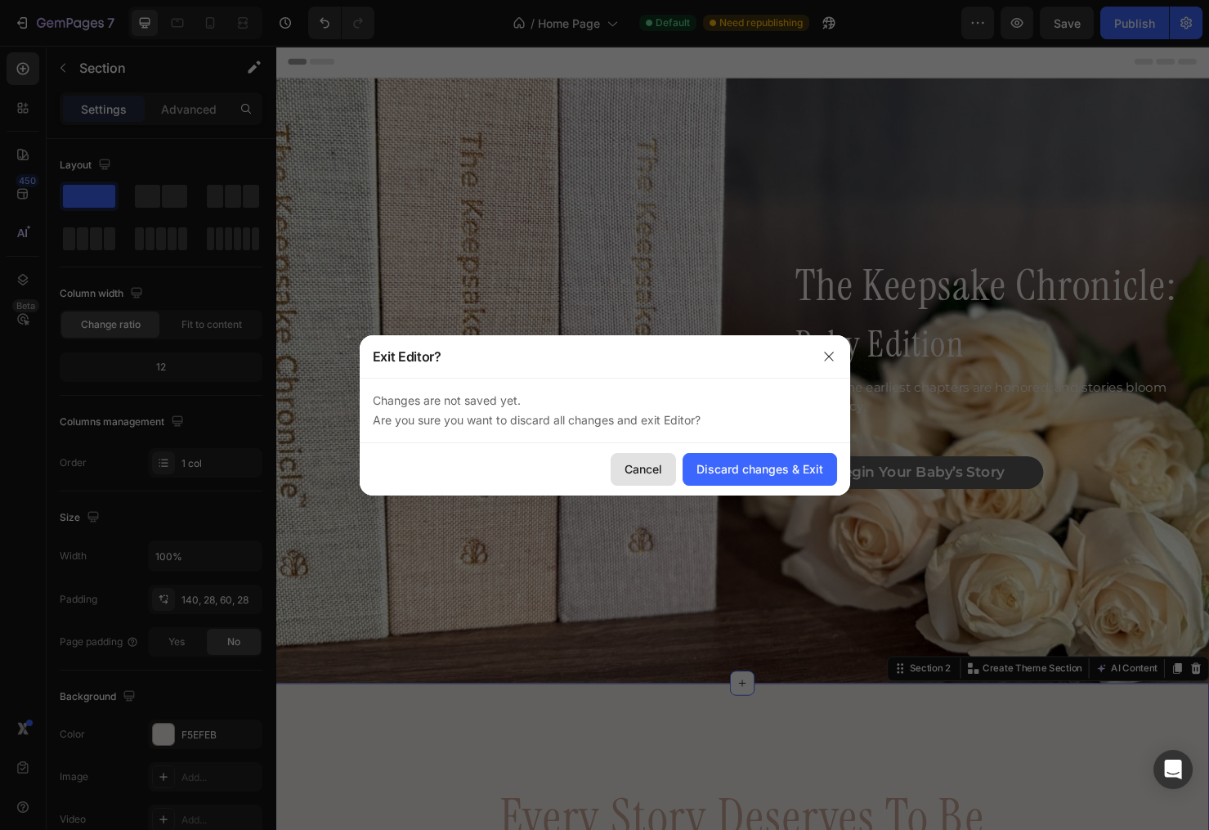
click at [642, 465] on div "Cancel" at bounding box center [643, 468] width 38 height 17
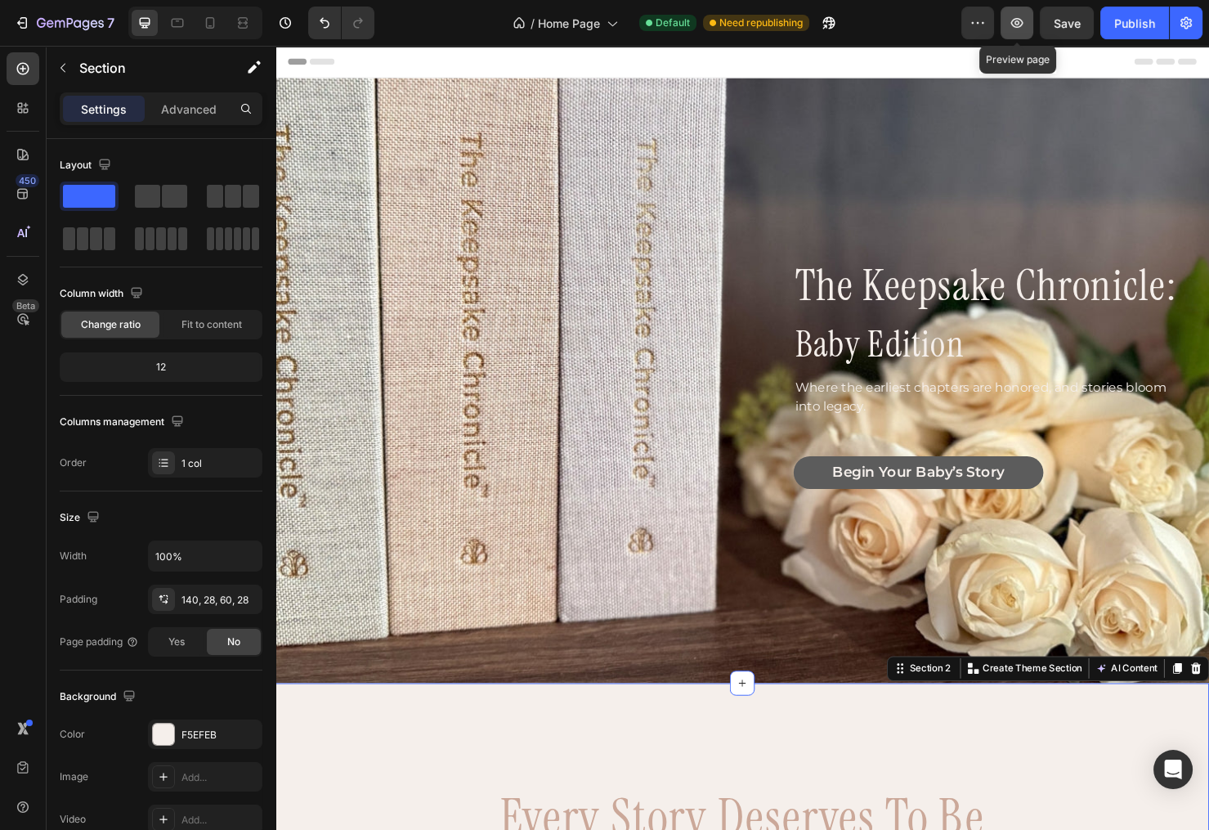
click at [1017, 25] on icon "button" at bounding box center [1016, 22] width 5 height 5
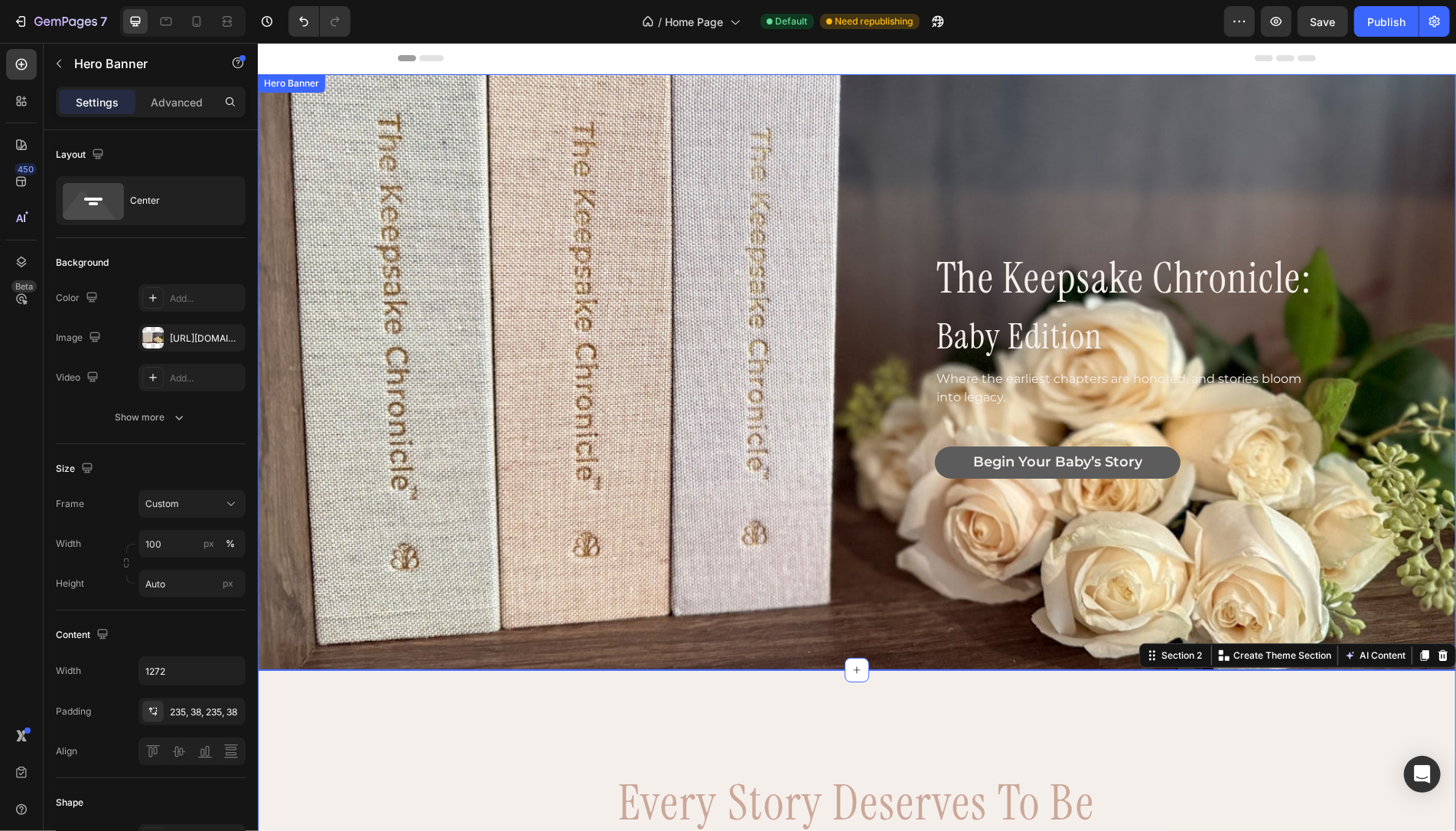
click at [561, 347] on div "the keepsake chronicle: Heading baby edition Heading Where the earliest chapter…" at bounding box center [857, 372] width 916 height 236
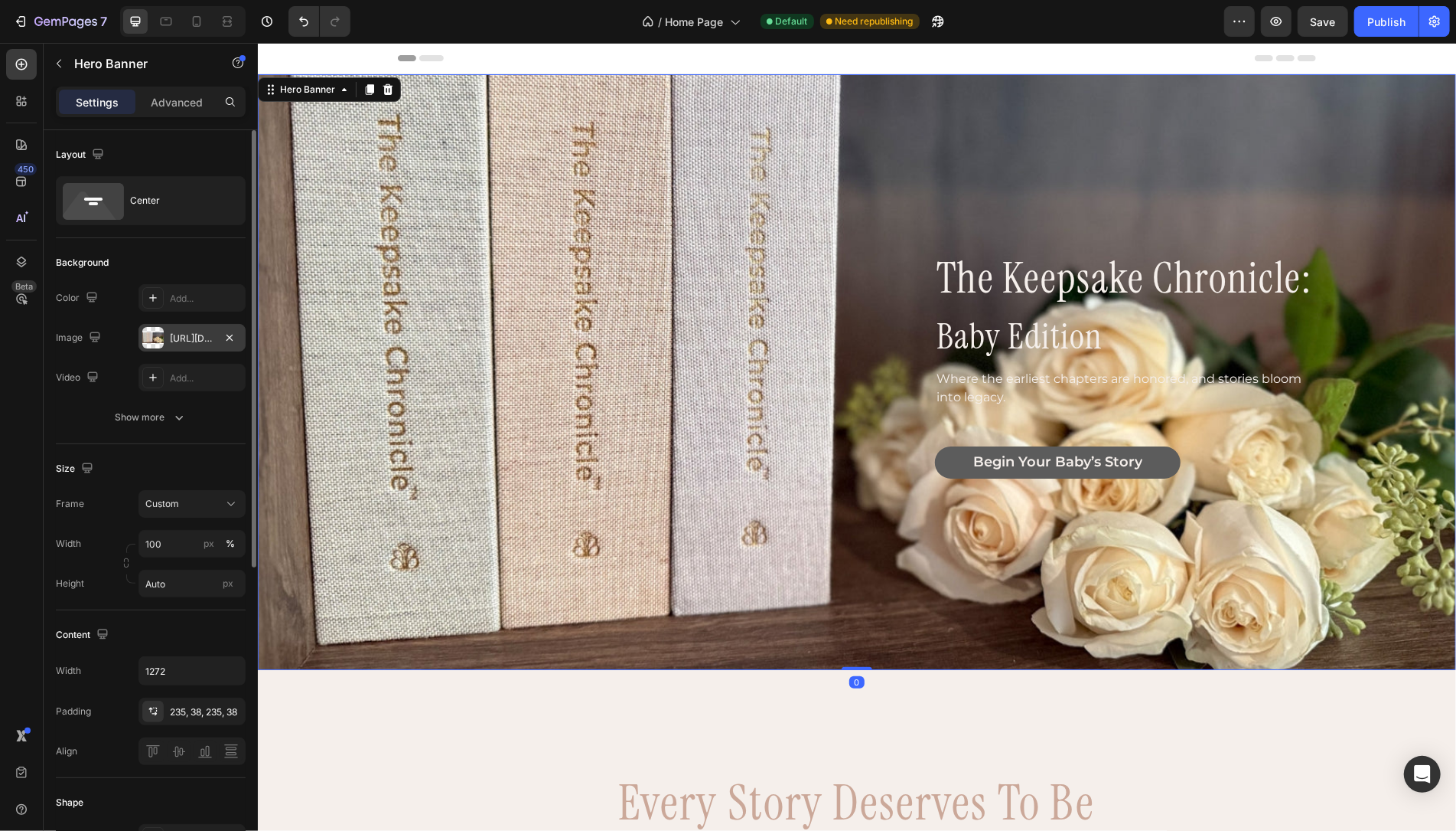
click at [199, 336] on div "[URL][DOMAIN_NAME]" at bounding box center [191, 338] width 44 height 14
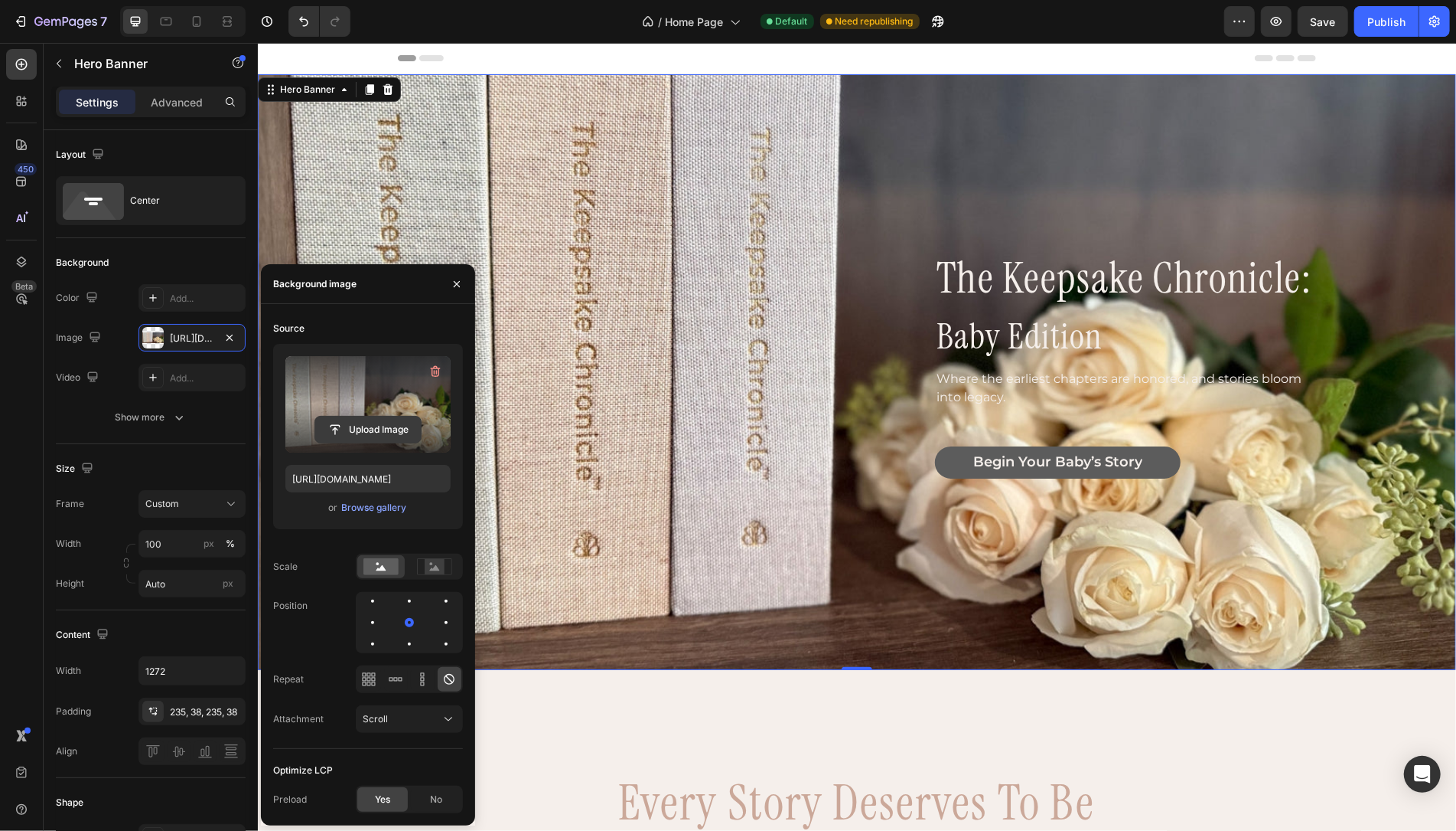
click at [366, 426] on input "file" at bounding box center [368, 430] width 106 height 26
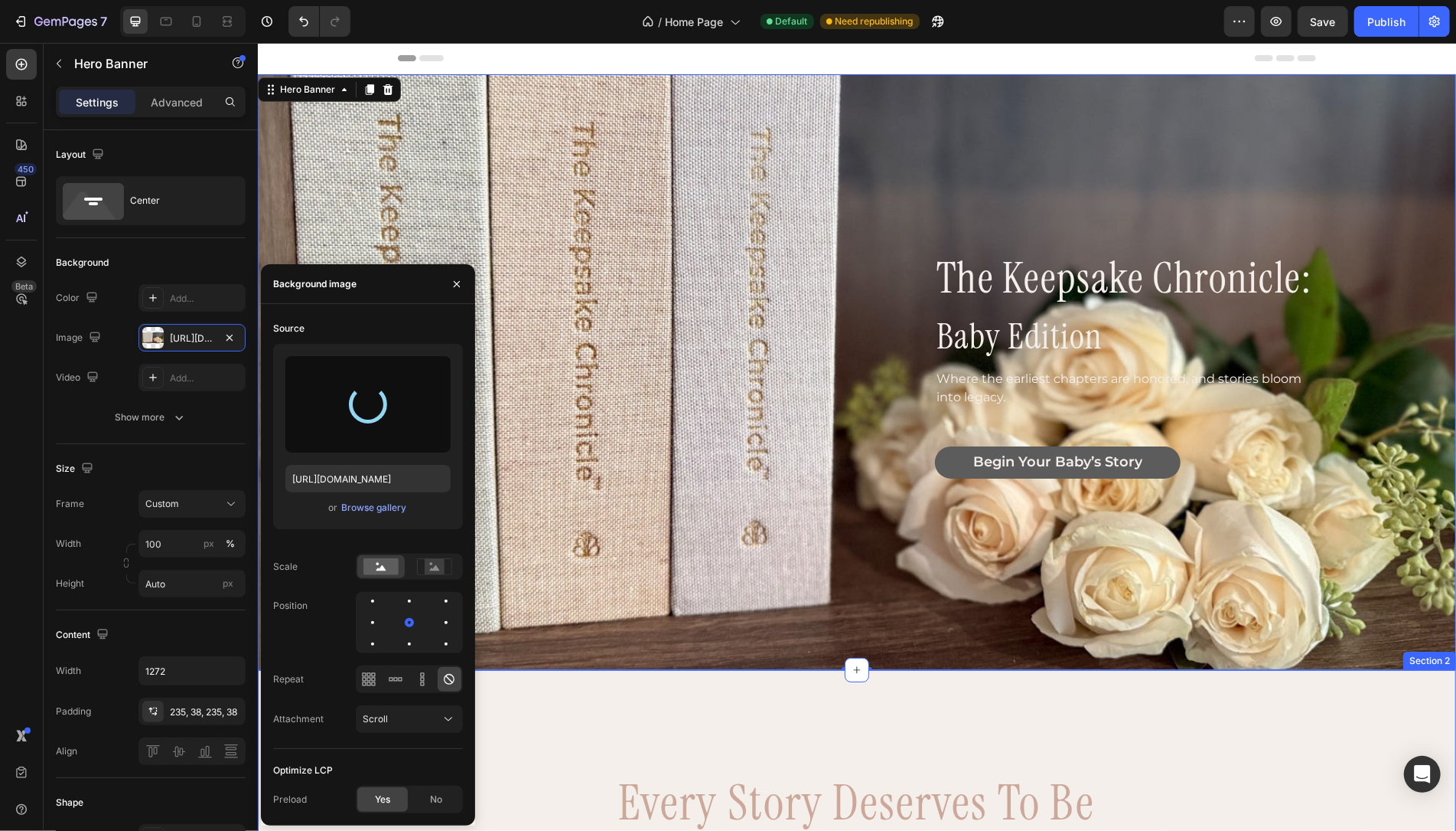
type input "[URL][DOMAIN_NAME]"
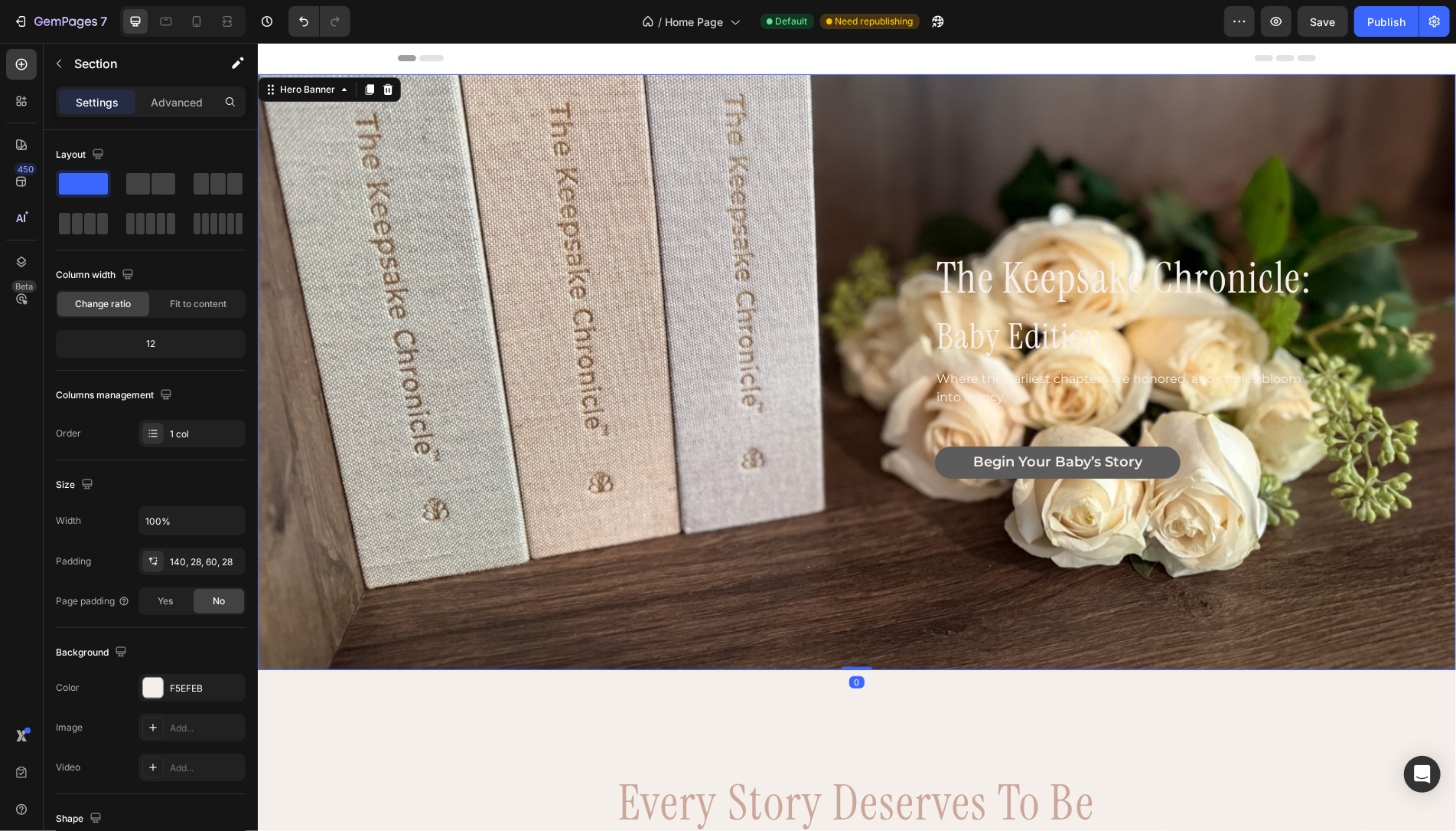
click at [422, 394] on div "the keepsake chronicle: Heading baby edition Heading Where the earliest chapter…" at bounding box center [857, 372] width 916 height 236
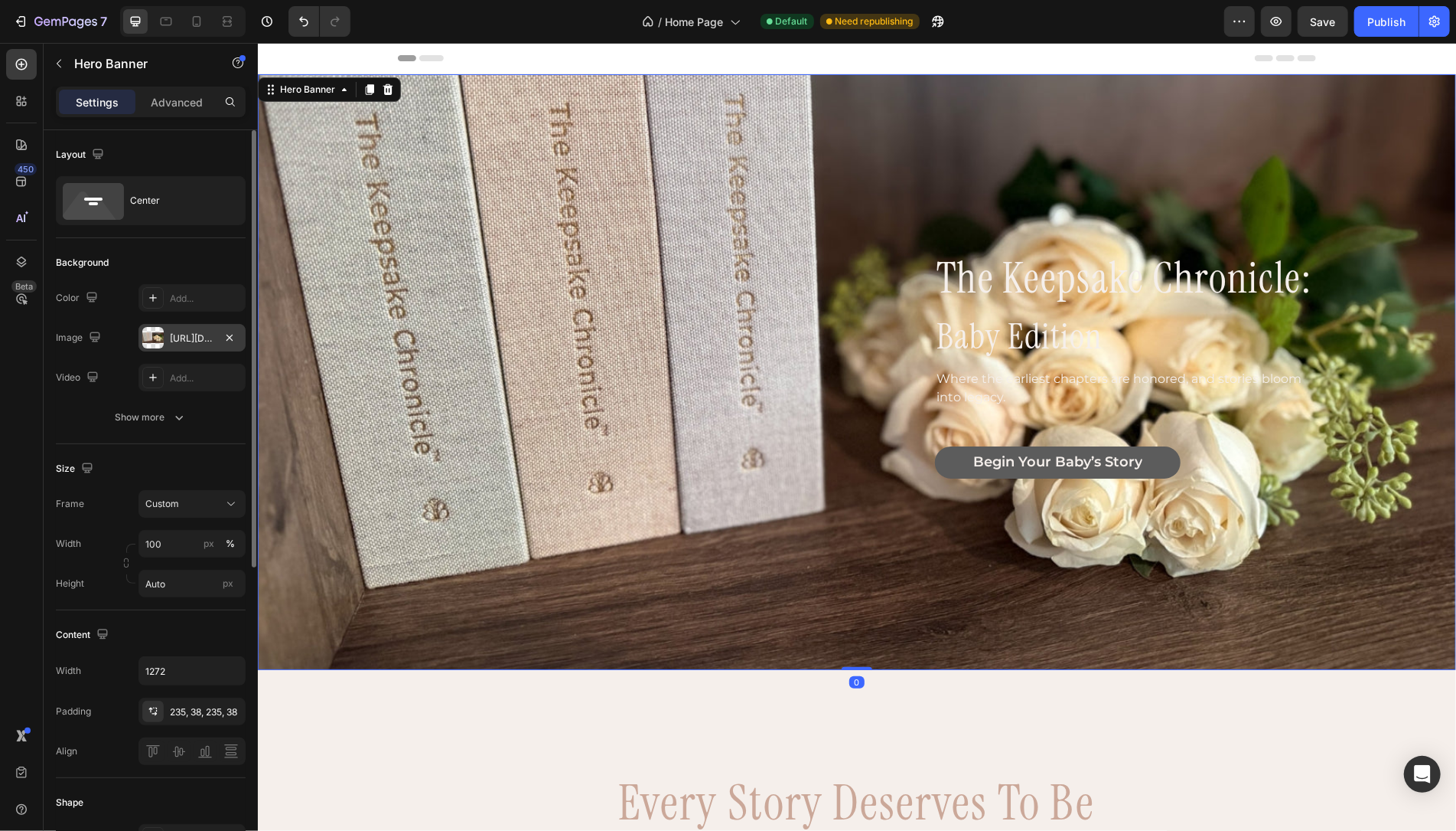
click at [170, 341] on div "[URL][DOMAIN_NAME]" at bounding box center [191, 338] width 44 height 14
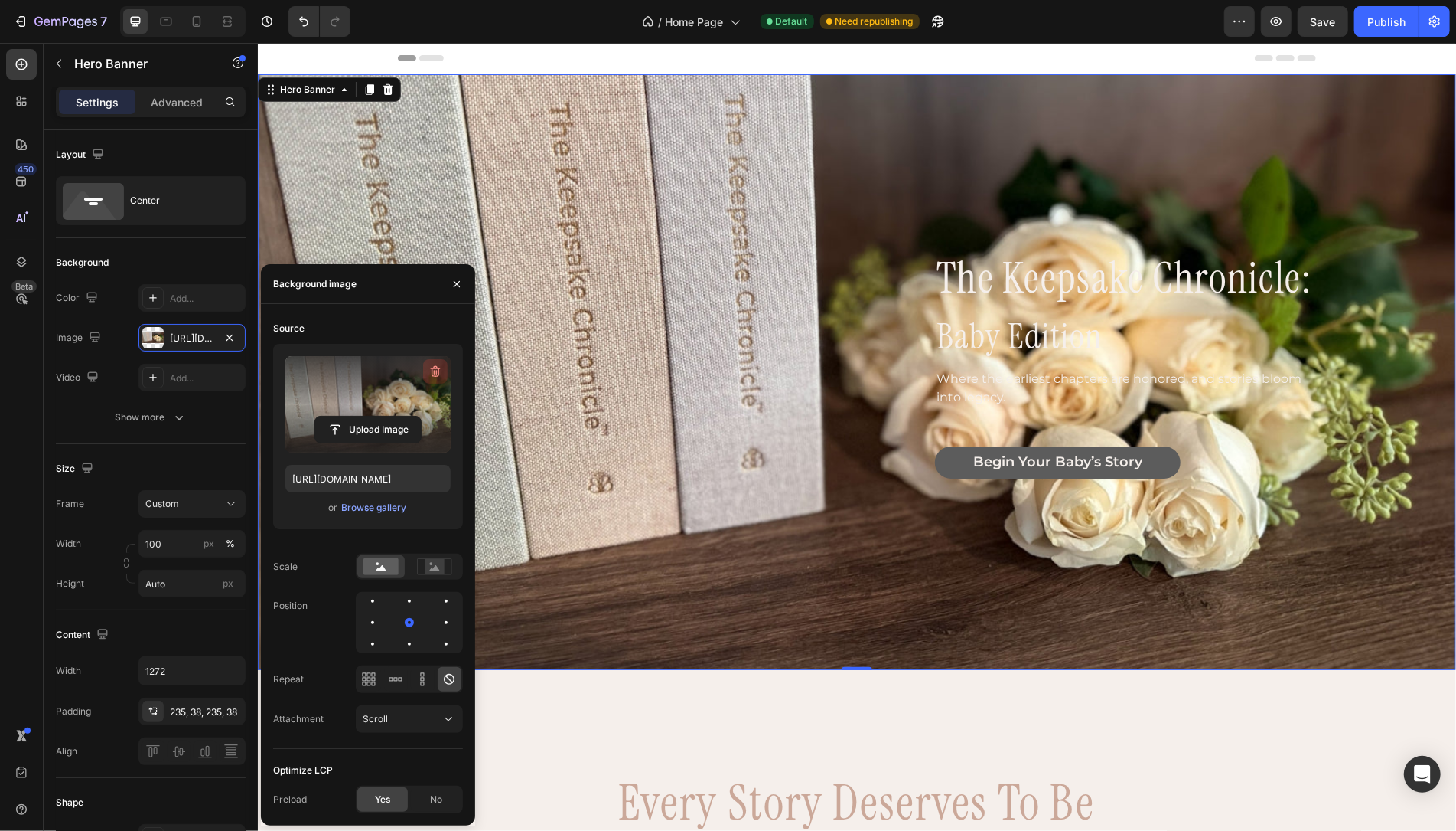
click at [436, 373] on icon "button" at bounding box center [437, 372] width 2 height 5
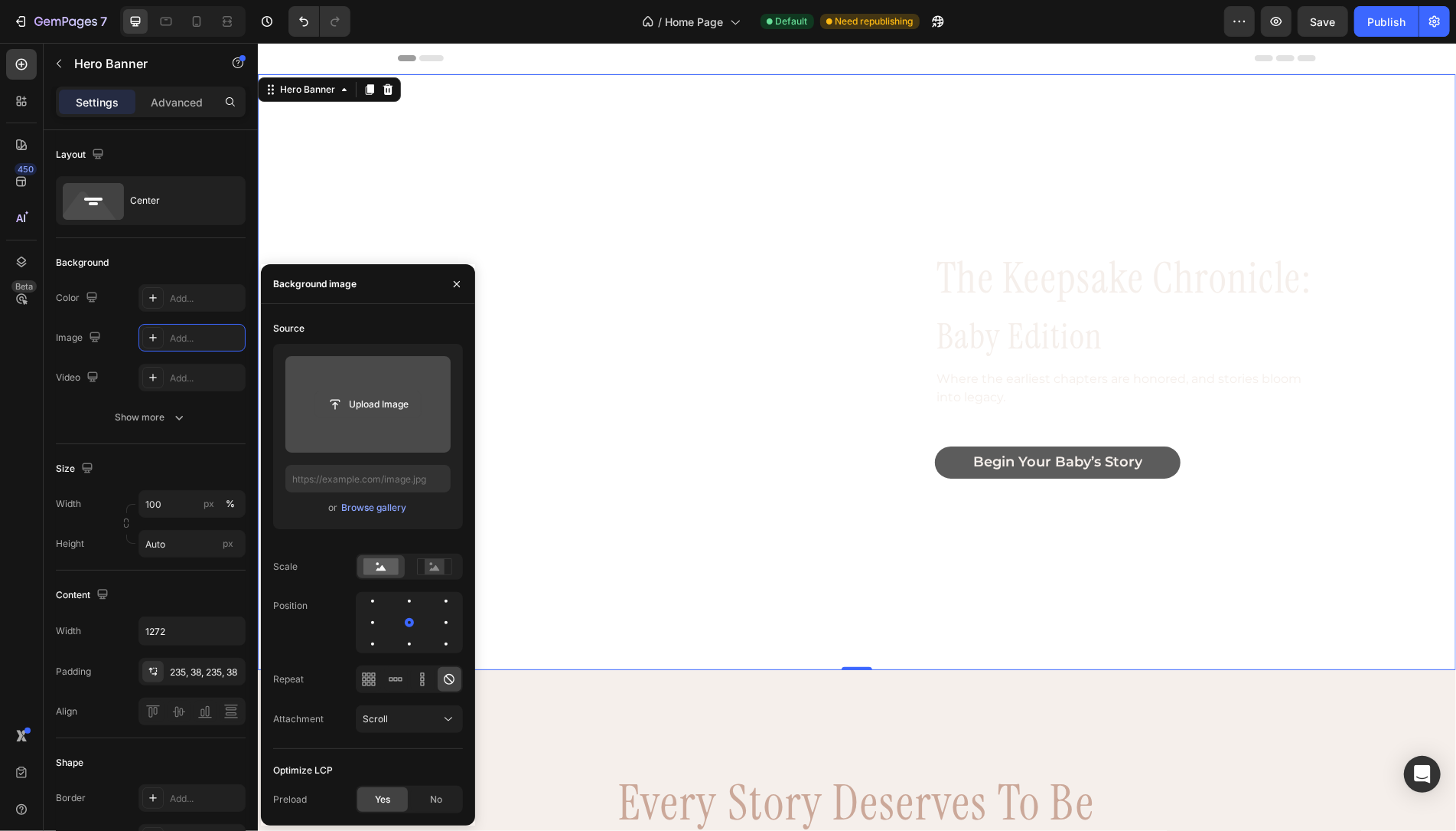
click at [350, 412] on input "file" at bounding box center [368, 405] width 106 height 26
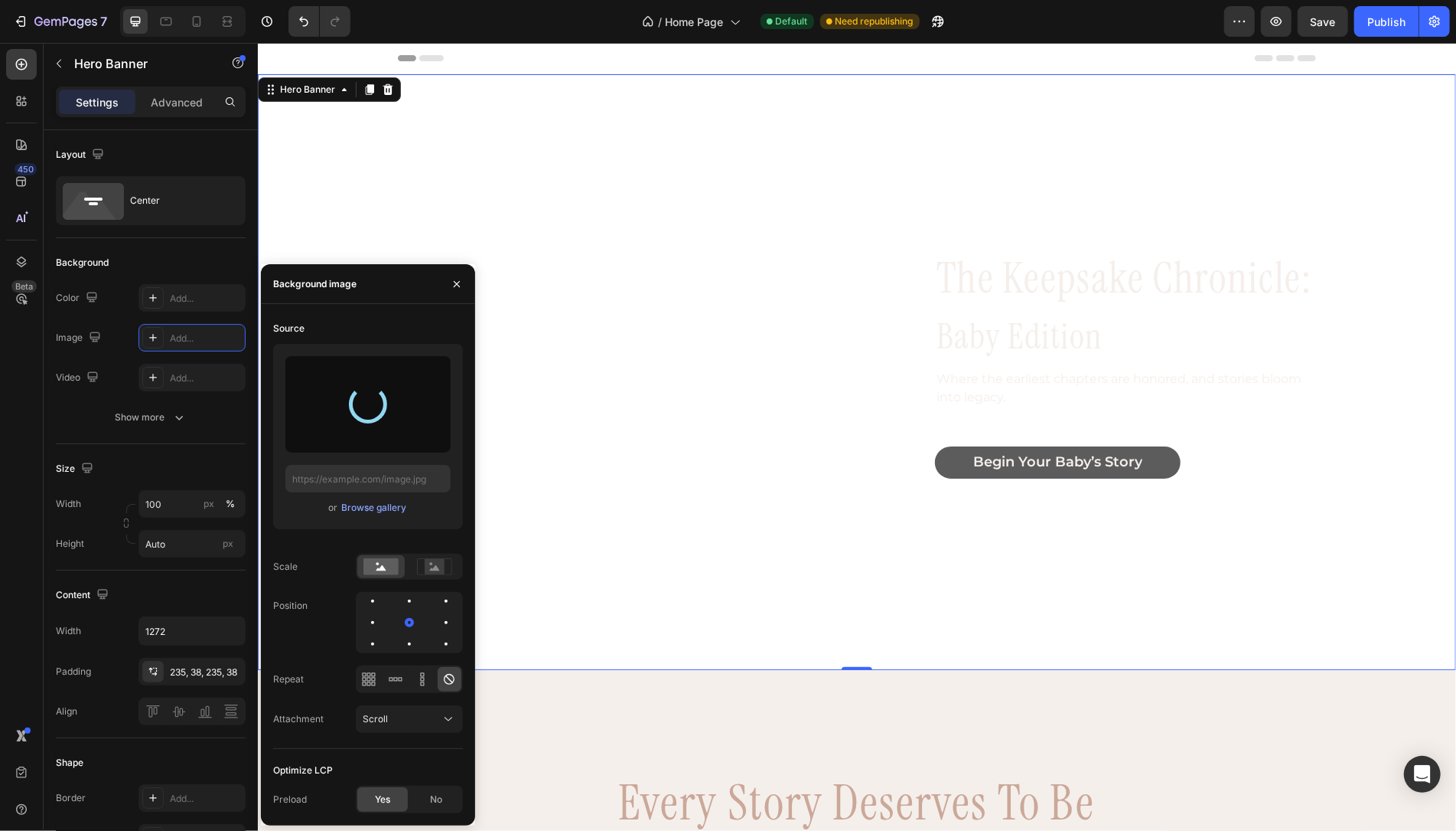
type input "[URL][DOMAIN_NAME]"
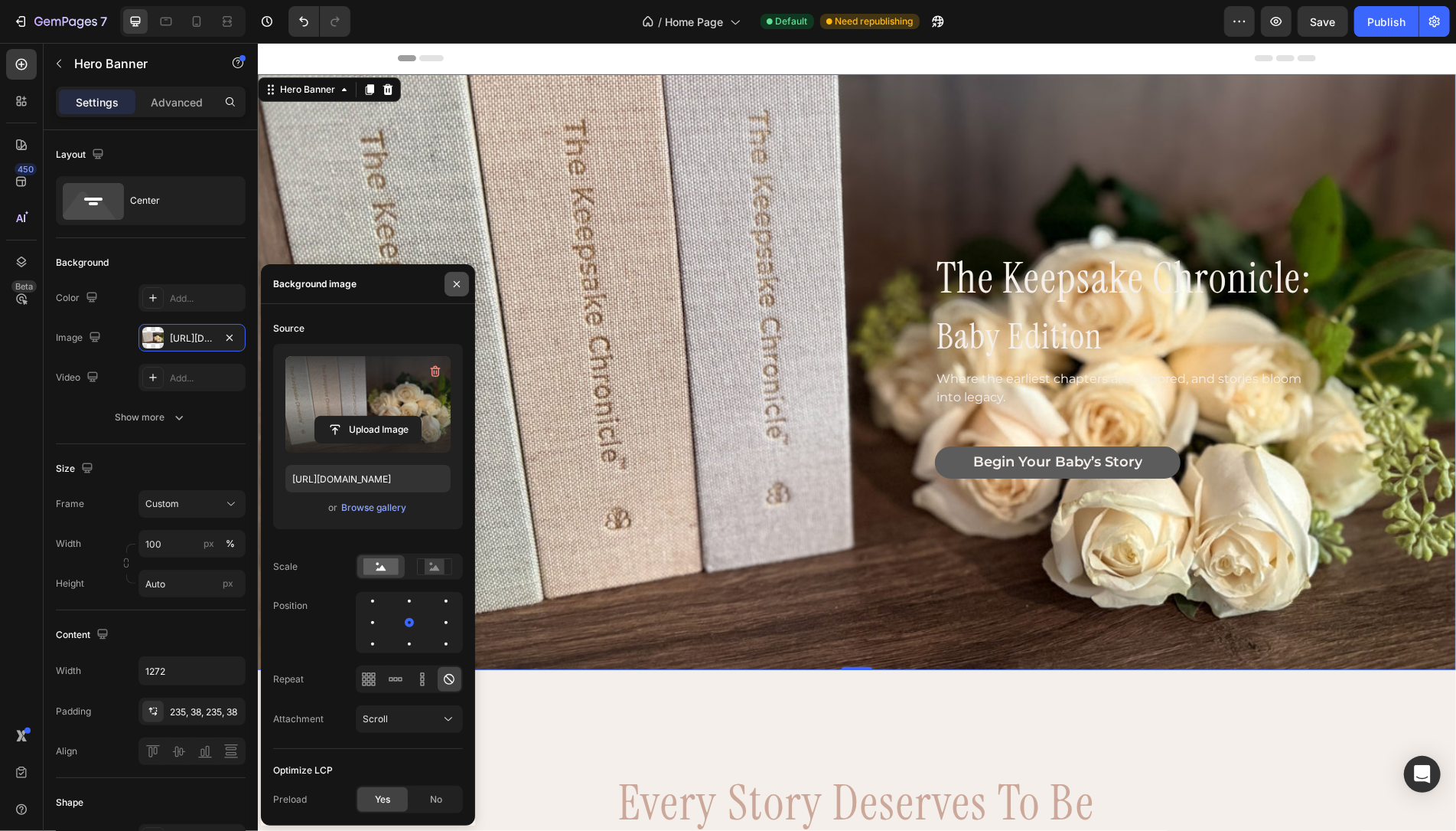
click at [459, 280] on icon "button" at bounding box center [456, 284] width 12 height 12
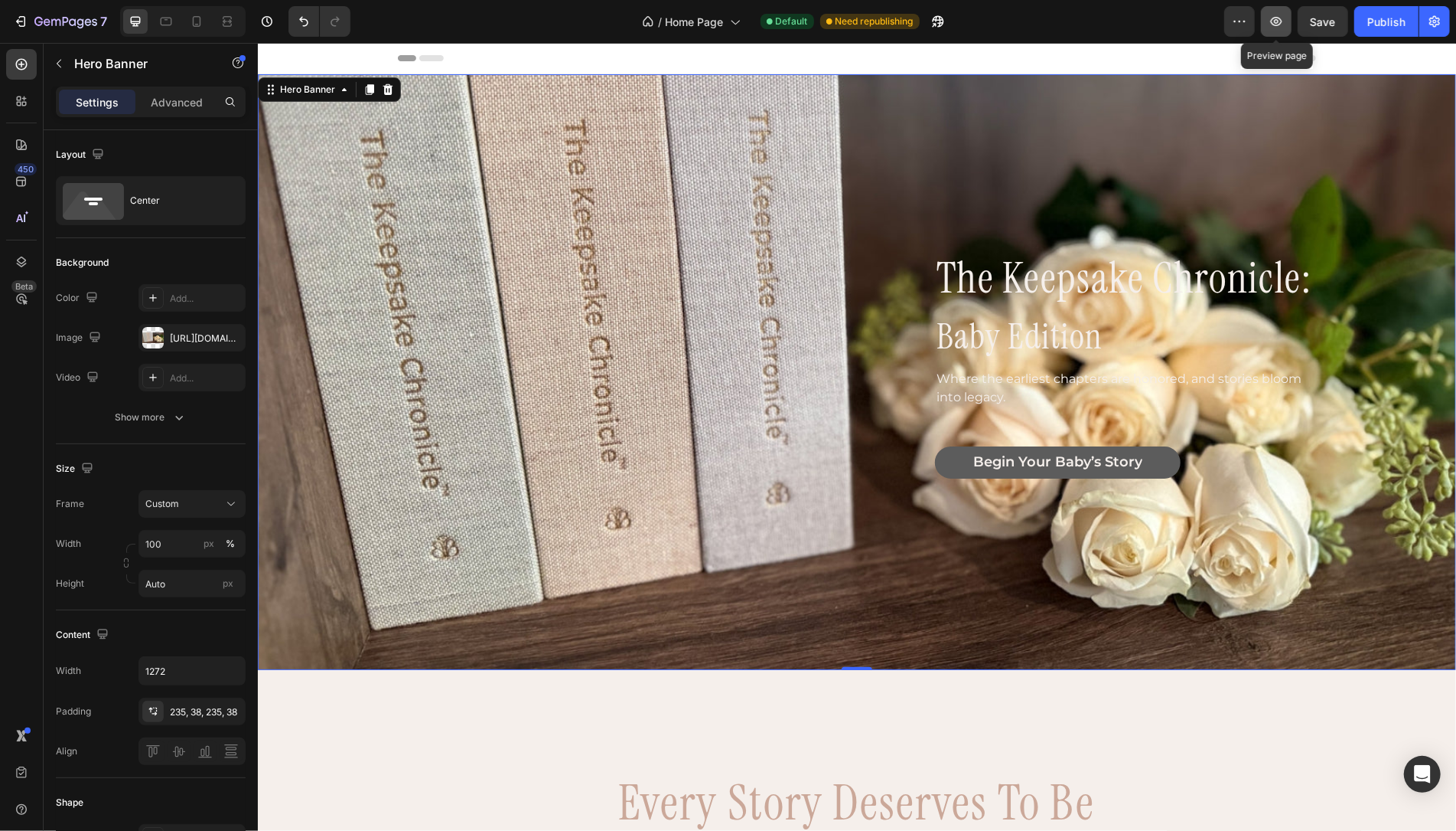
click at [1131, 19] on icon "button" at bounding box center [1276, 22] width 15 height 15
click at [413, 359] on div "the keepsake chronicle: Heading baby edition Heading Where the earliest chapter…" at bounding box center [857, 372] width 916 height 236
click at [194, 334] on div "[URL][DOMAIN_NAME]" at bounding box center [191, 338] width 44 height 14
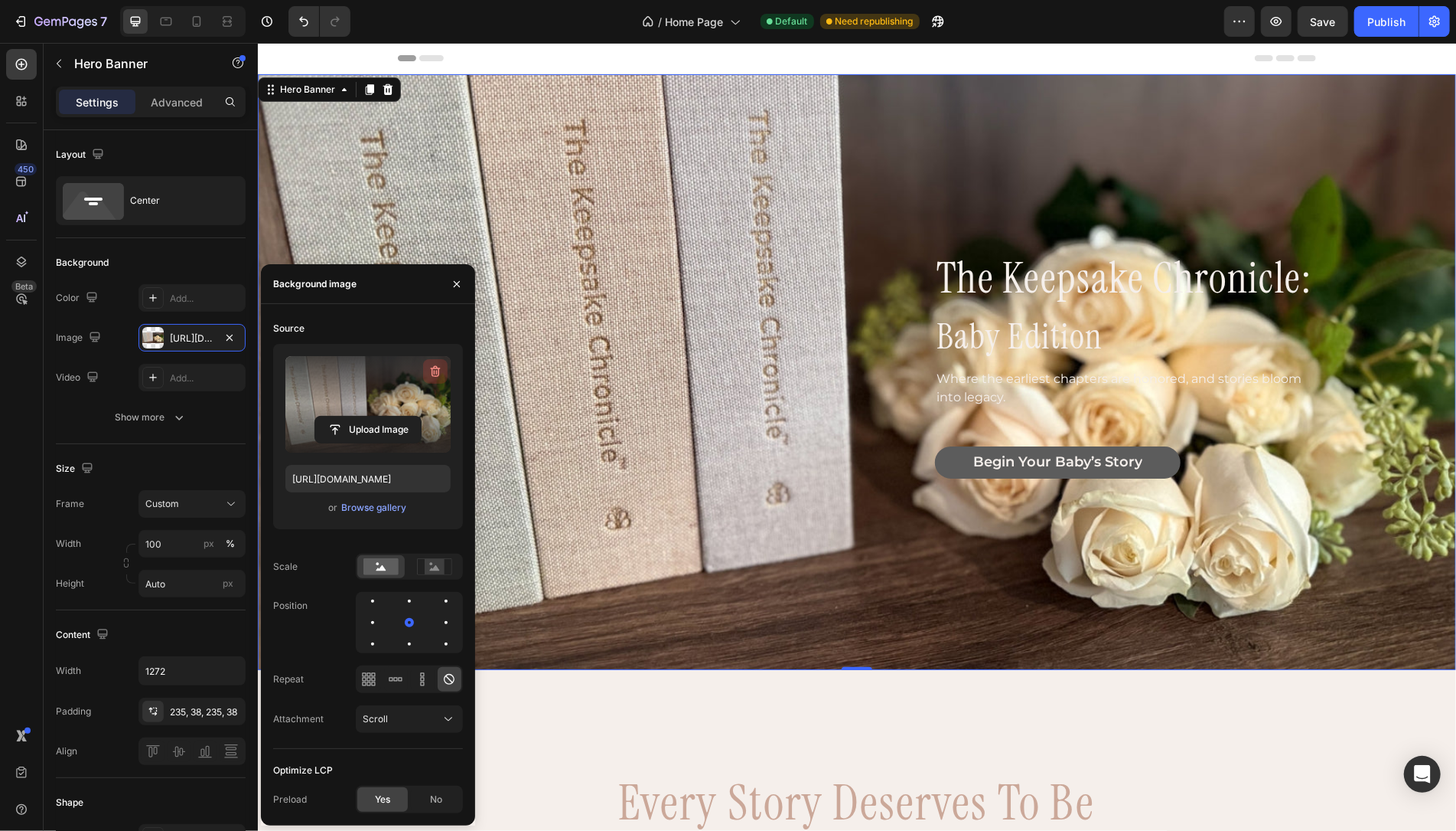
click at [434, 369] on icon "button" at bounding box center [435, 371] width 15 height 15
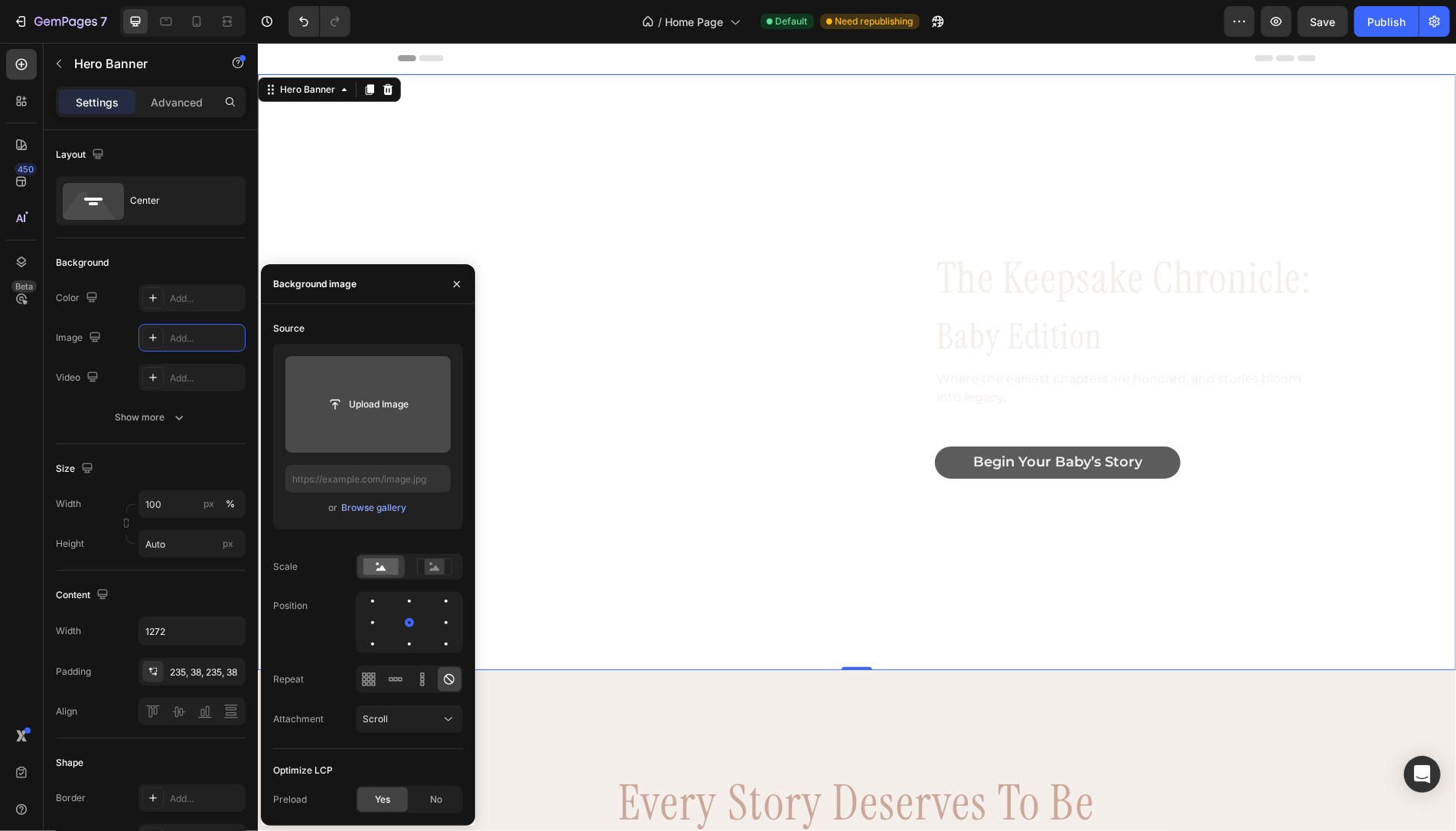
click at [379, 405] on input "file" at bounding box center [368, 405] width 106 height 26
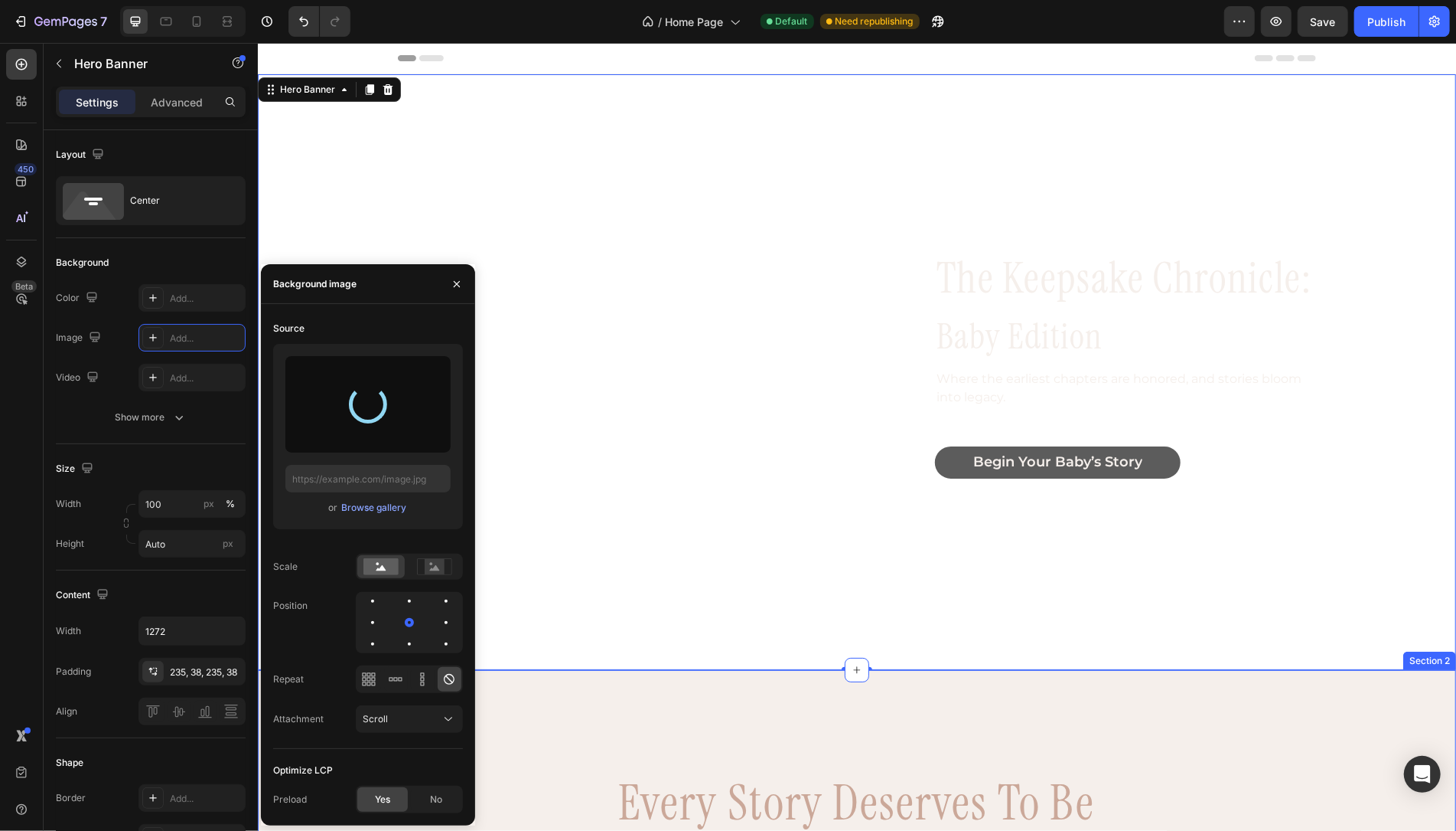
type input "[URL][DOMAIN_NAME]"
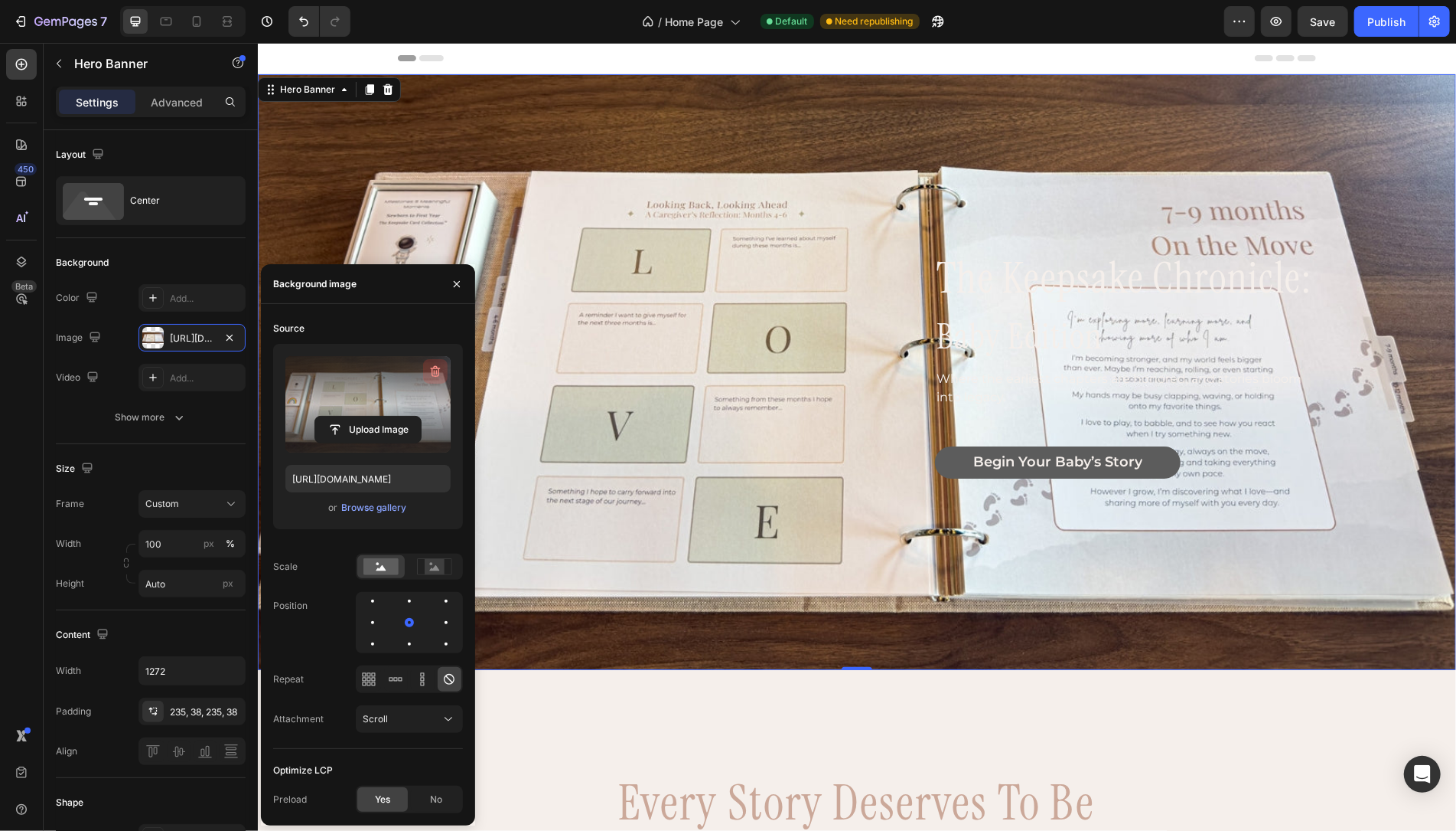
click at [434, 371] on icon "button" at bounding box center [435, 371] width 15 height 15
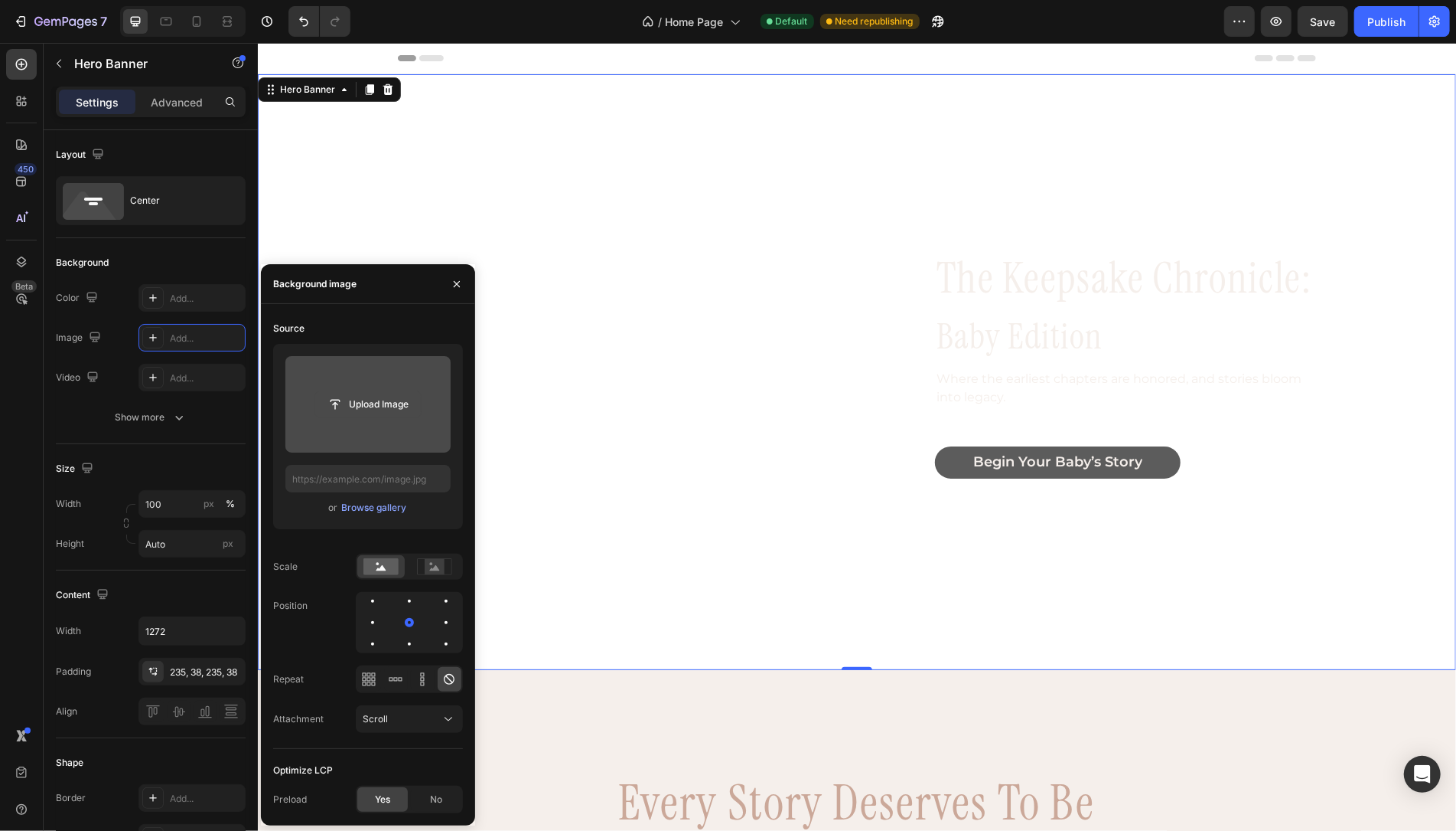
click at [381, 395] on input "file" at bounding box center [368, 405] width 106 height 26
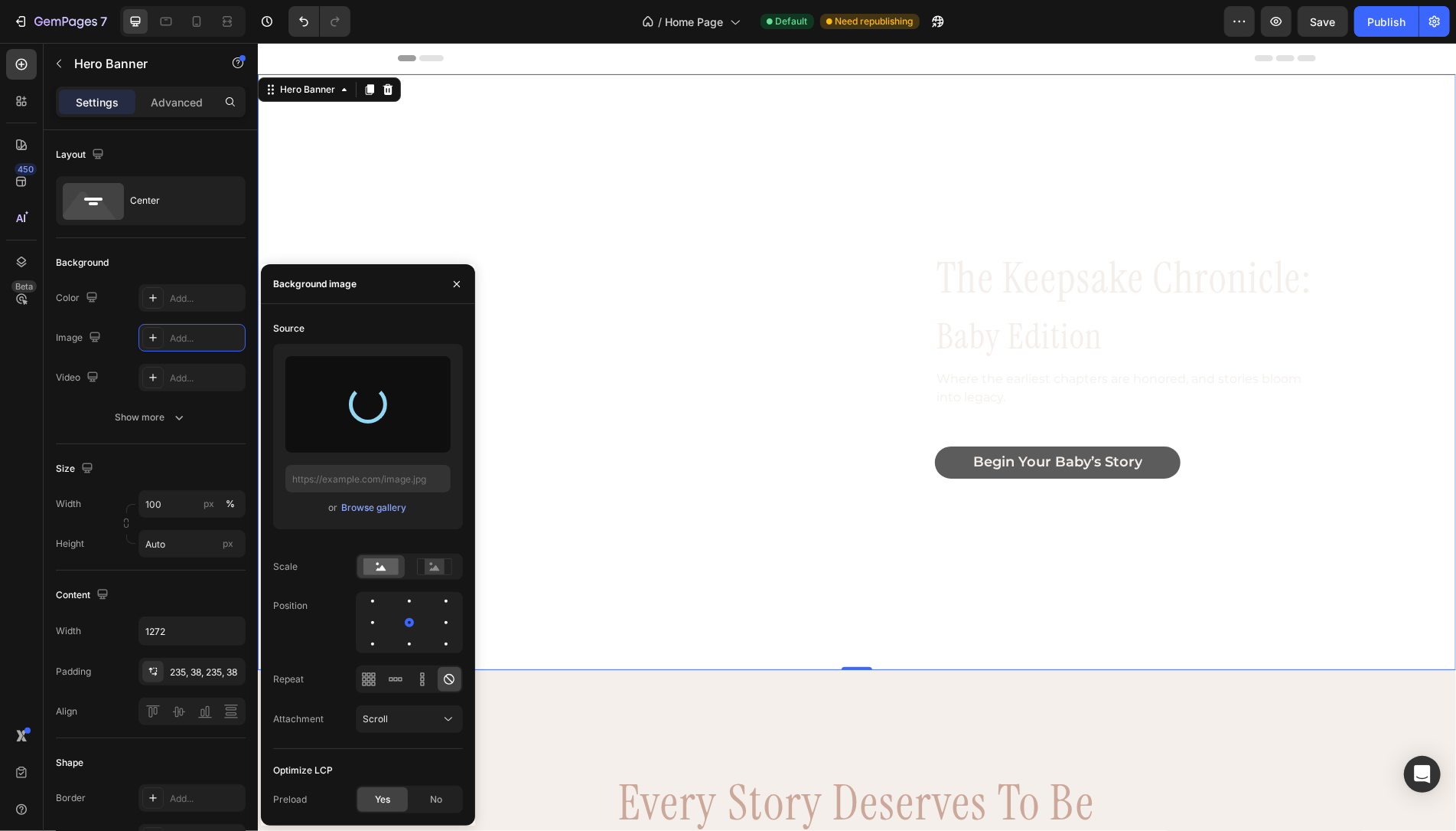
type input "[URL][DOMAIN_NAME]"
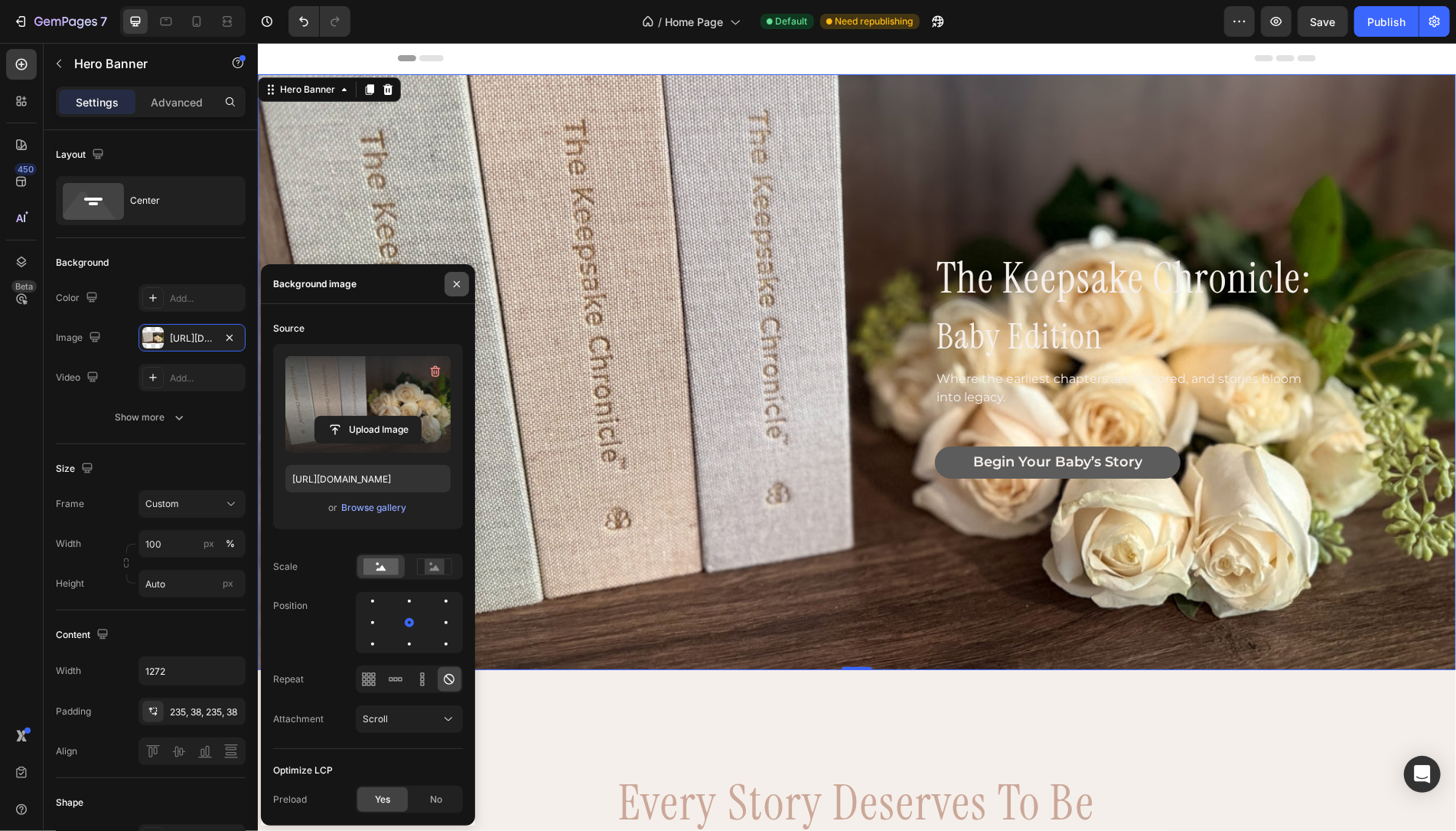
click at [458, 283] on icon "button" at bounding box center [456, 284] width 12 height 12
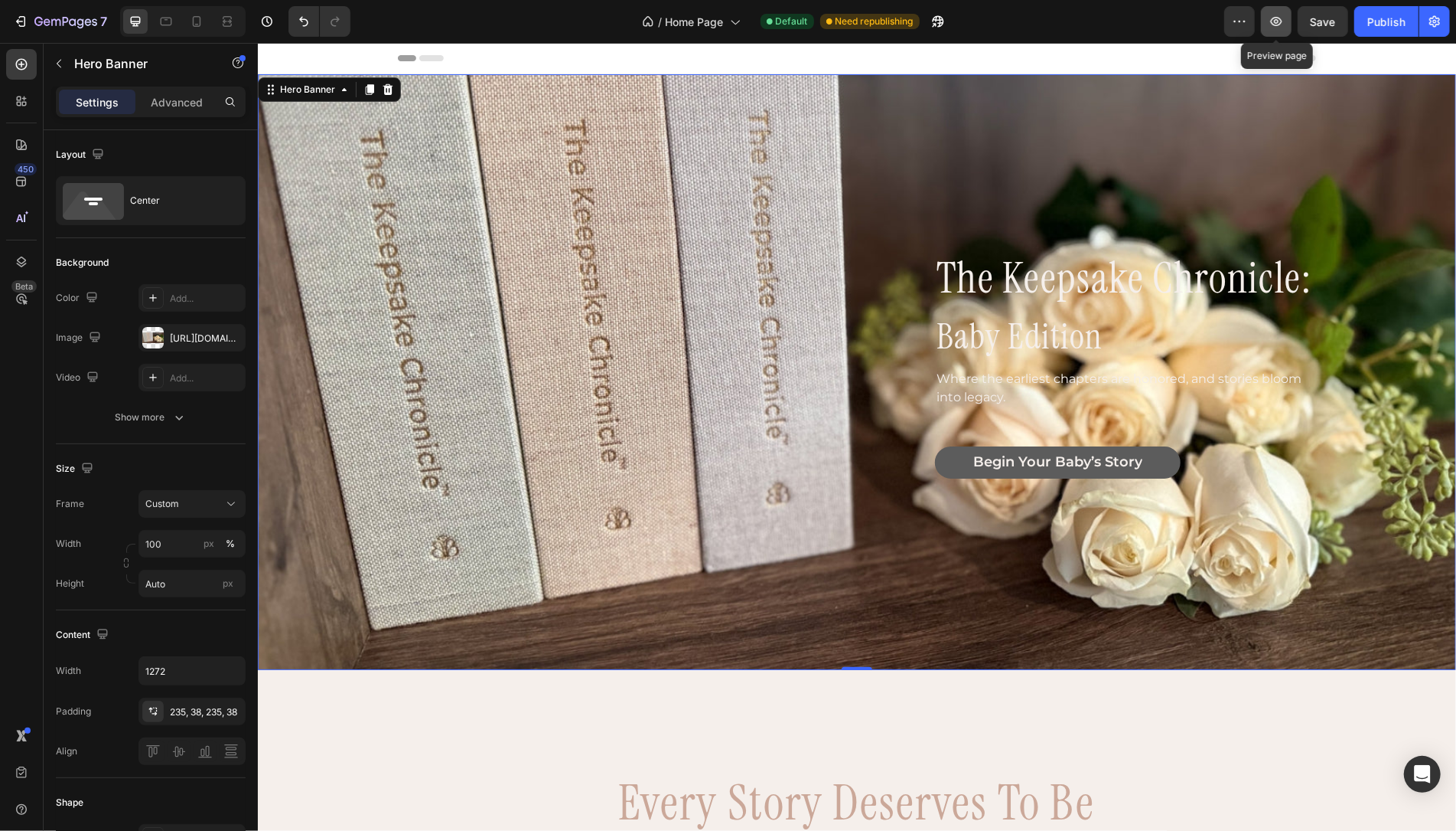
click at [1131, 23] on icon "button" at bounding box center [1276, 22] width 15 height 15
